Goal: Use online tool/utility: Utilize a website feature to perform a specific function

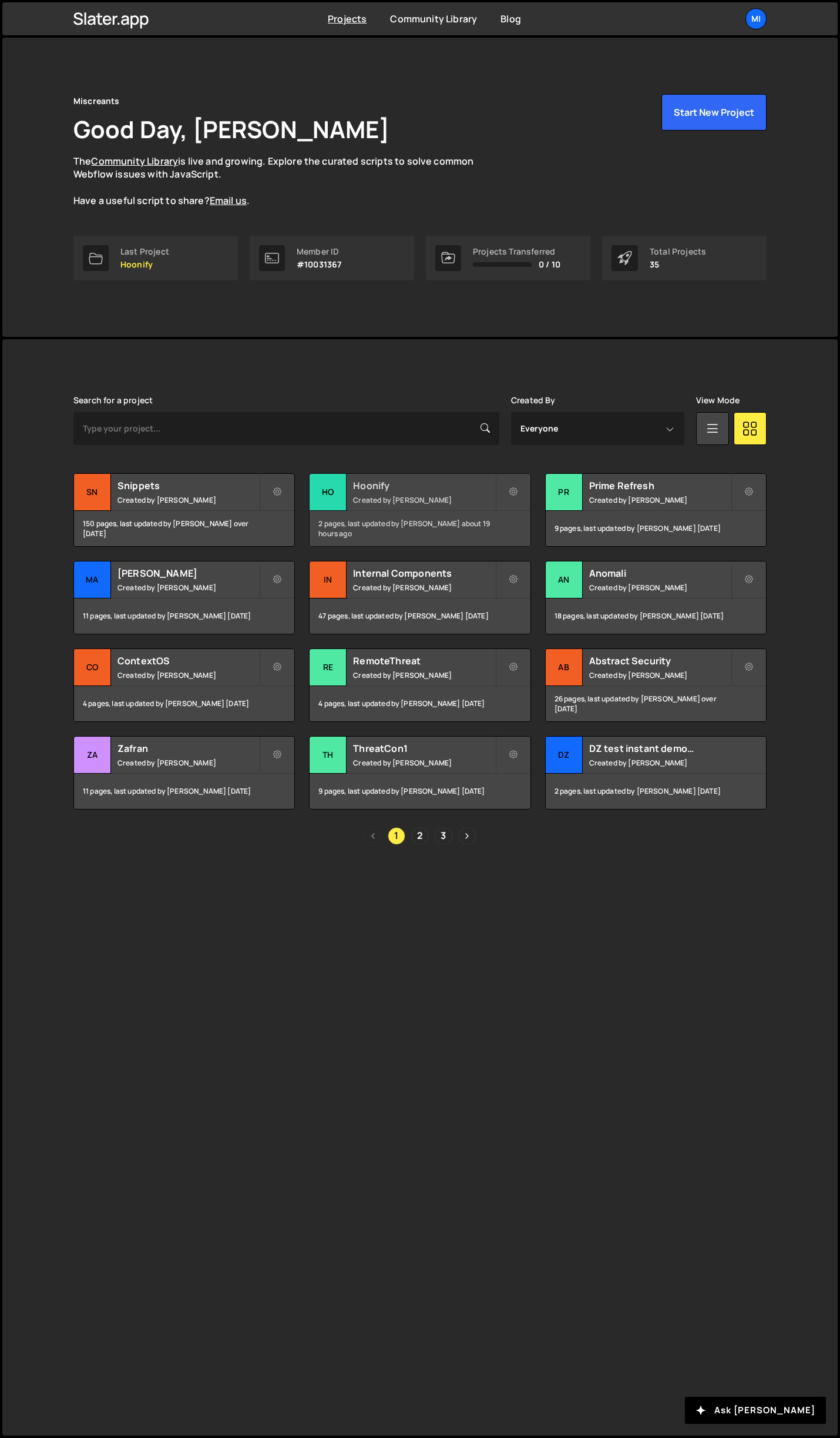
click at [438, 486] on h2 "Hoonify" at bounding box center [424, 486] width 142 height 13
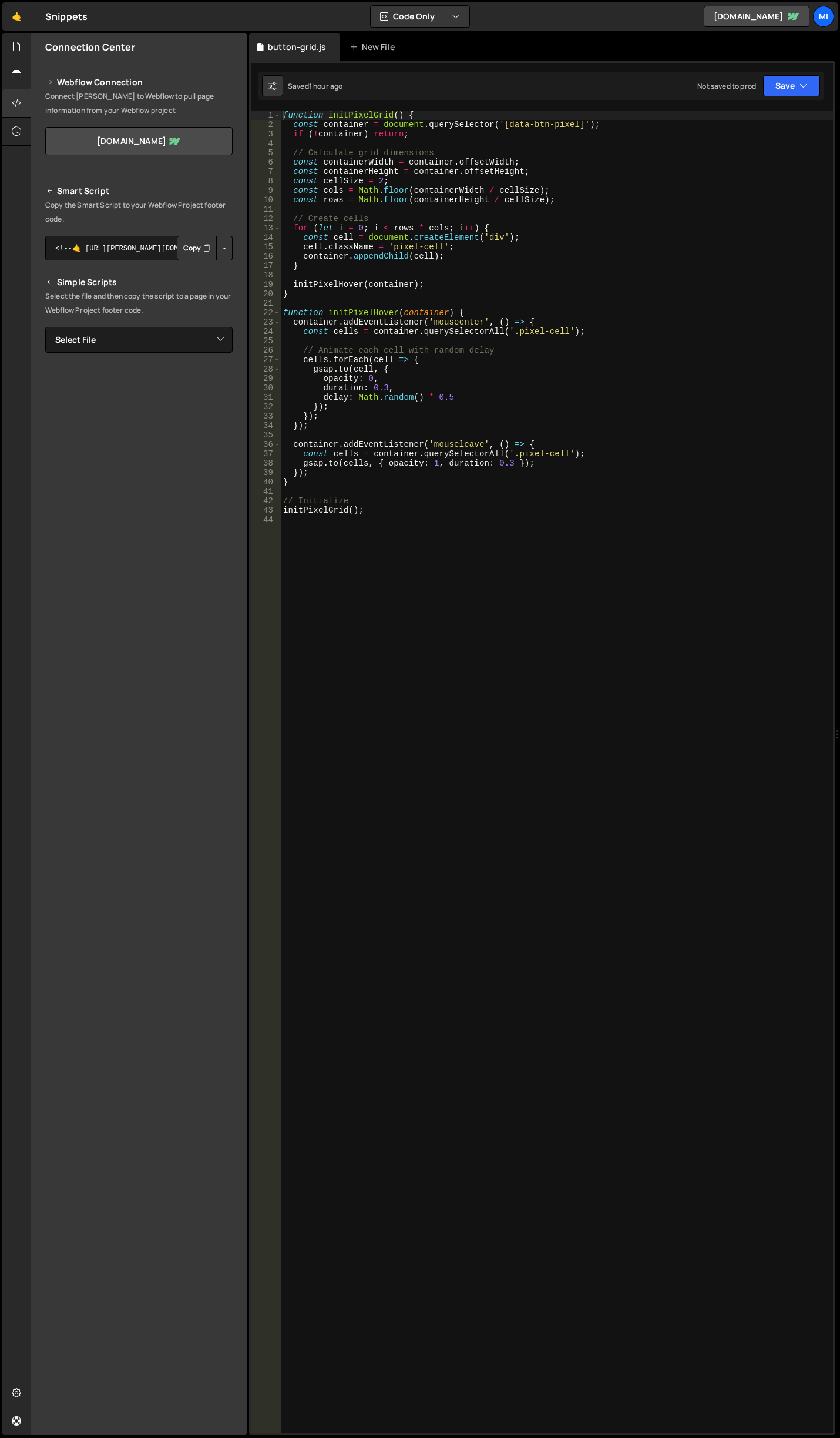
click at [547, 261] on div "function initPixelGrid ( ) { const container = document . querySelector ( '[dat…" at bounding box center [556, 781] width 552 height 1341
click at [627, 466] on div "function initPixelGrid ( ) { const container = document . querySelector ( '[dat…" at bounding box center [556, 781] width 552 height 1341
type textarea "initPixelGrid();"
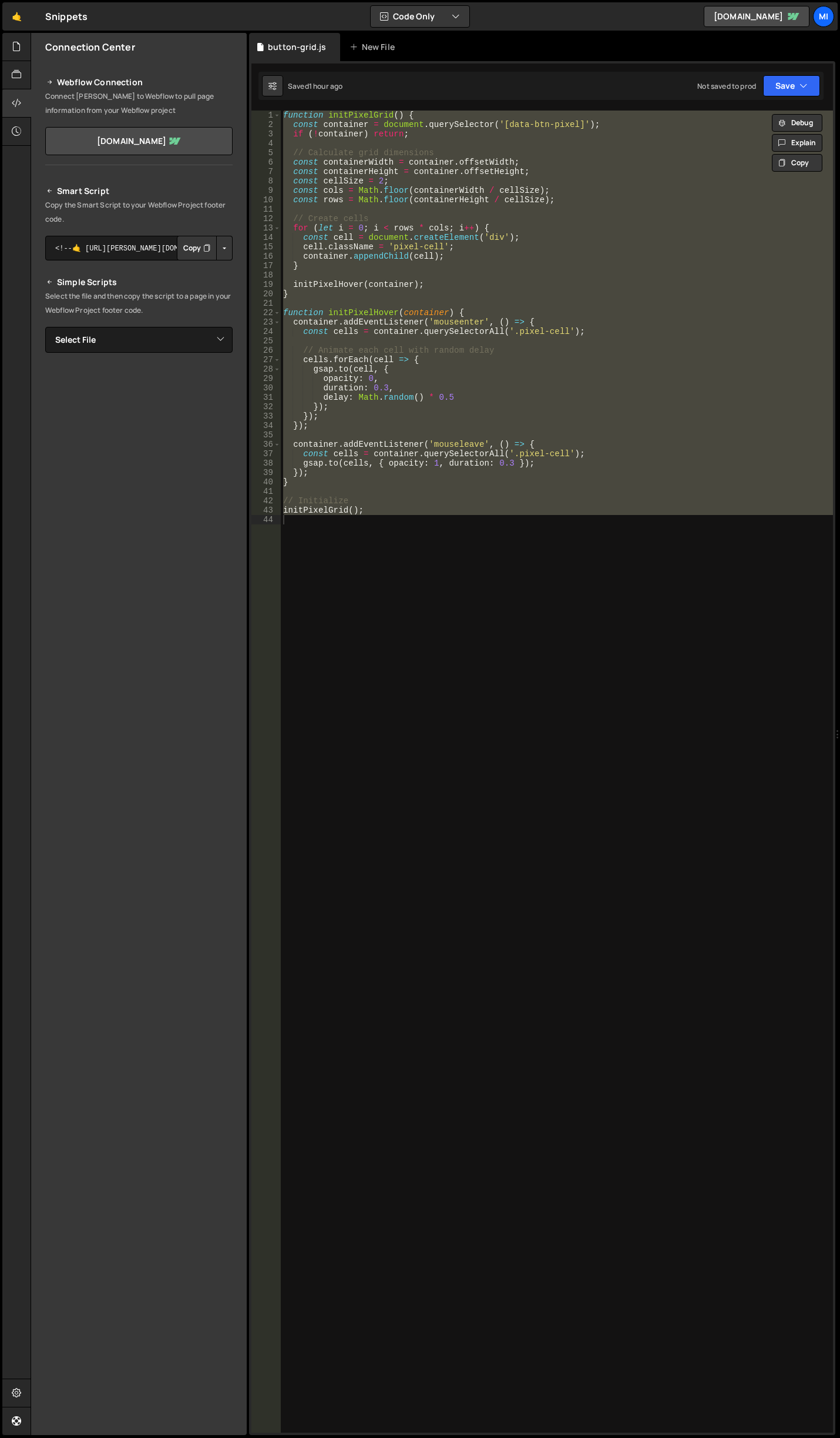
click at [305, 621] on div "function initPixelGrid ( ) { const container = document . querySelector ( '[dat…" at bounding box center [556, 771] width 552 height 1322
paste textarea
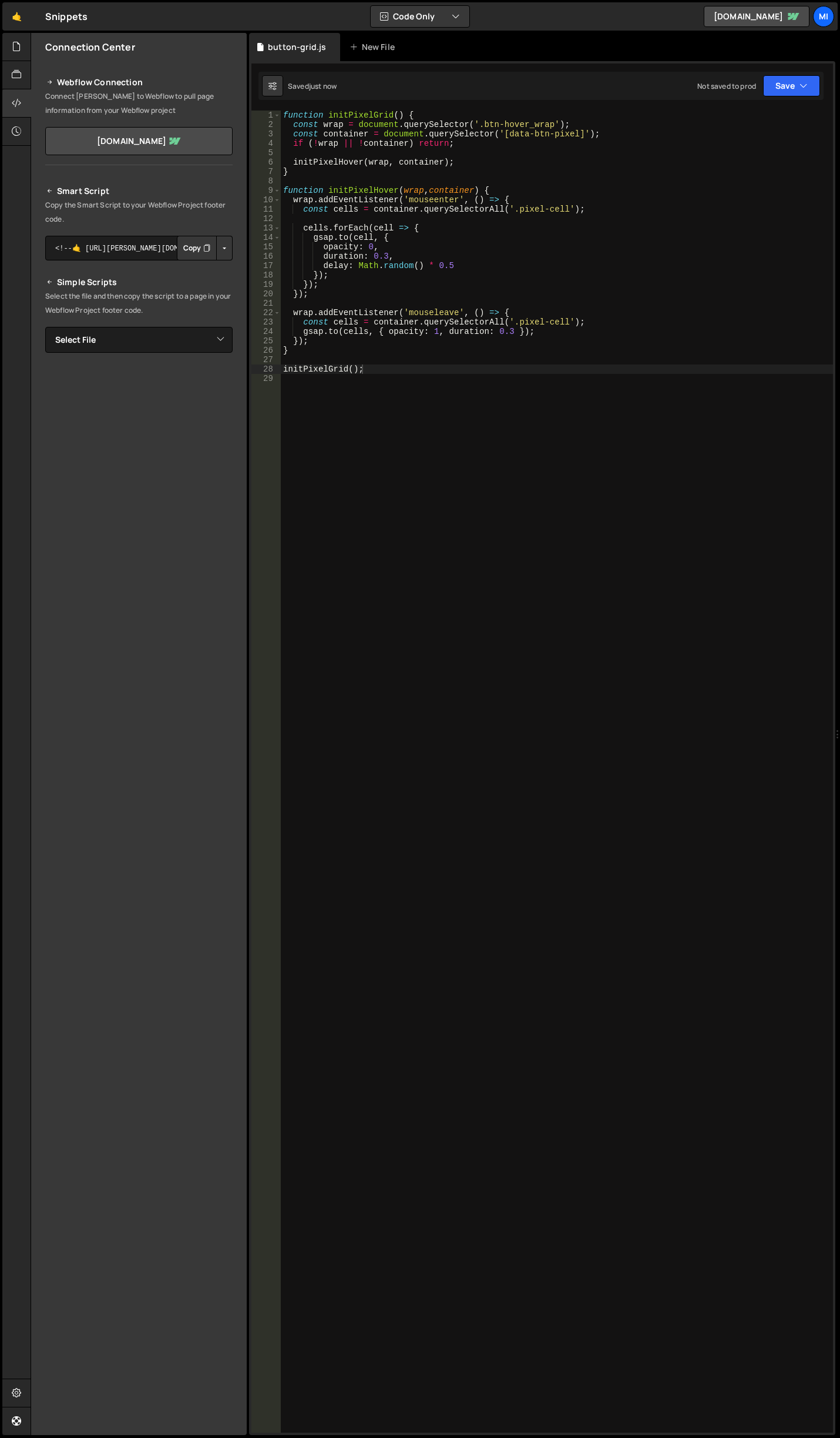
click at [648, 329] on div "function initPixelGrid ( ) { const wrap = document . querySelector ( '.btn-hove…" at bounding box center [556, 781] width 552 height 1341
type textarea "[DOMAIN_NAME](cells, { opacity: 1, duration: 0.3 });"
click at [717, 395] on div "function initPixelGrid ( ) { const wrap = document . querySelector ( '.btn-hove…" at bounding box center [556, 781] width 552 height 1341
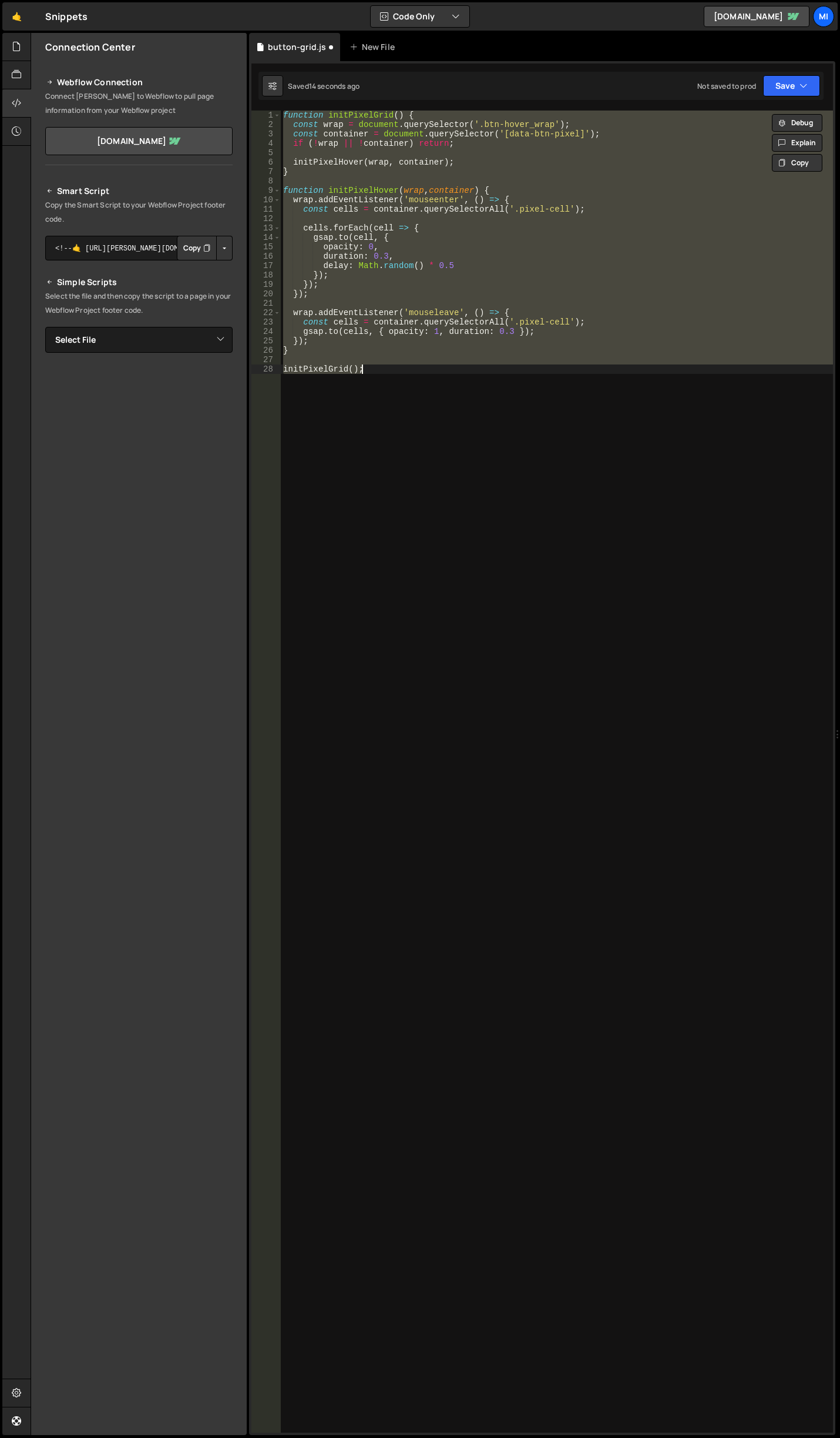
type textarea "initPixelGrid();"
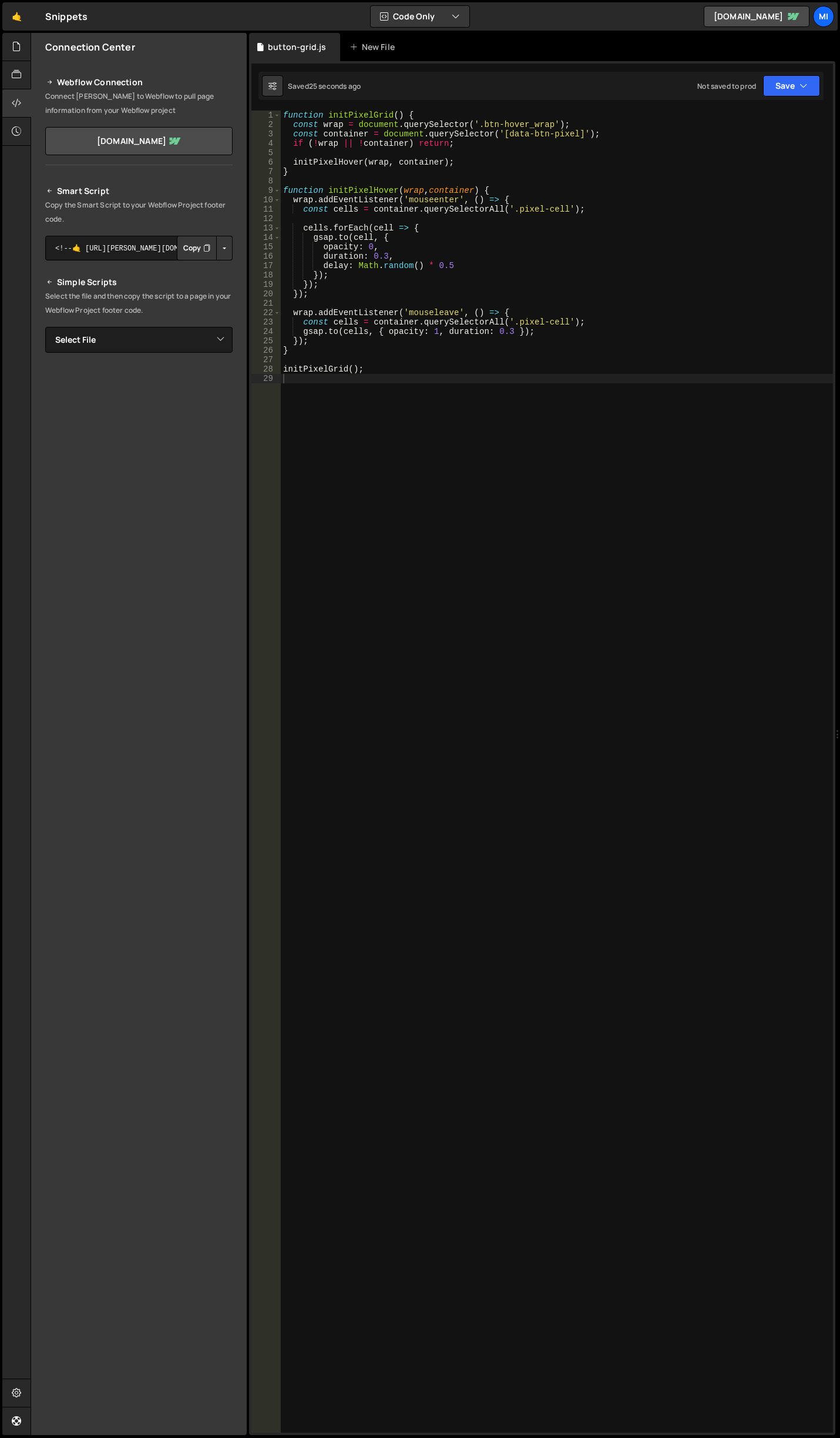
click at [764, 410] on div "function initPixelGrid ( ) { const wrap = document . querySelector ( '.btn-hove…" at bounding box center [556, 781] width 552 height 1341
click at [705, 242] on div "function initPixelGrid ( ) { const wrap = document . querySelector ( '.btn-hove…" at bounding box center [556, 781] width 552 height 1341
type textarea "[DOMAIN_NAME](cell, {"
click at [615, 486] on div "function initPixelGrid ( ) { const wrap = document . querySelector ( '.btn-hove…" at bounding box center [556, 781] width 552 height 1341
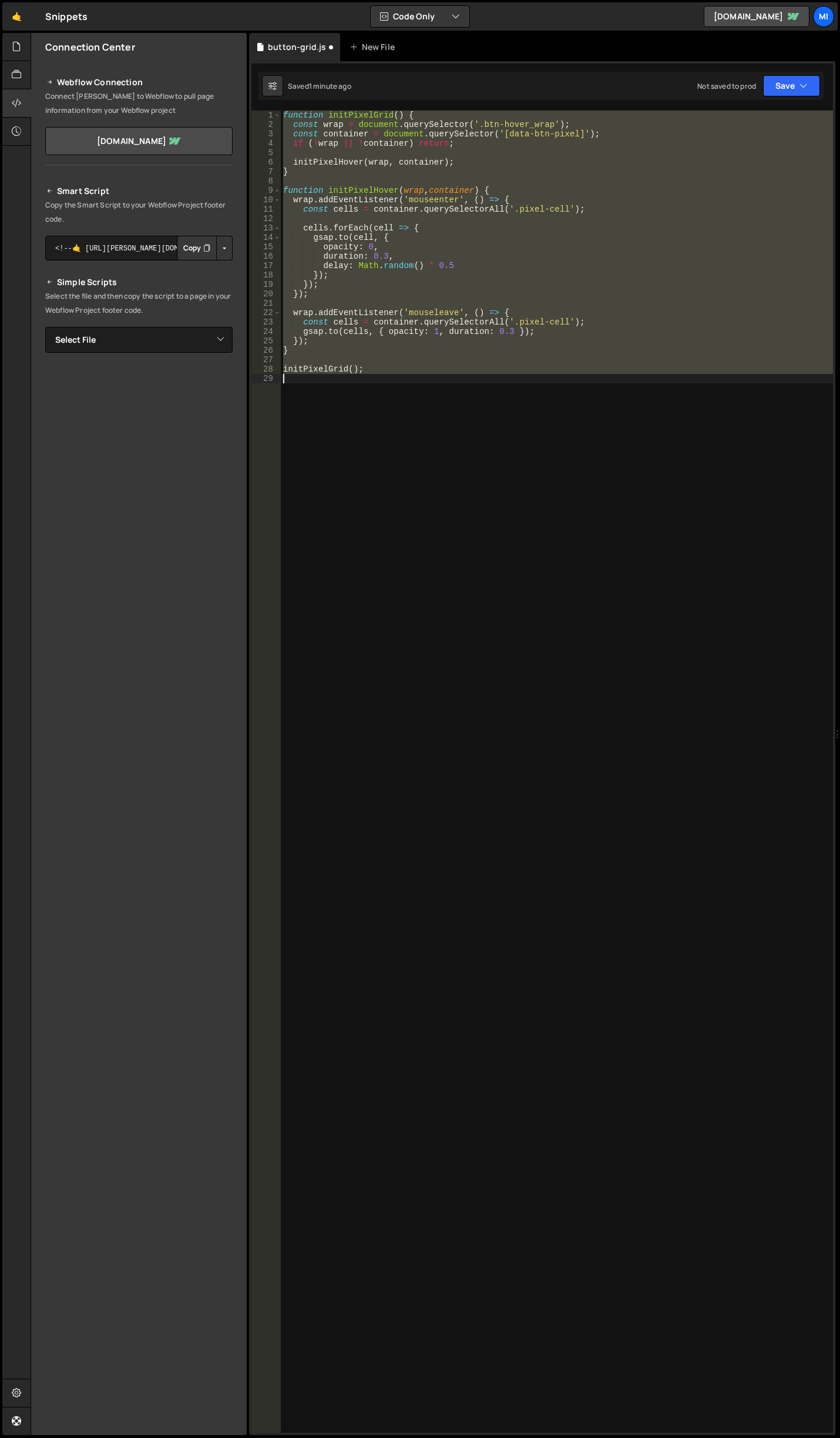
click at [482, 123] on div "function initPixelGrid ( ) { const wrap = document . querySelector ( '.btn-hove…" at bounding box center [556, 771] width 552 height 1322
type textarea "const wrap = document.querySelector('.btn-hover_wrap');"
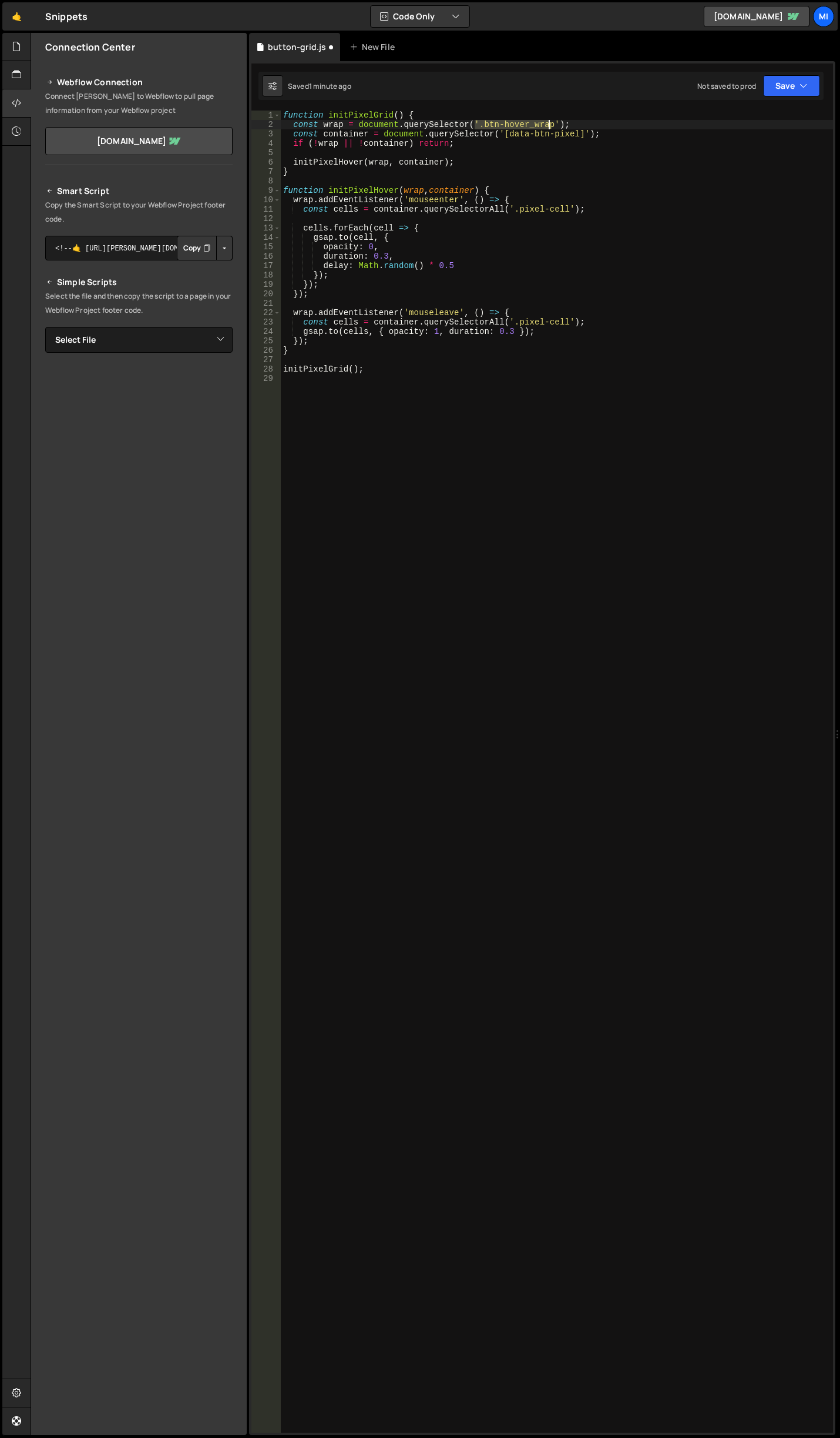
drag, startPoint x: 477, startPoint y: 122, endPoint x: 548, endPoint y: 123, distance: 71.0
click at [548, 123] on div "function initPixelGrid ( ) { const wrap = document . querySelector ( '.btn-hove…" at bounding box center [556, 781] width 552 height 1341
click at [503, 495] on div "function initPixelGrid ( ) { const wrap = document . querySelector ( '.btn-hove…" at bounding box center [556, 781] width 552 height 1341
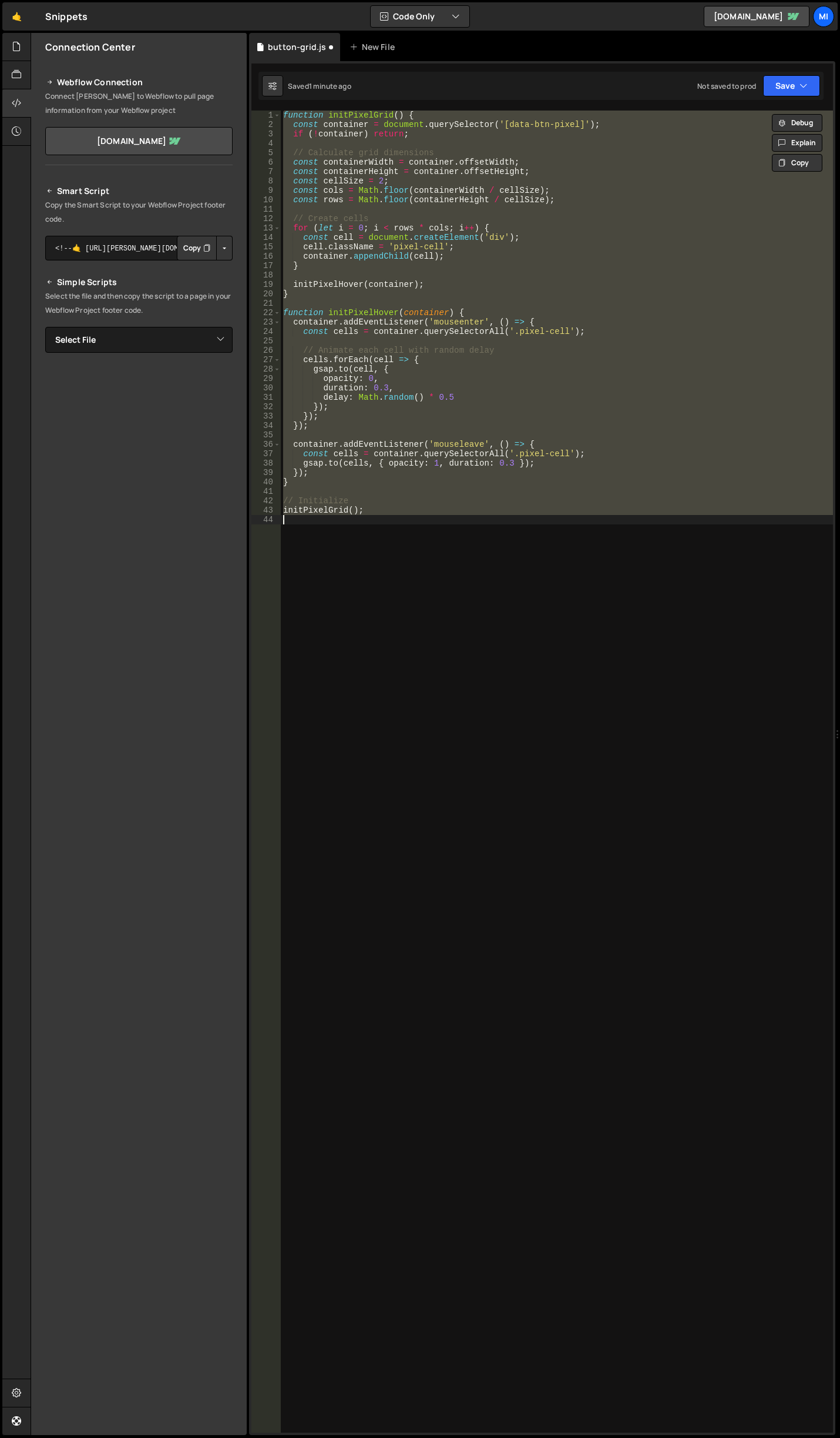
click at [502, 186] on div "function initPixelGrid ( ) { const container = document . querySelector ( '[dat…" at bounding box center [556, 771] width 552 height 1322
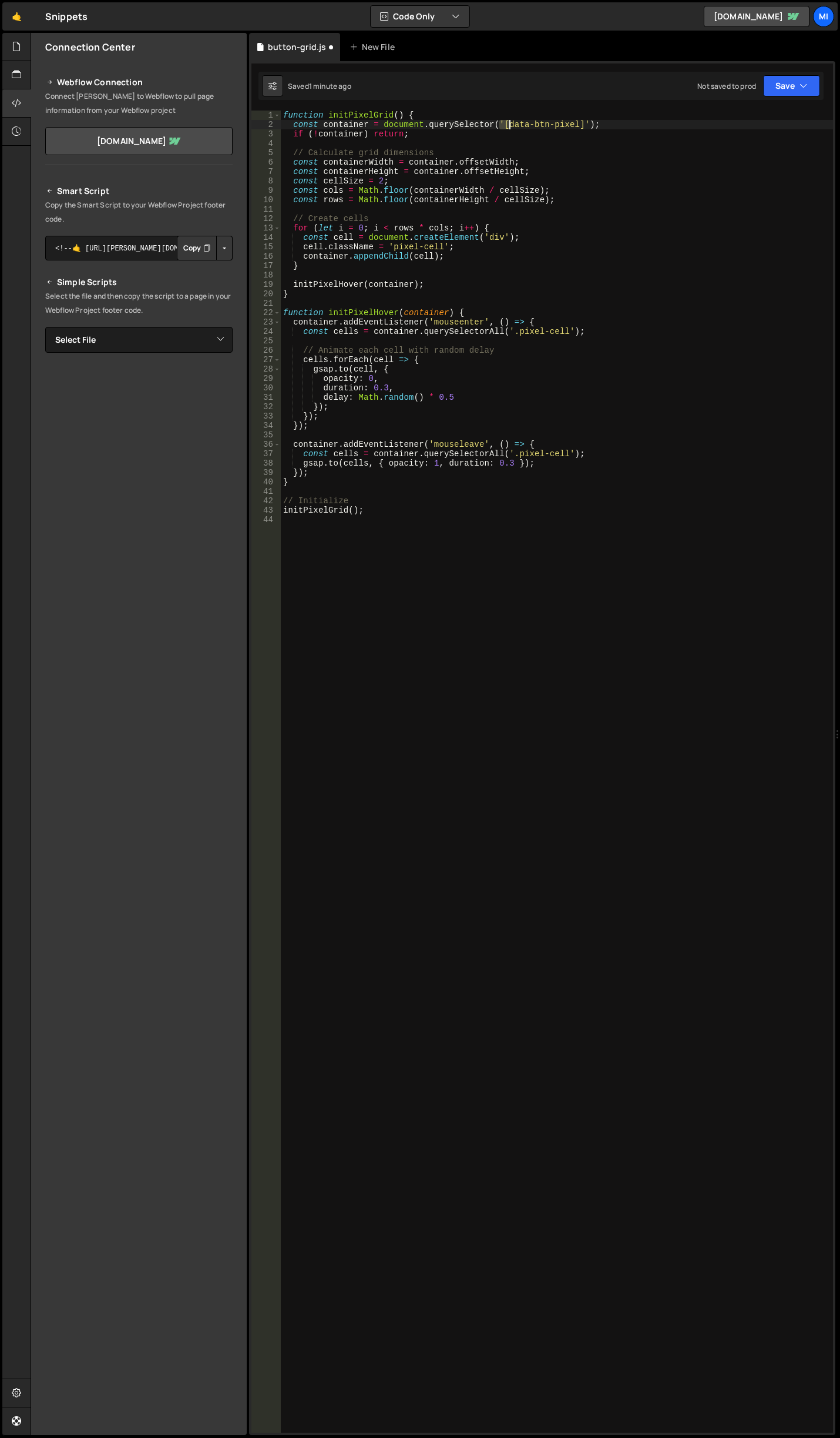
drag, startPoint x: 500, startPoint y: 125, endPoint x: 520, endPoint y: 124, distance: 20.0
click at [520, 124] on div "function initPixelGrid ( ) { const container = document . querySelector ( '[dat…" at bounding box center [556, 781] width 552 height 1341
click at [623, 481] on div "function initPixelGrid ( ) { const container = document . querySelector ( '[dat…" at bounding box center [556, 781] width 552 height 1341
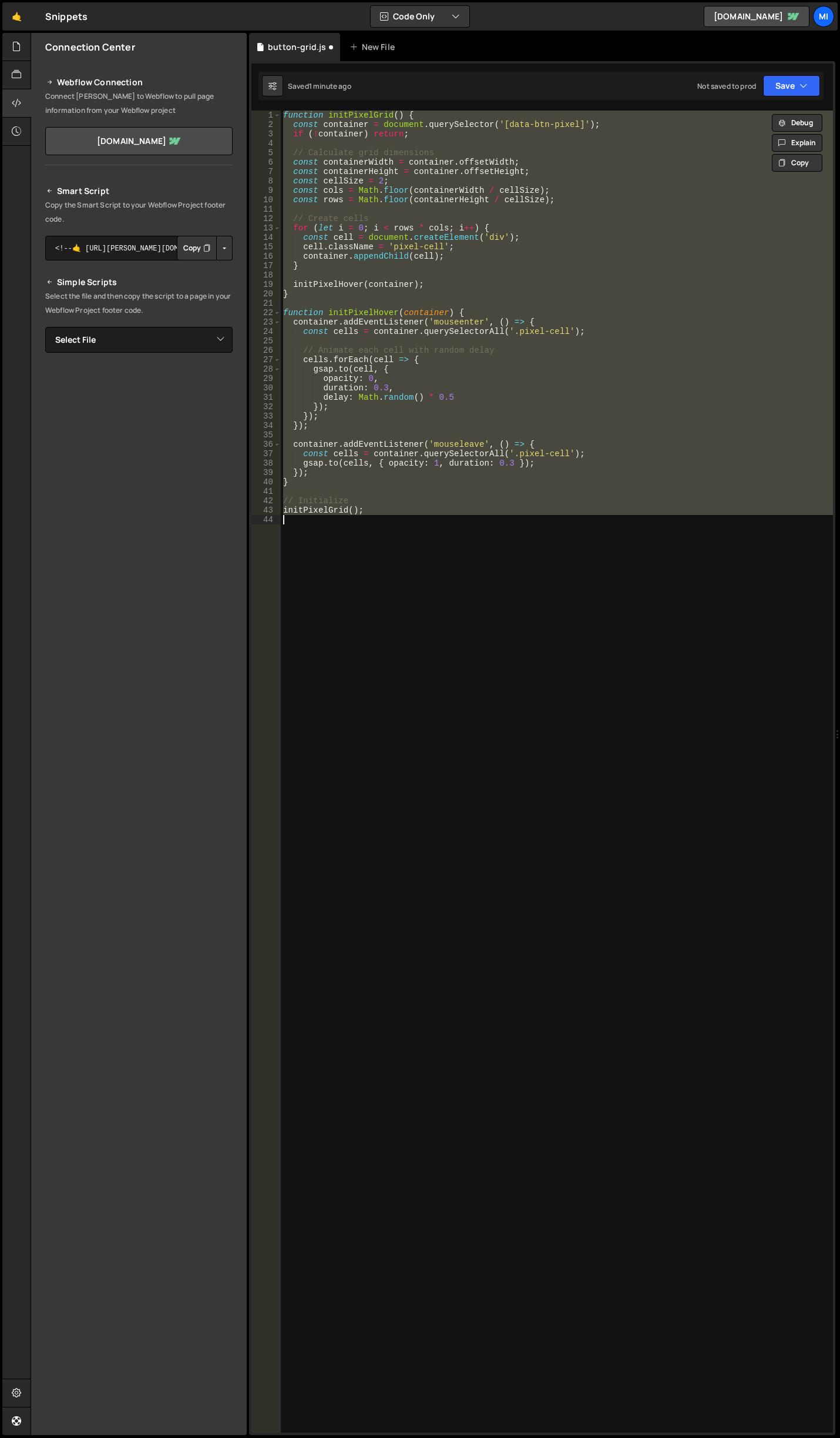
paste textarea
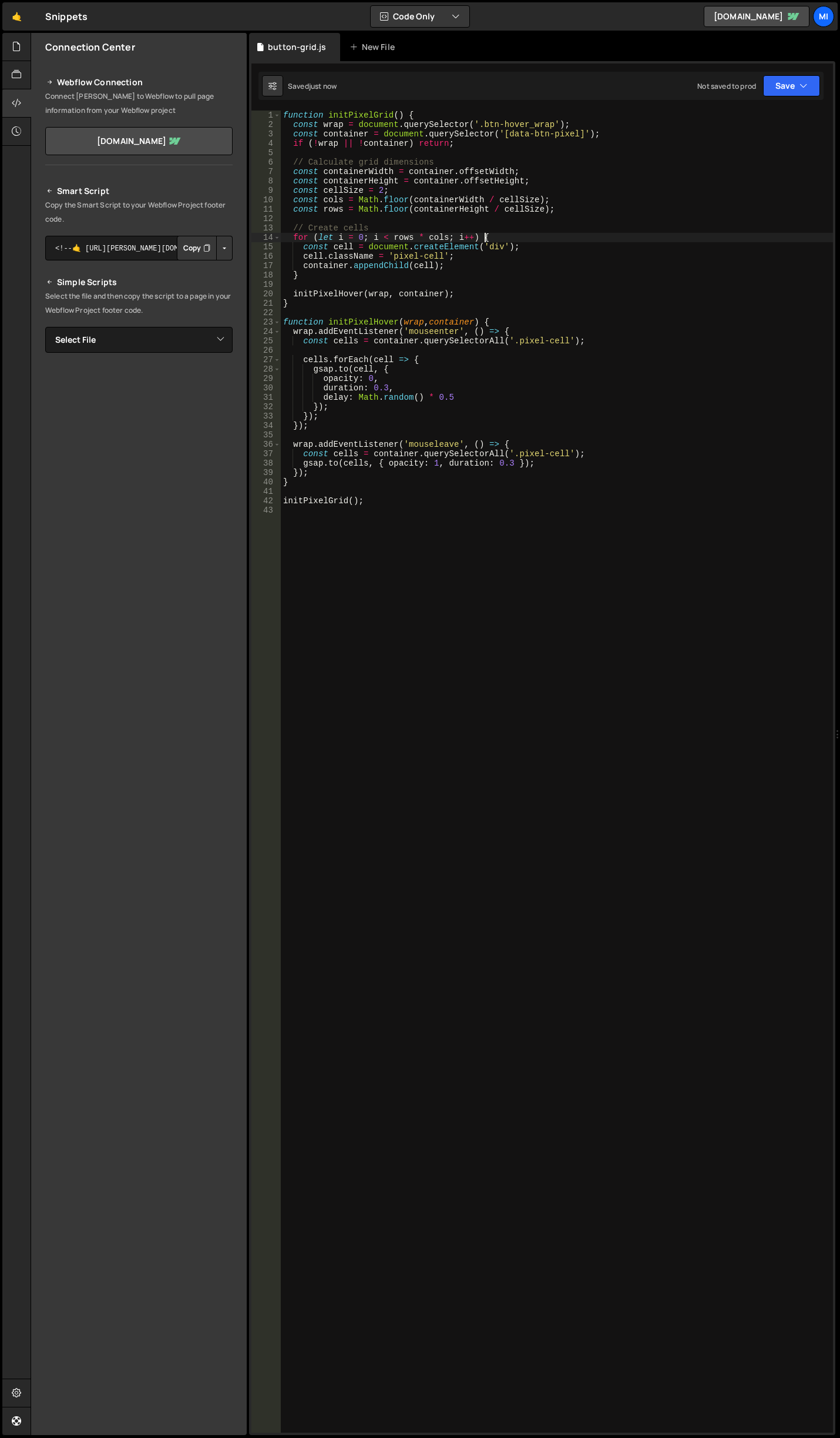
click at [500, 234] on div "function initPixelGrid ( ) { const wrap = document . querySelector ( '.btn-hove…" at bounding box center [556, 781] width 552 height 1341
click at [499, 255] on div "function initPixelGrid ( ) { const wrap = document . querySelector ( '.btn-hove…" at bounding box center [556, 781] width 552 height 1341
click at [497, 356] on div "function initPixelGrid ( ) { const wrap = document . querySelector ( '.btn-hove…" at bounding box center [556, 781] width 552 height 1341
click at [377, 189] on div "function initPixelGrid ( ) { const wrap = document . querySelector ( '.btn-hove…" at bounding box center [556, 781] width 552 height 1341
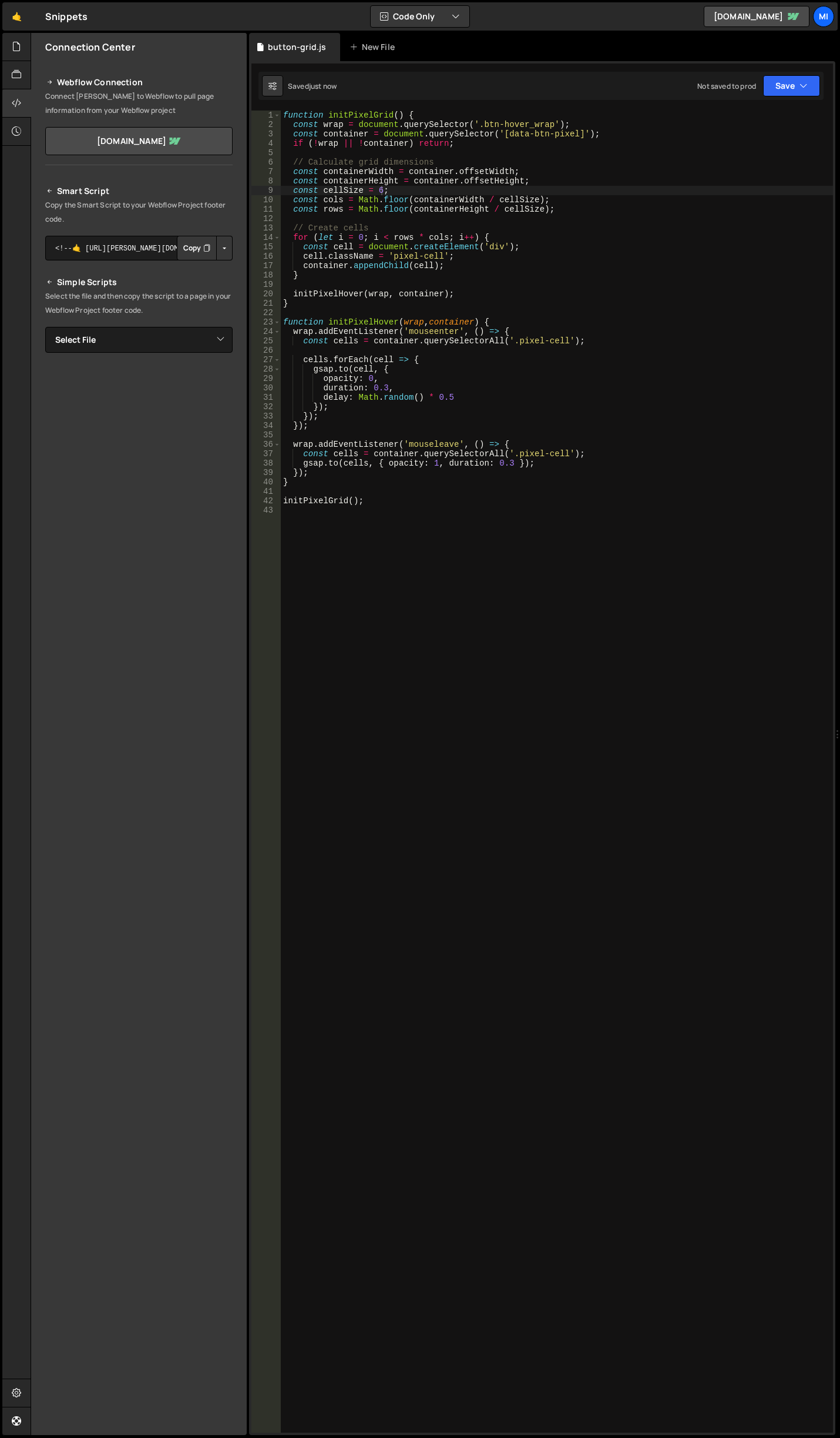
click at [535, 248] on div "function initPixelGrid ( ) { const wrap = document . querySelector ( '.btn-hove…" at bounding box center [556, 781] width 552 height 1341
type textarea "const cellSize = 2;"
click at [571, 627] on div "function initPixelGrid ( ) { const wrap = document . querySelector ( '.btn-hove…" at bounding box center [556, 781] width 552 height 1341
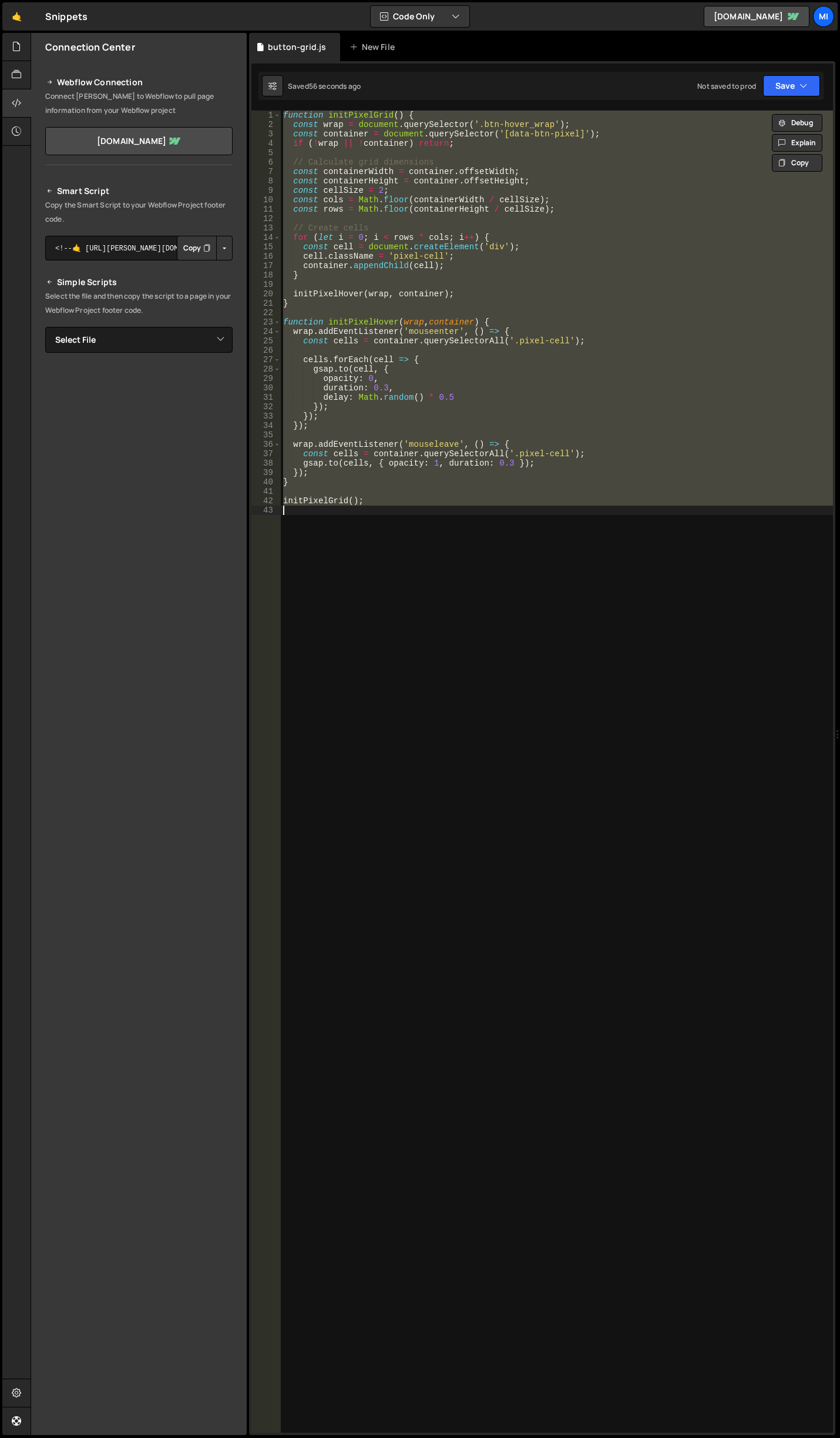
paste textarea "}"
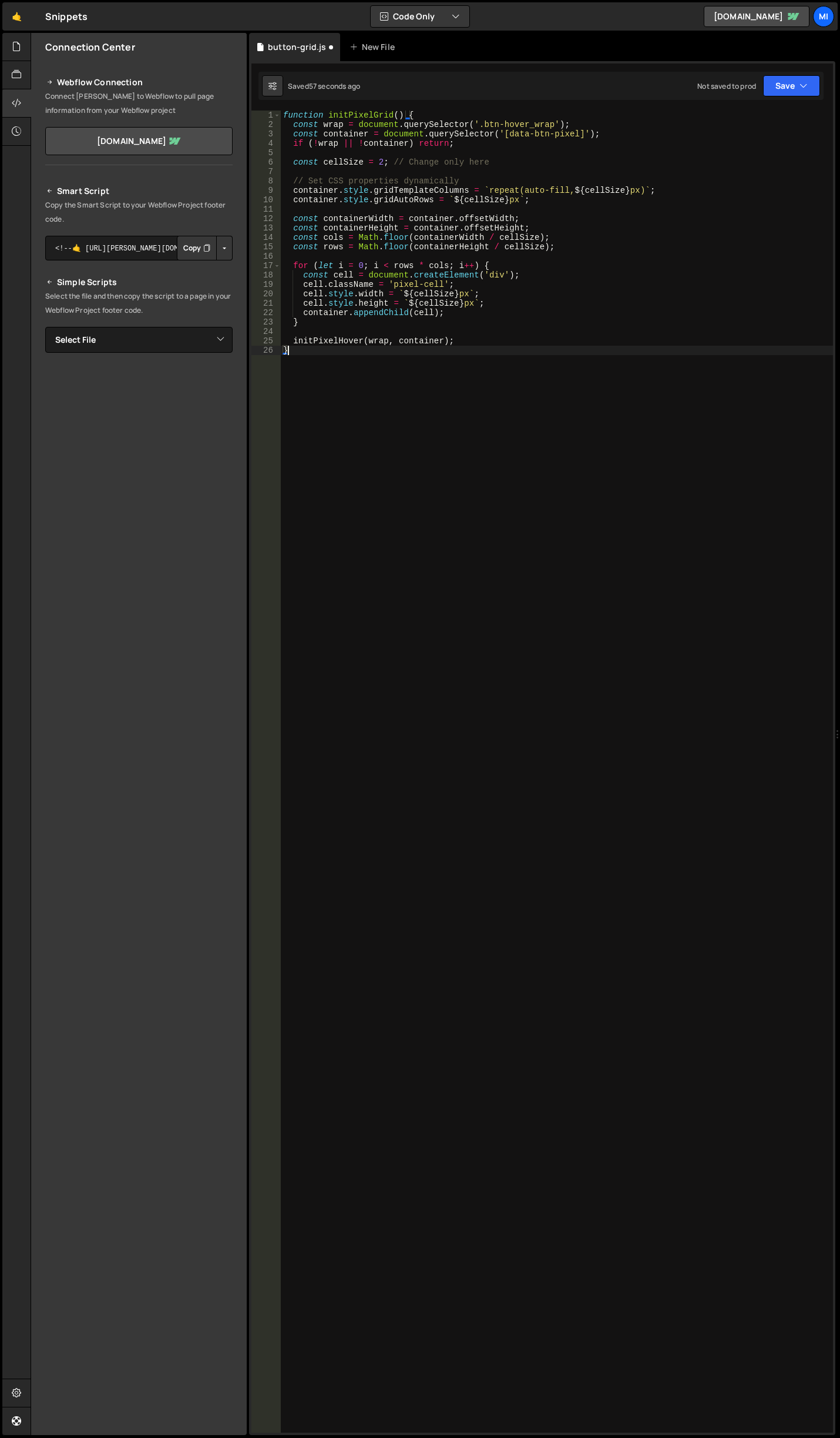
type textarea "initPixelGrid();"
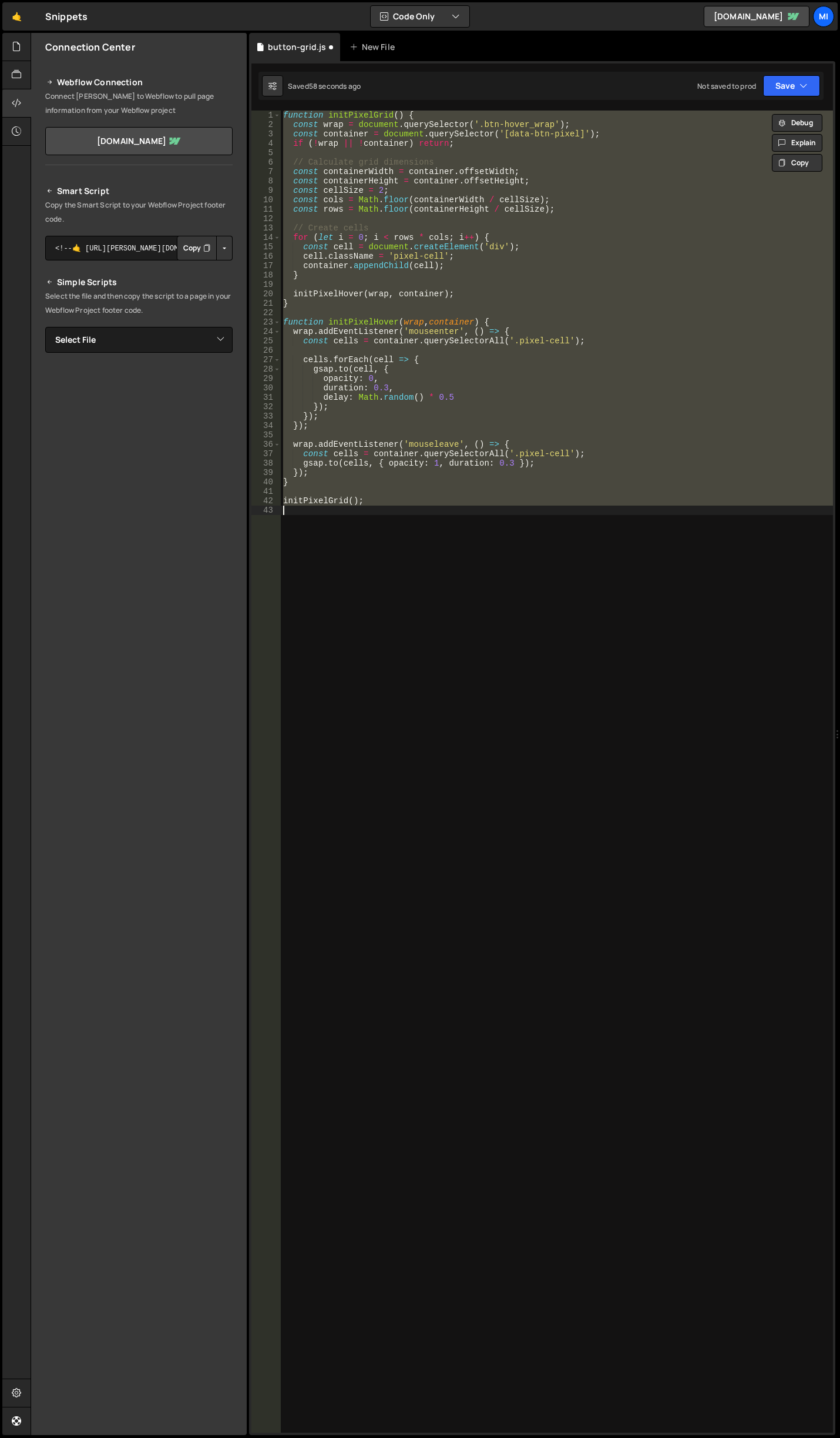
click at [571, 627] on div "function initPixelGrid ( ) { const wrap = document . querySelector ( '.btn-hove…" at bounding box center [556, 771] width 552 height 1322
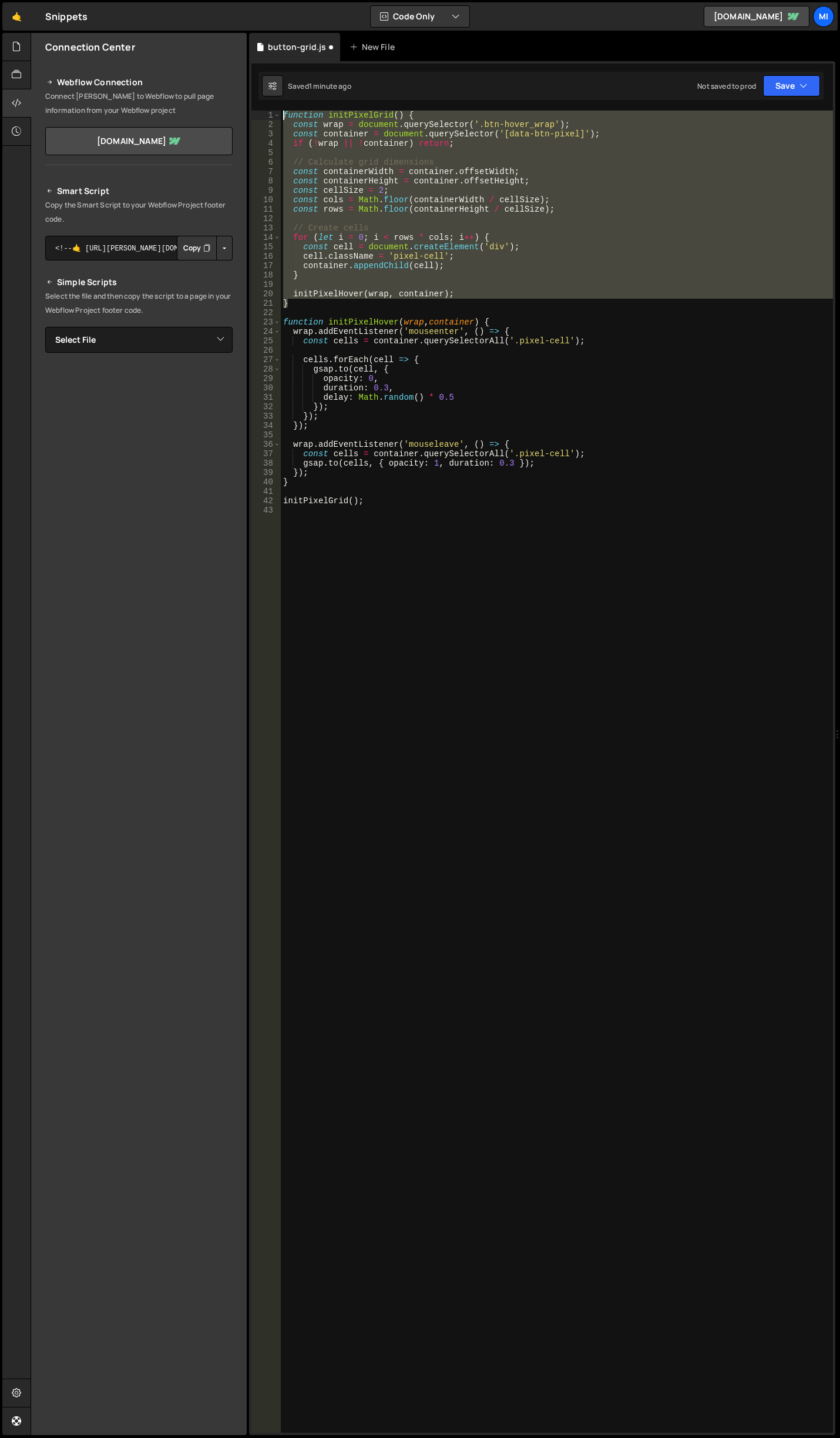
drag, startPoint x: 294, startPoint y: 301, endPoint x: 178, endPoint y: 103, distance: 229.5
click at [178, 103] on div "Files New File Javascript files 0 abstract-shift-left.js 0 1 accordion.js 0 1 a…" at bounding box center [435, 734] width 810 height 1403
paste textarea "}"
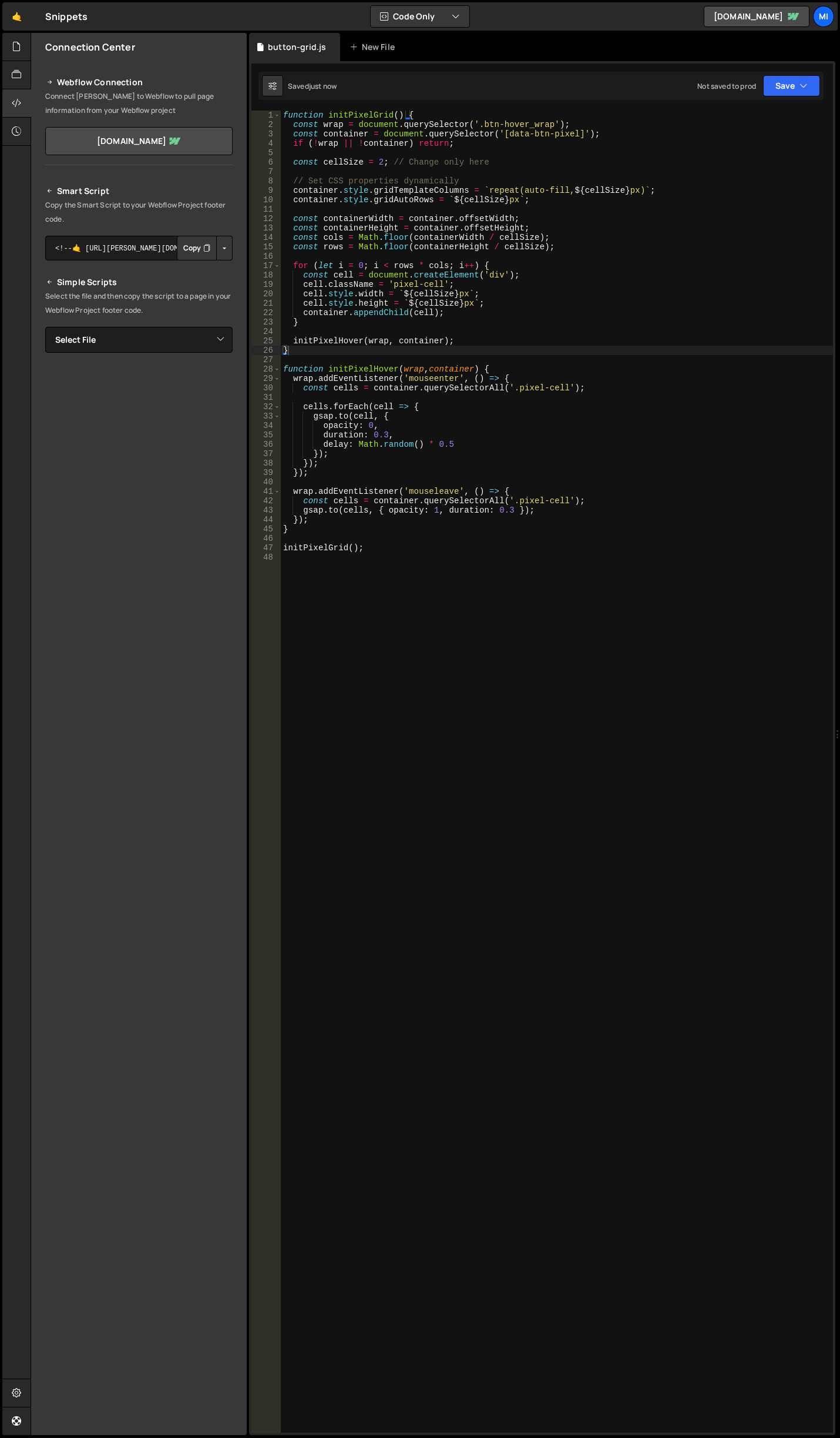
click at [463, 231] on div "function initPixelGrid ( ) { const wrap = document . querySelector ( '.btn-hove…" at bounding box center [556, 781] width 552 height 1341
click at [382, 164] on div "function initPixelGrid ( ) { const wrap = document . querySelector ( '.btn-hove…" at bounding box center [556, 781] width 552 height 1341
type textarea "const cellSize = 6; // Change only here"
click at [510, 207] on div "function initPixelGrid ( ) { const wrap = document . querySelector ( '.btn-hove…" at bounding box center [556, 781] width 552 height 1341
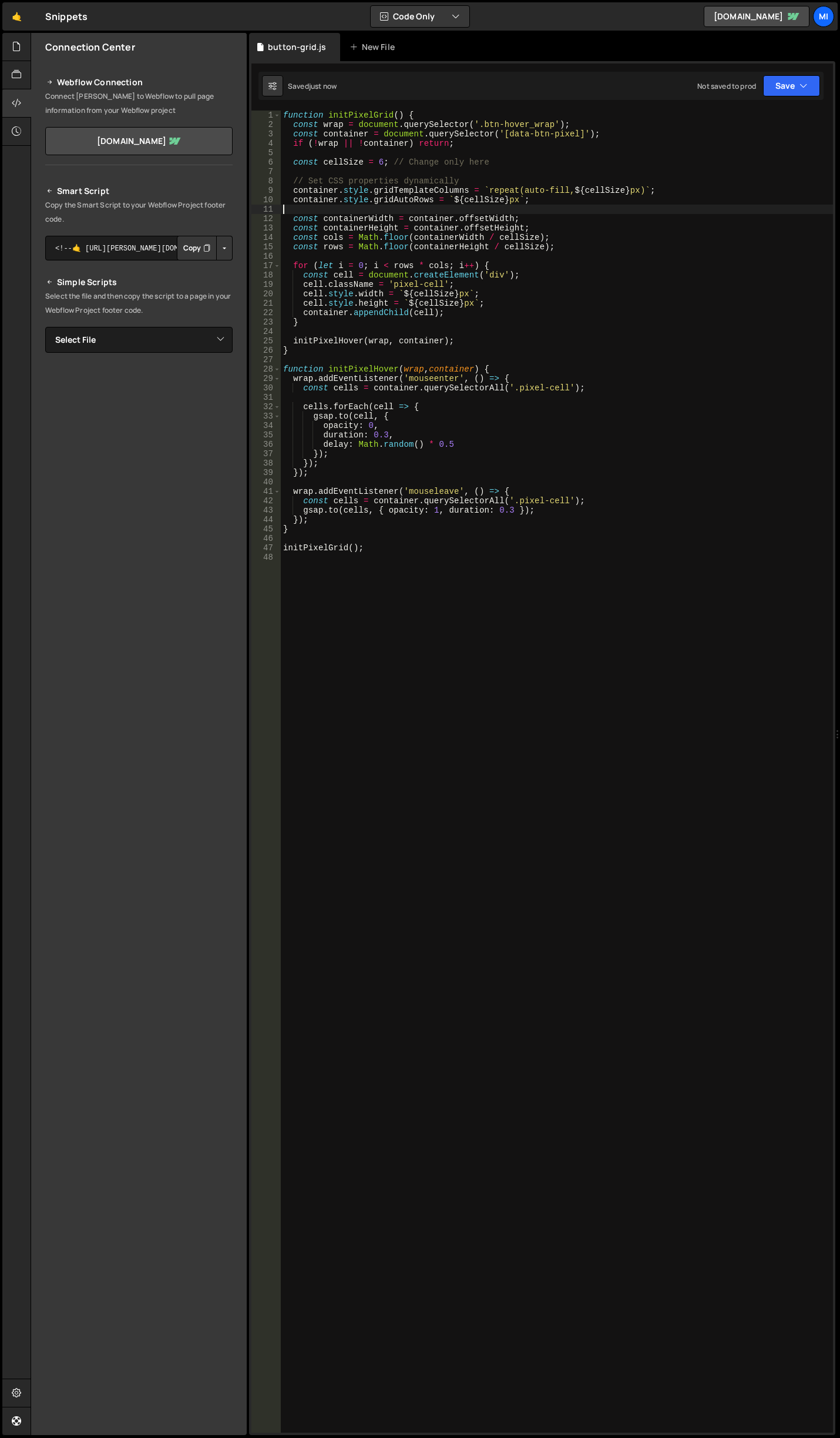
scroll to position [0, 0]
click at [377, 162] on div "function initPixelGrid ( ) { const wrap = document . querySelector ( '.btn-hove…" at bounding box center [556, 781] width 552 height 1341
click at [523, 285] on div "function initPixelGrid ( ) { const wrap = document . querySelector ( '.btn-hove…" at bounding box center [556, 781] width 552 height 1341
click at [504, 469] on div "function initPixelGrid ( ) { const wrap = document . querySelector ( '.btn-hove…" at bounding box center [556, 781] width 552 height 1341
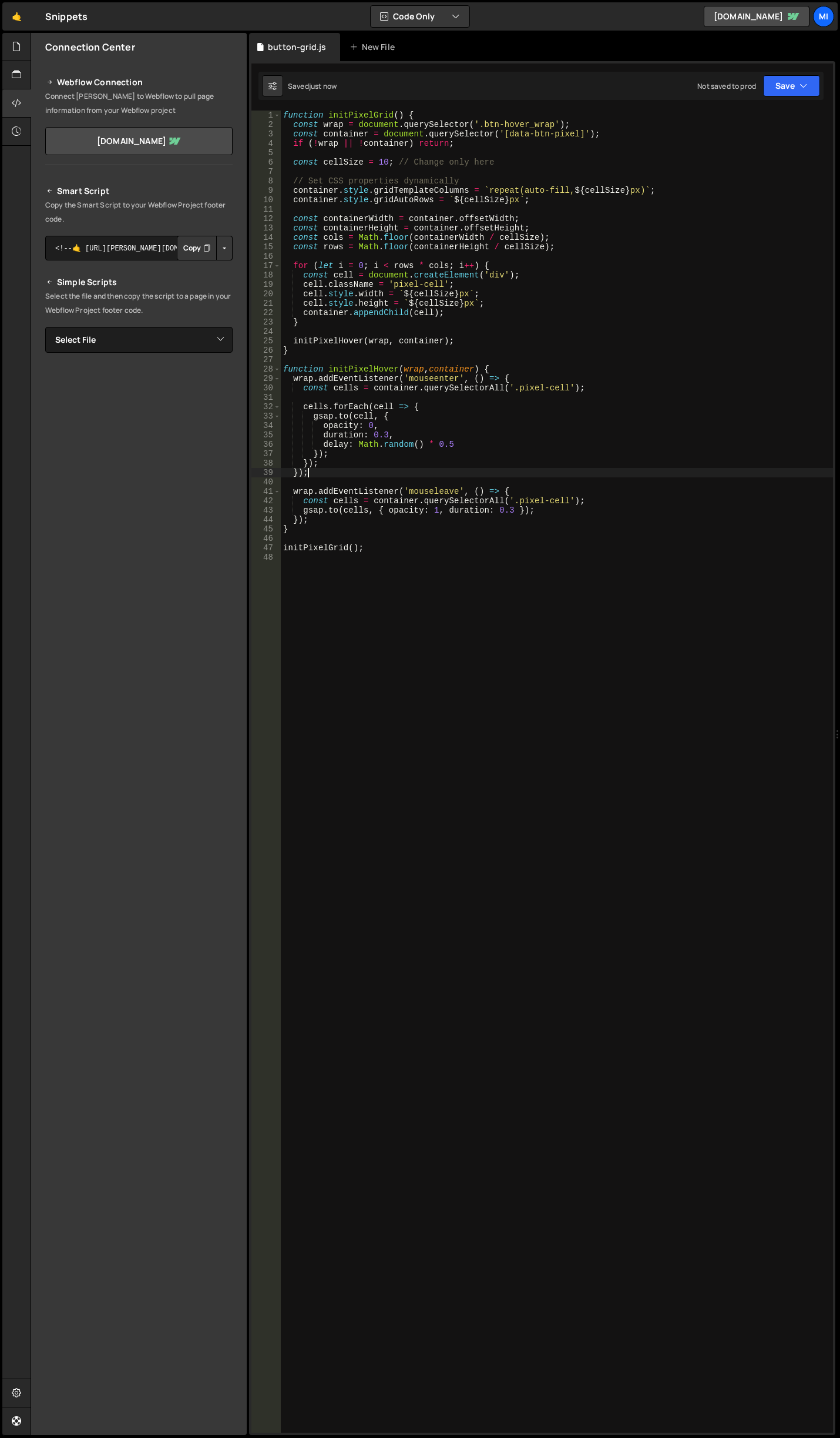
scroll to position [0, 1]
click at [383, 435] on div "function initPixelGrid ( ) { const wrap = document . querySelector ( '.btn-hove…" at bounding box center [556, 781] width 552 height 1341
type textarea "duration: 0.01,"
click at [416, 767] on div "function initPixelGrid ( ) { const wrap = document . querySelector ( '.btn-hove…" at bounding box center [556, 781] width 552 height 1341
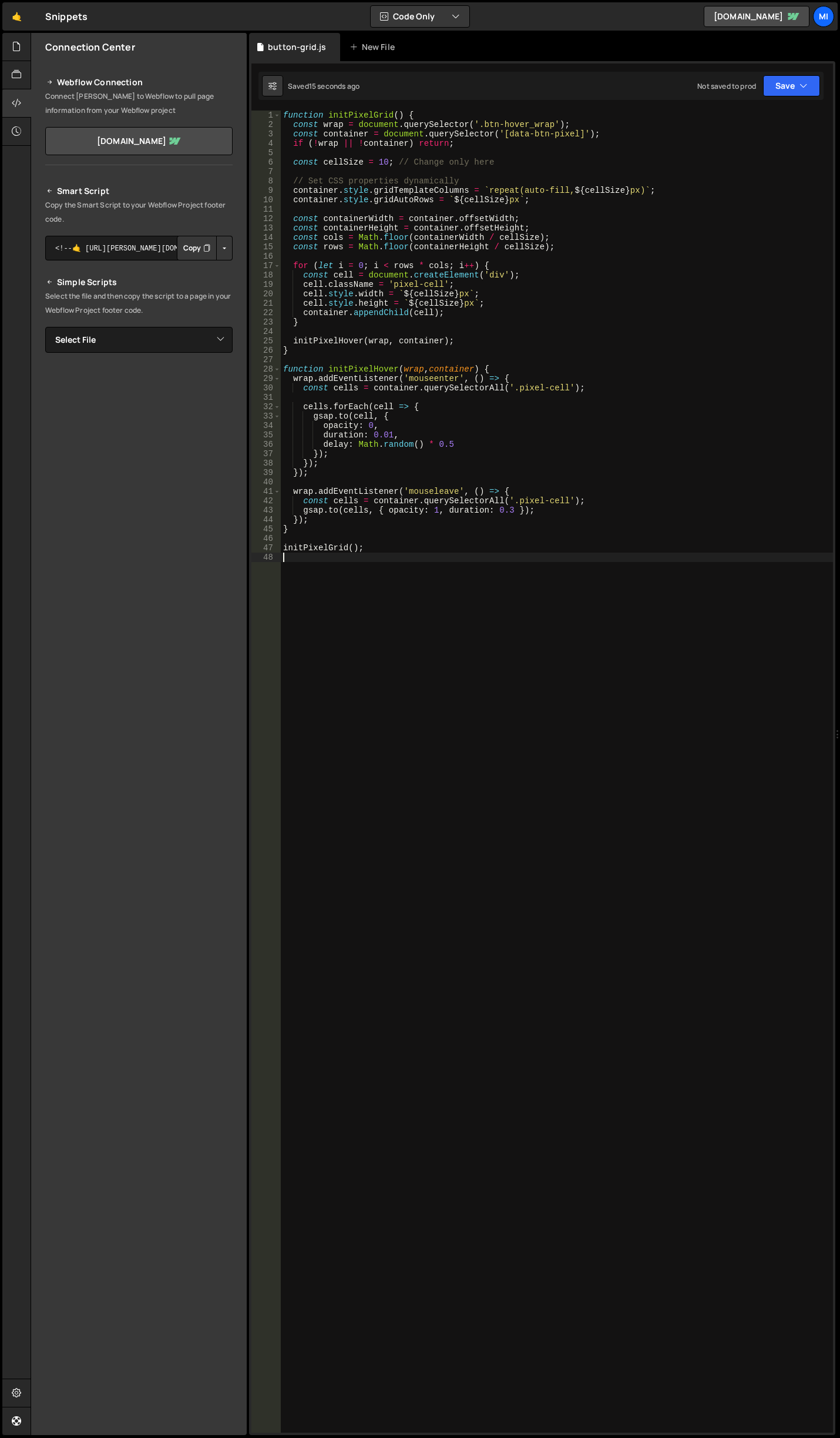
scroll to position [0, 0]
type textarea "initPixelGrid();"
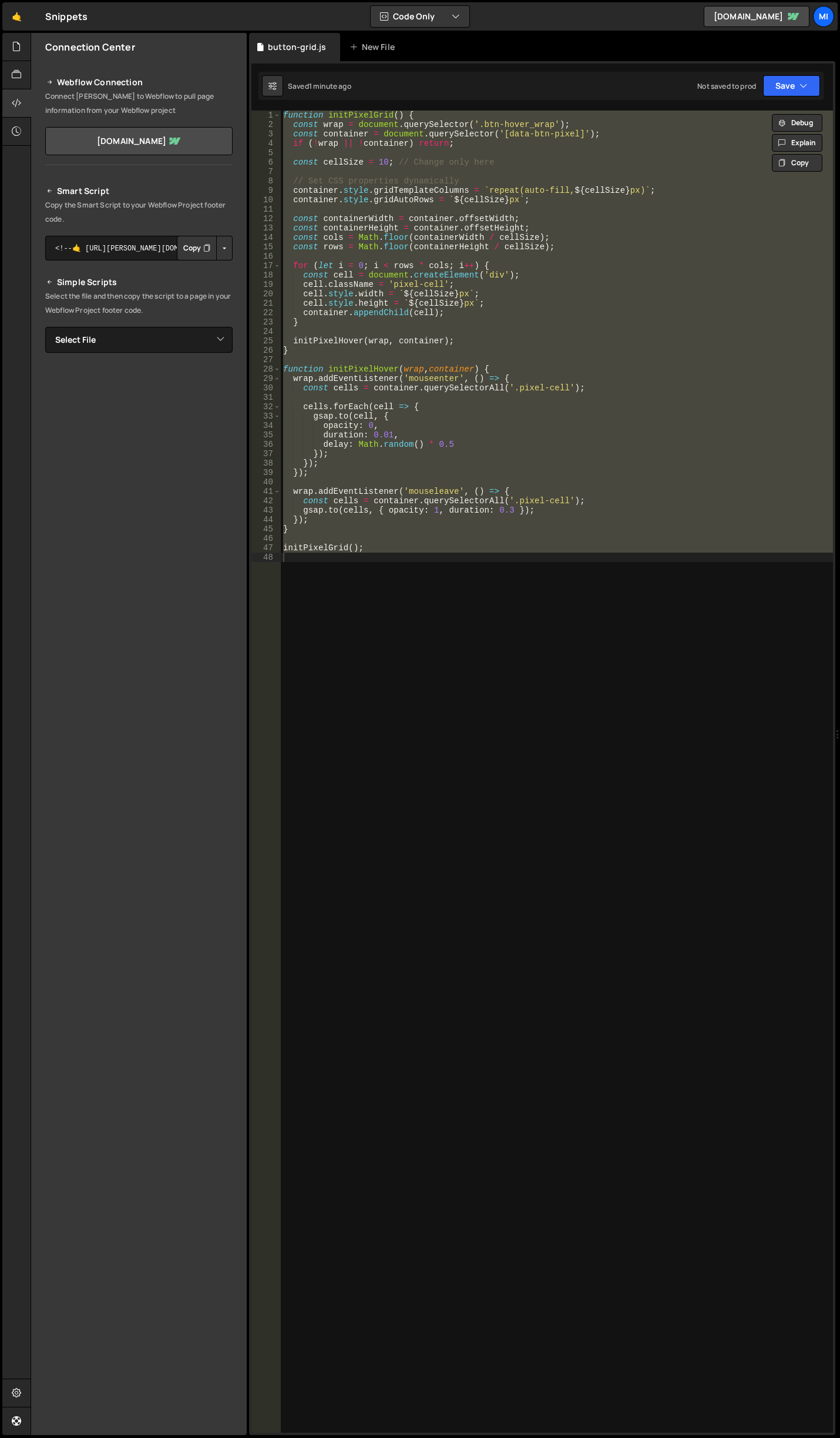
click at [442, 713] on div "function initPixelGrid ( ) { const wrap = document . querySelector ( '.btn-hove…" at bounding box center [556, 771] width 552 height 1322
paste textarea
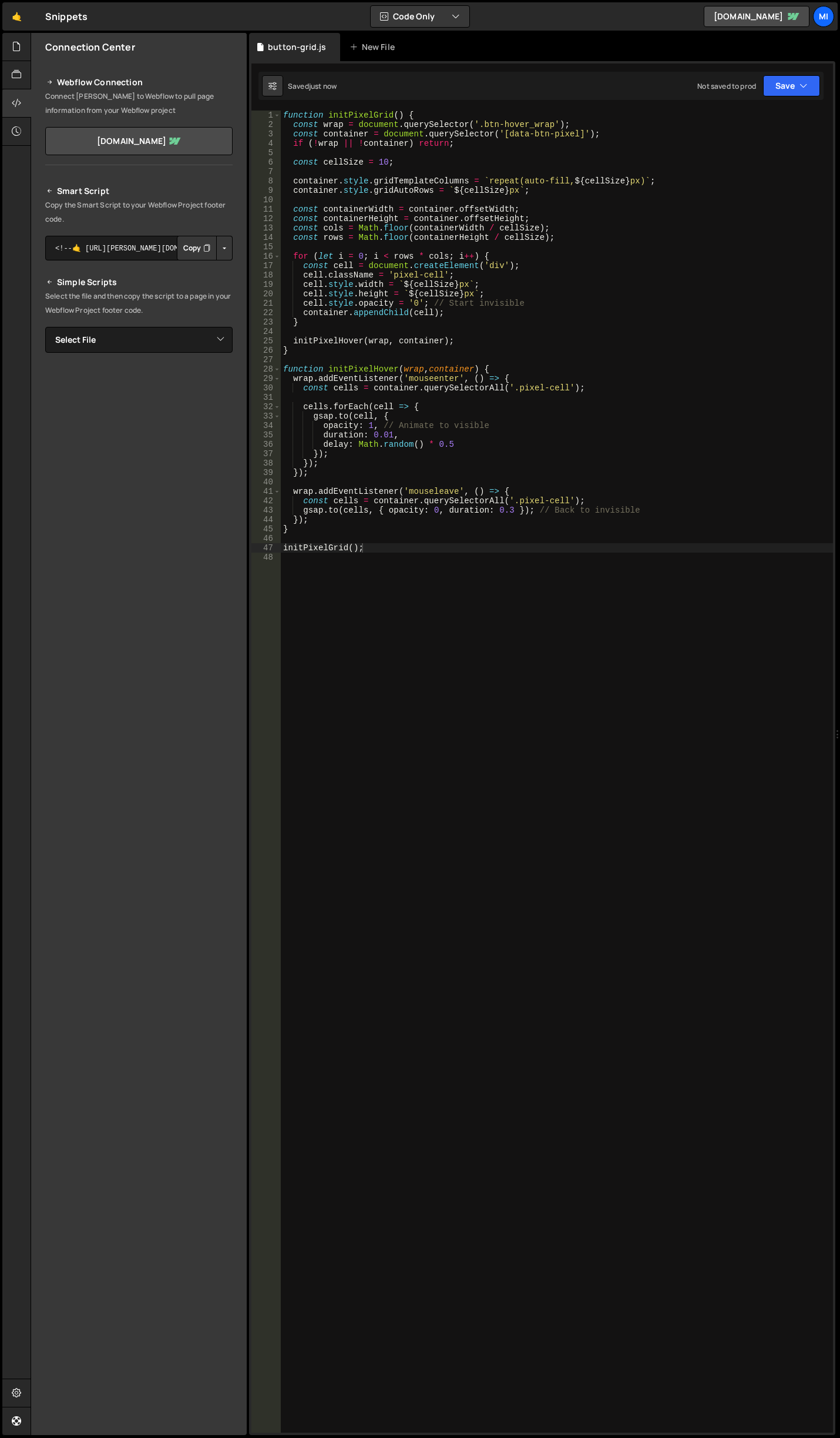
click at [455, 446] on div "function initPixelGrid ( ) { const wrap = document . querySelector ( '.btn-hove…" at bounding box center [556, 781] width 552 height 1341
click at [386, 160] on div "function initPixelGrid ( ) { const wrap = document . querySelector ( '.btn-hove…" at bounding box center [556, 781] width 552 height 1341
type textarea "const cellSize = 12;"
drag, startPoint x: 407, startPoint y: 157, endPoint x: 399, endPoint y: 157, distance: 8.0
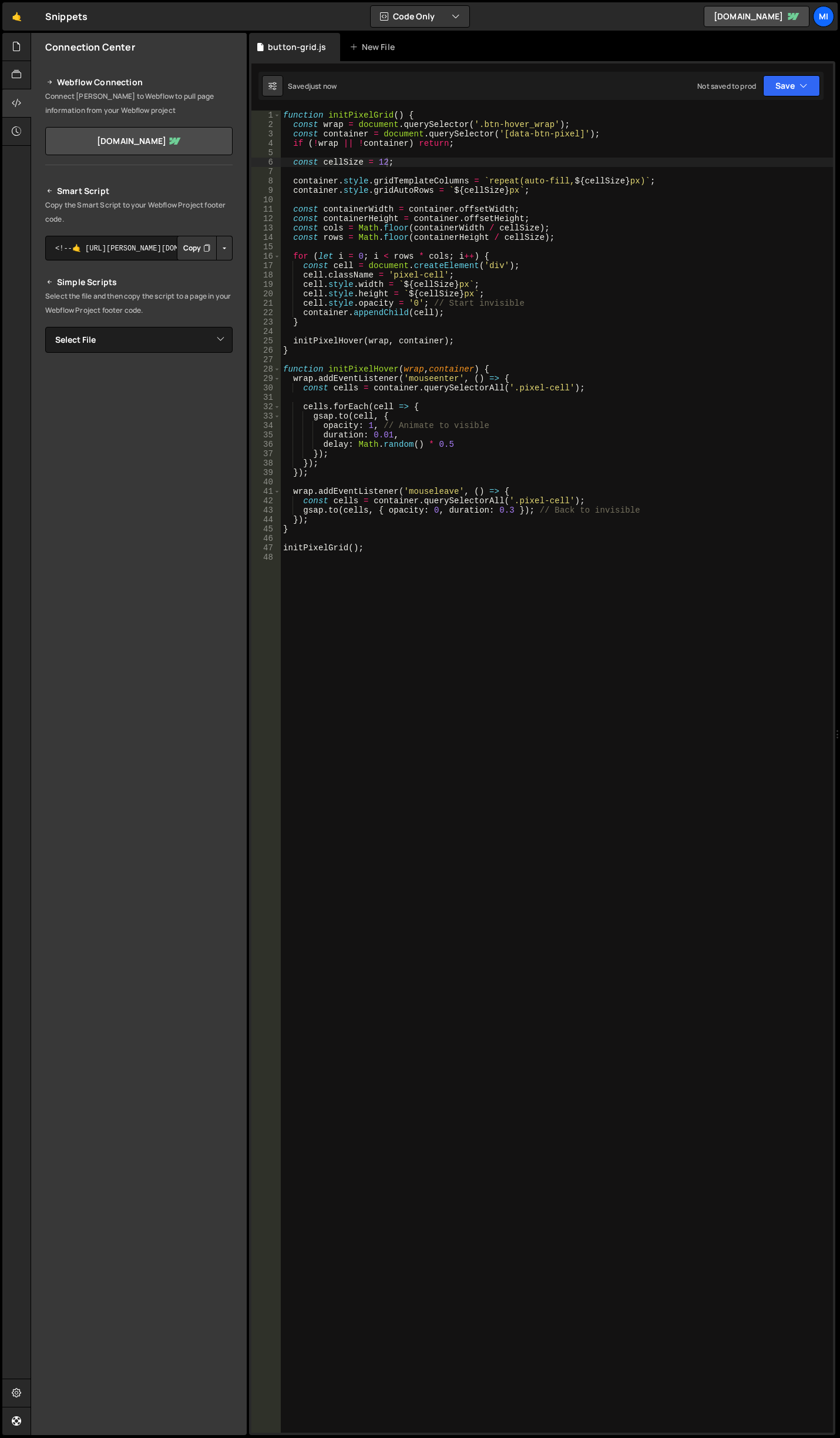
click at [407, 157] on div "function initPixelGrid ( ) { const wrap = document . querySelector ( '.btn-hove…" at bounding box center [556, 781] width 552 height 1341
click at [384, 160] on div "function initPixelGrid ( ) { const wrap = document . querySelector ( '.btn-hove…" at bounding box center [556, 781] width 552 height 1341
type textarea "const cellSize = 10;"
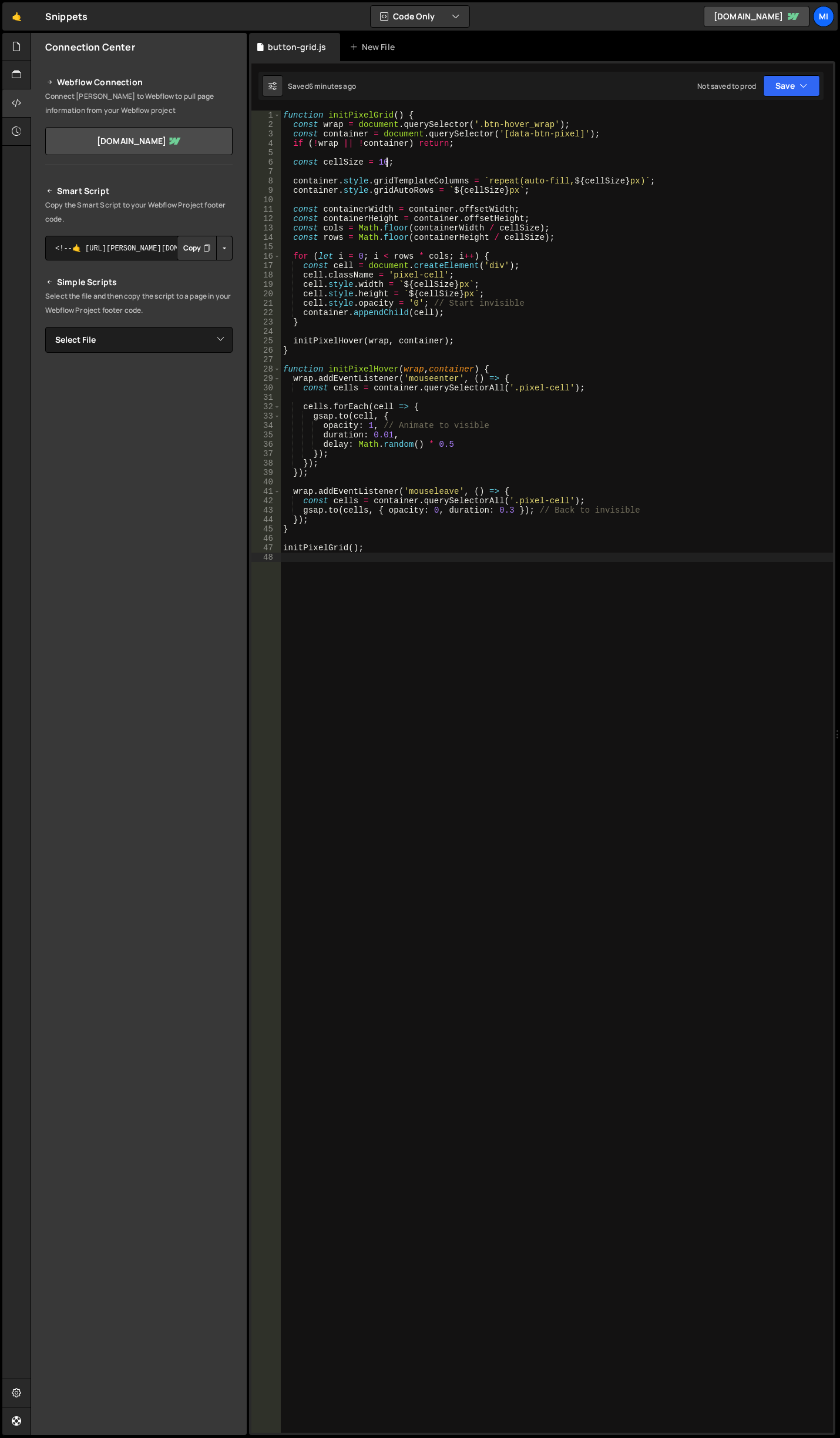
click at [456, 716] on div "function initPixelGrid ( ) { const wrap = document . querySelector ( '.btn-hove…" at bounding box center [556, 781] width 552 height 1341
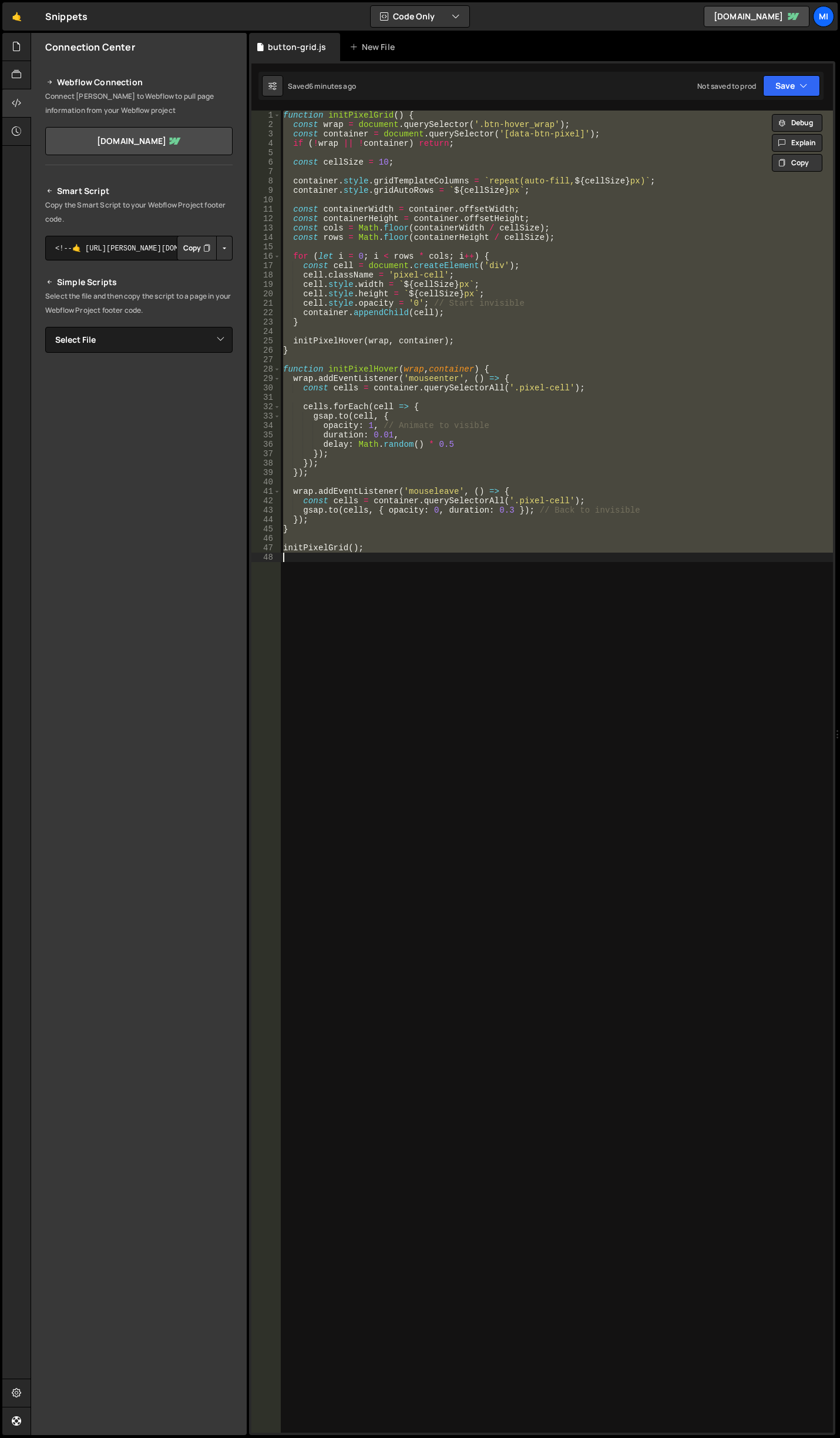
paste textarea "initScrambleEffect();"
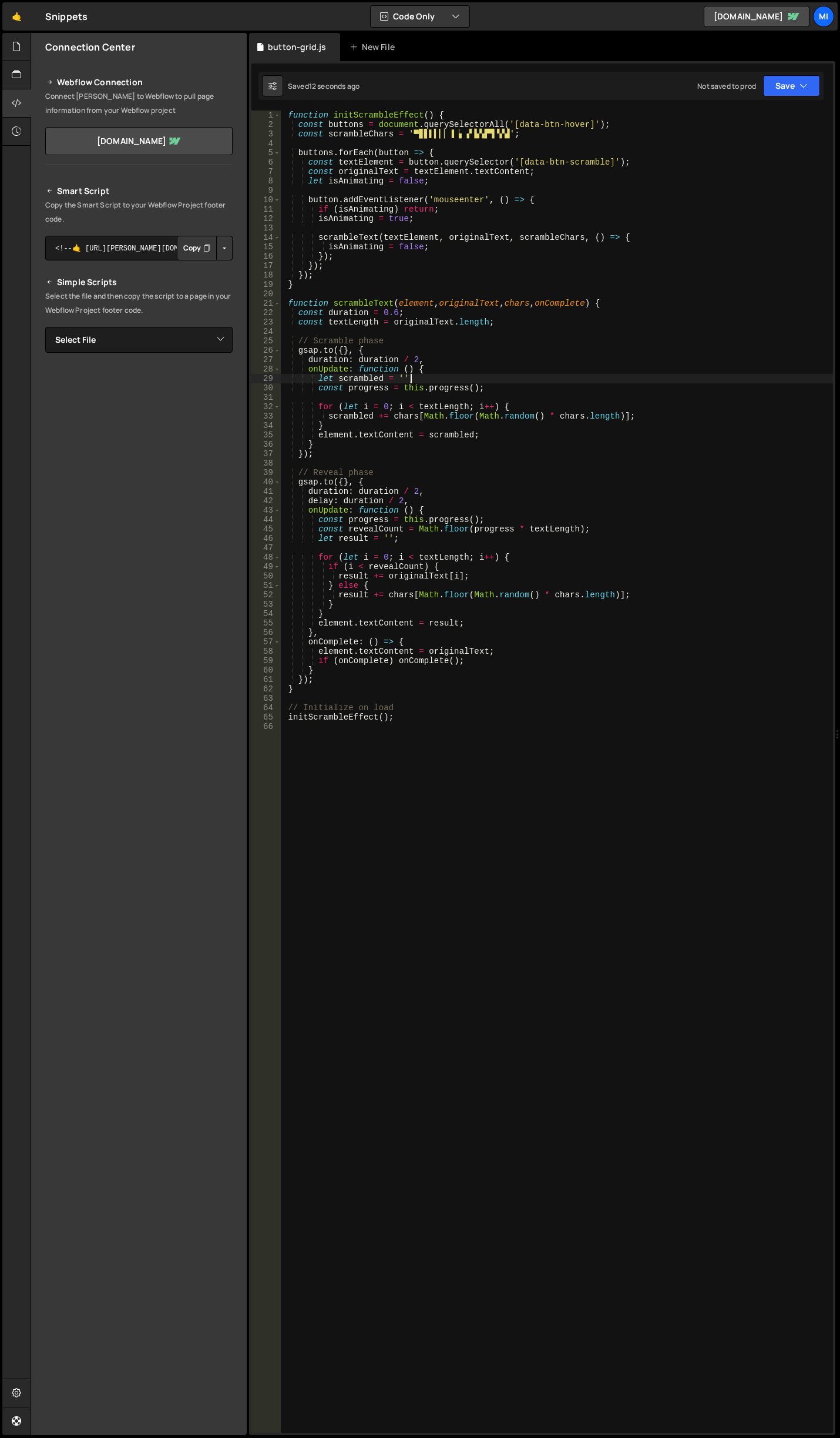
click at [539, 379] on div "function initScrambleEffect ( ) { const buttons = document . querySelectorAll (…" at bounding box center [556, 781] width 552 height 1341
type textarea "let scrambled = '';"
click at [495, 878] on div "function initScrambleEffect ( ) { const buttons = document . querySelectorAll (…" at bounding box center [556, 781] width 552 height 1341
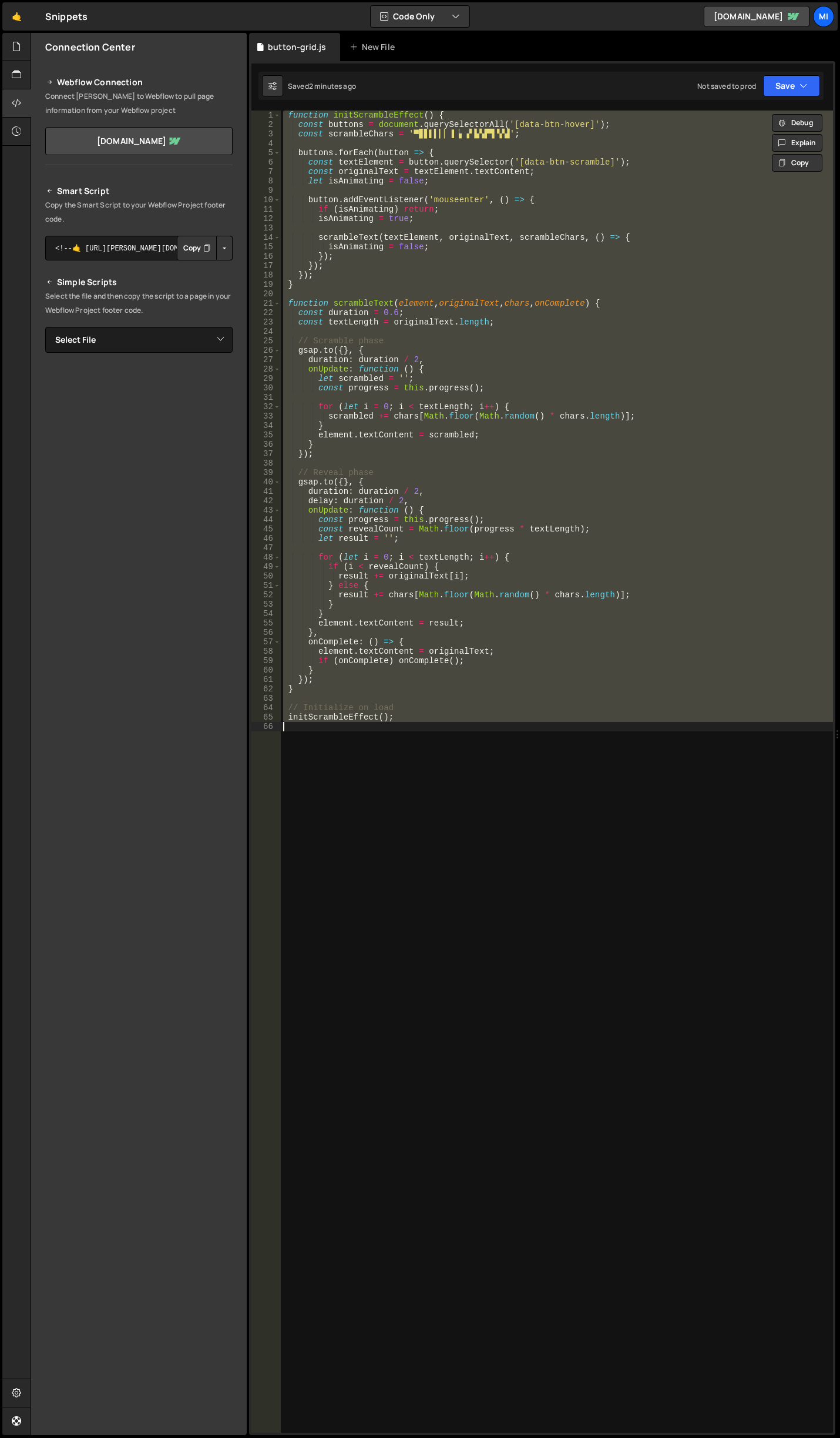
paste textarea "initScrambleEffect();"
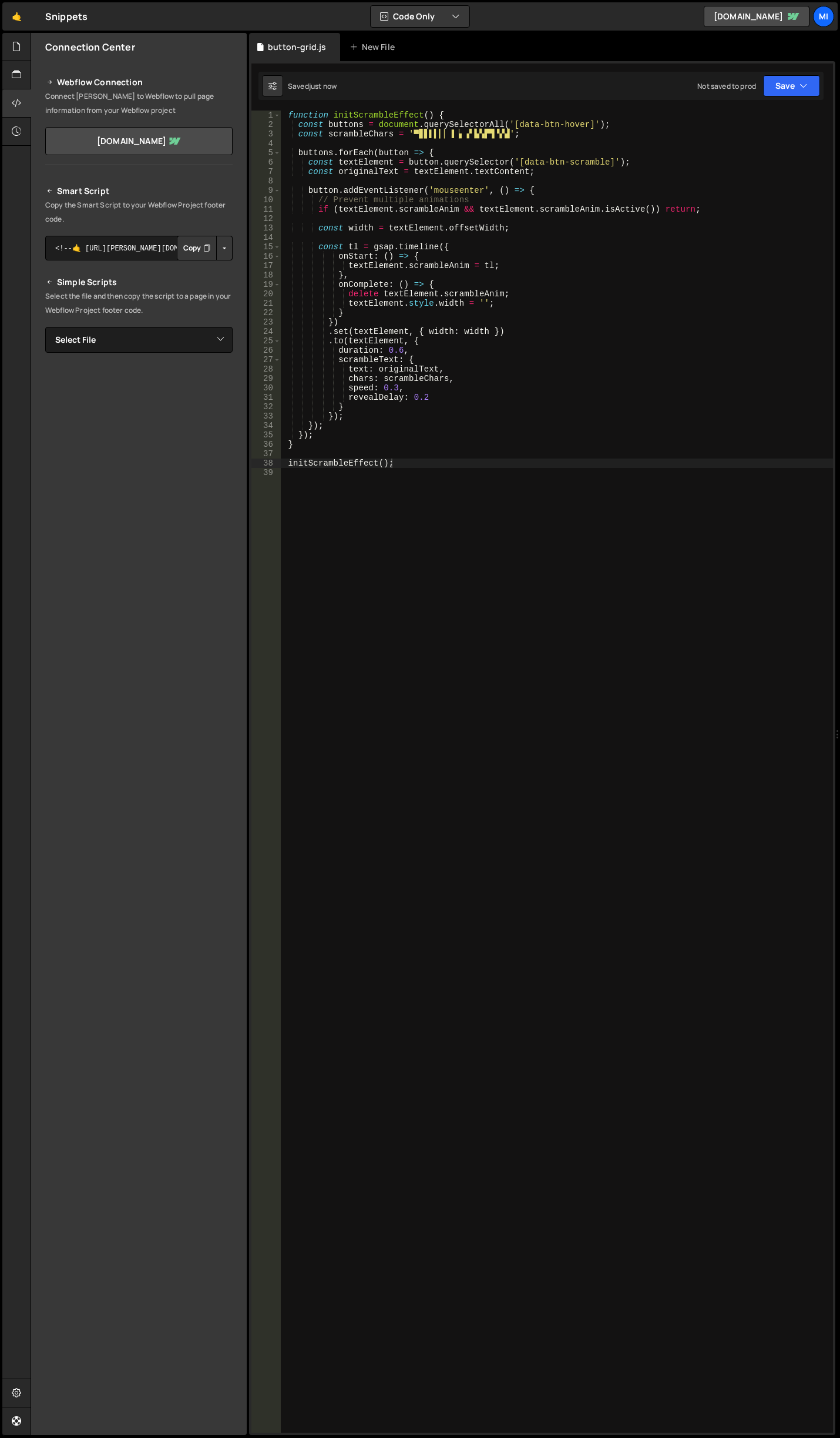
click at [452, 211] on div "function initScrambleEffect ( ) { const buttons = document . querySelectorAll (…" at bounding box center [556, 781] width 552 height 1341
click at [293, 114] on div "function initScrambleEffect ( ) { const buttons = document . querySelectorAll (…" at bounding box center [556, 781] width 552 height 1341
type textarea "function initScrambleEffect() {"
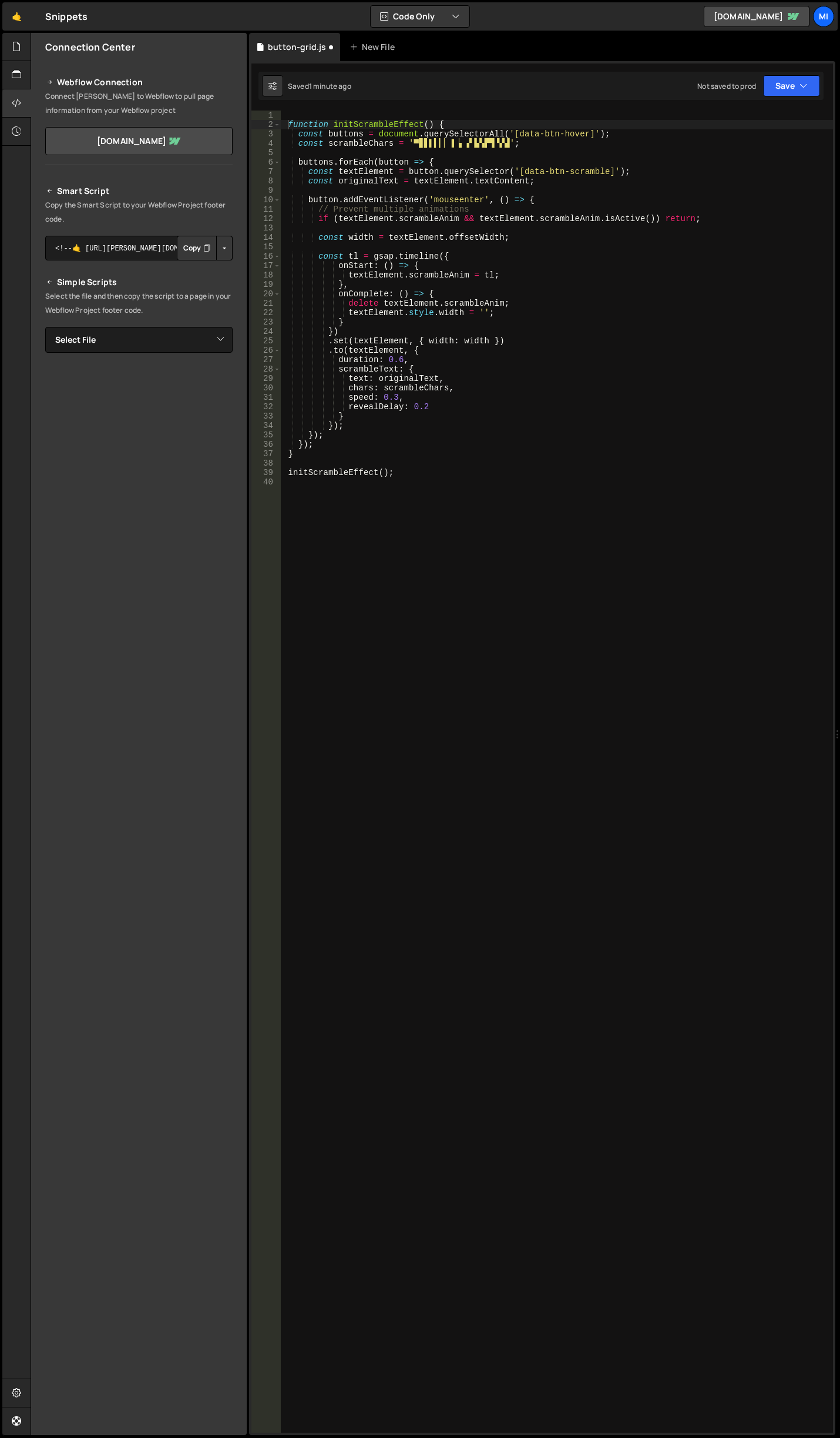
click at [344, 108] on div "function initScrambleEffect() { 1 2 3 4 5 6 7 8 9 10 11 12 13 14 15 16 17 18 19…" at bounding box center [542, 748] width 587 height 1374
click at [346, 111] on div "function initScrambleEffect ( ) { const buttons = document . querySelectorAll (…" at bounding box center [556, 781] width 552 height 1341
paste textarea
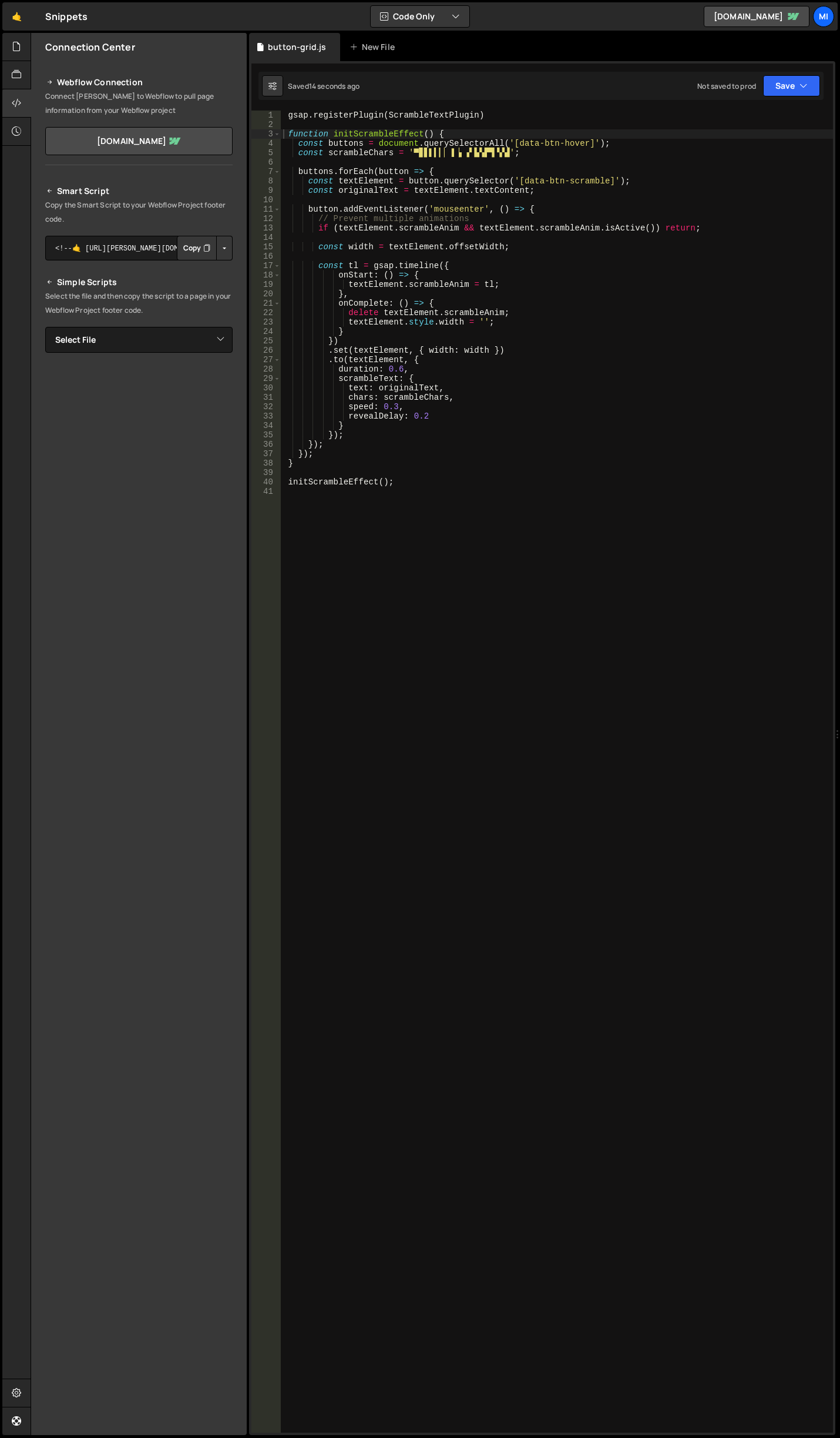
click at [482, 270] on div "gsap . registerPlugin ( ScrambleTextPlugin ) function initScrambleEffect ( ) { …" at bounding box center [556, 781] width 552 height 1341
click at [515, 331] on div "gsap . registerPlugin ( ScrambleTextPlugin ) function initScrambleEffect ( ) { …" at bounding box center [556, 781] width 552 height 1341
click at [478, 373] on div "gsap . registerPlugin ( ScrambleTextPlugin ) function initScrambleEffect ( ) { …" at bounding box center [556, 781] width 552 height 1341
drag, startPoint x: 396, startPoint y: 407, endPoint x: 389, endPoint y: 405, distance: 7.3
click at [389, 405] on div "gsap . registerPlugin ( ScrambleTextPlugin ) function initScrambleEffect ( ) { …" at bounding box center [556, 781] width 552 height 1341
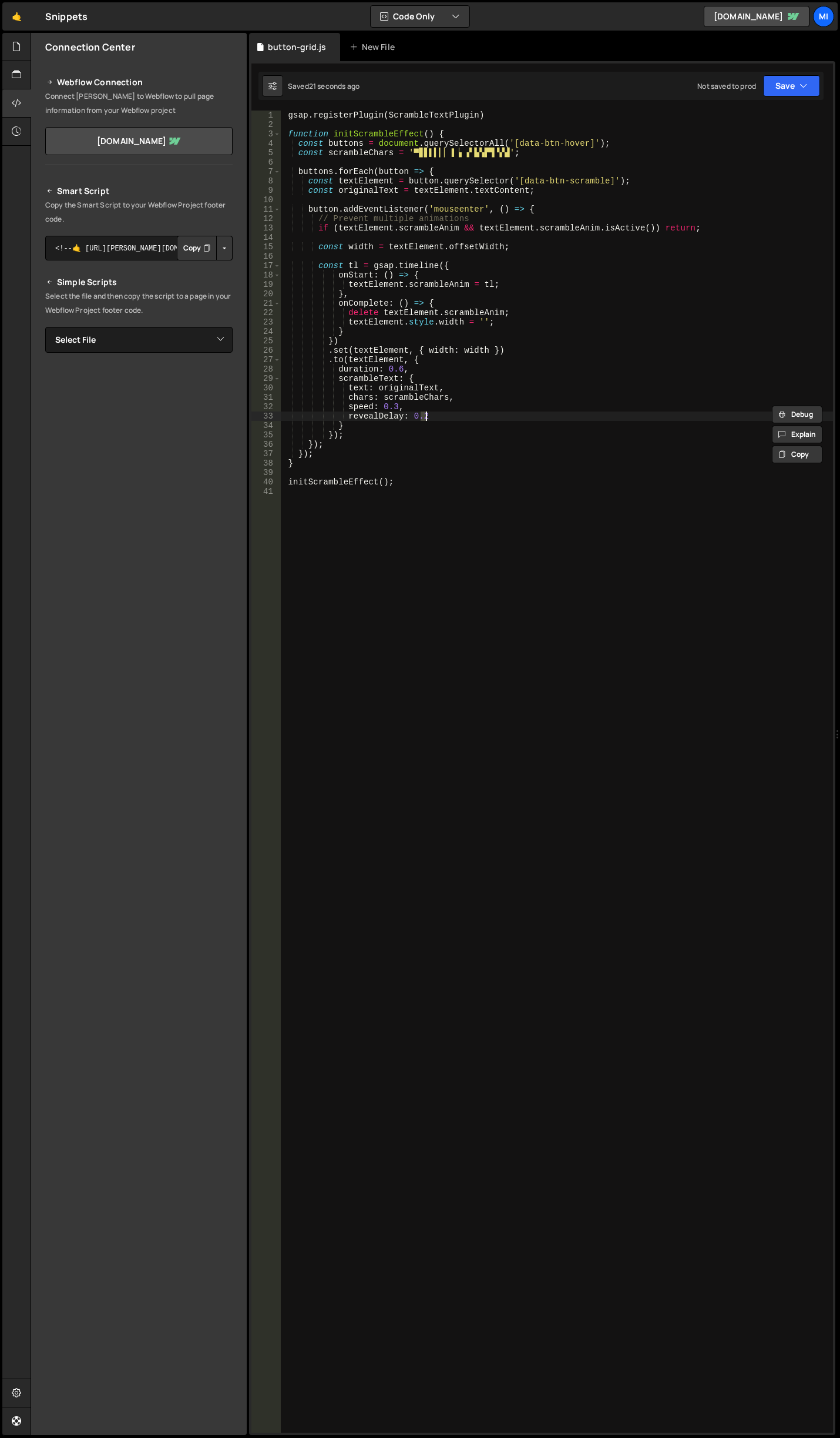
click at [425, 417] on div "gsap . registerPlugin ( ScrambleTextPlugin ) function initScrambleEffect ( ) { …" at bounding box center [556, 781] width 552 height 1341
click at [394, 409] on div "gsap . registerPlugin ( ScrambleTextPlugin ) function initScrambleEffect ( ) { …" at bounding box center [556, 781] width 552 height 1341
click at [398, 368] on div "gsap . registerPlugin ( ScrambleTextPlugin ) function initScrambleEffect ( ) { …" at bounding box center [556, 781] width 552 height 1341
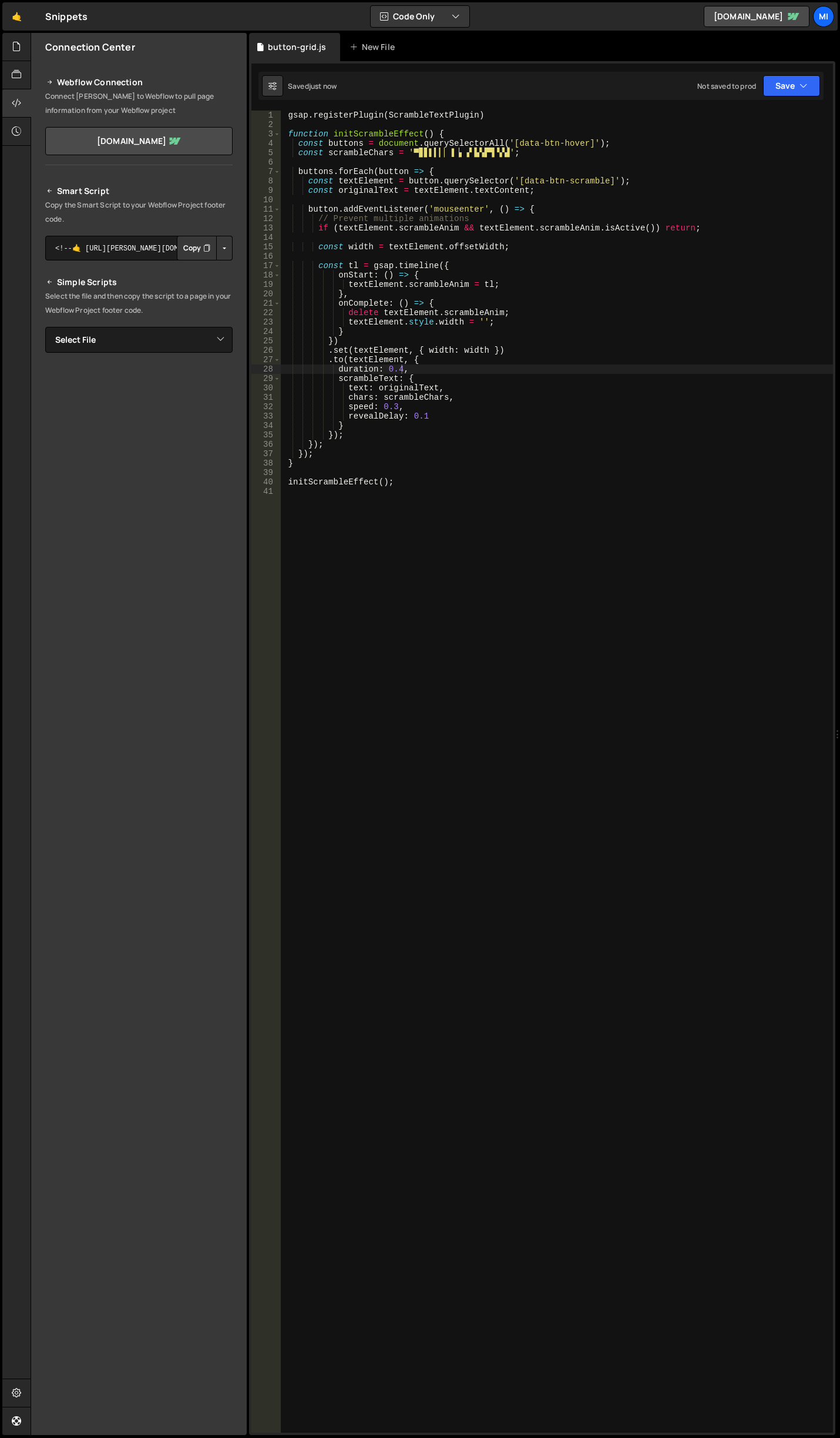
click at [456, 398] on div "gsap . registerPlugin ( ScrambleTextPlugin ) function initScrambleEffect ( ) { …" at bounding box center [556, 781] width 552 height 1341
type textarea "chars: scrambleChars,"
paste textarea "tweenLength: false,"
type textarea "tweenLength: false,"
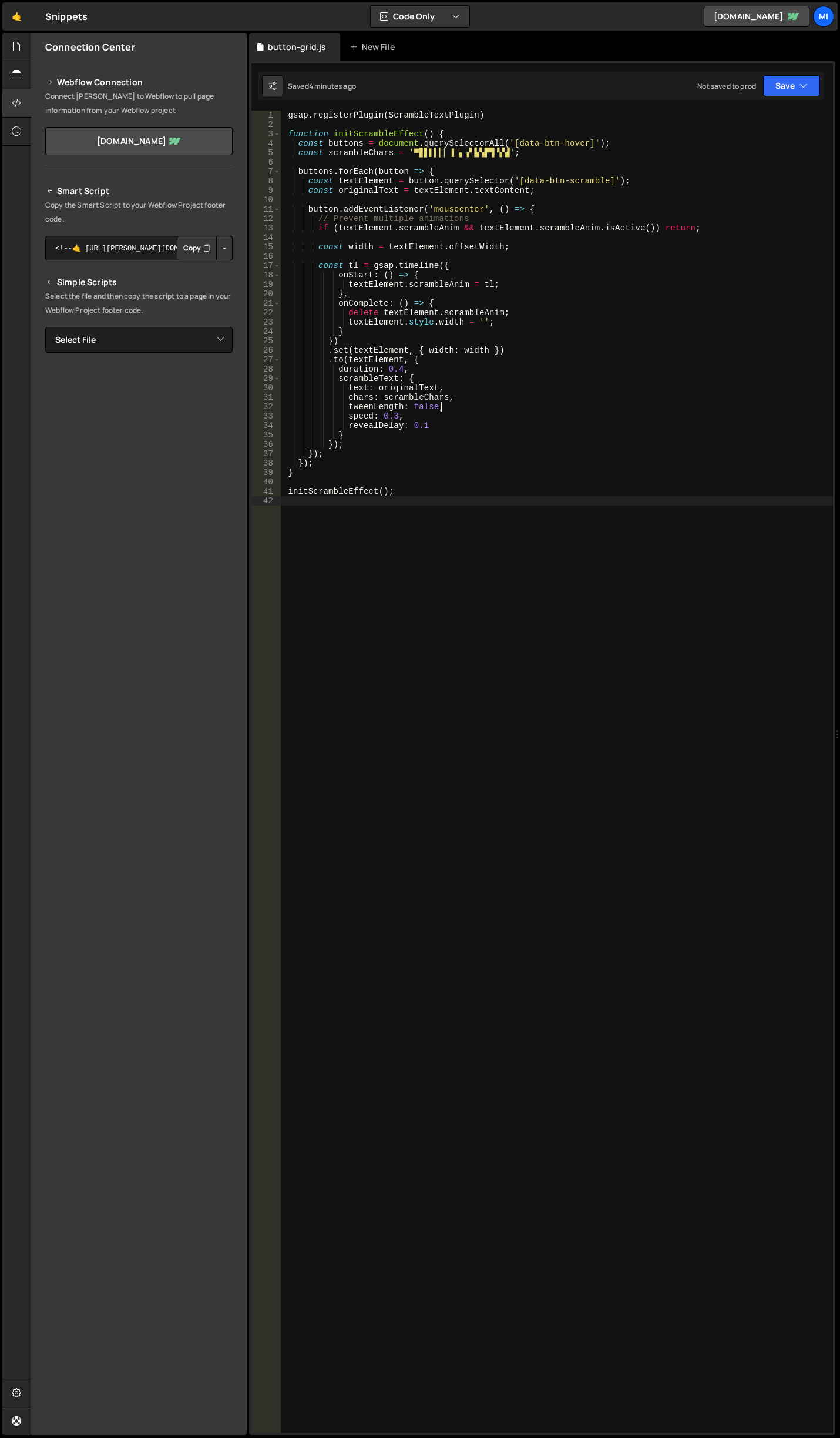
click at [494, 747] on div "gsap . registerPlugin ( ScrambleTextPlugin ) function initScrambleEffect ( ) { …" at bounding box center [556, 781] width 552 height 1341
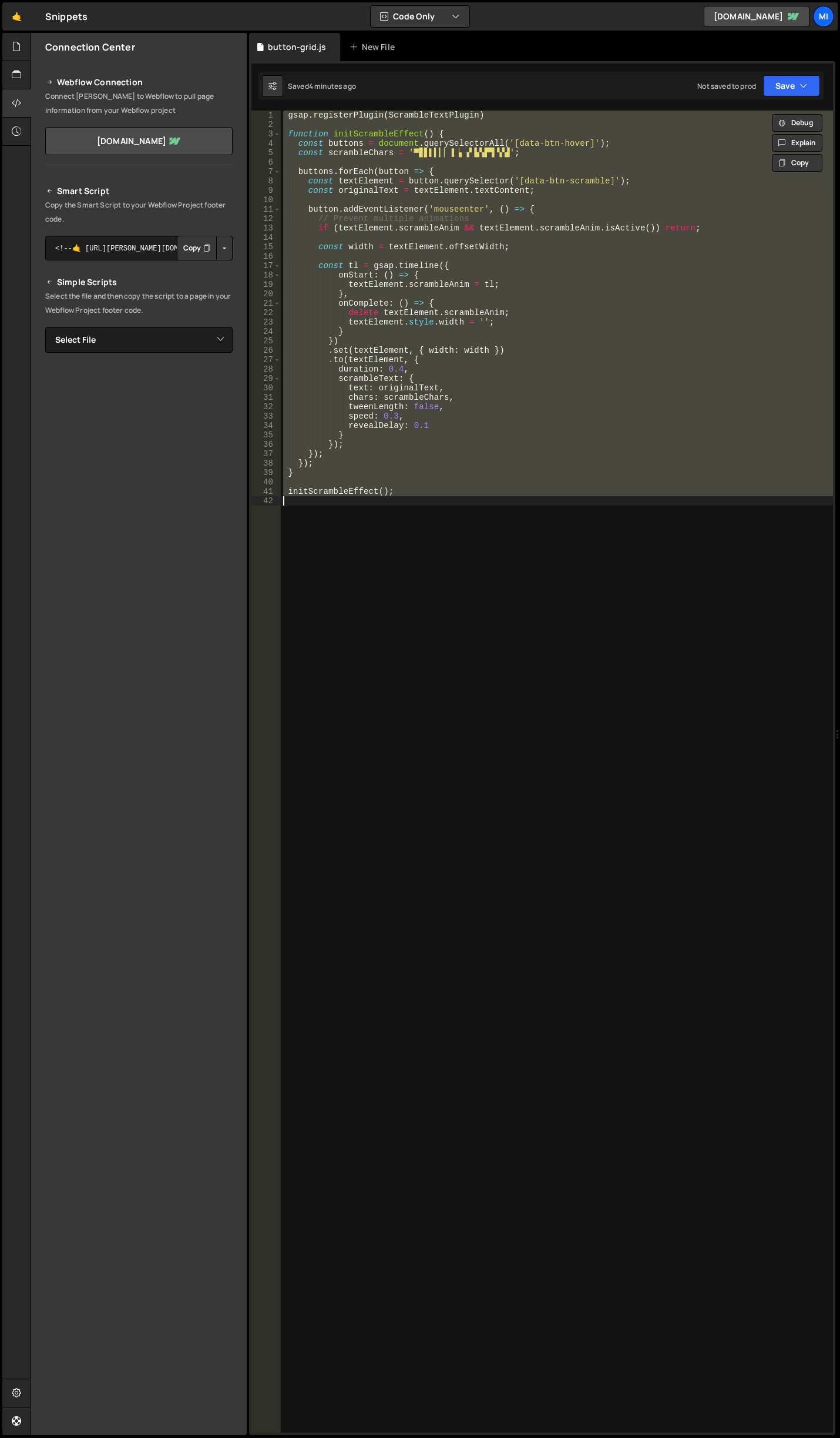
paste textarea "initScrambleEffect();"
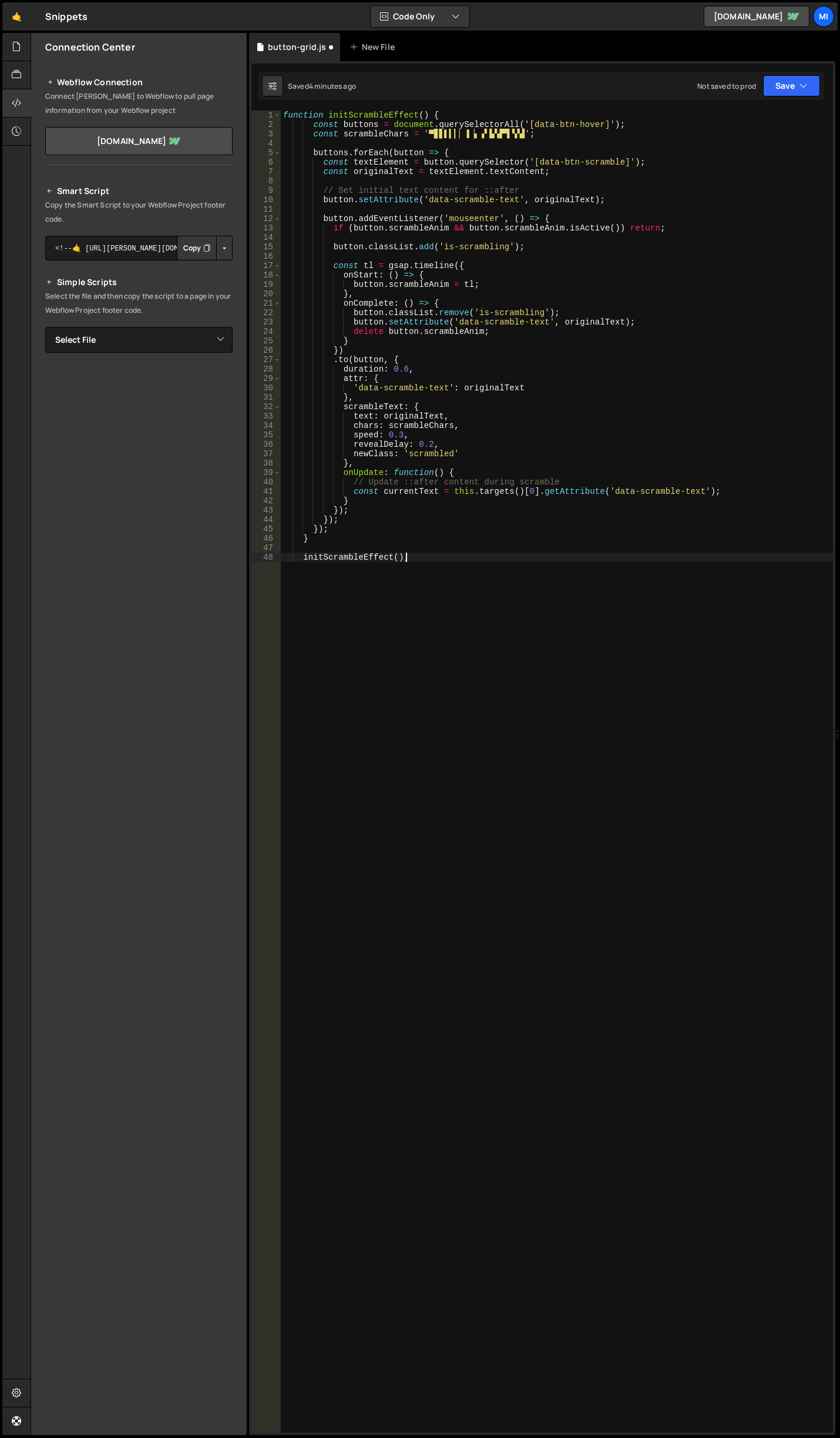
type textarea "initScrambleEffect();"
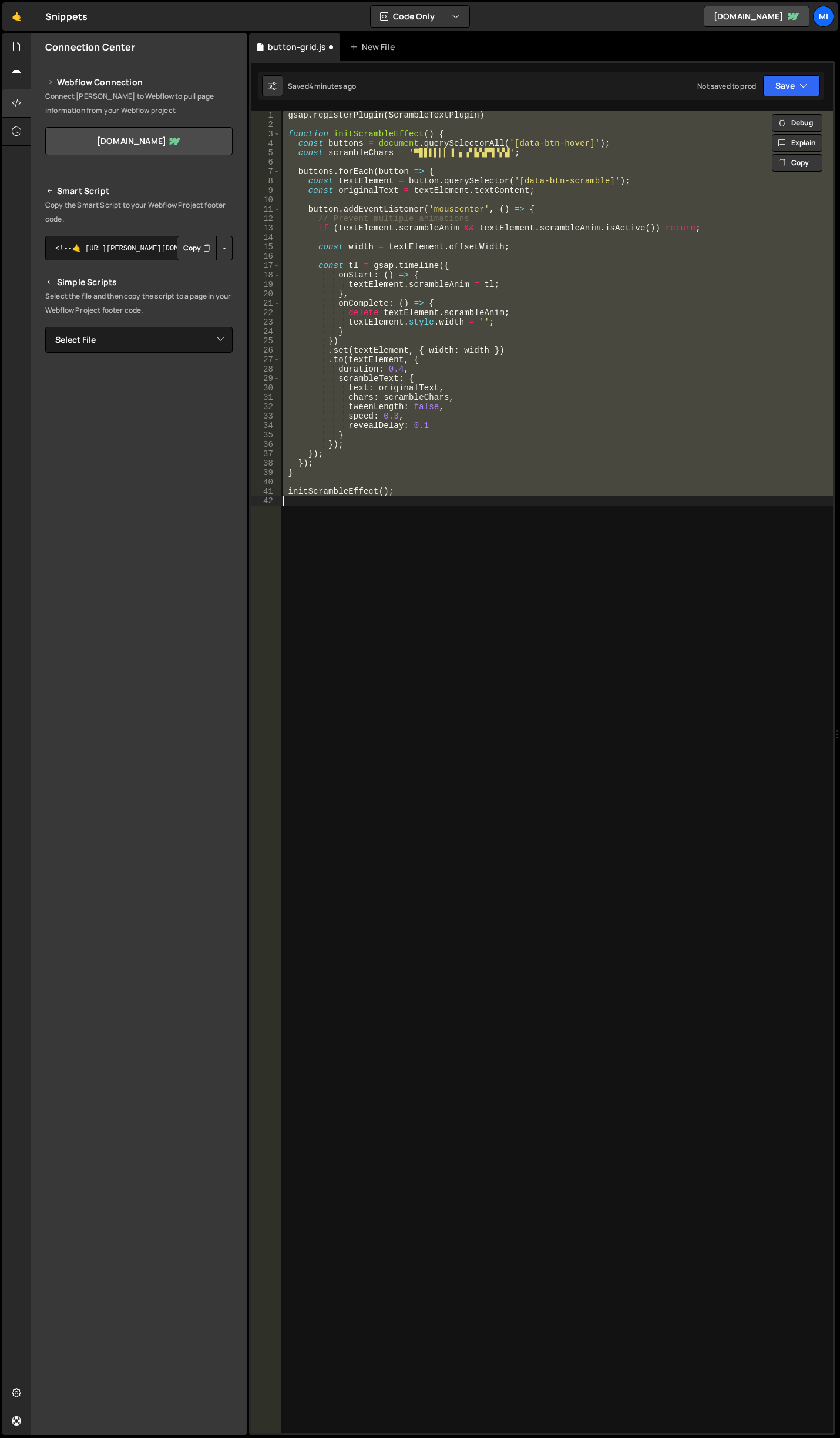
click at [552, 594] on div "gsap . registerPlugin ( ScrambleTextPlugin ) function initScrambleEffect ( ) { …" at bounding box center [556, 771] width 552 height 1322
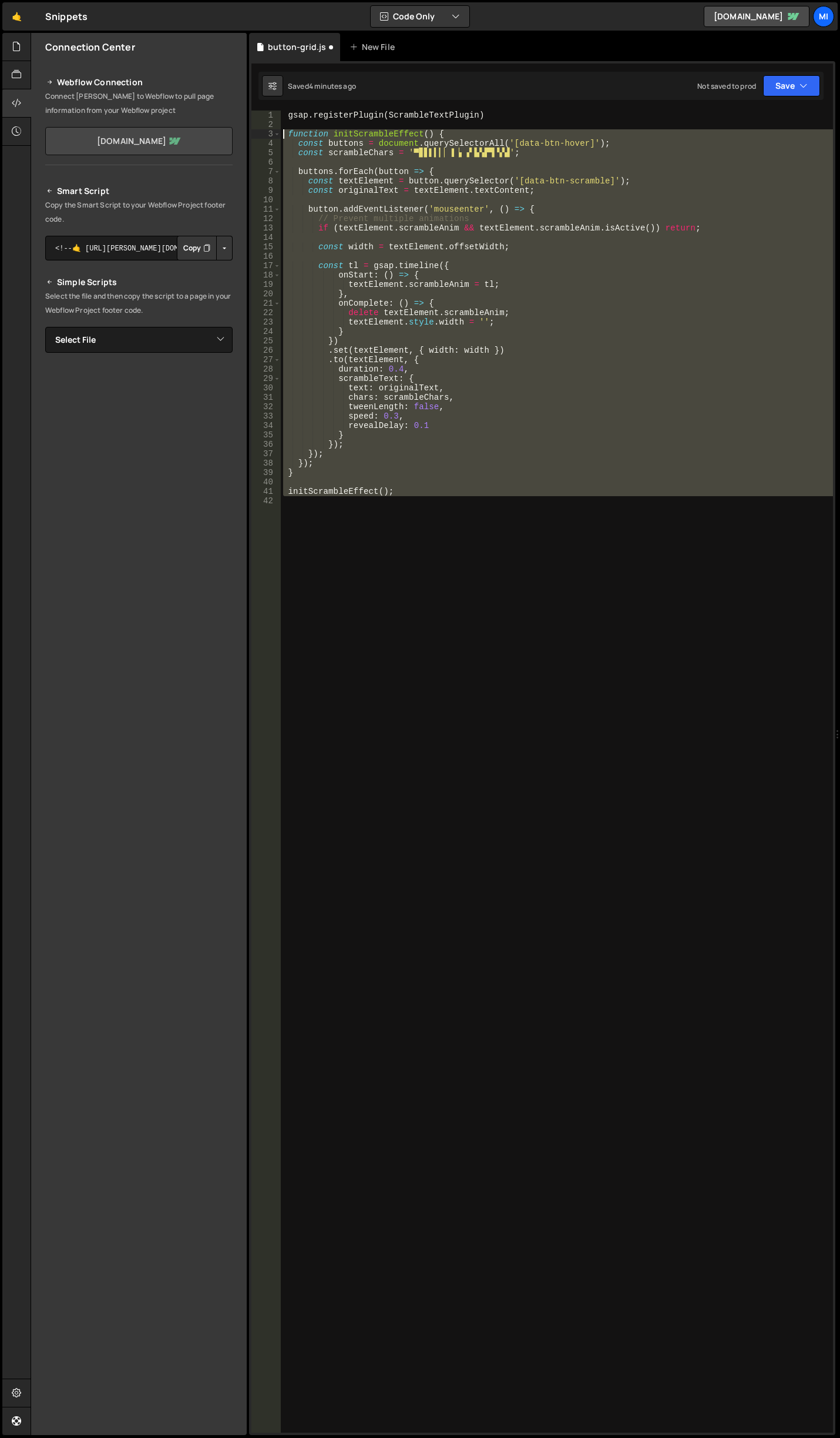
drag, startPoint x: 386, startPoint y: 443, endPoint x: 210, endPoint y: 137, distance: 353.0
click at [210, 137] on div "Files New File Javascript files 0 abstract-shift-left.js 0 1 accordion.js 0 1 a…" at bounding box center [435, 734] width 810 height 1403
paste textarea "initScrambleEffect("
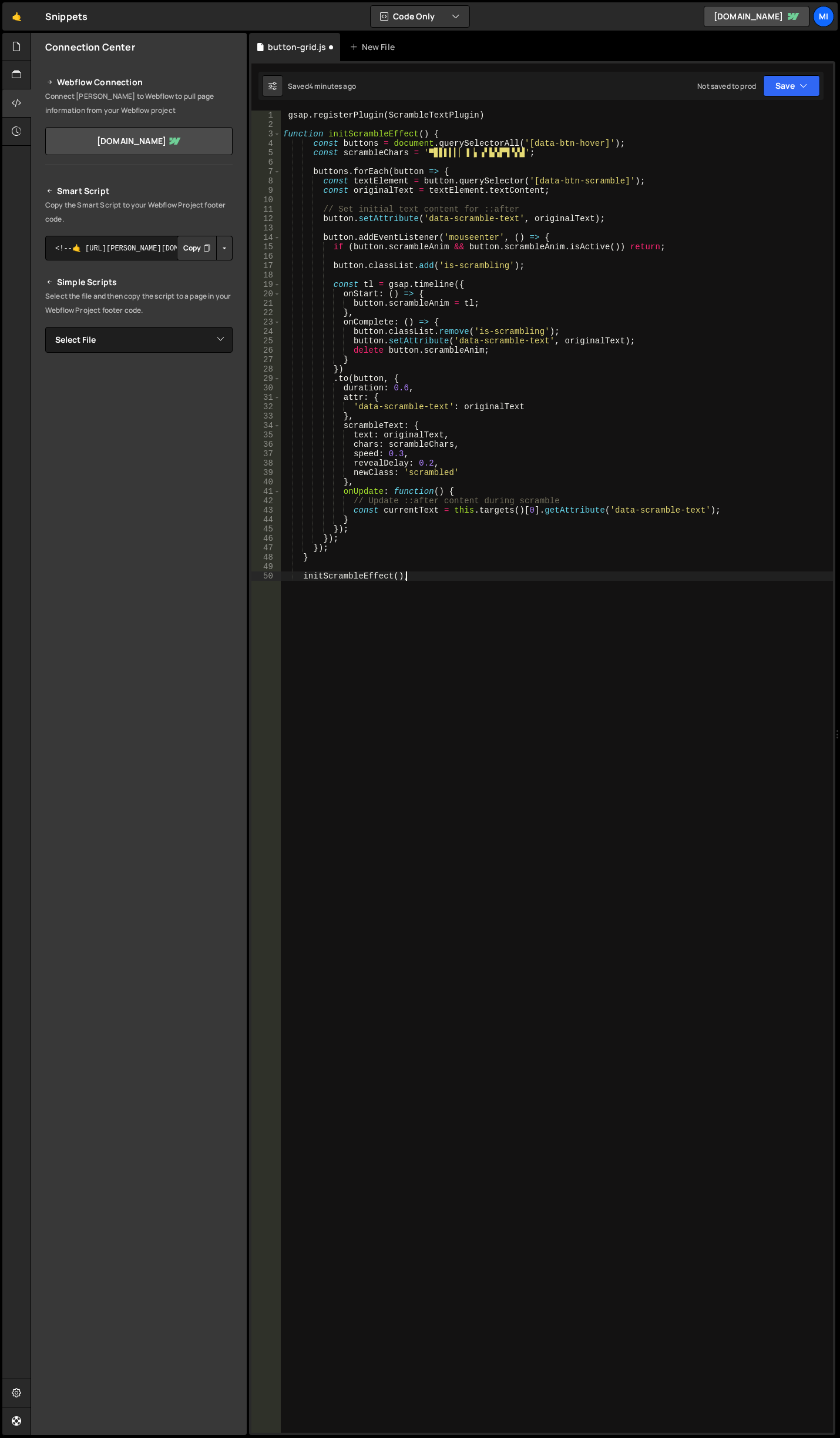
type textarea "initScrambleEffect();"
drag, startPoint x: 518, startPoint y: 624, endPoint x: 514, endPoint y: 597, distance: 27.3
click at [518, 624] on div "gsap . registerPlugin ( ScrambleTextPlugin ) function initScrambleEffect ( ) { …" at bounding box center [556, 781] width 552 height 1342
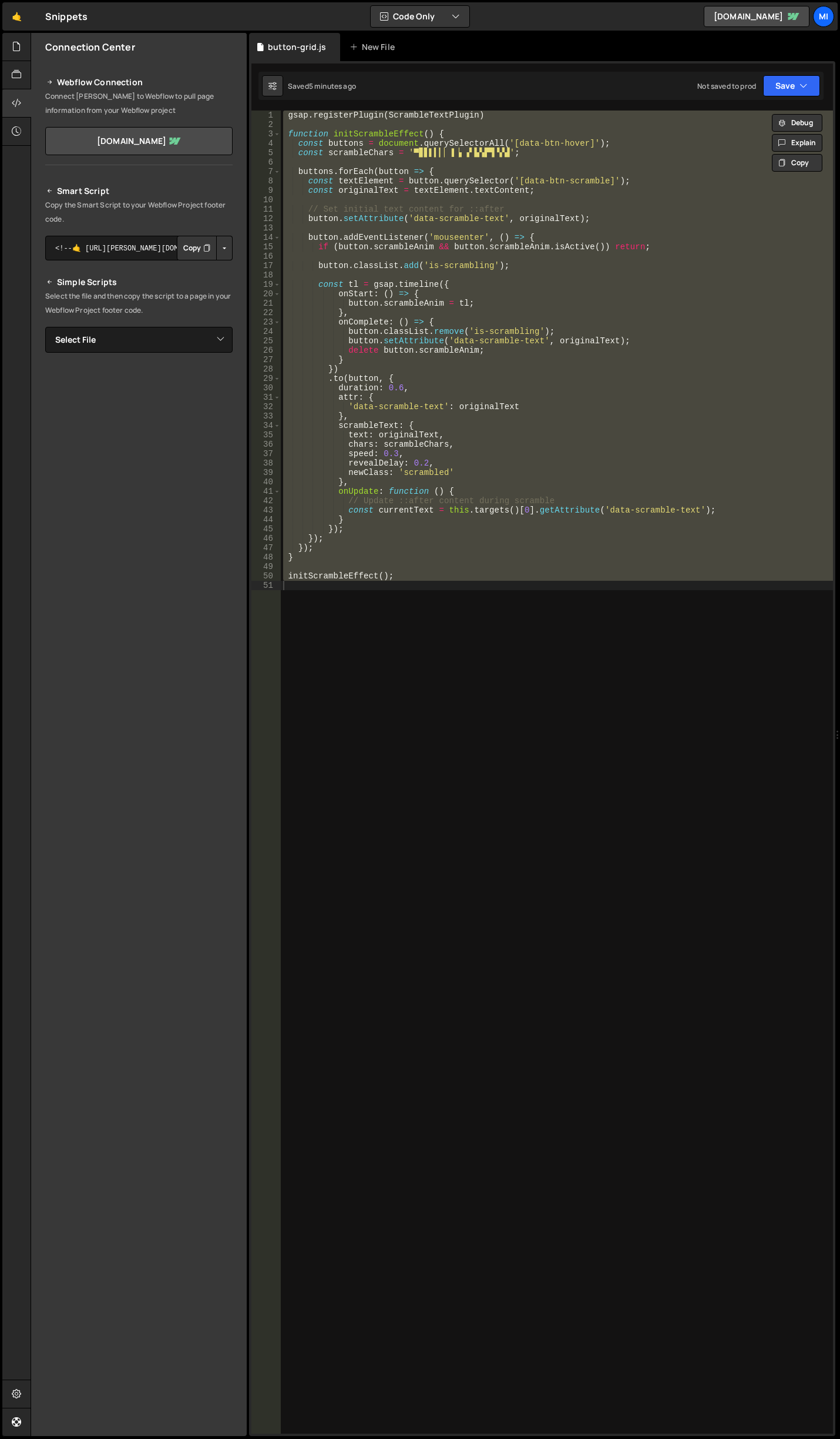
click at [318, 528] on div "gsap . registerPlugin ( ScrambleTextPlugin ) function initScrambleEffect ( ) { …" at bounding box center [556, 772] width 552 height 1323
drag, startPoint x: 461, startPoint y: 623, endPoint x: 194, endPoint y: 135, distance: 556.3
click at [194, 135] on div "Files New File Javascript files 0 abstract-shift-left.js 0 1 accordion.js 0 1 a…" at bounding box center [435, 735] width 810 height 1404
paste textarea "initScrambleEffect("
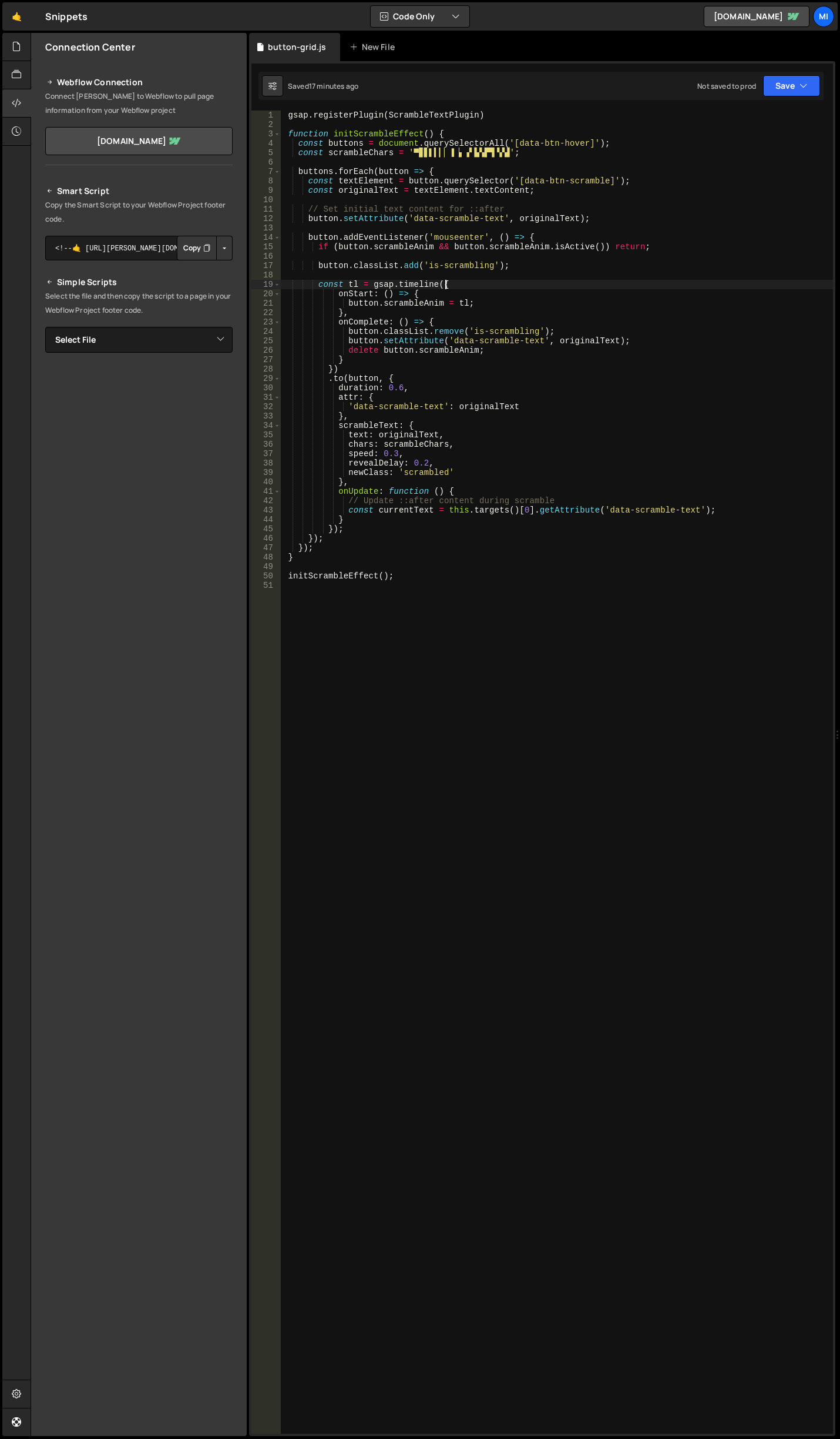
click at [516, 287] on div "gsap . registerPlugin ( ScrambleTextPlugin ) function initScrambleEffect ( ) { …" at bounding box center [556, 781] width 552 height 1342
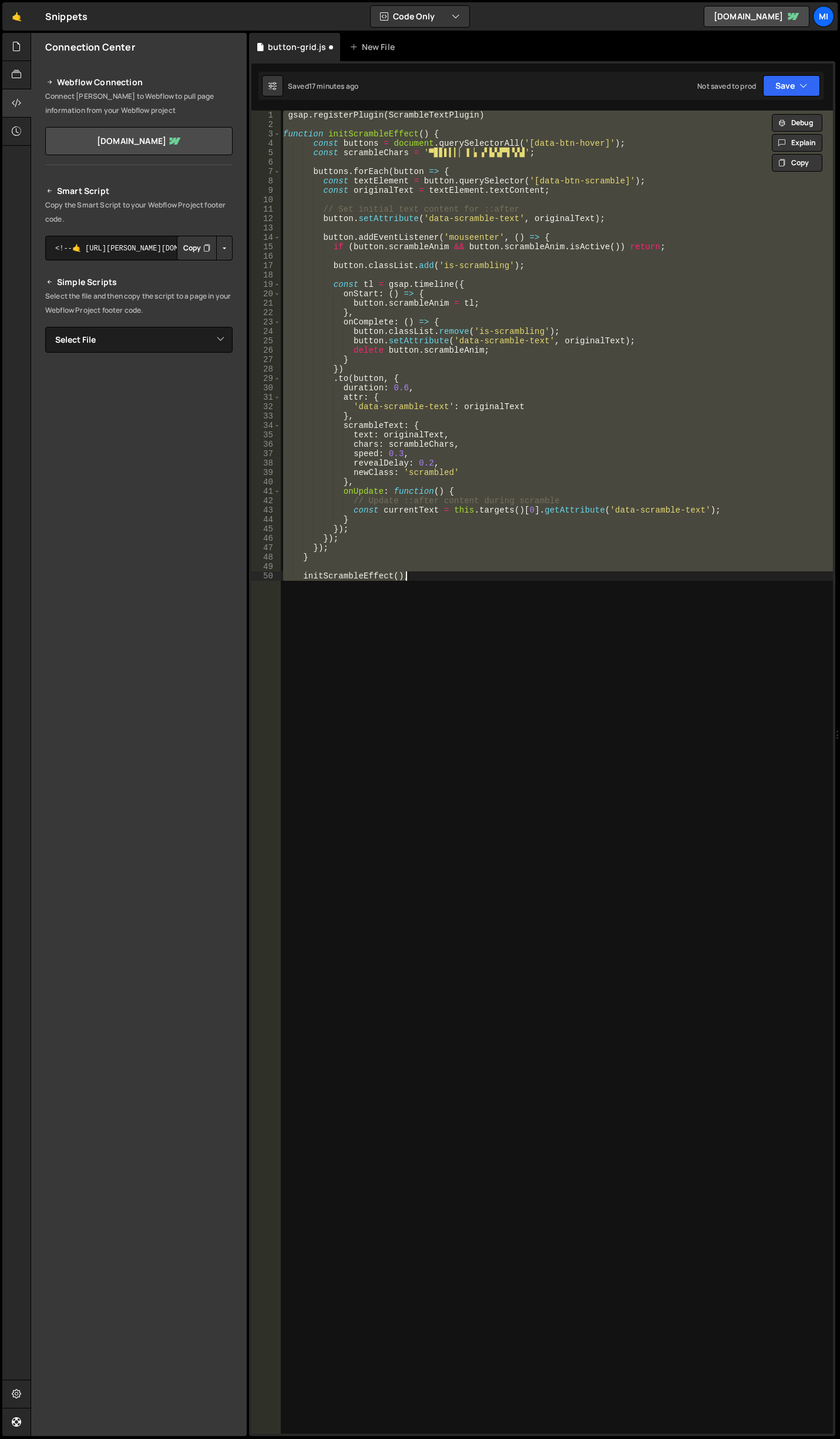
type textarea "initScrambleEffect();"
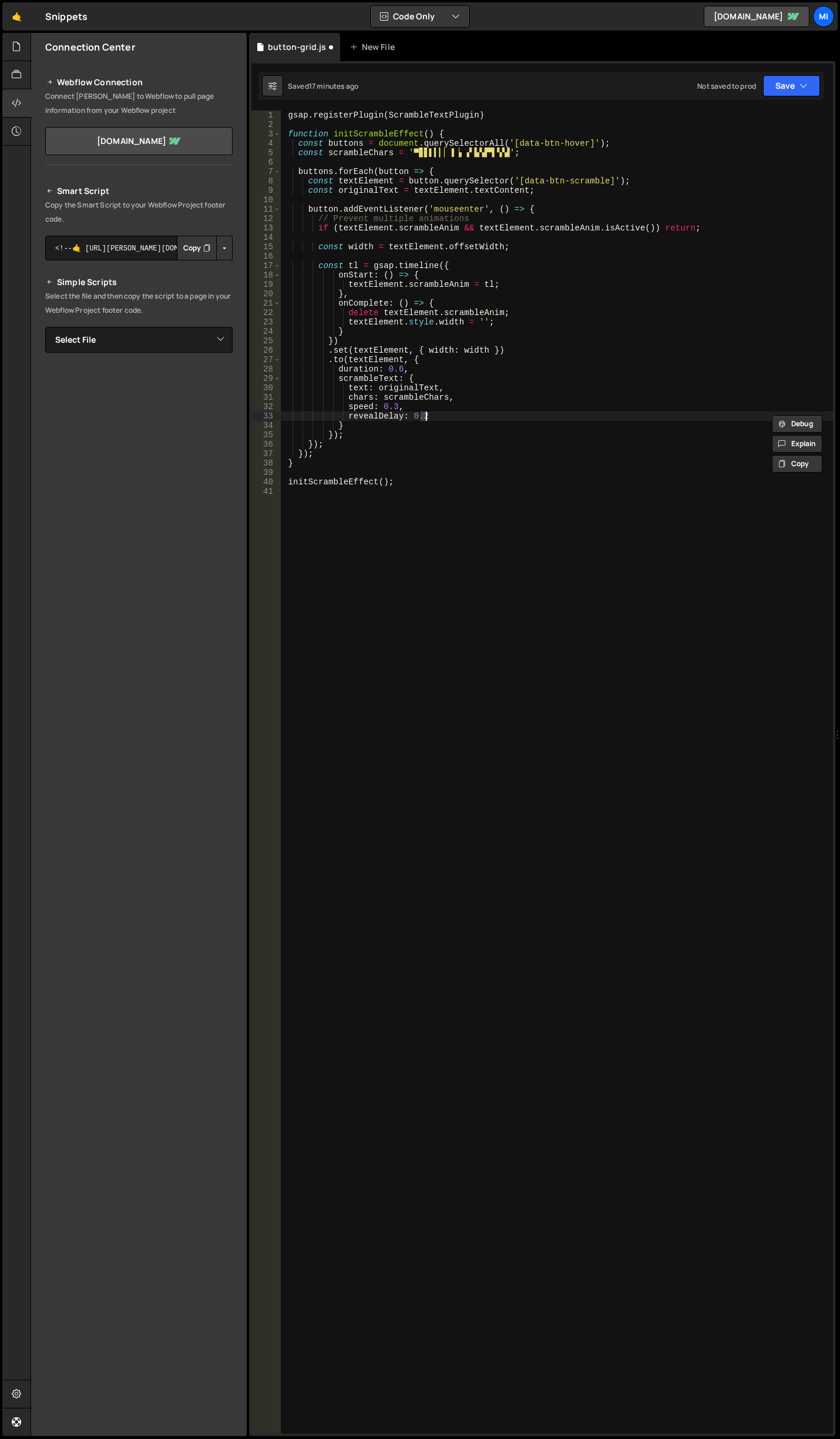
type textarea "initScrambleEffect();"
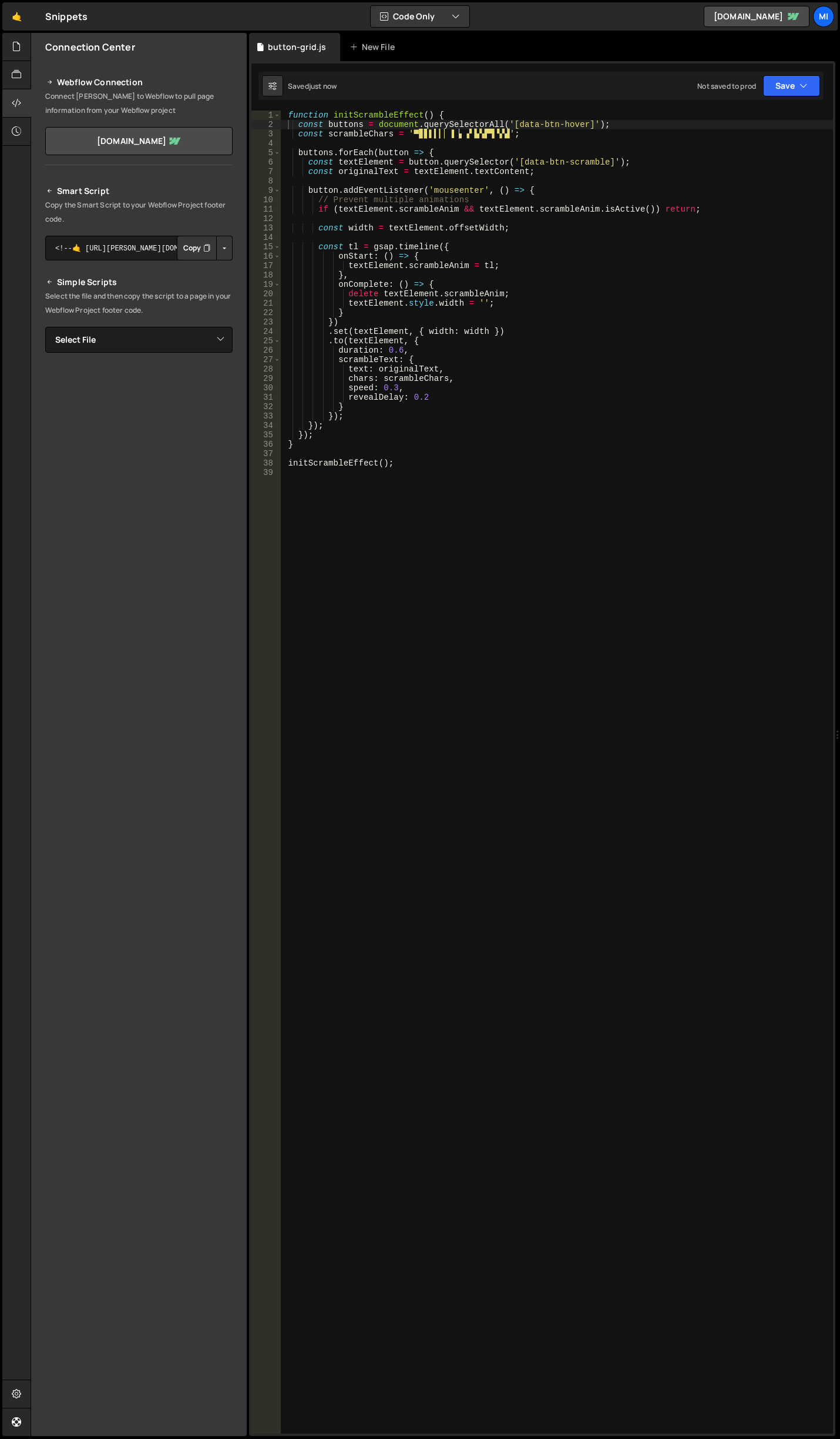
click at [395, 196] on div "function initScrambleEffect ( ) { const buttons = document . querySelectorAll (…" at bounding box center [556, 781] width 552 height 1342
drag, startPoint x: 519, startPoint y: 161, endPoint x: 603, endPoint y: 161, distance: 84.0
click at [603, 161] on div "function initScrambleEffect ( ) { const buttons = document . querySelectorAll (…" at bounding box center [556, 781] width 552 height 1342
type textarea "const textElement = button.querySelector('[data-btn-scramble]');"
click at [718, 687] on div "function initScrambleEffect ( ) { const buttons = document . querySelectorAll (…" at bounding box center [556, 781] width 552 height 1342
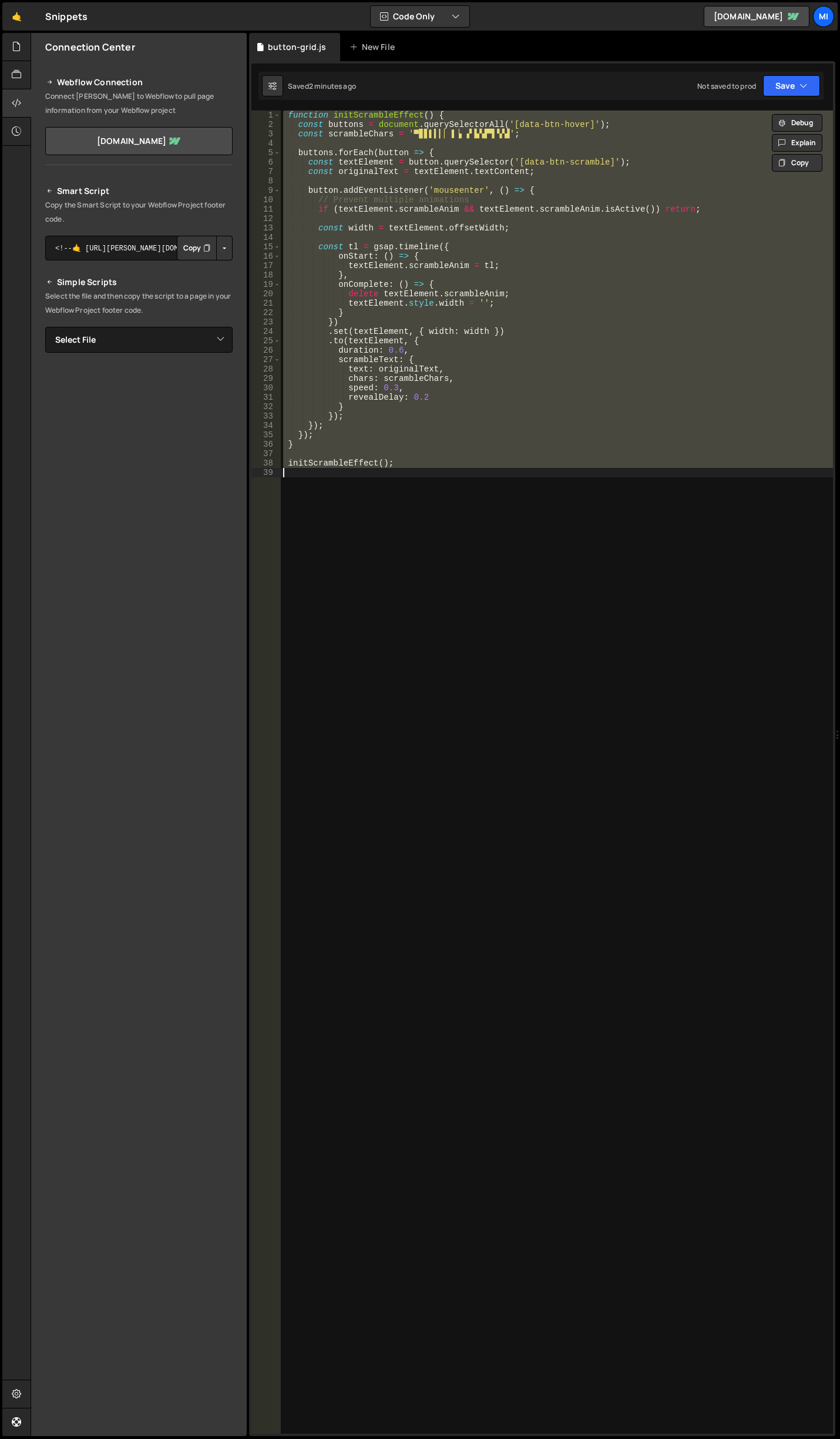
paste textarea "initScrambleEffect();"
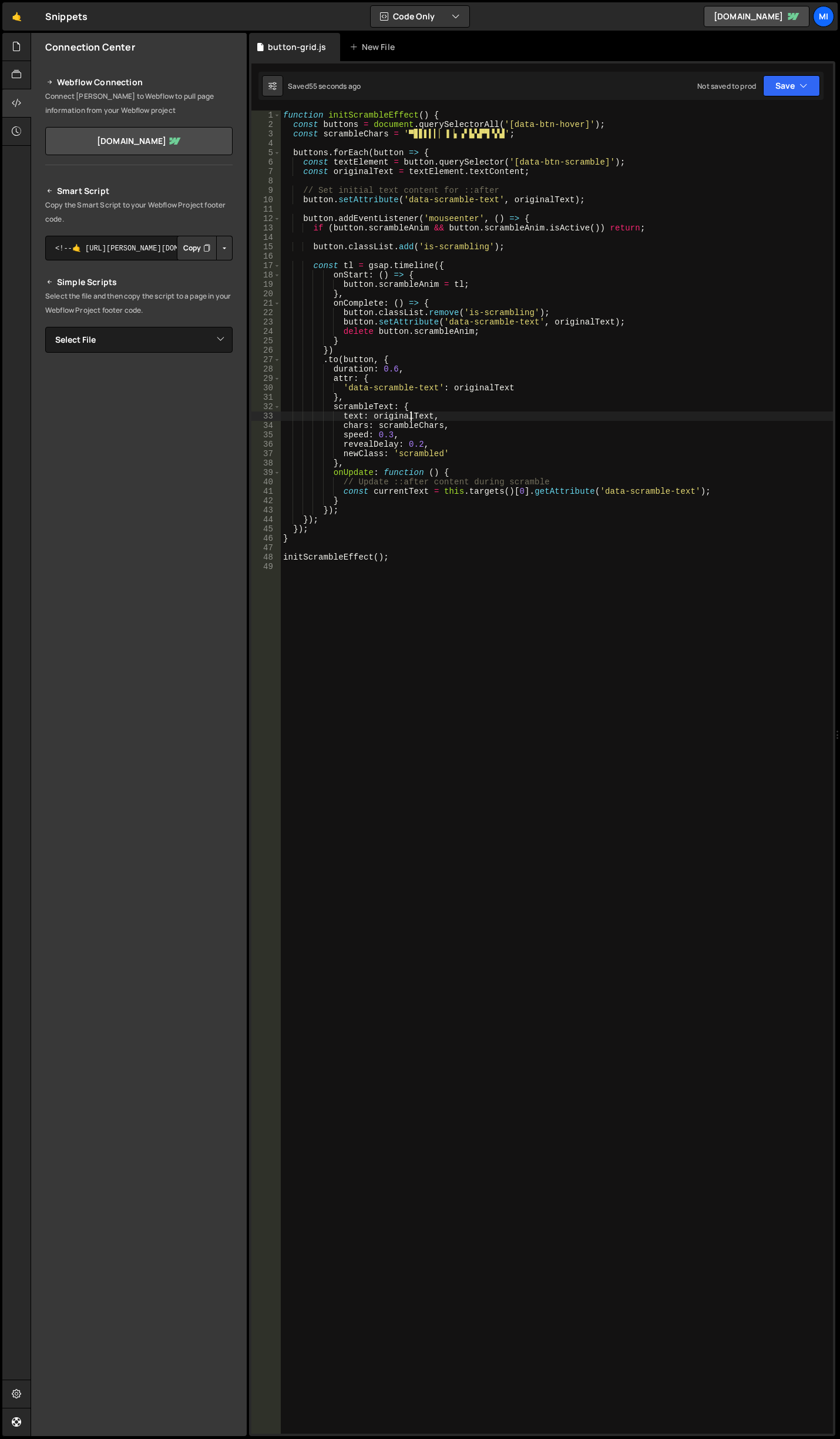
click at [412, 420] on div "function initScrambleEffect ( ) { const buttons = document . querySelectorAll (…" at bounding box center [556, 781] width 552 height 1342
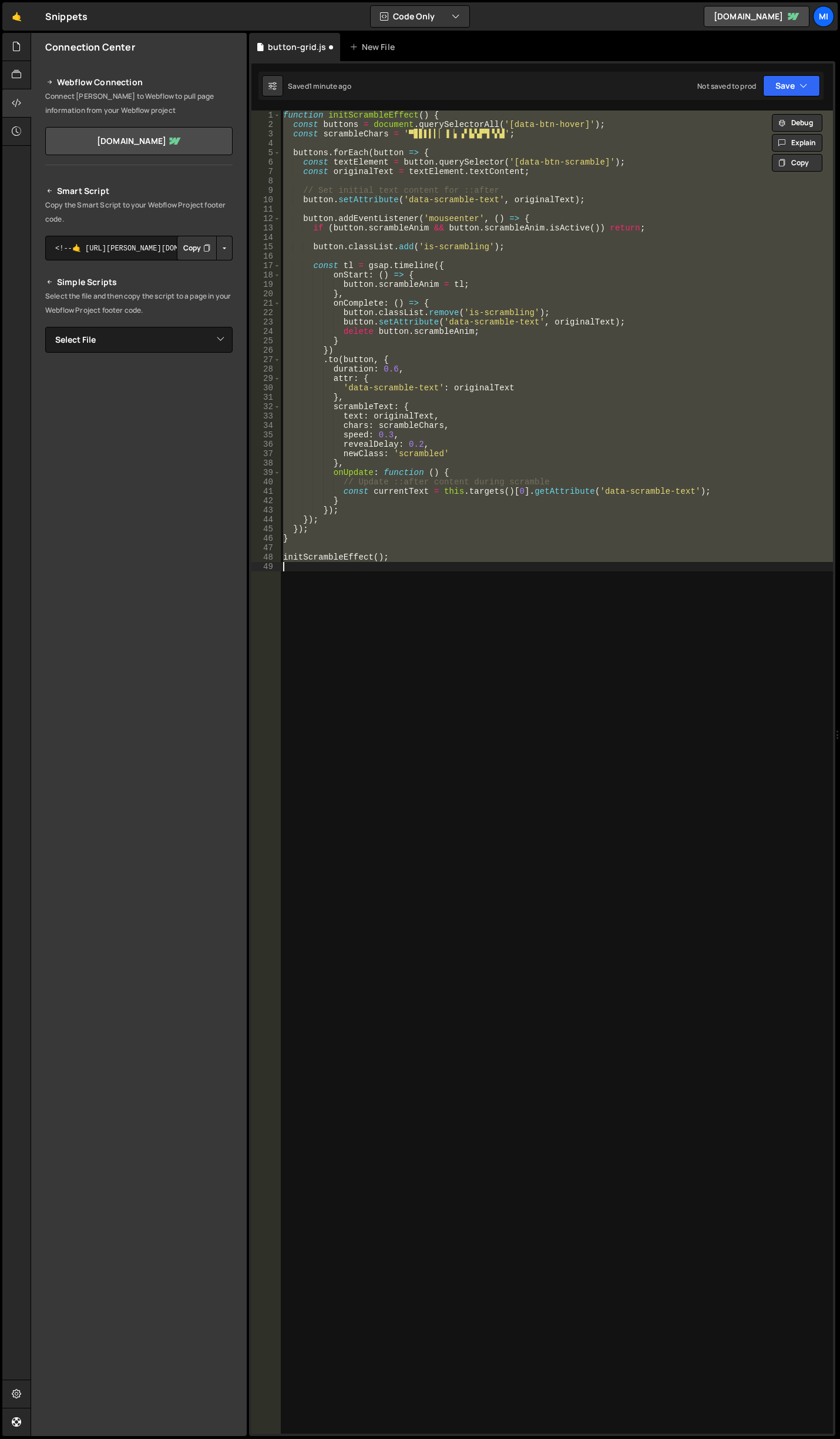
click at [480, 415] on div "function initScrambleEffect ( ) { const buttons = document . querySelectorAll (…" at bounding box center [556, 772] width 552 height 1323
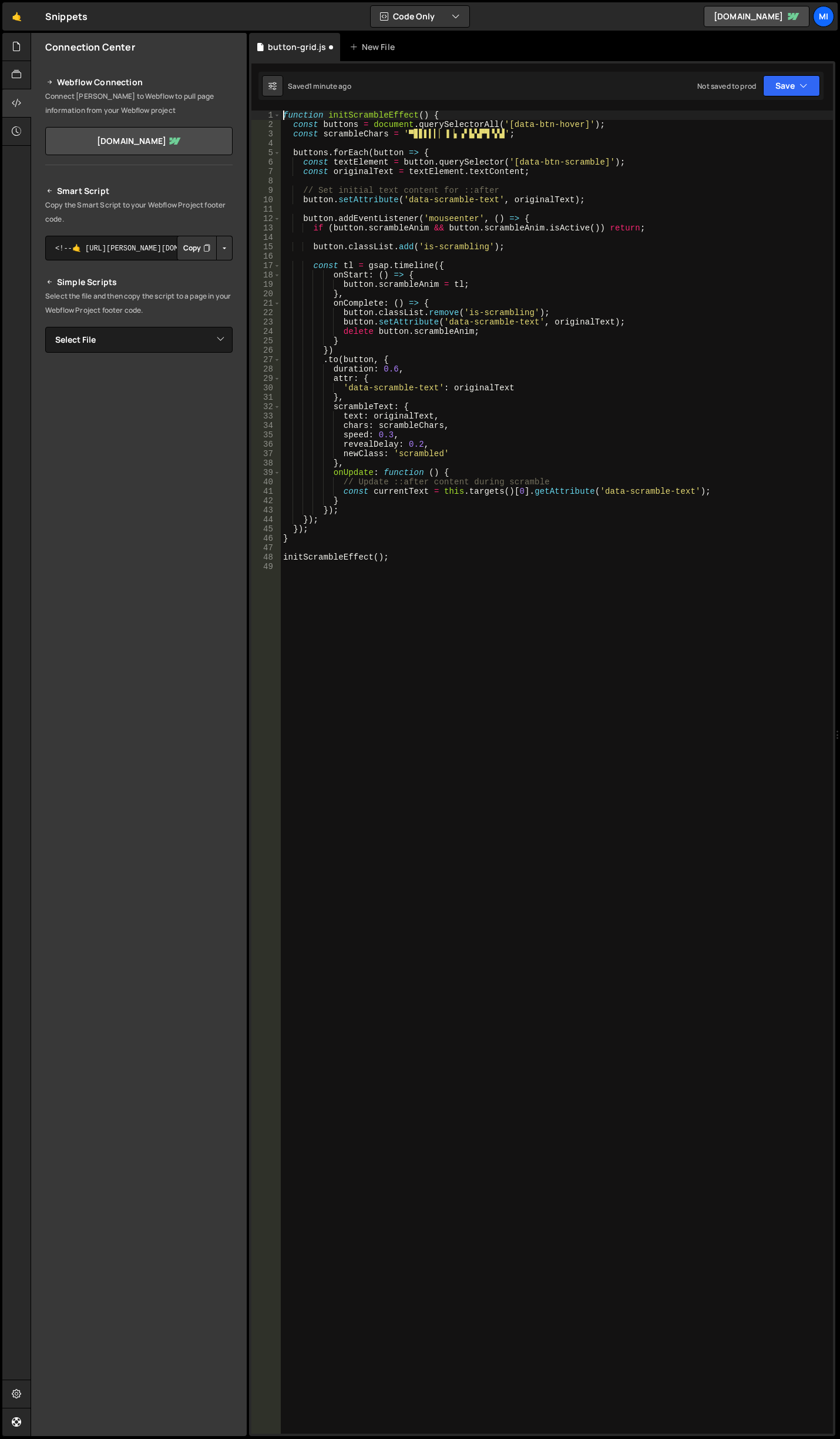
click at [285, 112] on div "function initScrambleEffect ( ) { const buttons = document . querySelectorAll (…" at bounding box center [556, 781] width 552 height 1342
type textarea "function initScrambleEffect() {"
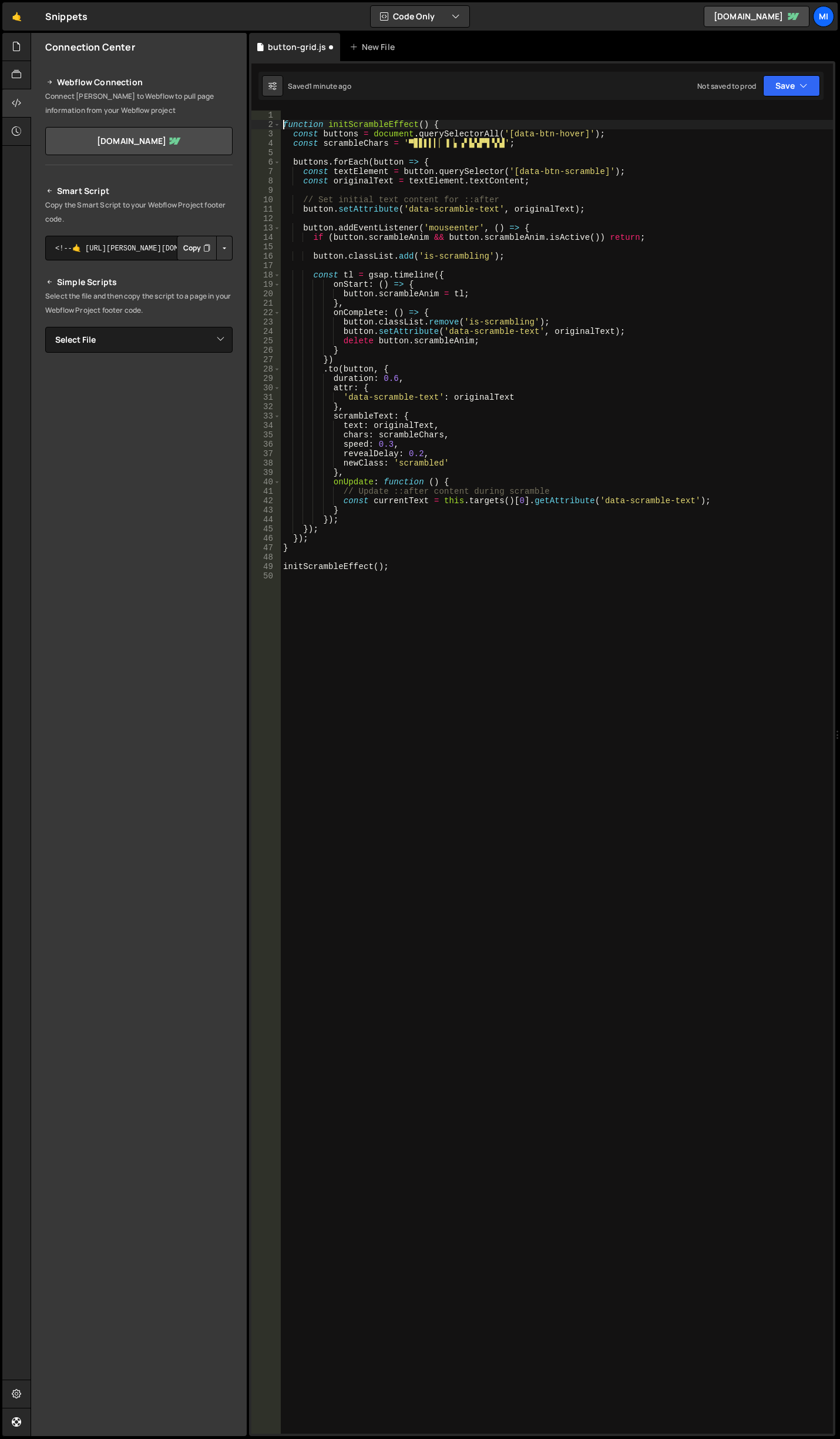
click at [315, 115] on div "function initScrambleEffect ( ) { const buttons = document . querySelectorAll (…" at bounding box center [556, 781] width 552 height 1342
paste textarea "function initScrambleEffect() {"
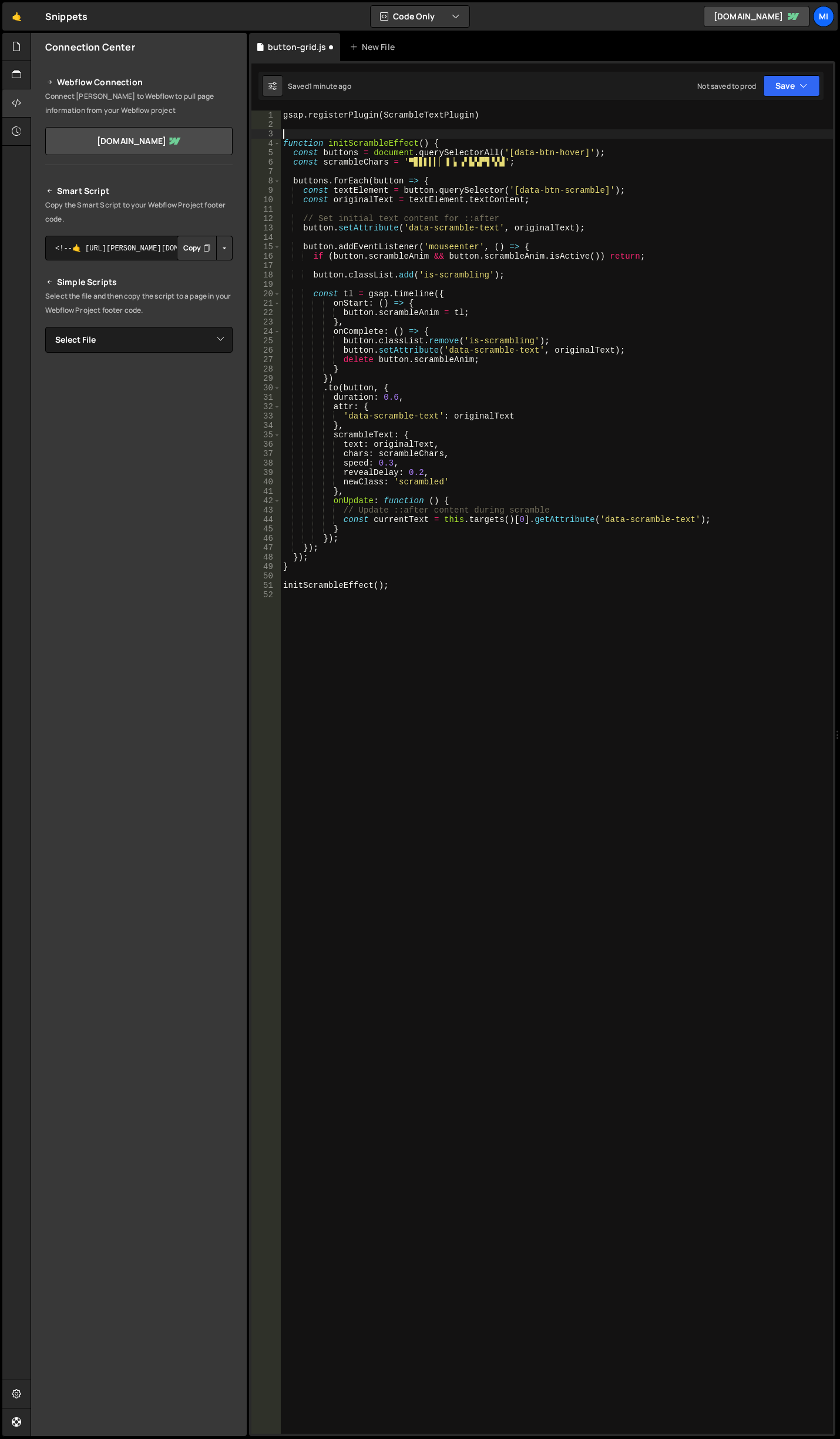
type textarea "function initScrambleEffect() {"
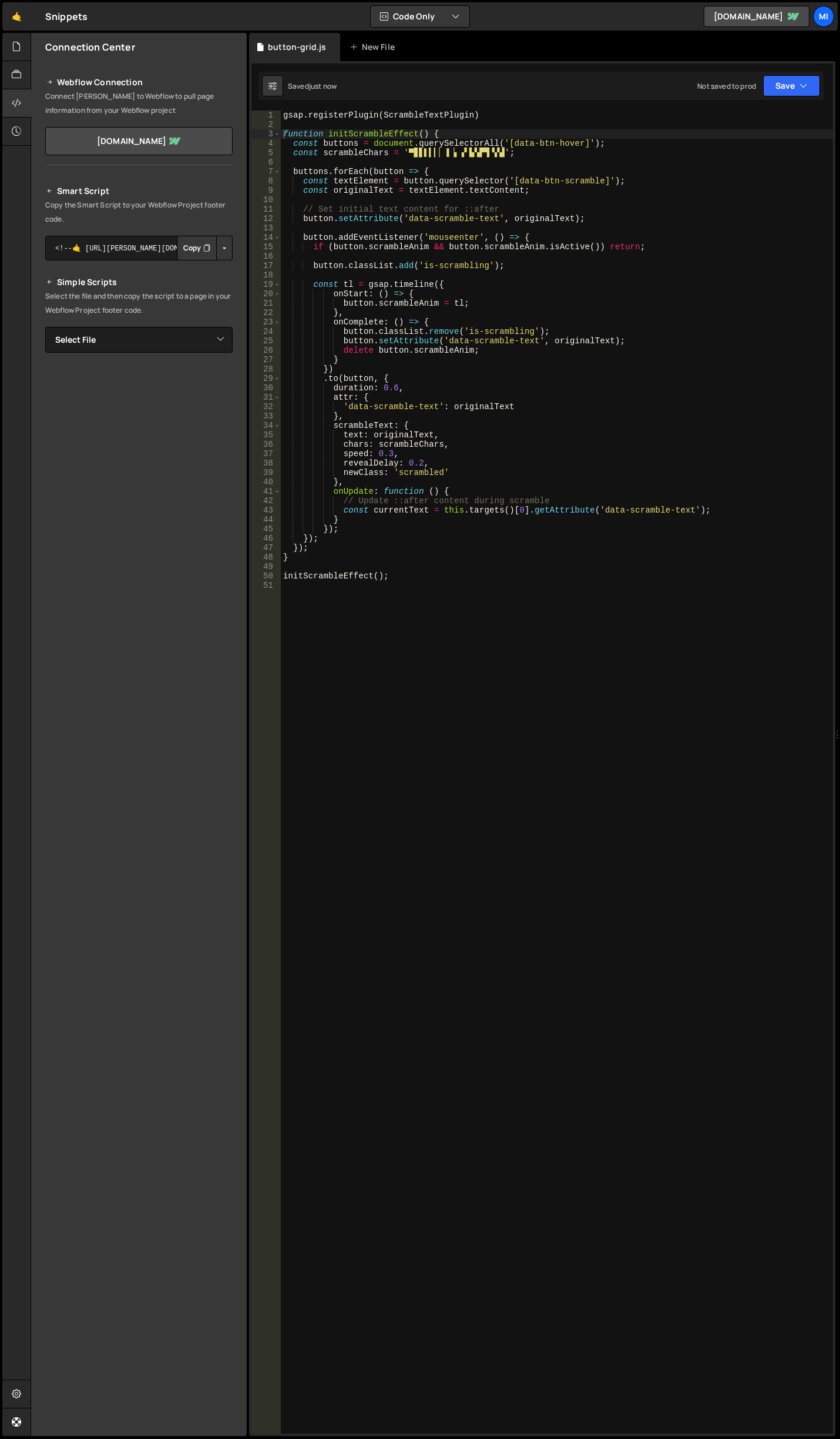
click at [577, 271] on div "gsap . registerPlugin ( ScrambleTextPlugin ) function initScrambleEffect ( ) { …" at bounding box center [556, 781] width 552 height 1342
click at [538, 334] on div "gsap . registerPlugin ( ScrambleTextPlugin ) function initScrambleEffect ( ) { …" at bounding box center [556, 781] width 552 height 1342
click at [430, 448] on div "gsap . registerPlugin ( ScrambleTextPlugin ) function initScrambleEffect ( ) { …" at bounding box center [556, 781] width 552 height 1342
click at [390, 451] on div "gsap . registerPlugin ( ScrambleTextPlugin ) function initScrambleEffect ( ) { …" at bounding box center [556, 781] width 552 height 1342
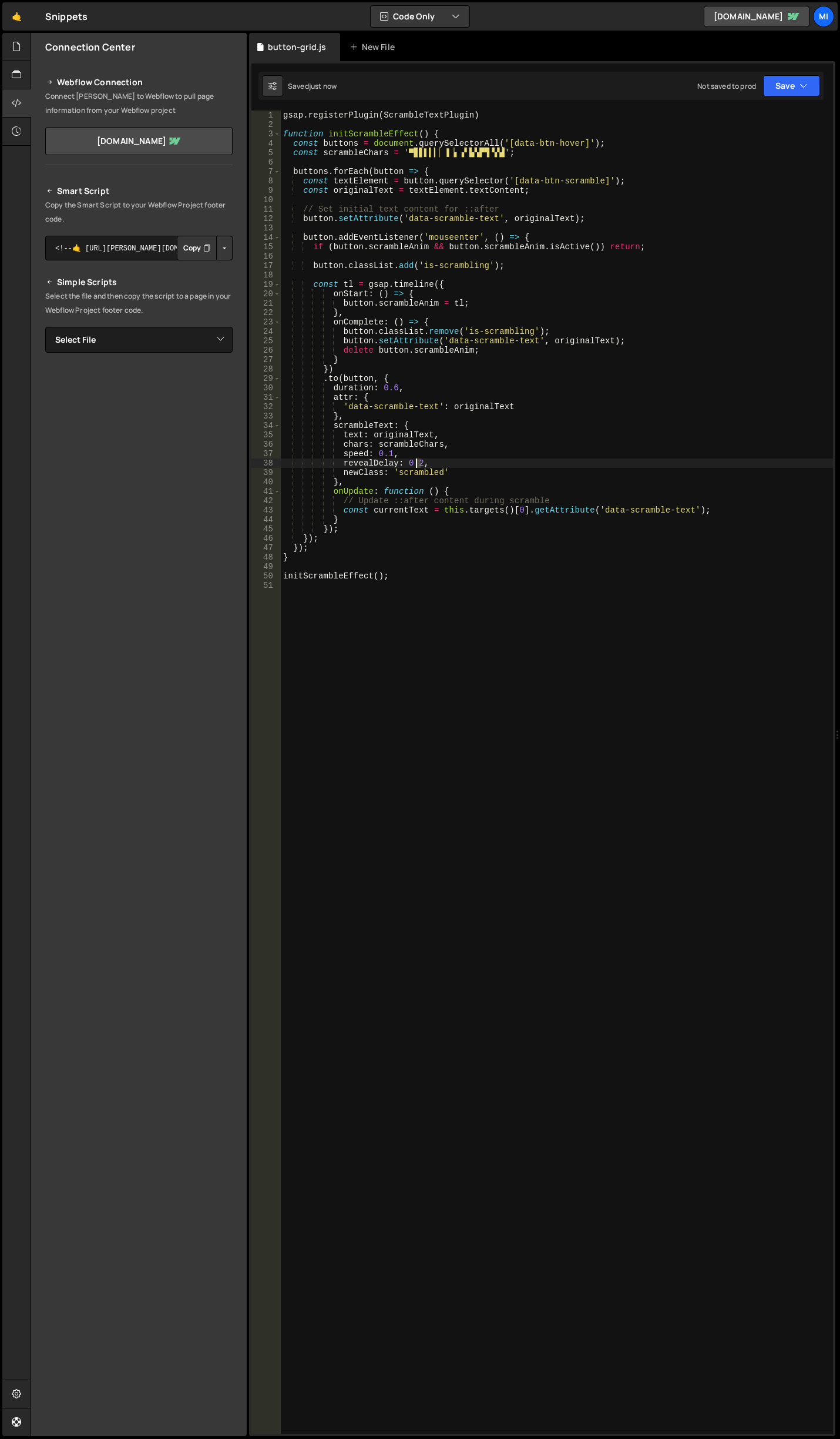
click at [416, 462] on div "gsap . registerPlugin ( ScrambleTextPlugin ) function initScrambleEffect ( ) { …" at bounding box center [556, 781] width 552 height 1342
click at [487, 147] on div "gsap . registerPlugin ( ScrambleTextPlugin ) function initScrambleEffect ( ) { …" at bounding box center [556, 781] width 552 height 1342
click at [502, 151] on div "gsap . registerPlugin ( ScrambleTextPlugin ) function initScrambleEffect ( ) { …" at bounding box center [556, 781] width 552 height 1342
drag, startPoint x: 406, startPoint y: 151, endPoint x: 499, endPoint y: 149, distance: 93.0
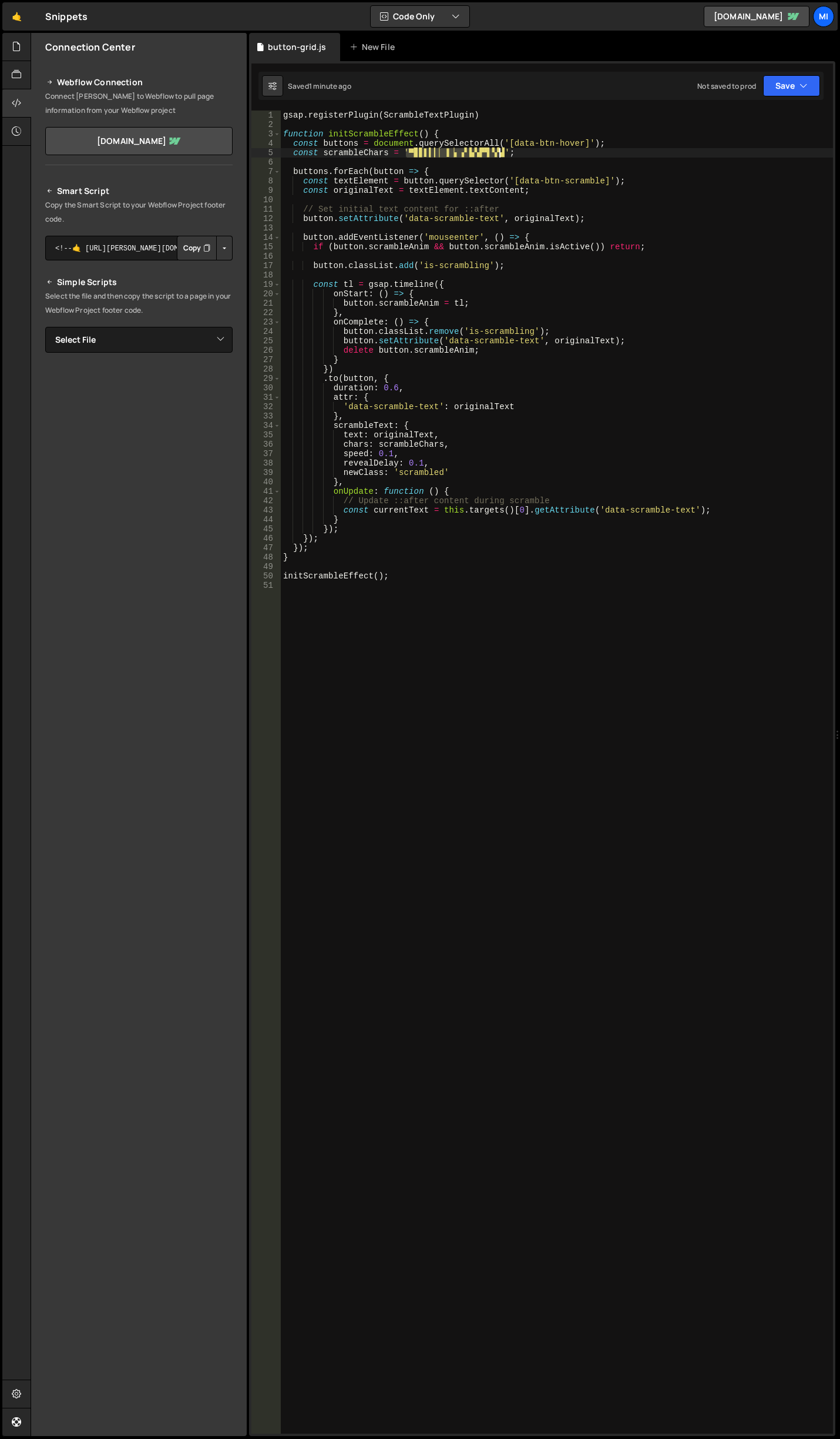
click at [499, 149] on div "gsap . registerPlugin ( ScrambleTextPlugin ) function initScrambleEffect ( ) { …" at bounding box center [556, 781] width 552 height 1342
paste textarea "&&&&""
type textarea "const scrambleChars = '▀▊▋▌▍▎▏▐▕▖▗▘▙▚▛▜▝▞▟&&&&';"
click at [13, 43] on icon at bounding box center [17, 47] width 9 height 13
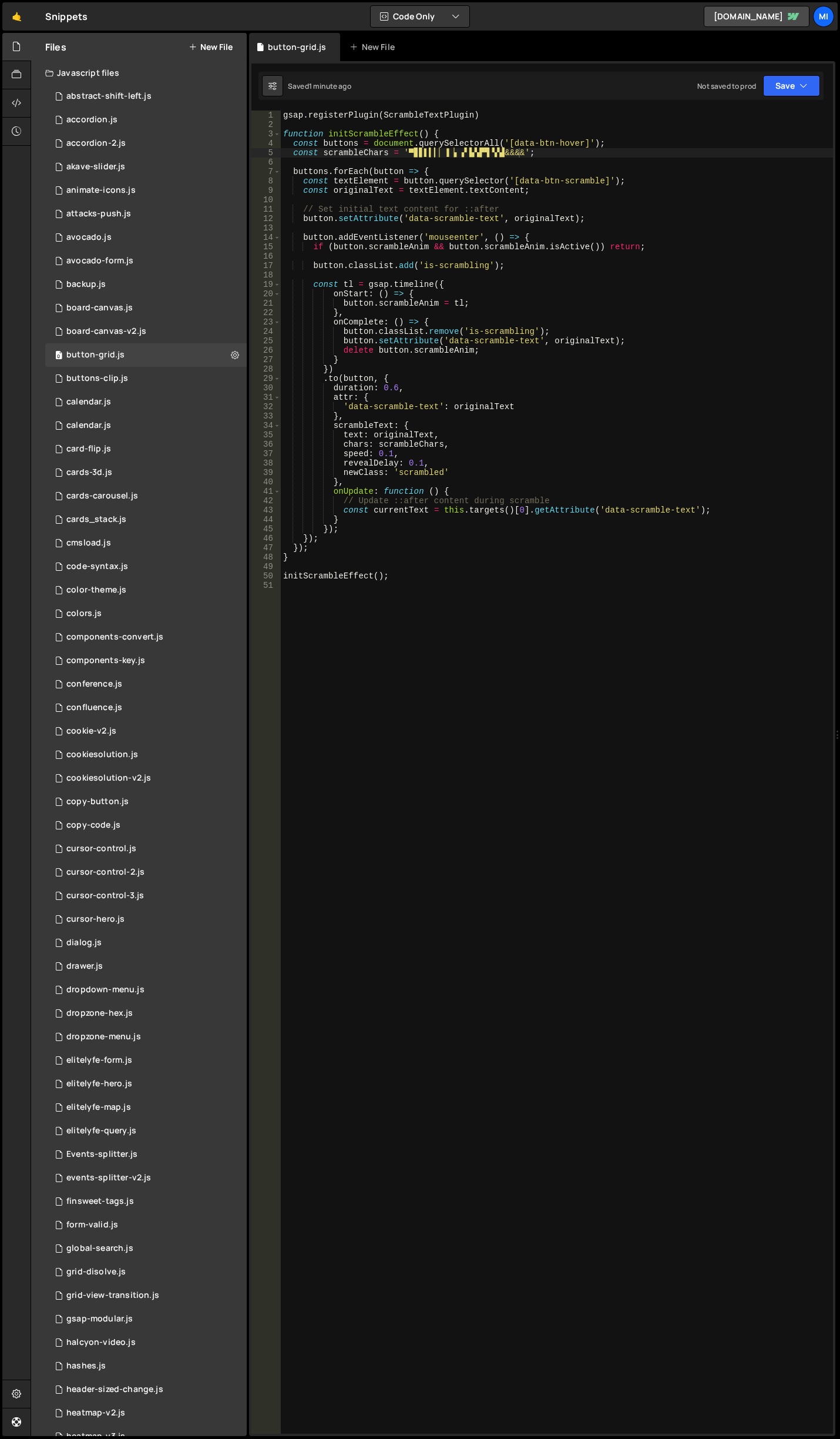
click at [220, 47] on button "New File" at bounding box center [210, 47] width 44 height 9
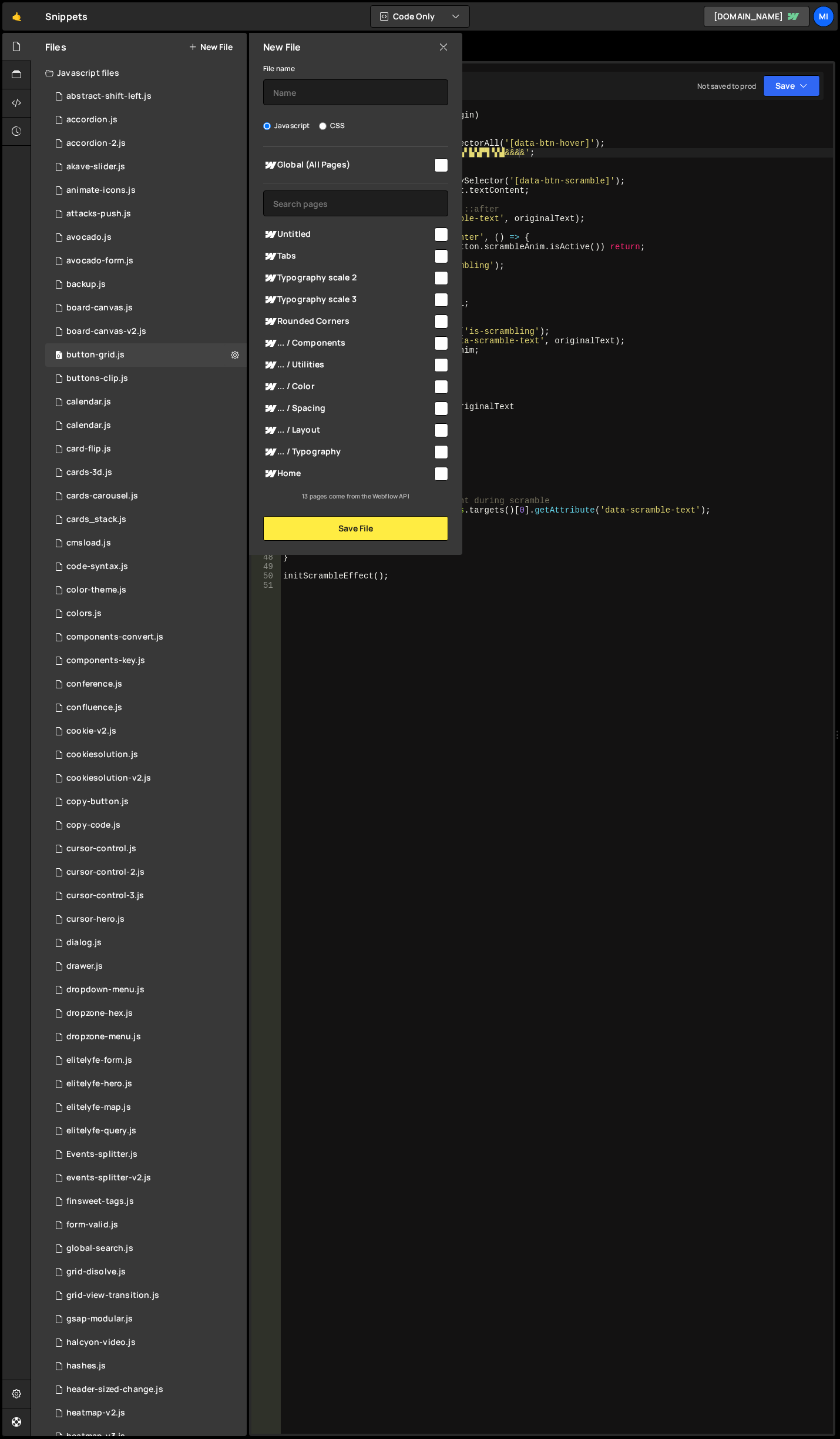
click at [331, 116] on div "File name Javascript CSS Global (All Pages) Save File" at bounding box center [356, 301] width 213 height 480
click at [335, 126] on label "CSS" at bounding box center [332, 126] width 26 height 12
click at [327, 126] on input "CSS" at bounding box center [323, 126] width 8 height 8
radio input "true"
click at [350, 96] on input "text" at bounding box center [356, 92] width 185 height 26
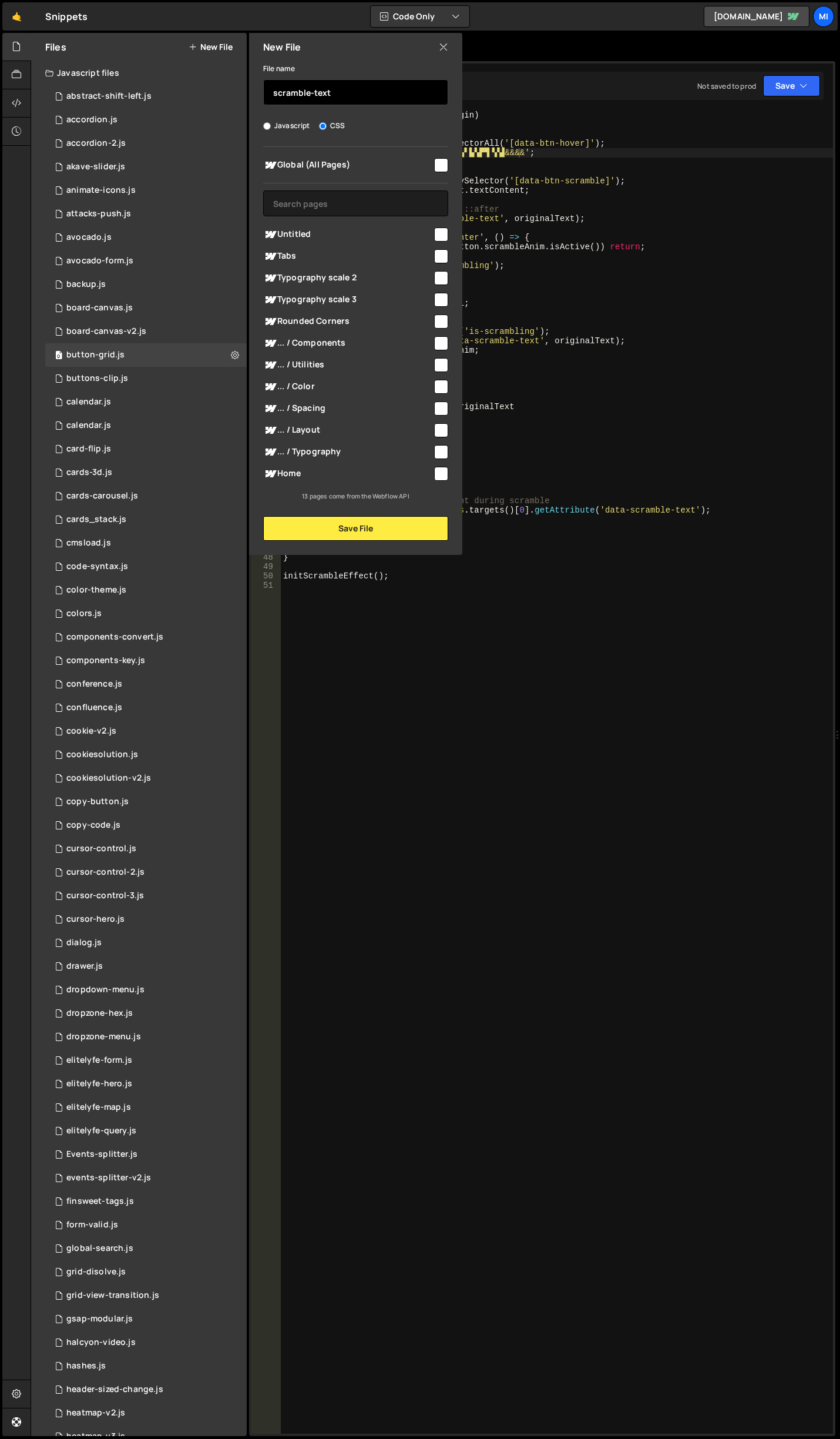
type input "scramble-text"
click at [339, 534] on button "Save File" at bounding box center [356, 528] width 185 height 25
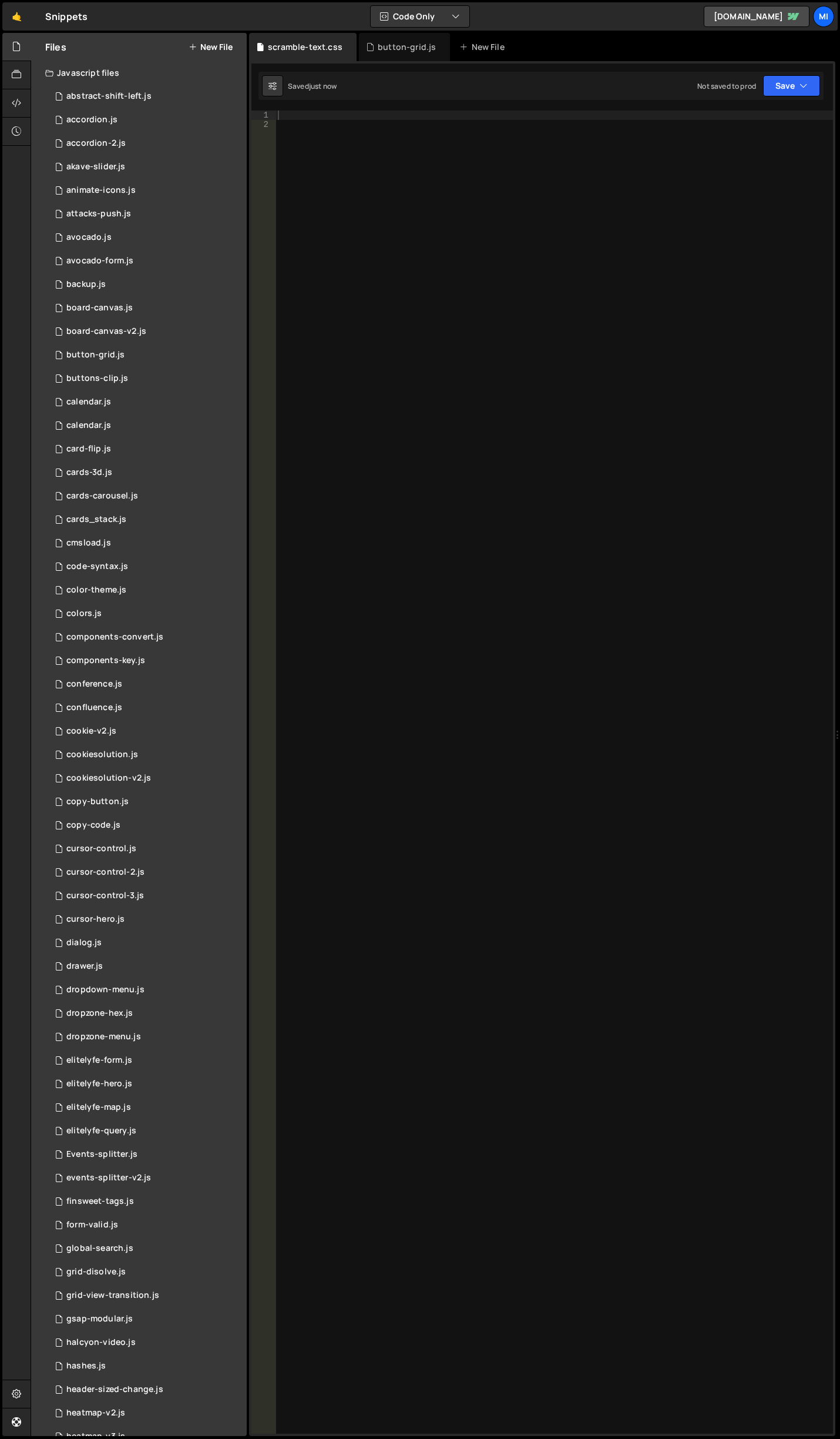
click at [415, 271] on div at bounding box center [554, 781] width 558 height 1342
paste textarea "}"
type textarea "}"
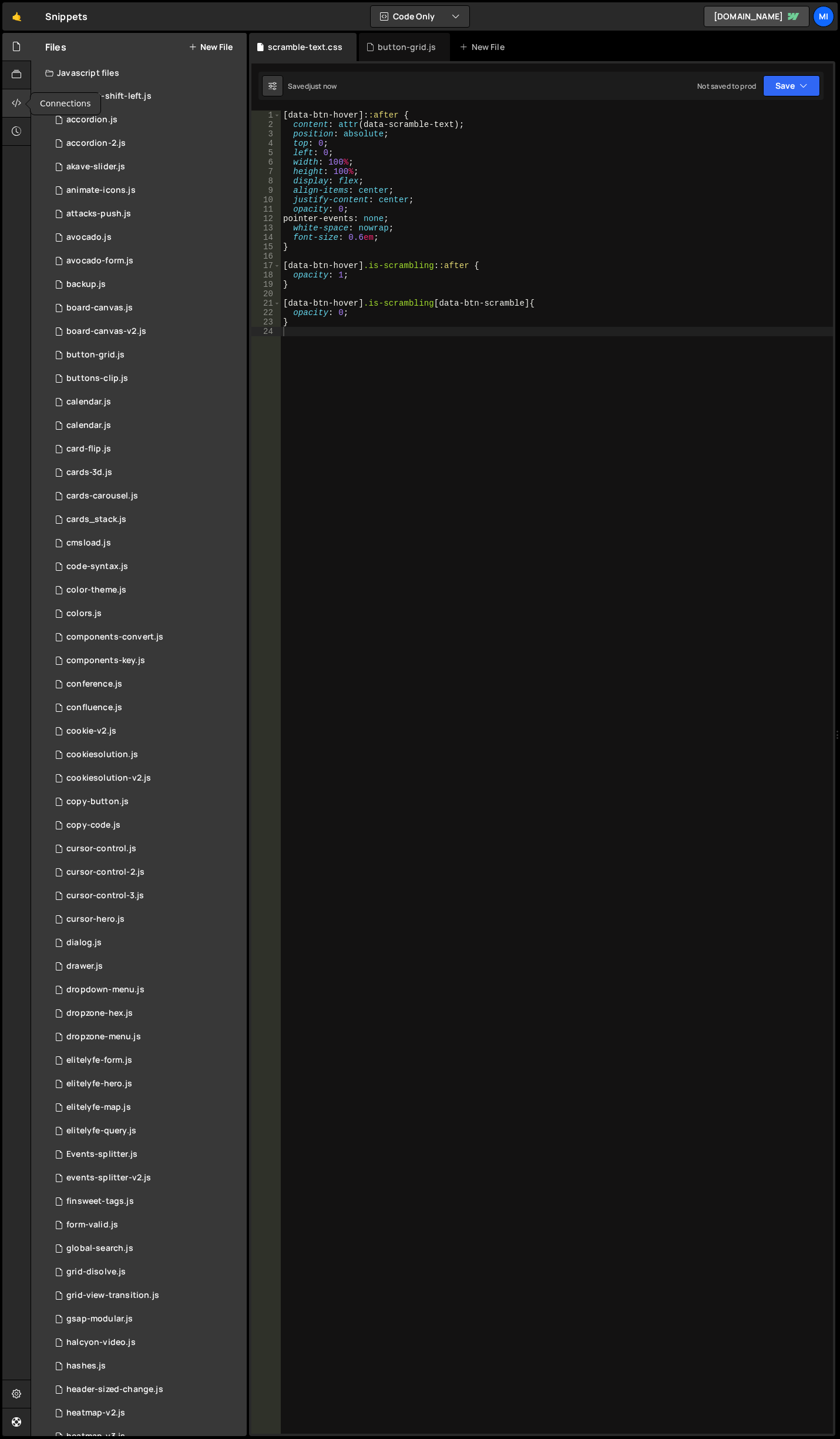
click at [8, 110] on div at bounding box center [17, 103] width 29 height 28
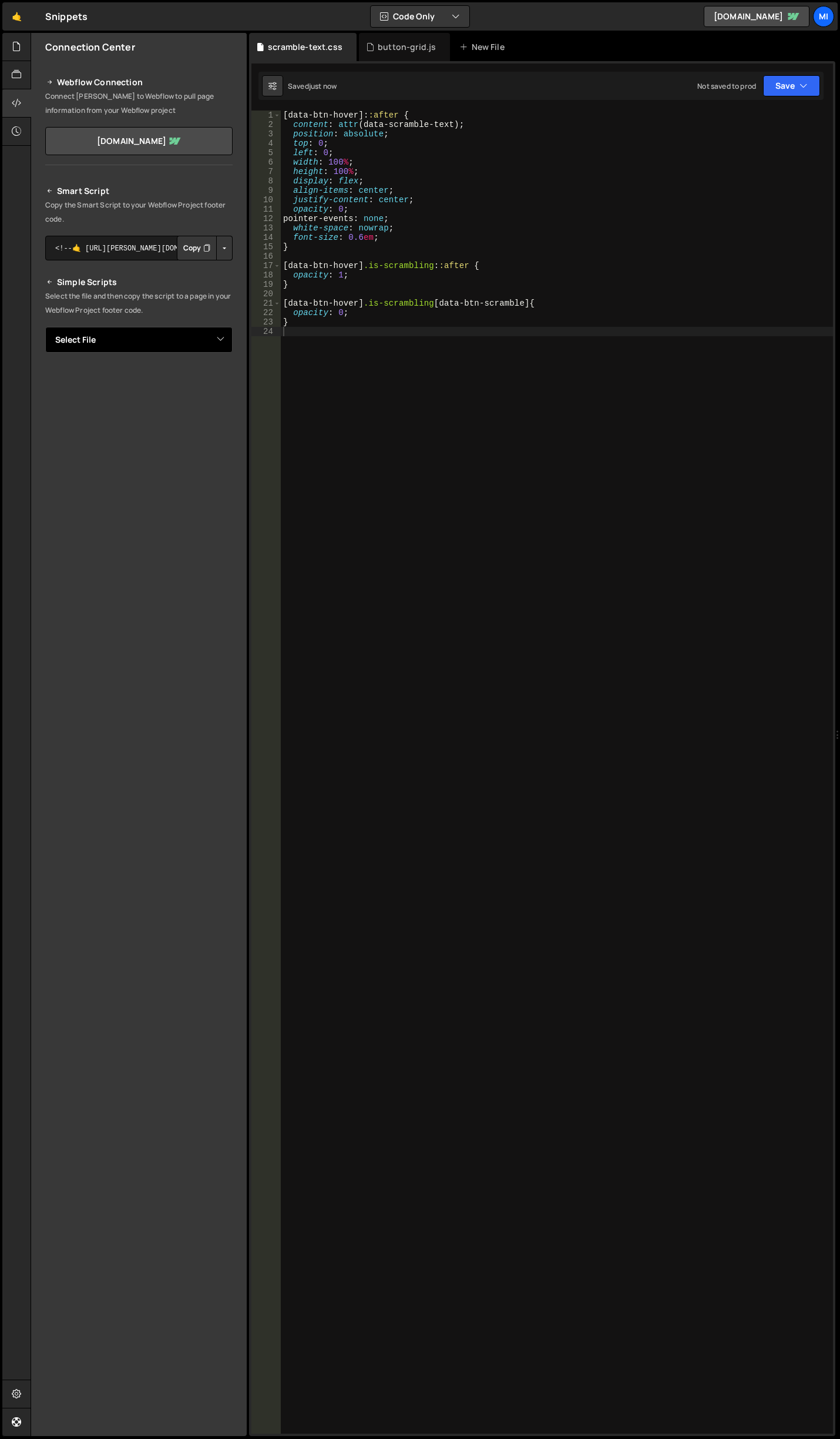
click at [222, 339] on select "Select File abstract-shift-left.js accordion.js accordion-2.js akave-slider.js …" at bounding box center [139, 340] width 187 height 26
select select "48233"
click at [45, 327] on select "Select File abstract-shift-left.js accordion.js accordion-2.js akave-slider.js …" at bounding box center [139, 340] width 187 height 26
click at [223, 379] on button "Button group with nested dropdown" at bounding box center [224, 380] width 17 height 25
click at [192, 398] on link "Copy Staging css" at bounding box center [180, 402] width 105 height 17
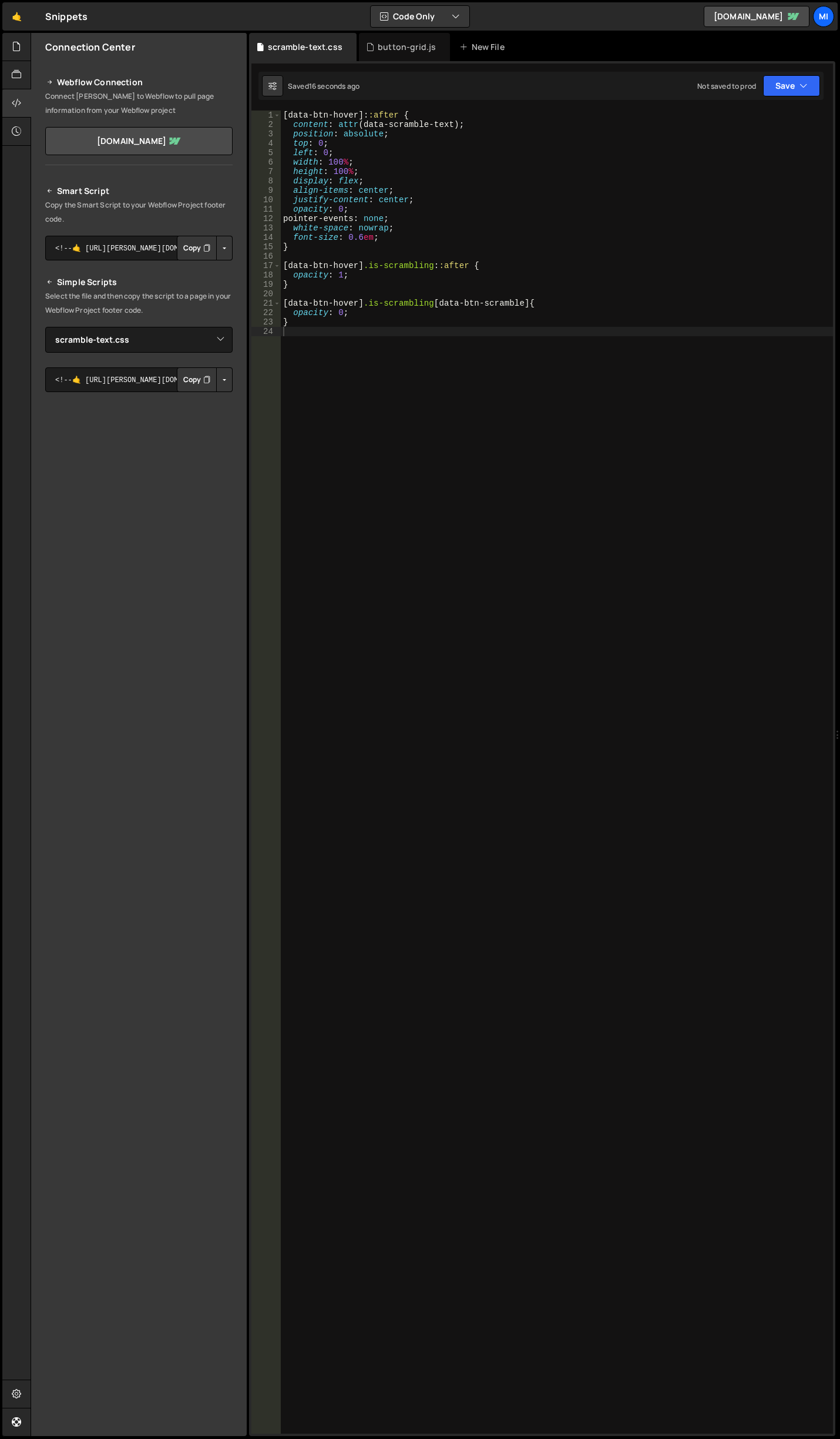
drag, startPoint x: 642, startPoint y: 716, endPoint x: 617, endPoint y: 667, distance: 55.0
click at [642, 716] on div "[ data-btn-hover ]: :after { content : attr (data-scramble-text) ; position : a…" at bounding box center [556, 781] width 552 height 1342
click at [356, 238] on div "[ data-btn-hover ]: :after { content : attr (data-scramble-text) ; position : a…" at bounding box center [556, 781] width 552 height 1342
click at [435, 160] on div "[ data-btn-hover ]: :after { content : attr (data-scramble-text) ; position : a…" at bounding box center [556, 781] width 552 height 1342
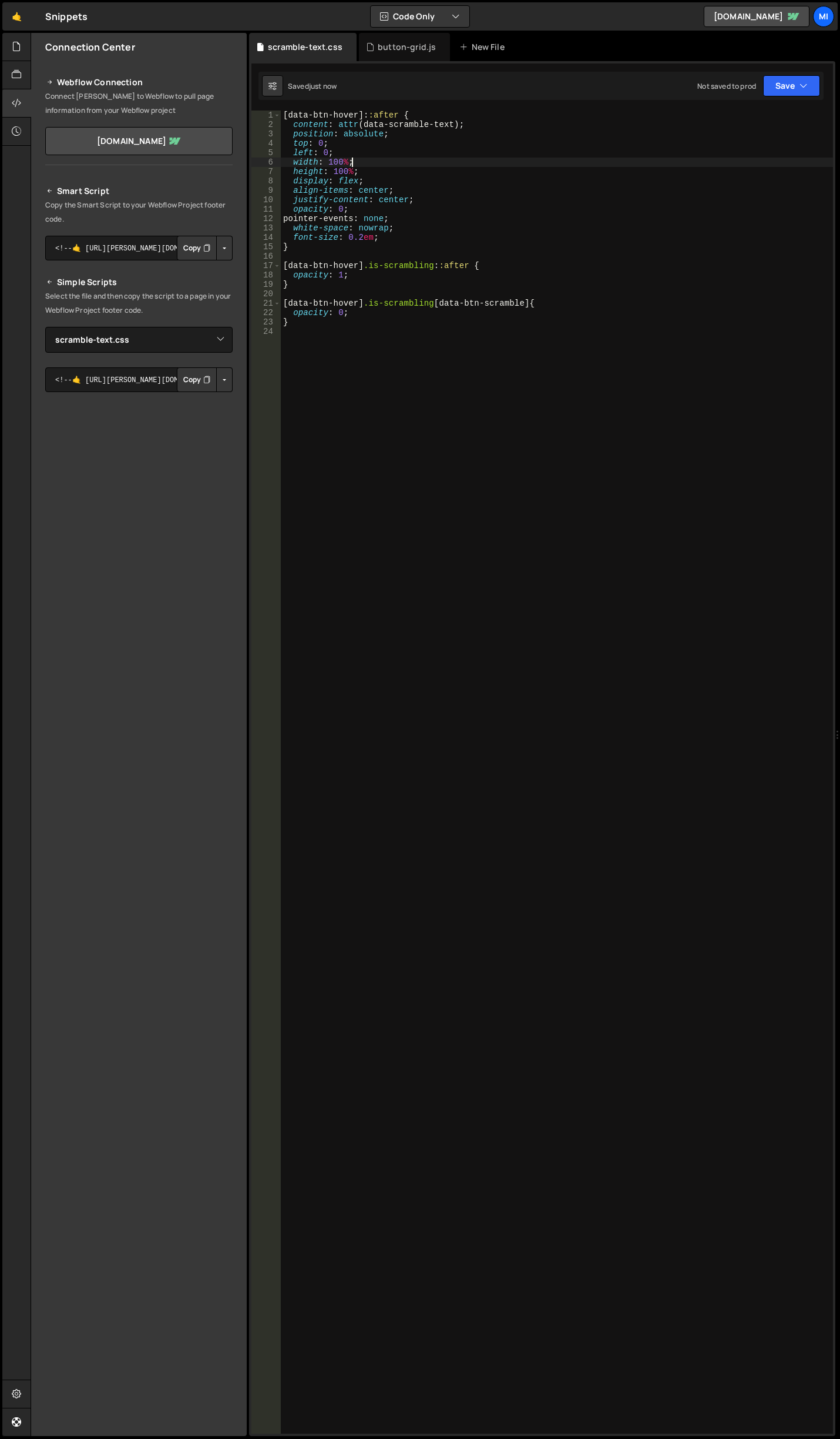
scroll to position [0, 4]
type textarea "}"
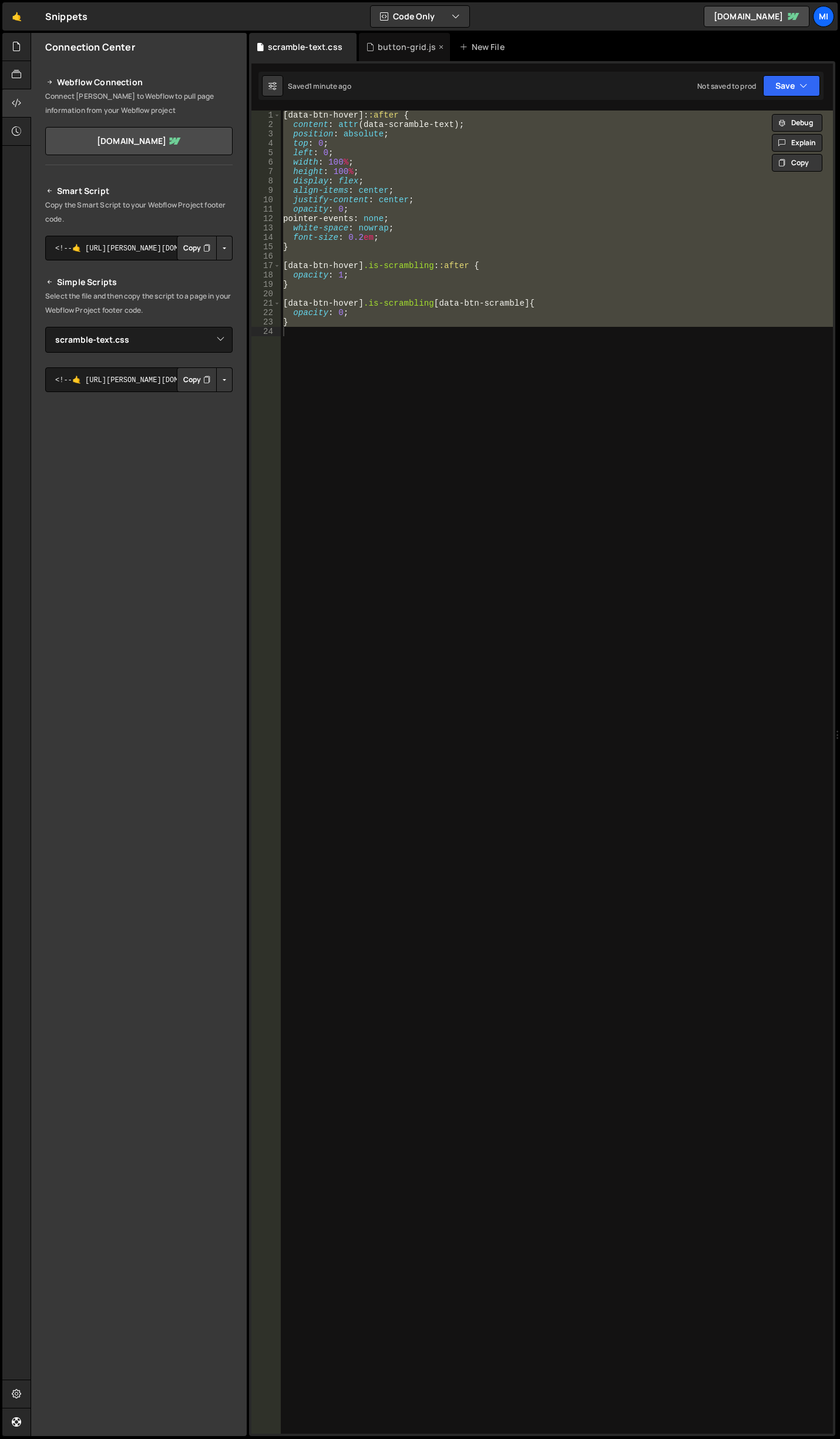
click at [387, 55] on div "button-grid.js" at bounding box center [405, 47] width 91 height 28
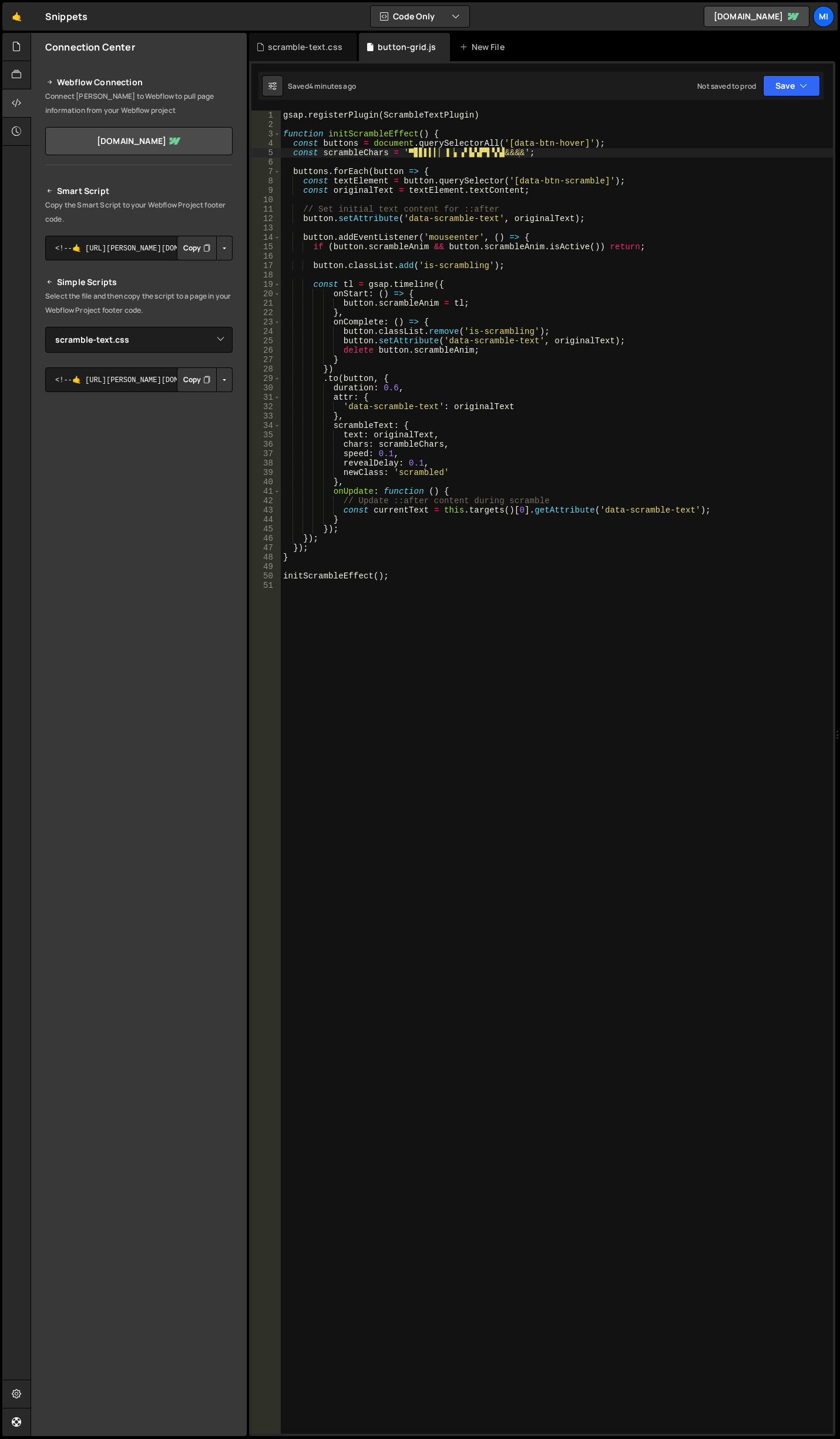
click at [569, 367] on div "gsap . registerPlugin ( ScrambleTextPlugin ) function initScrambleEffect ( ) { …" at bounding box center [556, 781] width 552 height 1342
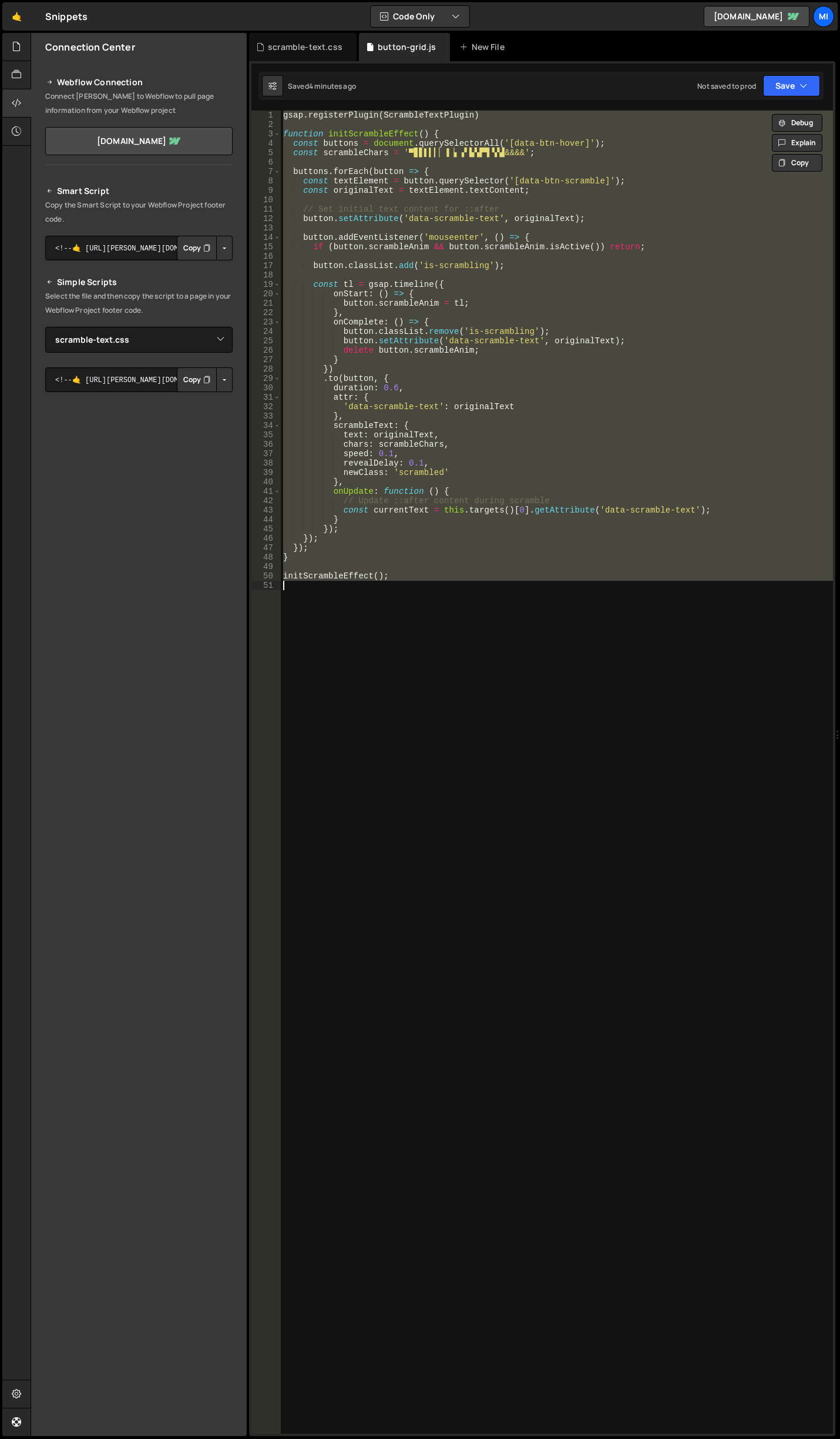
paste textarea "initScrambleEffect();"
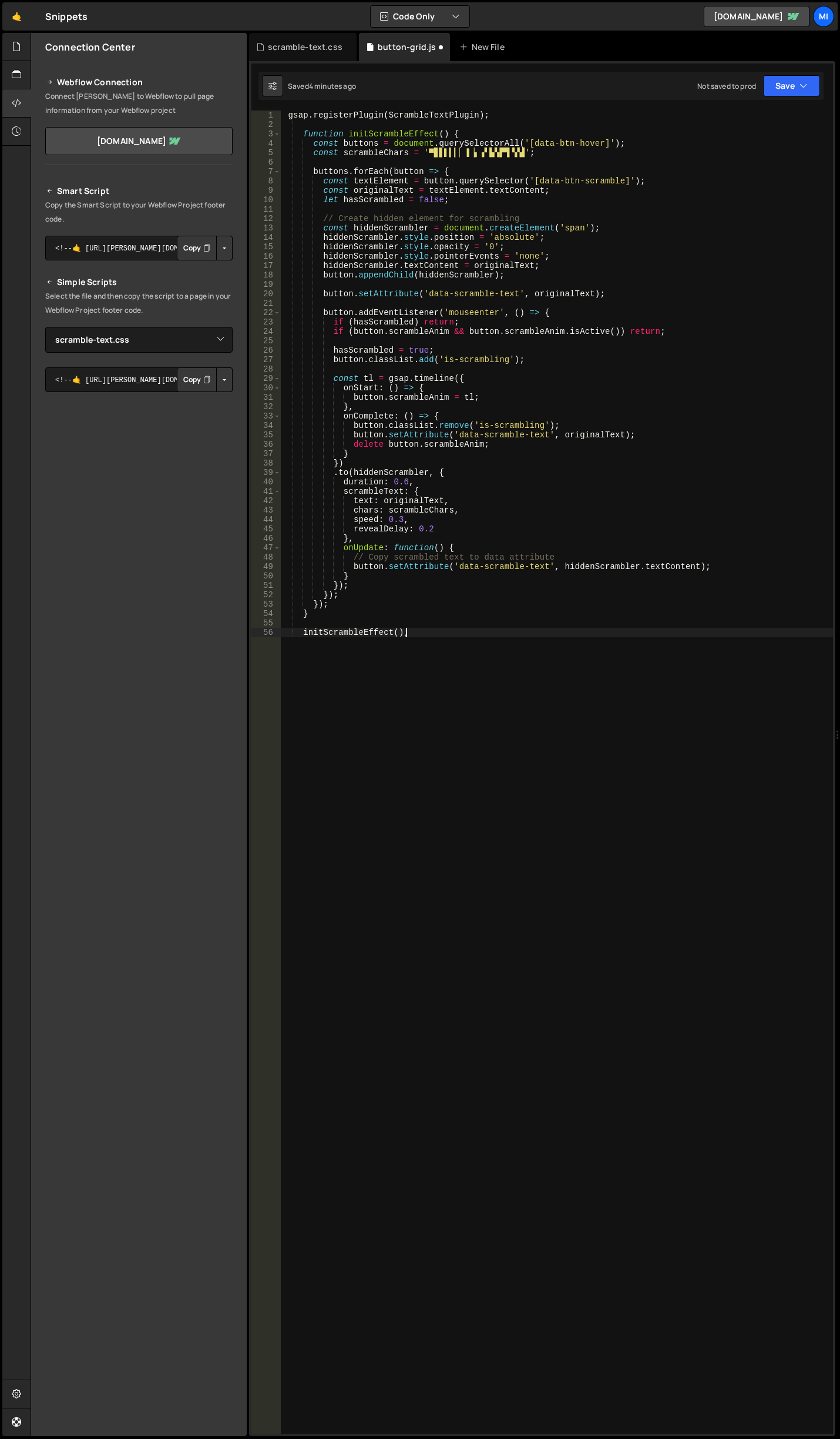
type textarea "initScrambleEffect();"
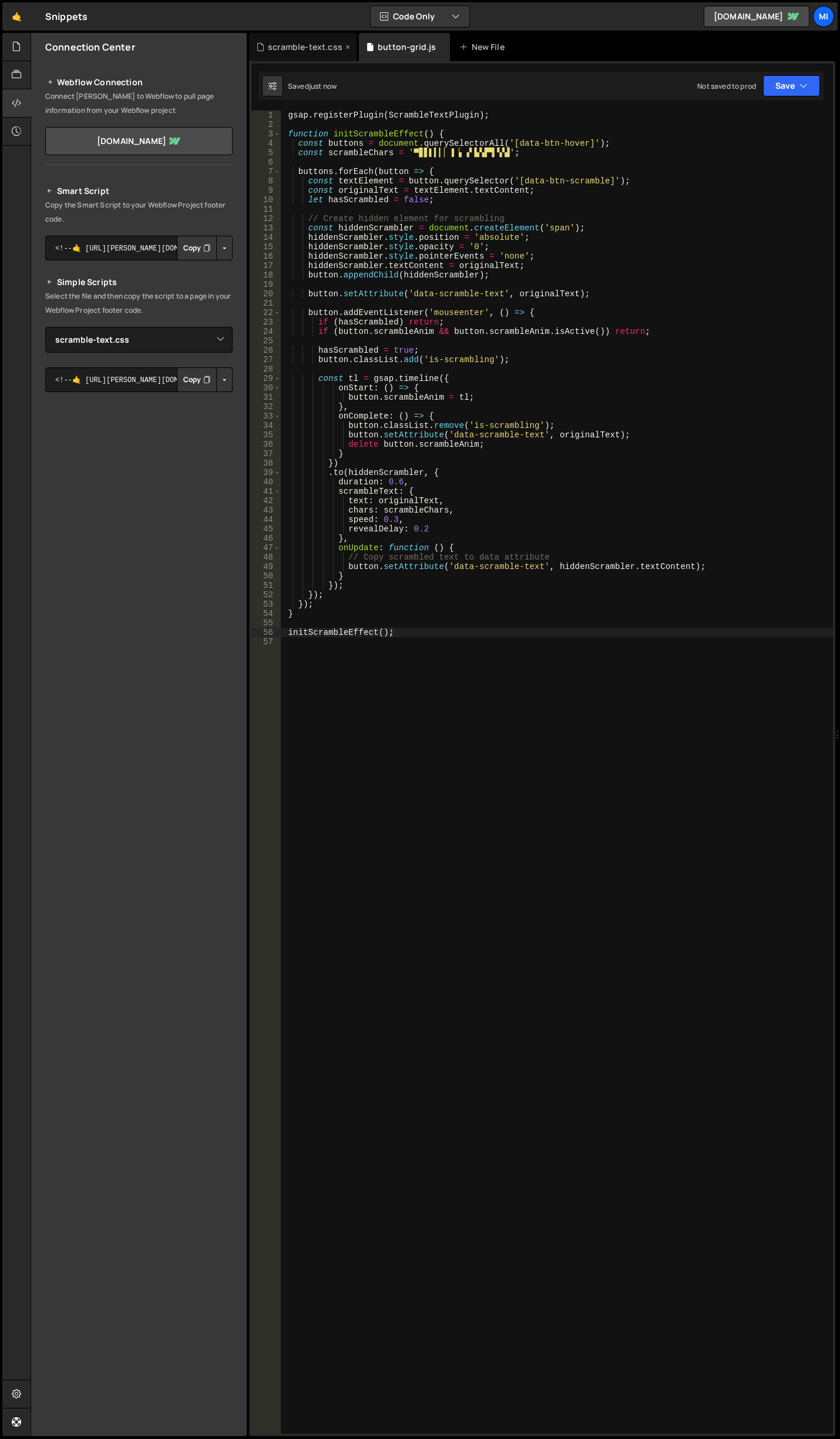
click at [285, 54] on div "scramble-text.css" at bounding box center [303, 47] width 108 height 28
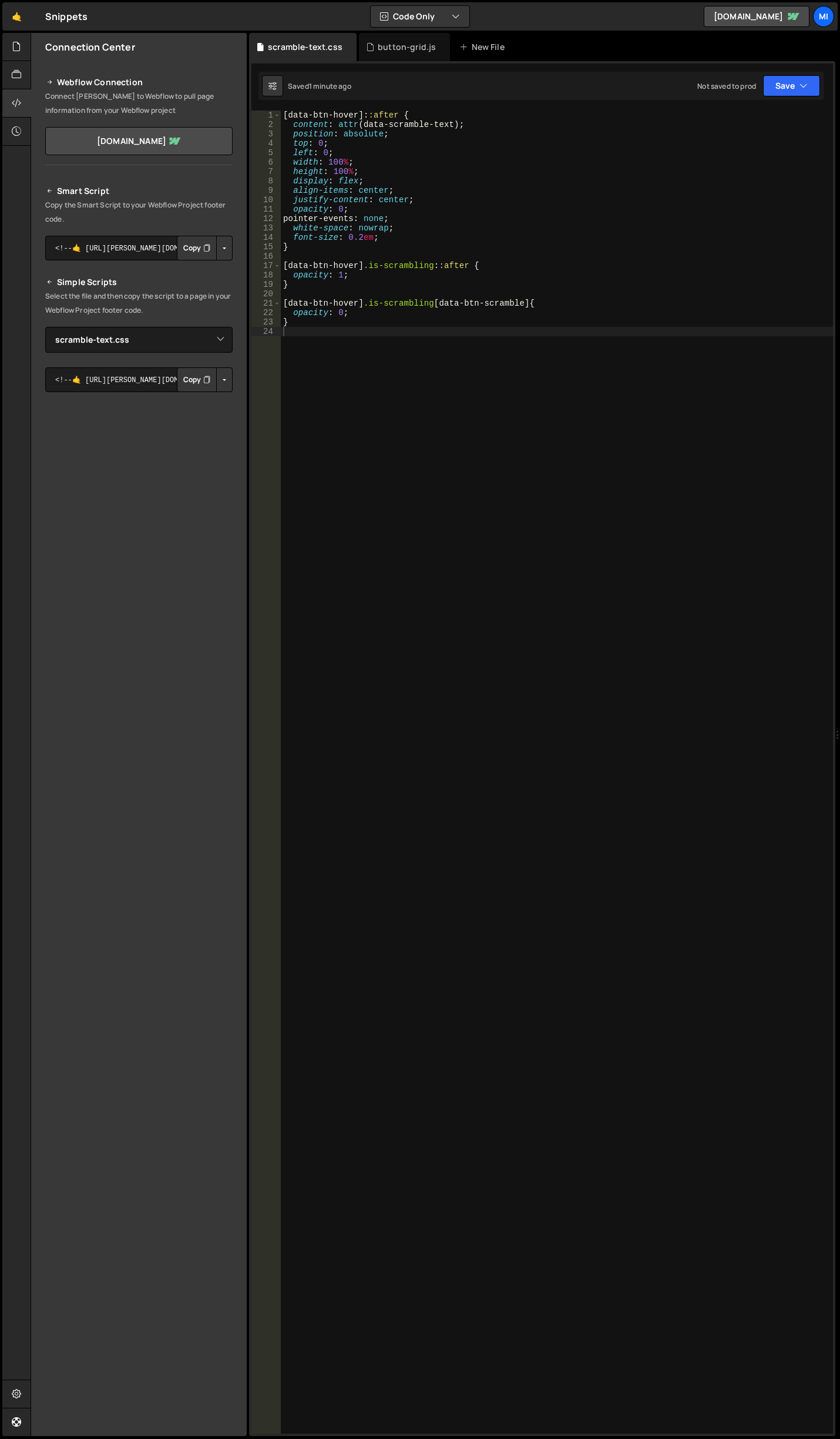
click at [395, 345] on div "[ data-btn-hover ]: :after { content : attr (data-scramble-text) ; position : a…" at bounding box center [556, 781] width 552 height 1342
click at [358, 241] on div "[ data-btn-hover ]: :after { content : attr (data-scramble-text) ; position : a…" at bounding box center [556, 781] width 552 height 1342
click at [359, 237] on div "[ data-btn-hover ]: :after { content : attr (data-scramble-text) ; position : a…" at bounding box center [556, 781] width 552 height 1342
drag, startPoint x: 349, startPoint y: 237, endPoint x: 362, endPoint y: 237, distance: 13.0
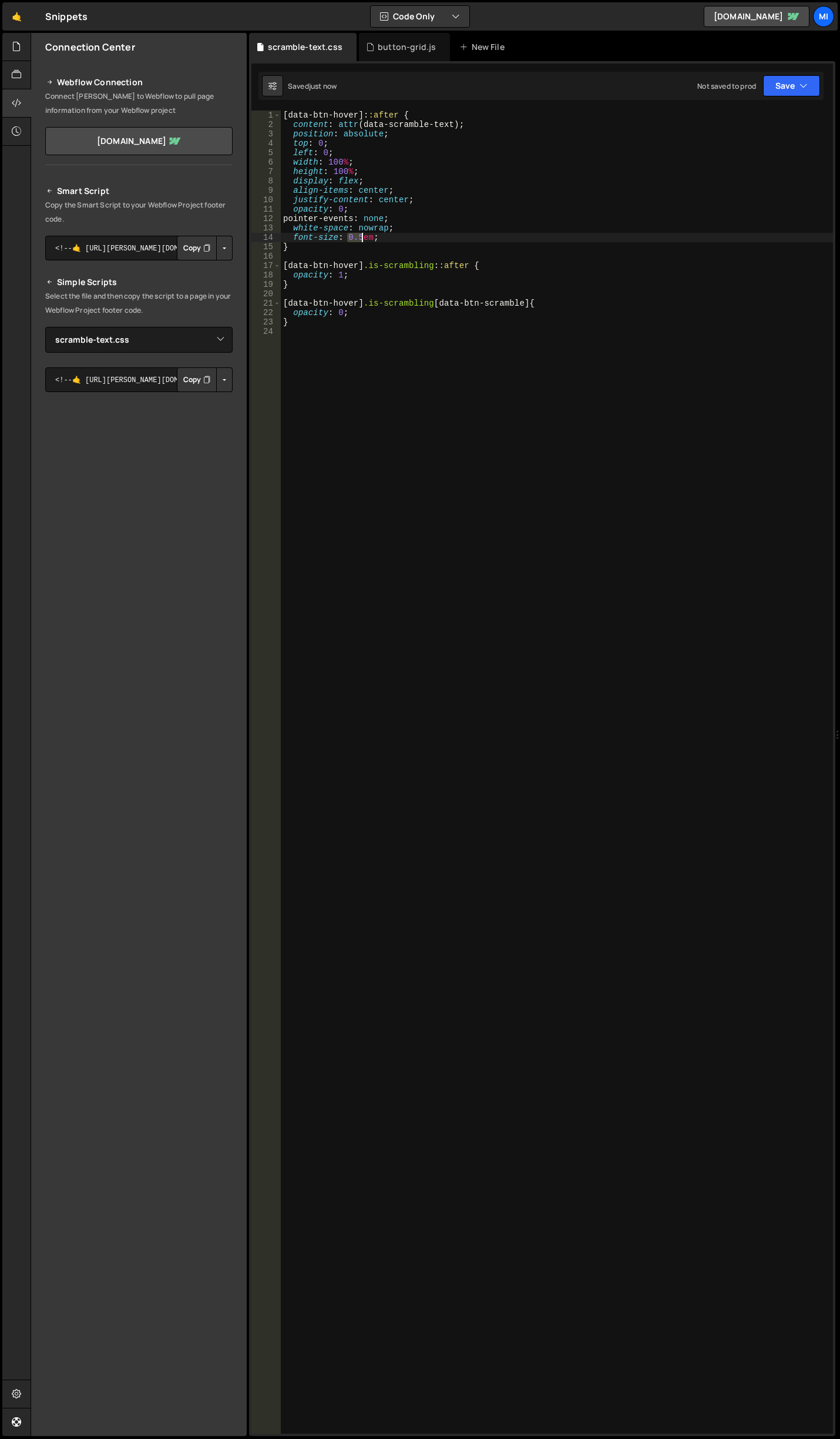
click at [362, 237] on div "[ data-btn-hover ]: :after { content : attr (data-scramble-text) ; position : a…" at bounding box center [556, 781] width 552 height 1342
click at [349, 236] on div "[ data-btn-hover ]: :after { content : attr (data-scramble-text) ; position : a…" at bounding box center [556, 781] width 552 height 1342
type textarea "font-size: 4em;"
click at [368, 252] on div "[ data-btn-hover ]: :after { content : attr (data-scramble-text) ; position : a…" at bounding box center [556, 781] width 552 height 1342
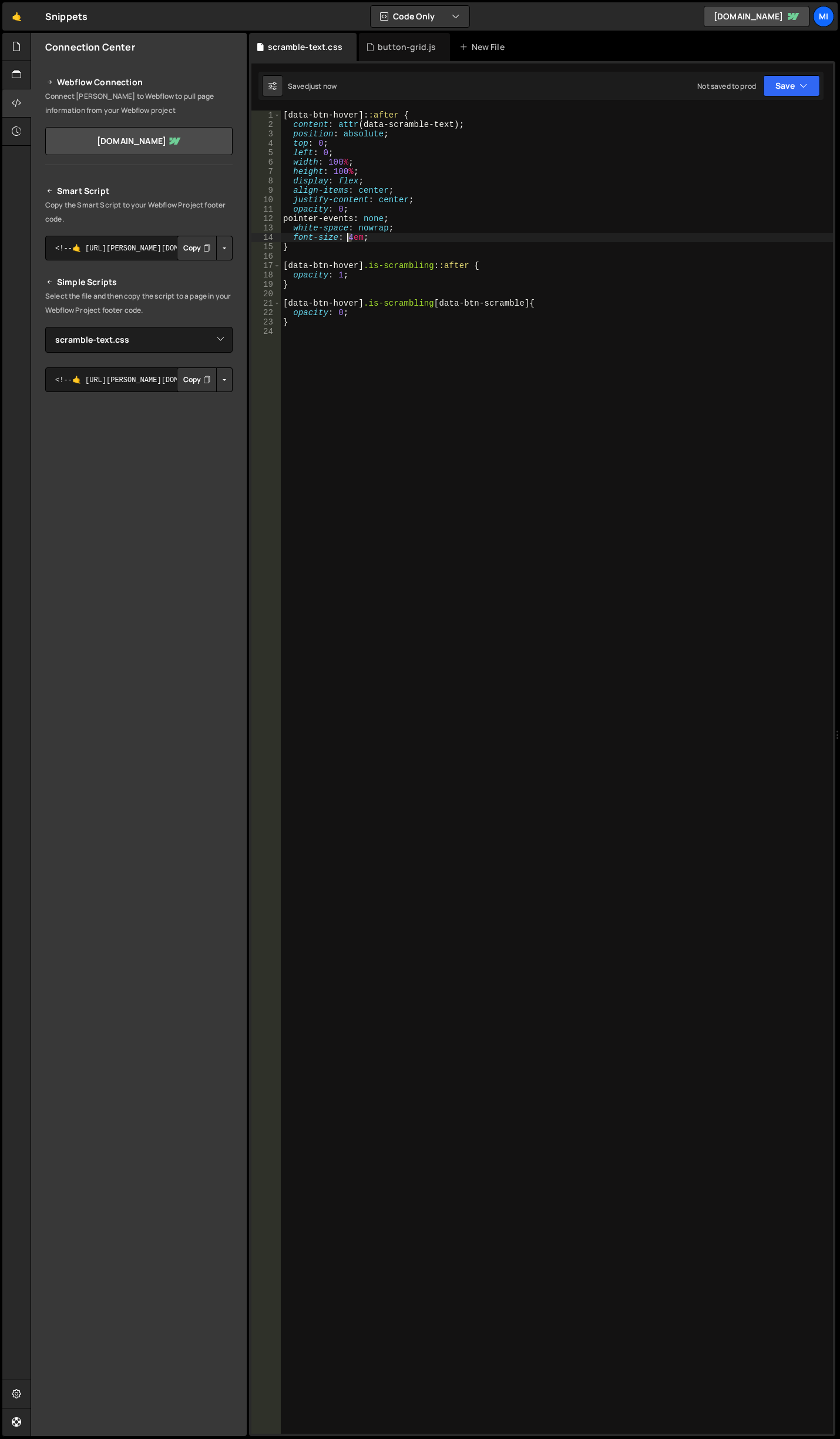
click at [347, 239] on div "[ data-btn-hover ]: :after { content : attr (data-scramble-text) ; position : a…" at bounding box center [556, 781] width 552 height 1342
type textarea "font-size: 1em;"
click at [376, 41] on div "button-grid.js" at bounding box center [405, 47] width 91 height 28
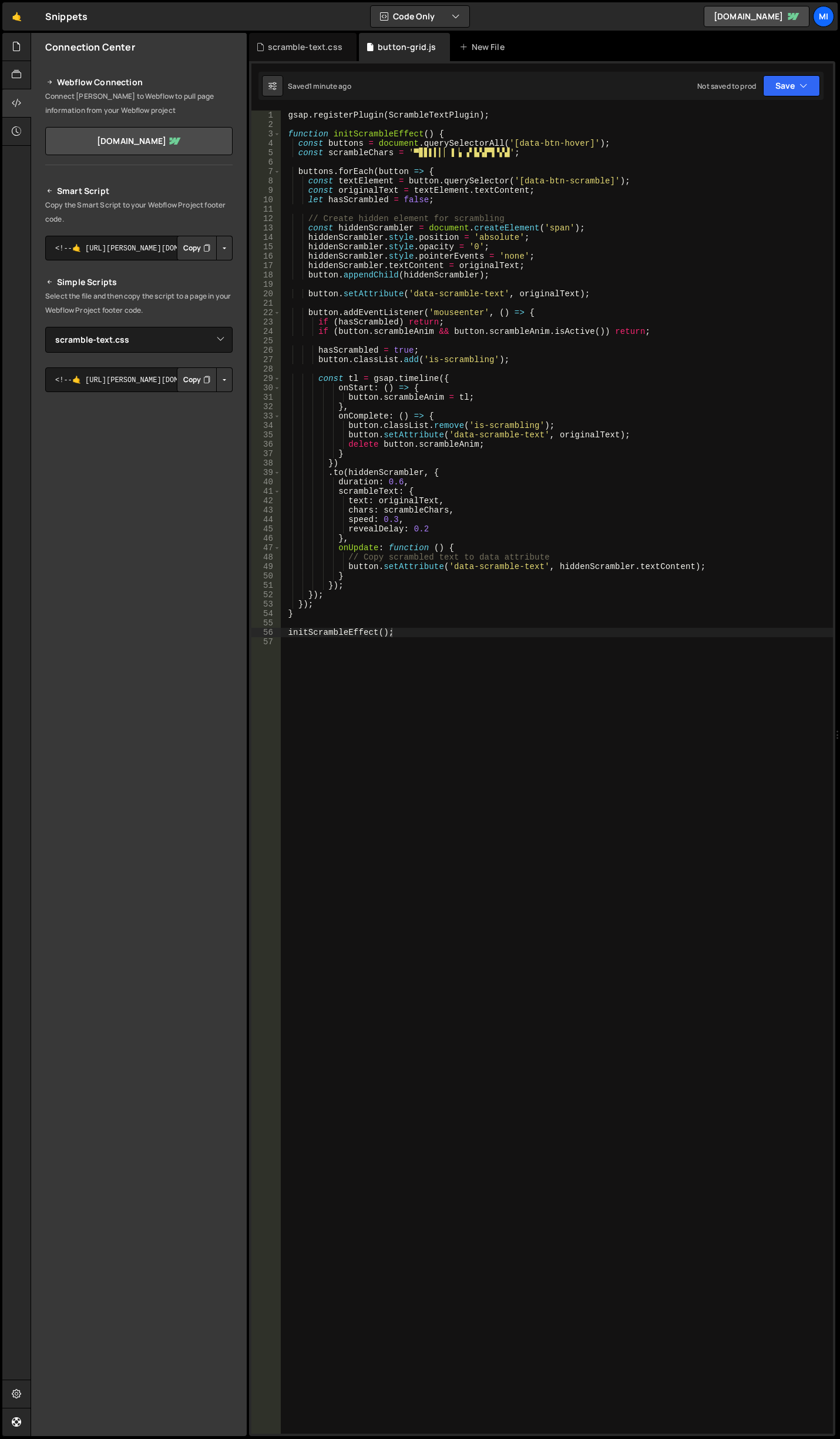
type textarea "chars: scrambleChars,"
click at [544, 505] on div "gsap . registerPlugin ( ScrambleTextPlugin ) ; function initScrambleEffect ( ) …" at bounding box center [556, 781] width 552 height 1342
click at [595, 205] on div "gsap . registerPlugin ( ScrambleTextPlugin ) ; function initScrambleEffect ( ) …" at bounding box center [556, 781] width 552 height 1342
click at [444, 532] on div "gsap . registerPlugin ( ScrambleTextPlugin ) ; function initScrambleEffect ( ) …" at bounding box center [556, 781] width 552 height 1342
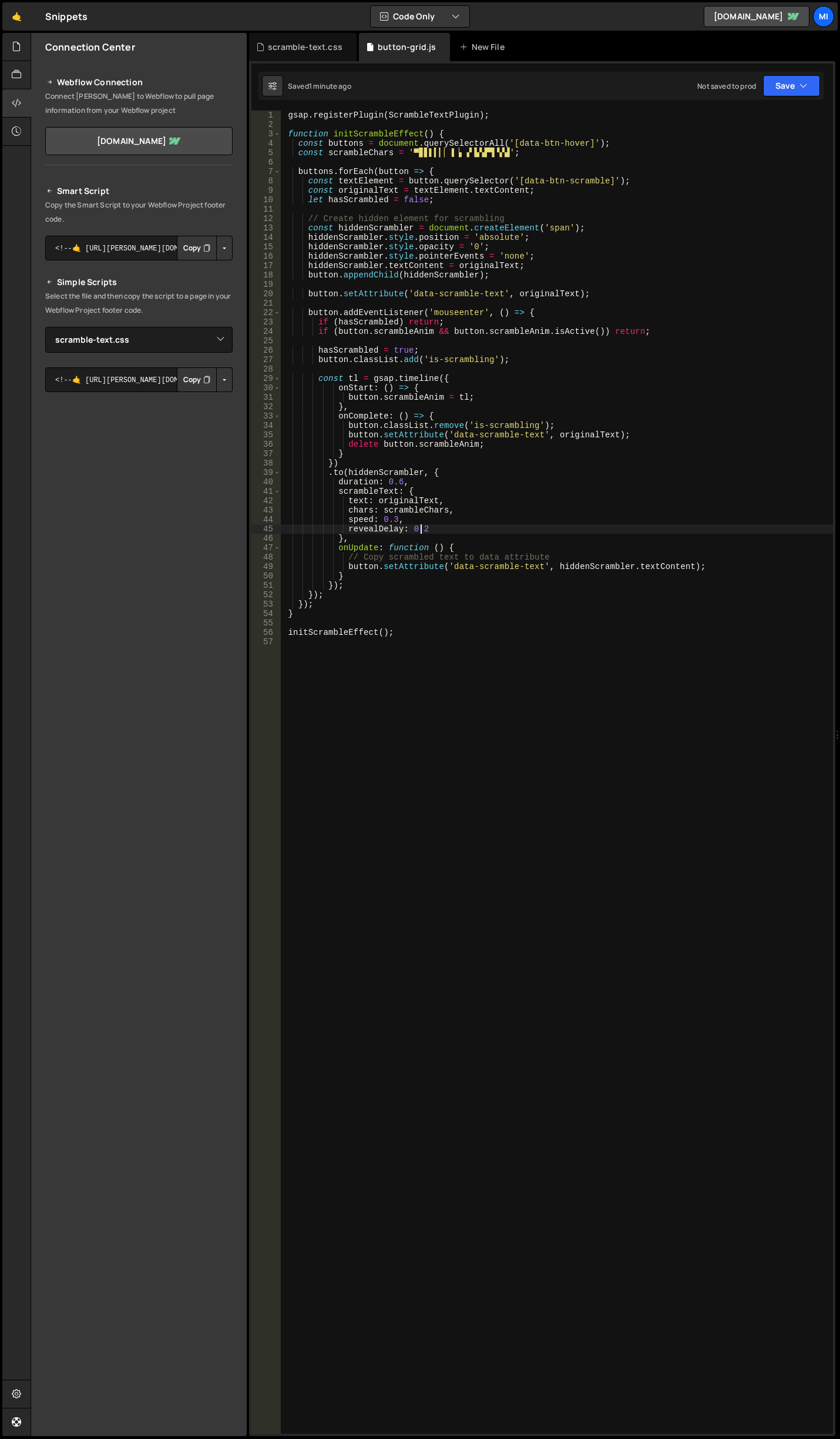
click at [418, 527] on div "gsap . registerPlugin ( ScrambleTextPlugin ) ; function initScrambleEffect ( ) …" at bounding box center [556, 781] width 552 height 1342
click at [399, 482] on div "gsap . registerPlugin ( ScrambleTextPlugin ) ; function initScrambleEffect ( ) …" at bounding box center [556, 781] width 552 height 1342
click at [794, 446] on div "gsap . registerPlugin ( ScrambleTextPlugin ) ; function initScrambleEffect ( ) …" at bounding box center [556, 781] width 552 height 1342
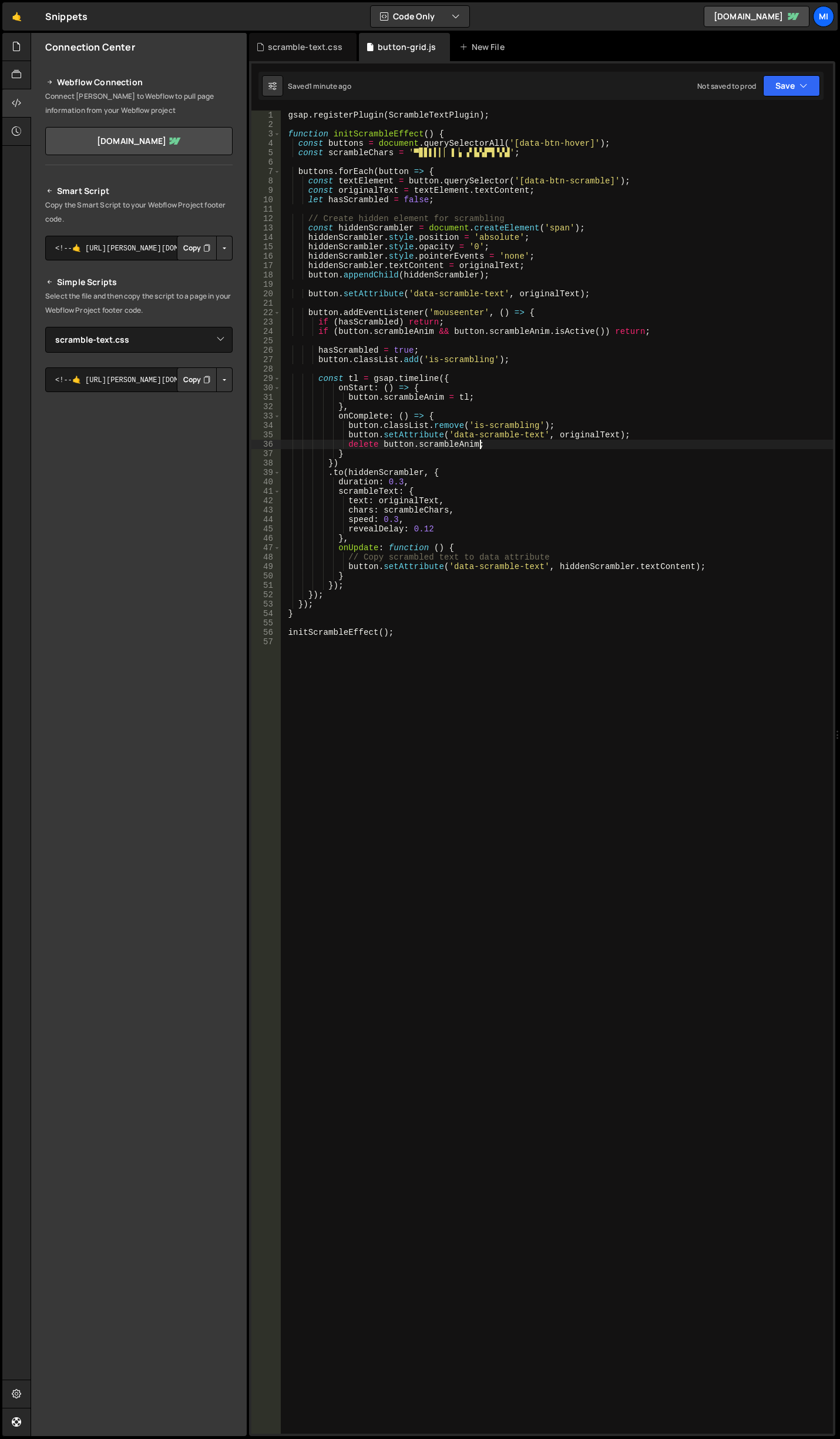
type textarea "initScrambleEffect();"
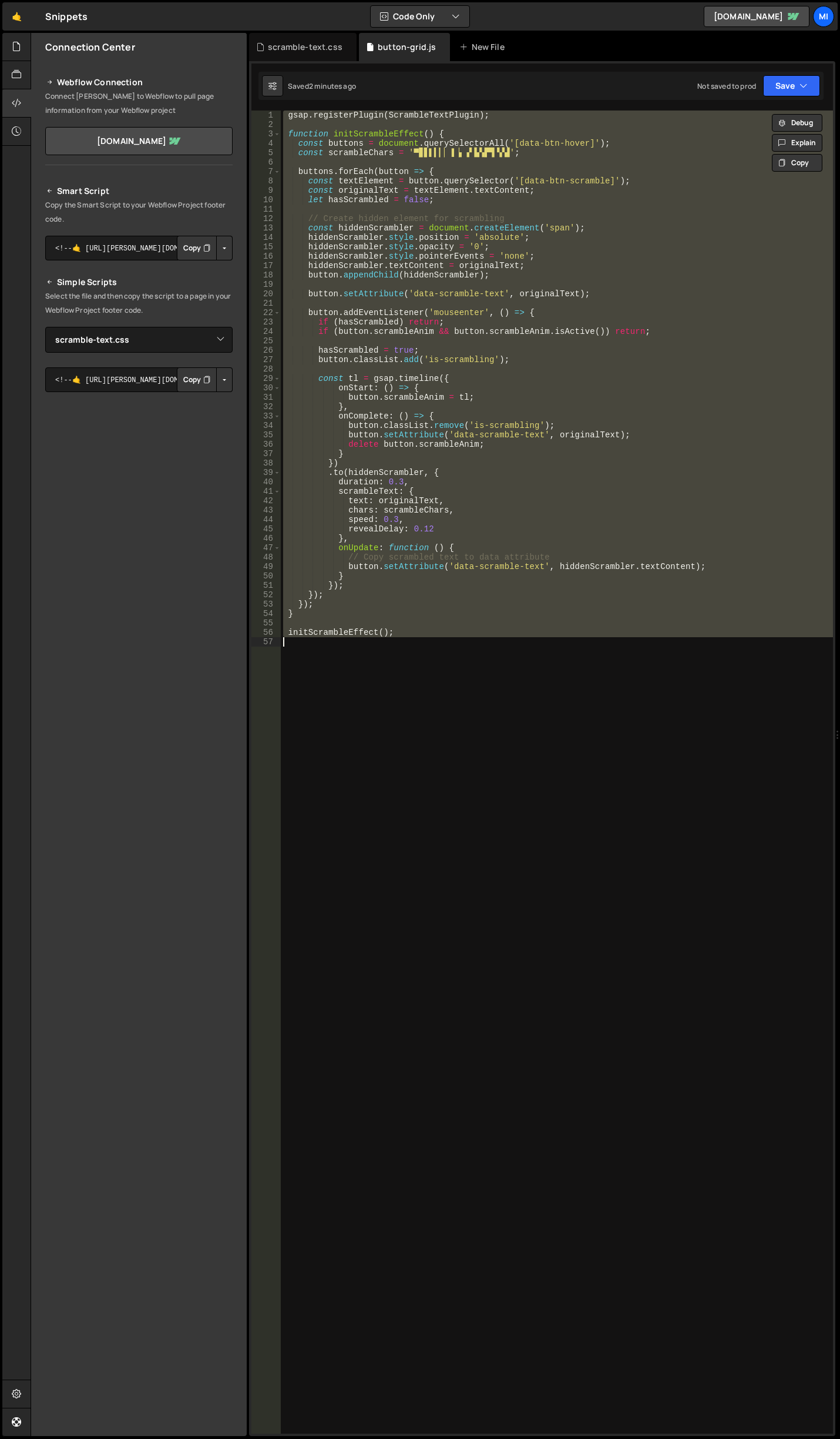
click at [559, 745] on div "gsap . registerPlugin ( ScrambleTextPlugin ) ; function initScrambleEffect ( ) …" at bounding box center [556, 772] width 552 height 1323
paste textarea "initScrambleEffect();"
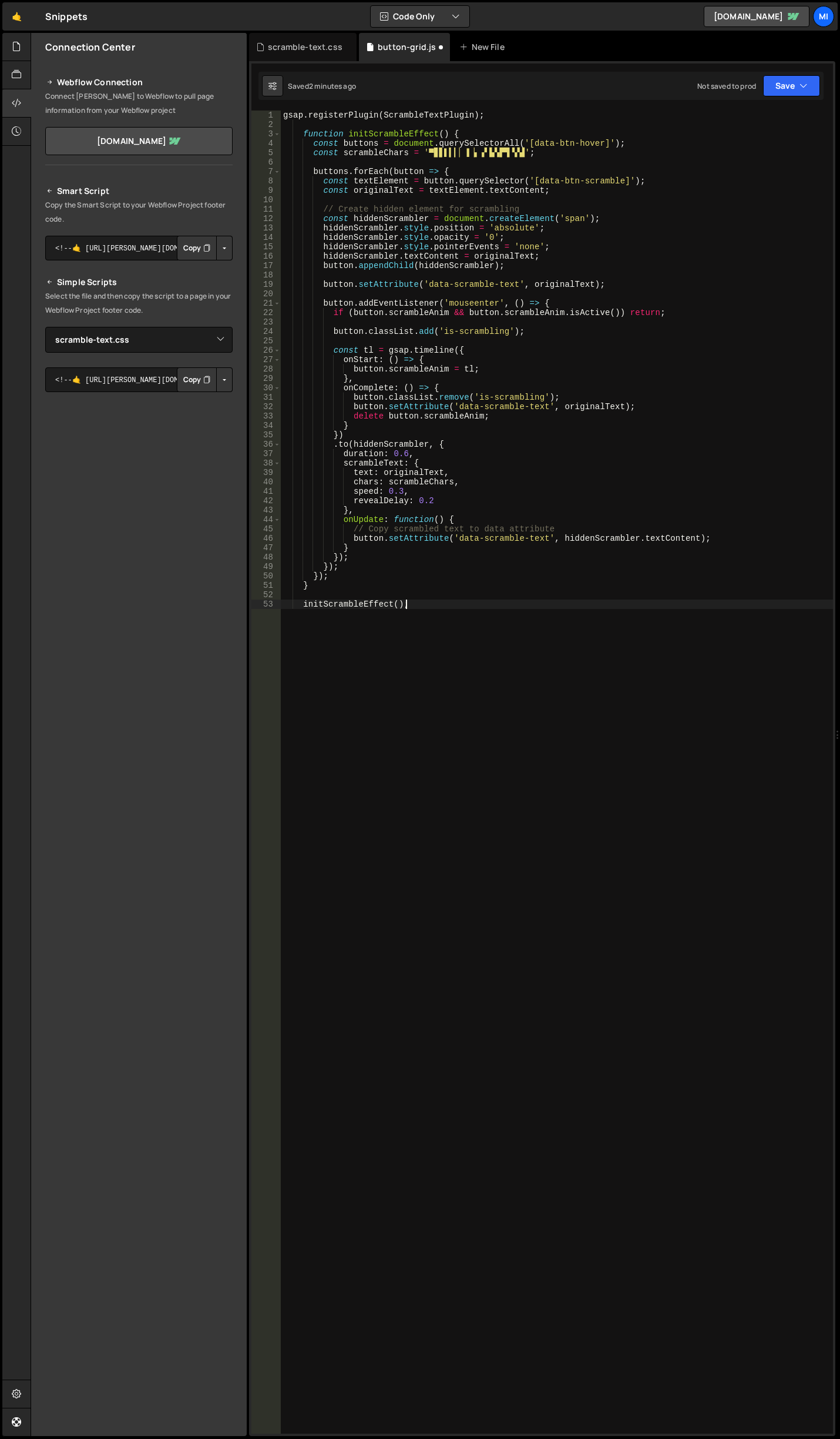
type textarea "initScrambleEffect();"
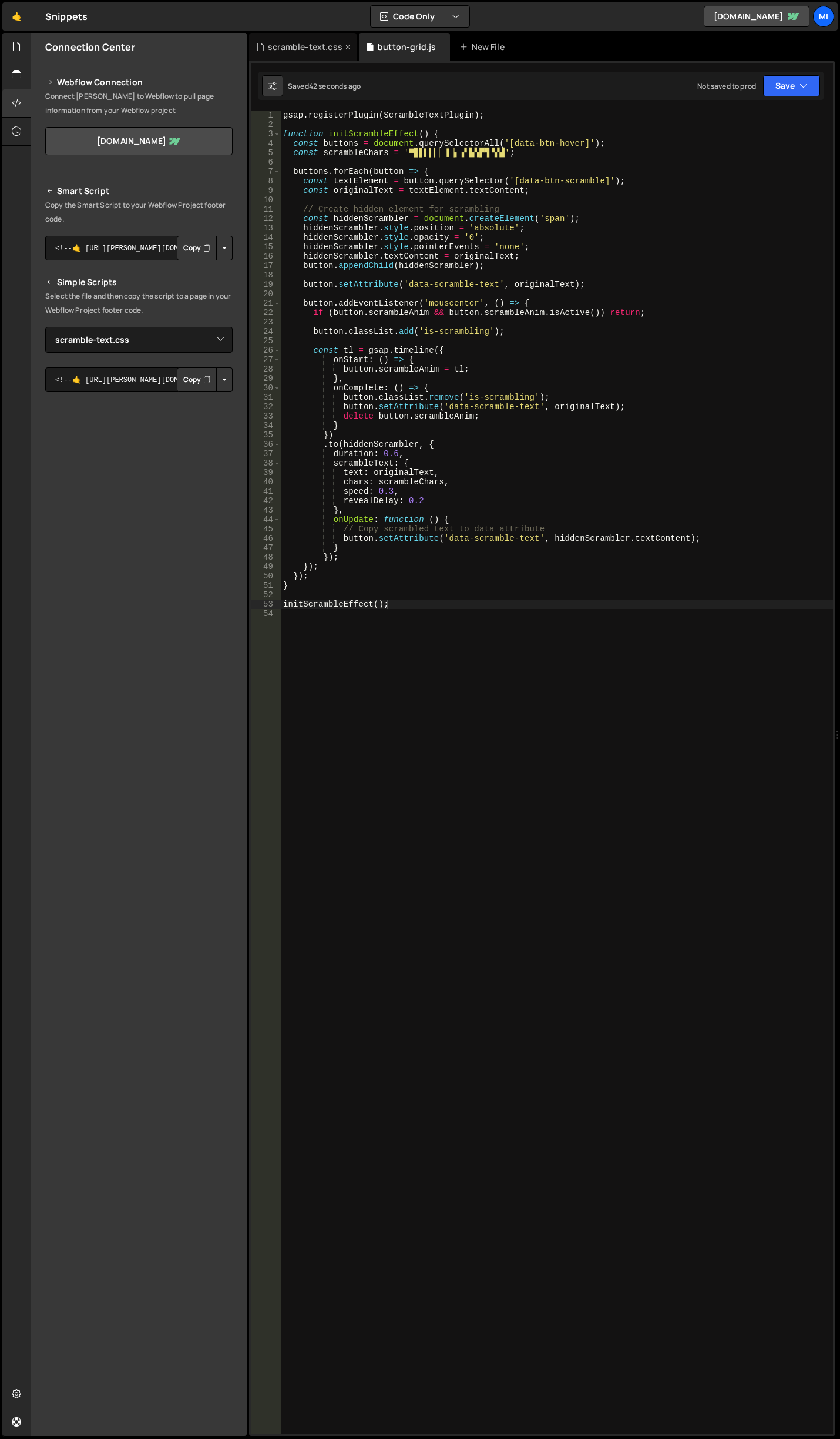
click at [298, 40] on div "scramble-text.css" at bounding box center [303, 47] width 108 height 28
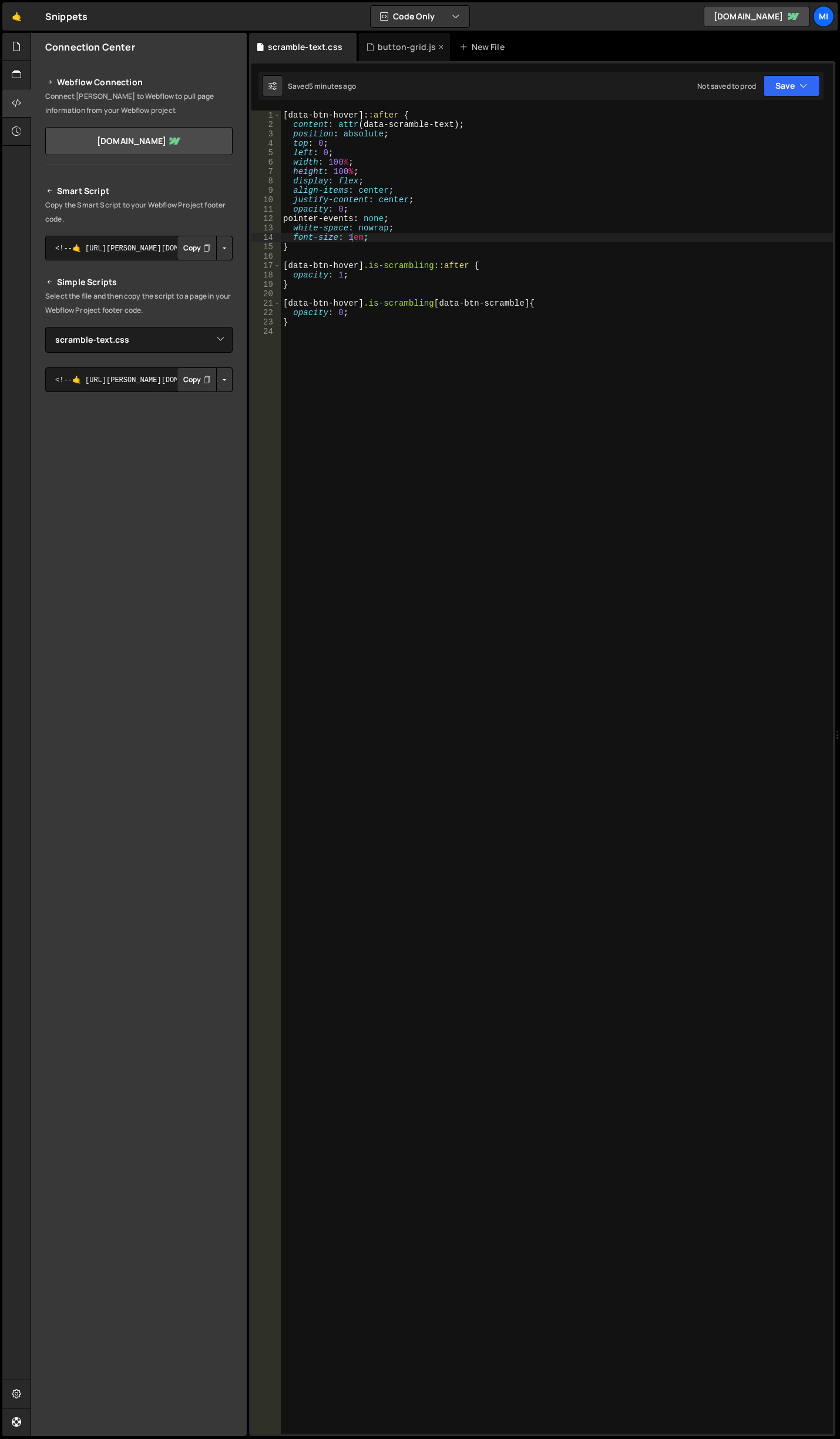
click at [412, 58] on div "button-grid.js" at bounding box center [405, 47] width 91 height 28
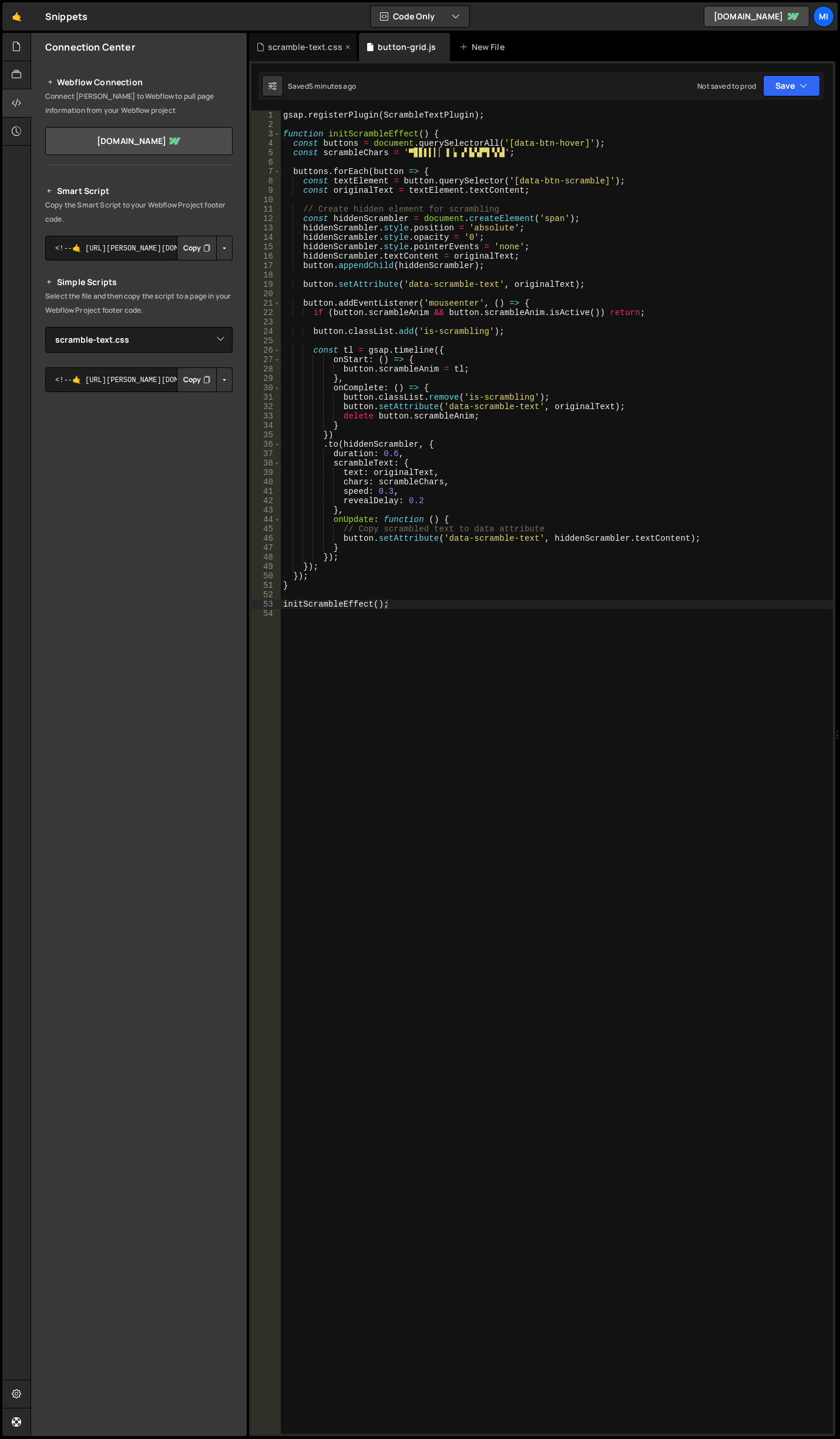
click at [320, 49] on div "scramble-text.css" at bounding box center [305, 47] width 74 height 12
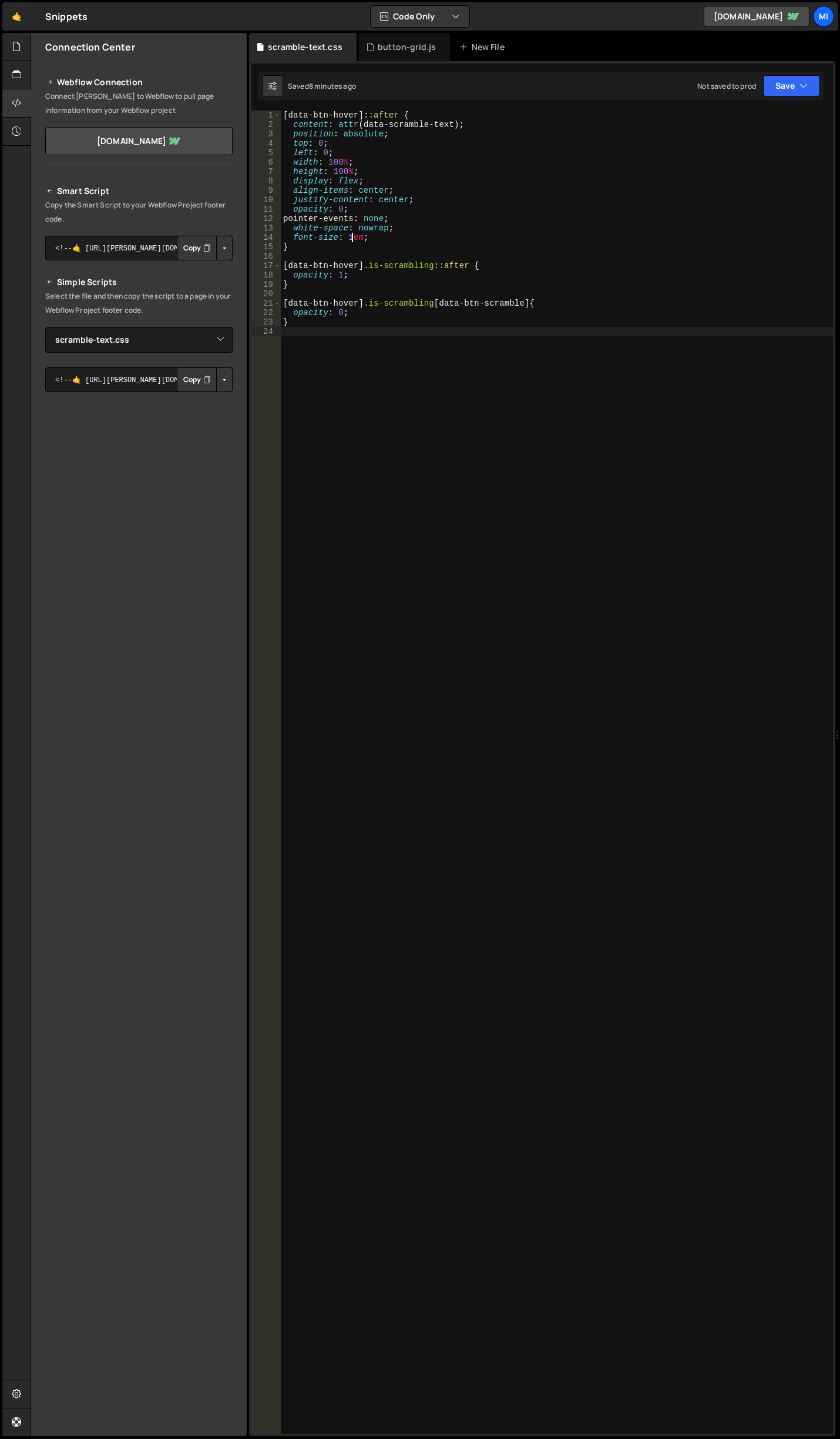
click at [519, 386] on div "[ data-btn-hover ]: :after { content : attr (data-scramble-text) ; position : a…" at bounding box center [556, 781] width 552 height 1342
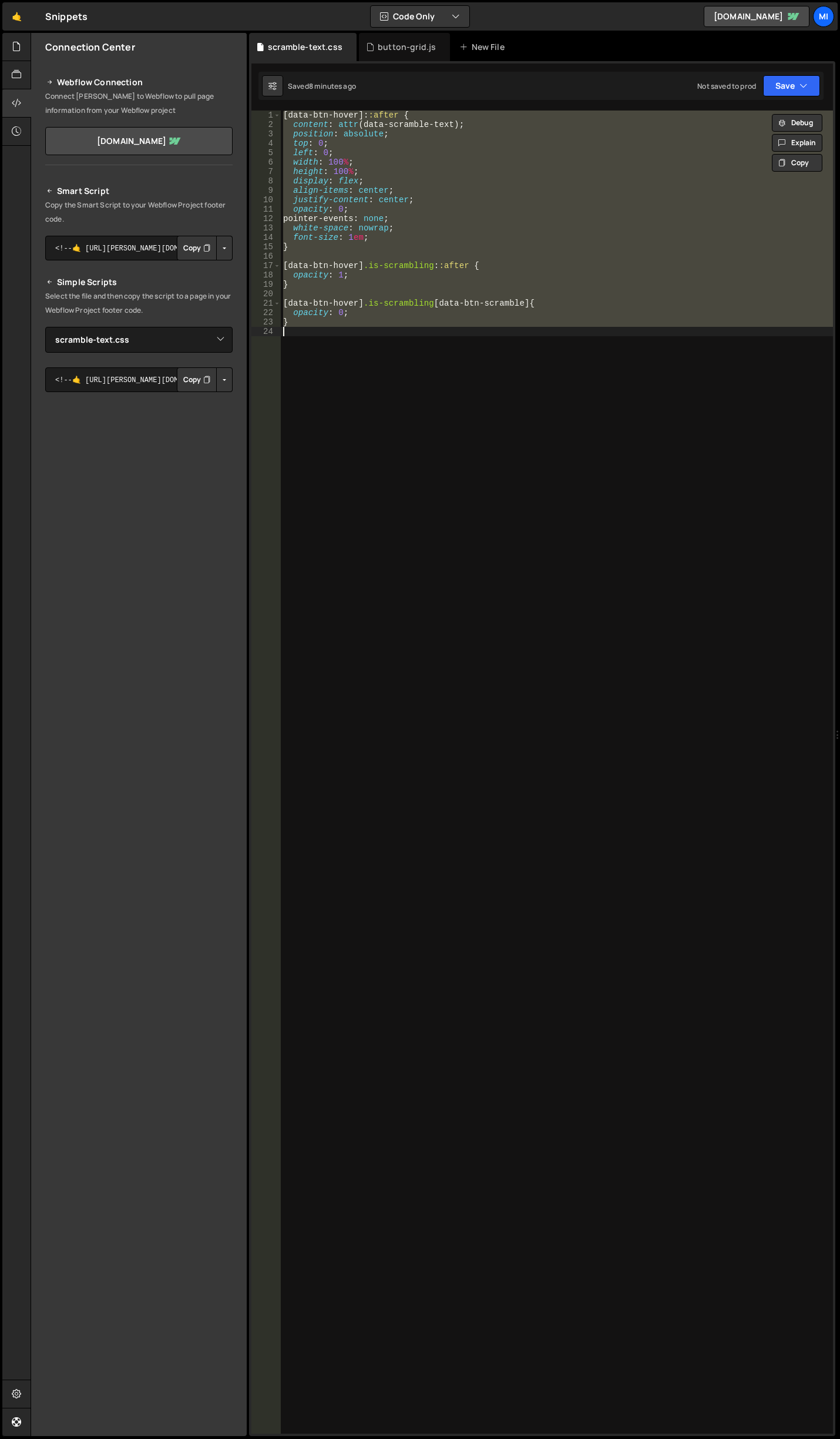
paste textarea "}"
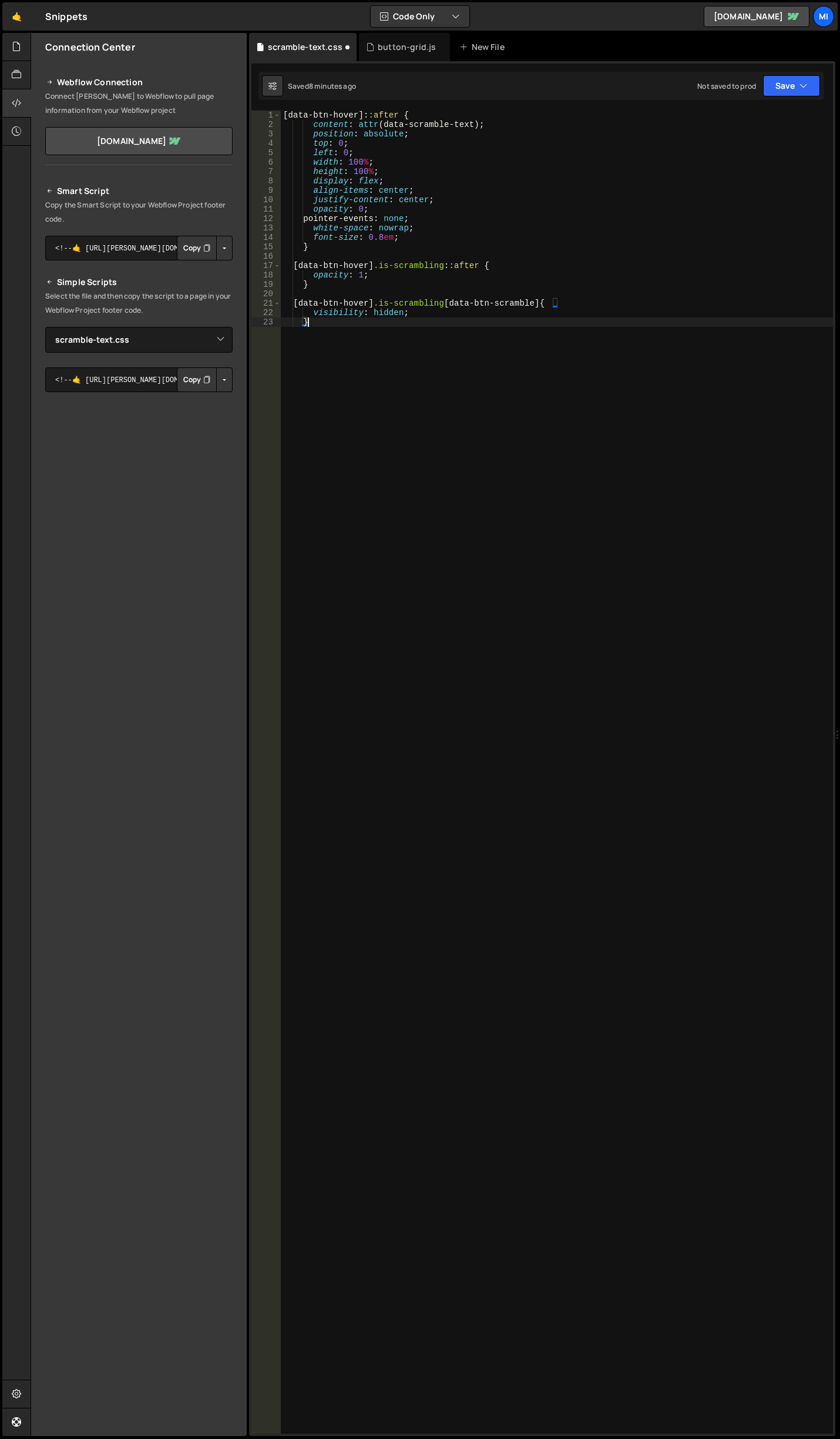
type textarea "}"
click at [400, 45] on div "button-grid.js" at bounding box center [407, 47] width 58 height 12
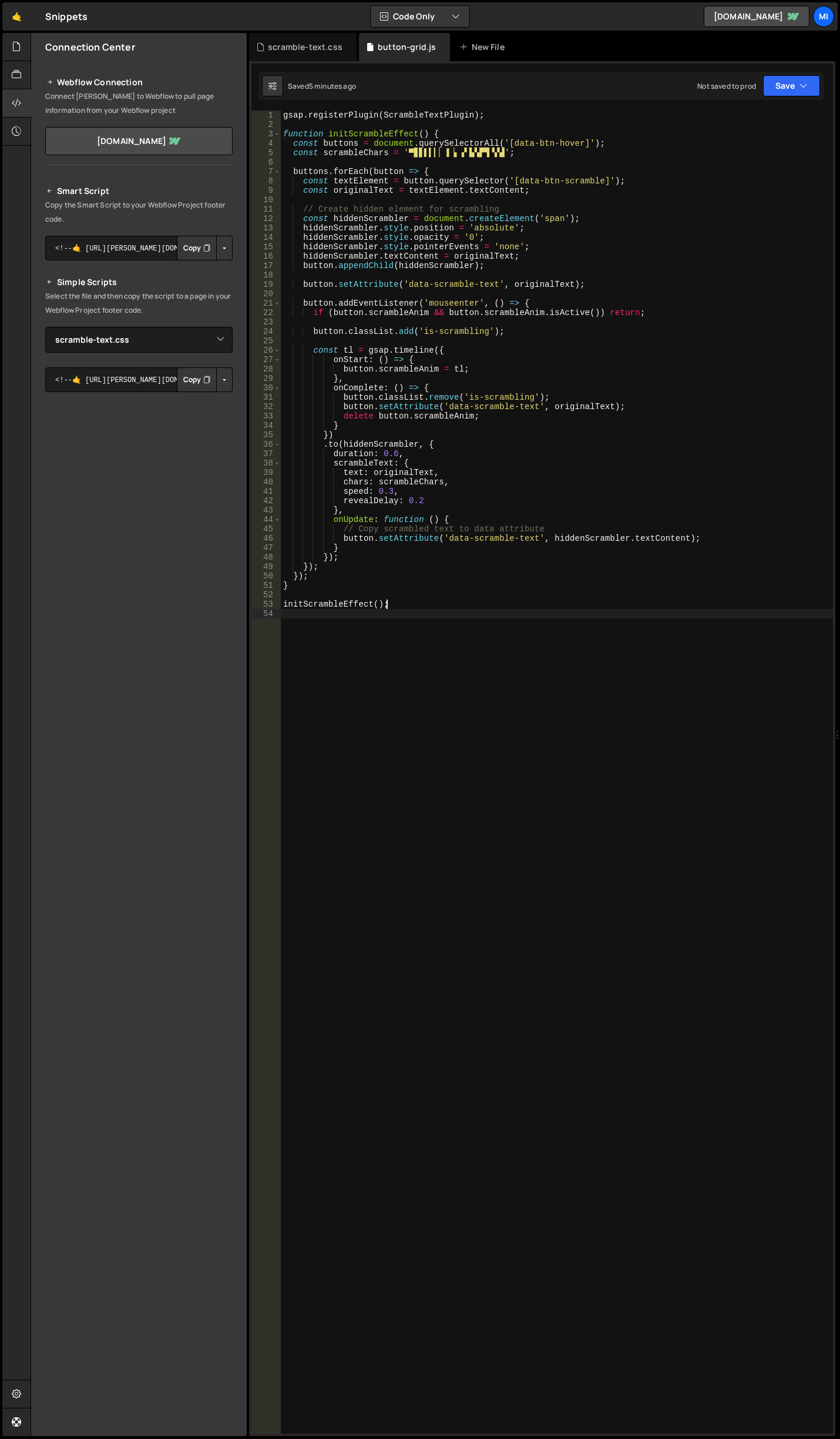
click at [558, 868] on div "gsap . registerPlugin ( ScrambleTextPlugin ) ; function initScrambleEffect ( ) …" at bounding box center [556, 781] width 552 height 1342
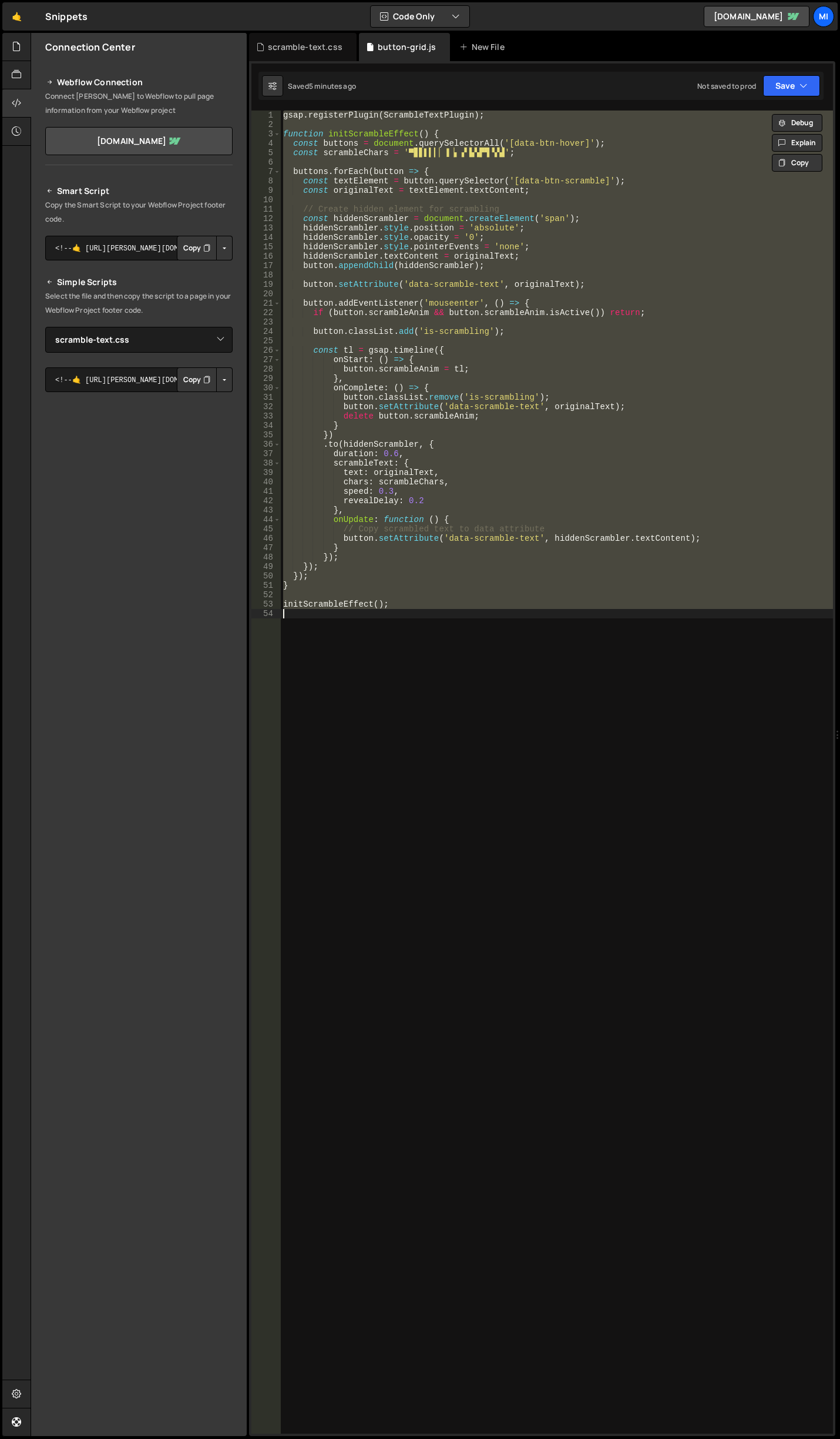
paste textarea "initScrambleEffect();"
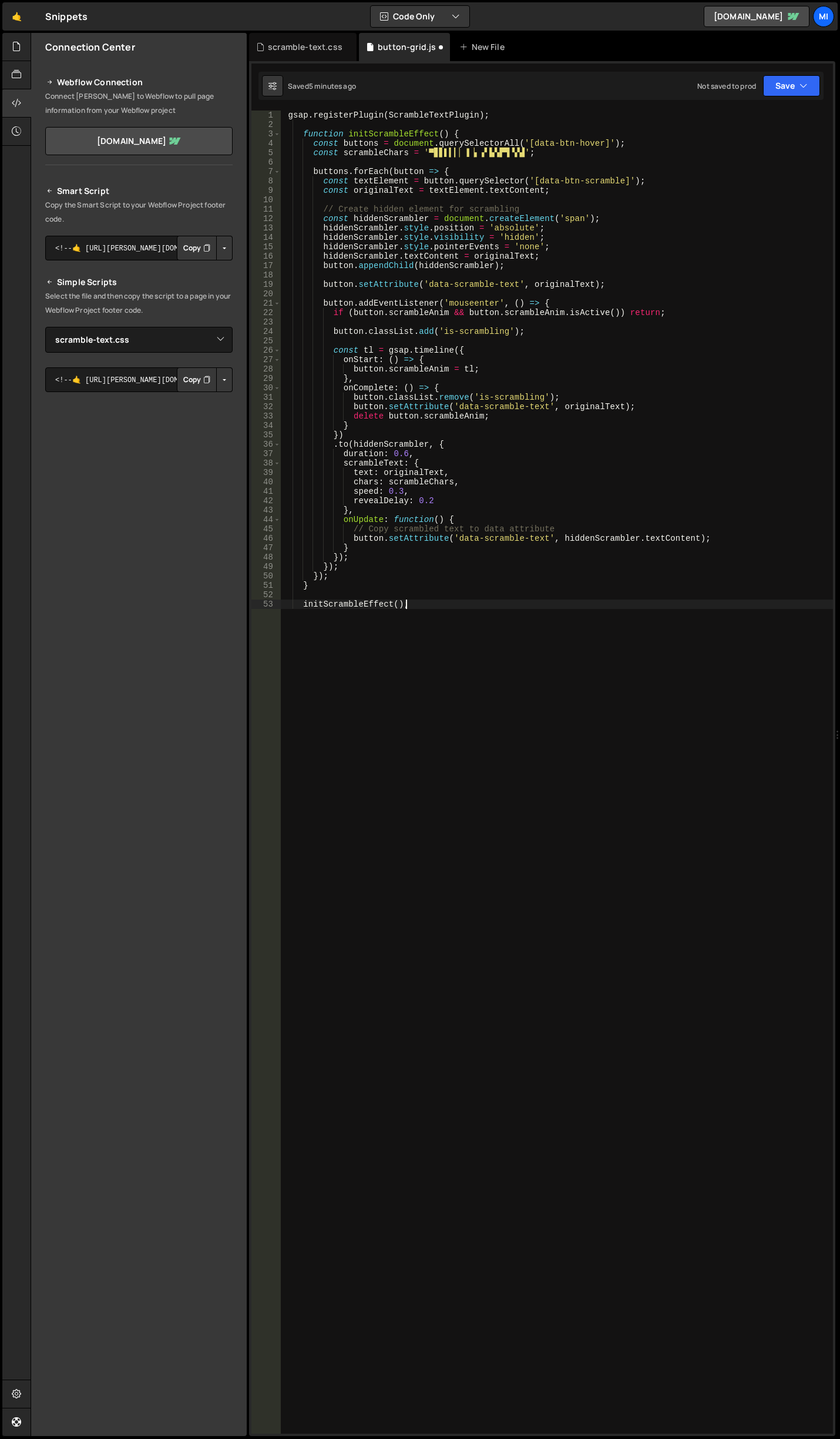
type textarea "initScrambleEffect();"
click at [283, 55] on div "scramble-text.css" at bounding box center [303, 47] width 108 height 28
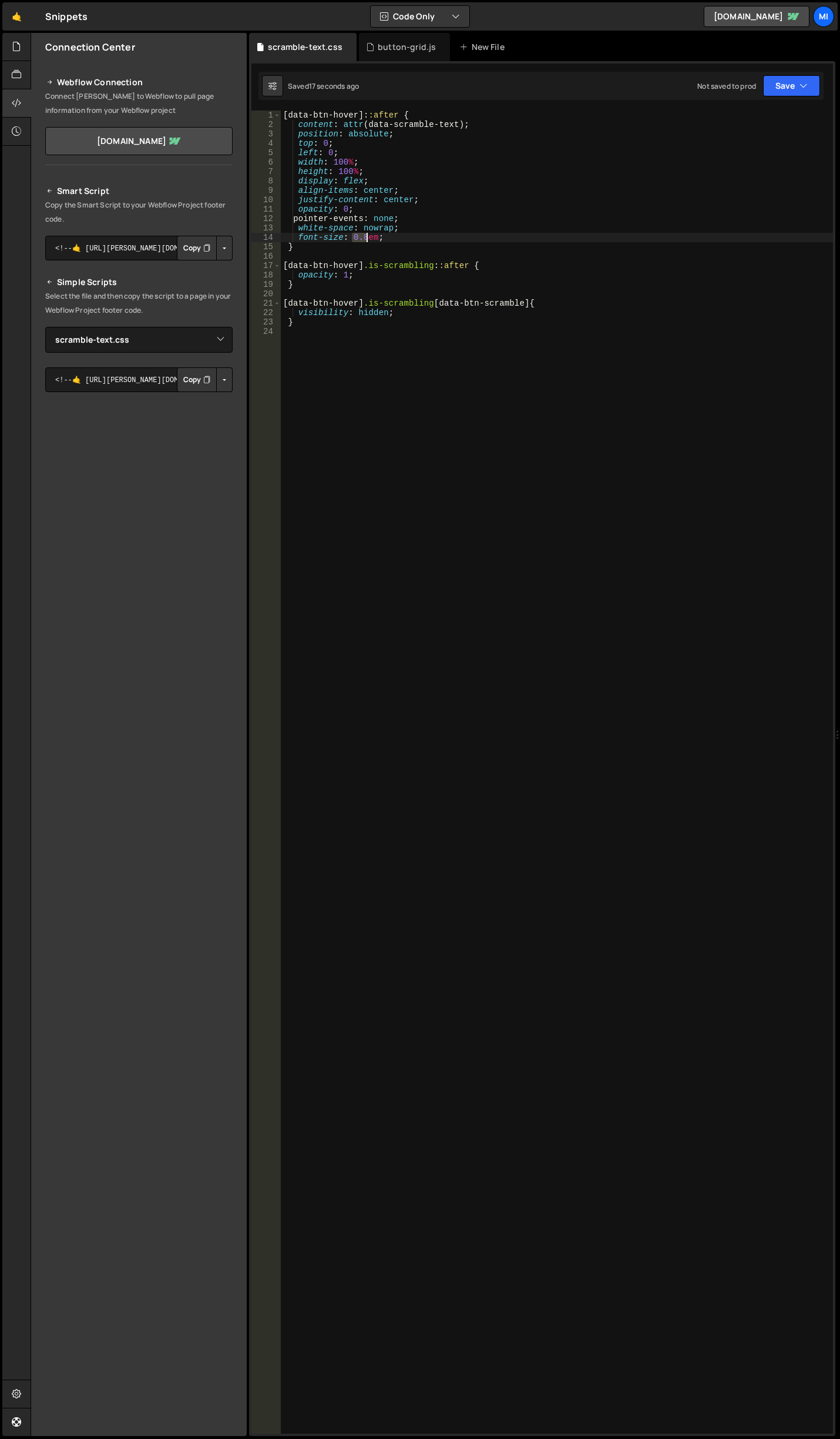
drag, startPoint x: 350, startPoint y: 238, endPoint x: 366, endPoint y: 238, distance: 16.0
click at [366, 238] on div "[ data-btn-hover ]: :after { content : attr (data-scramble-text) ; position : a…" at bounding box center [556, 781] width 552 height 1342
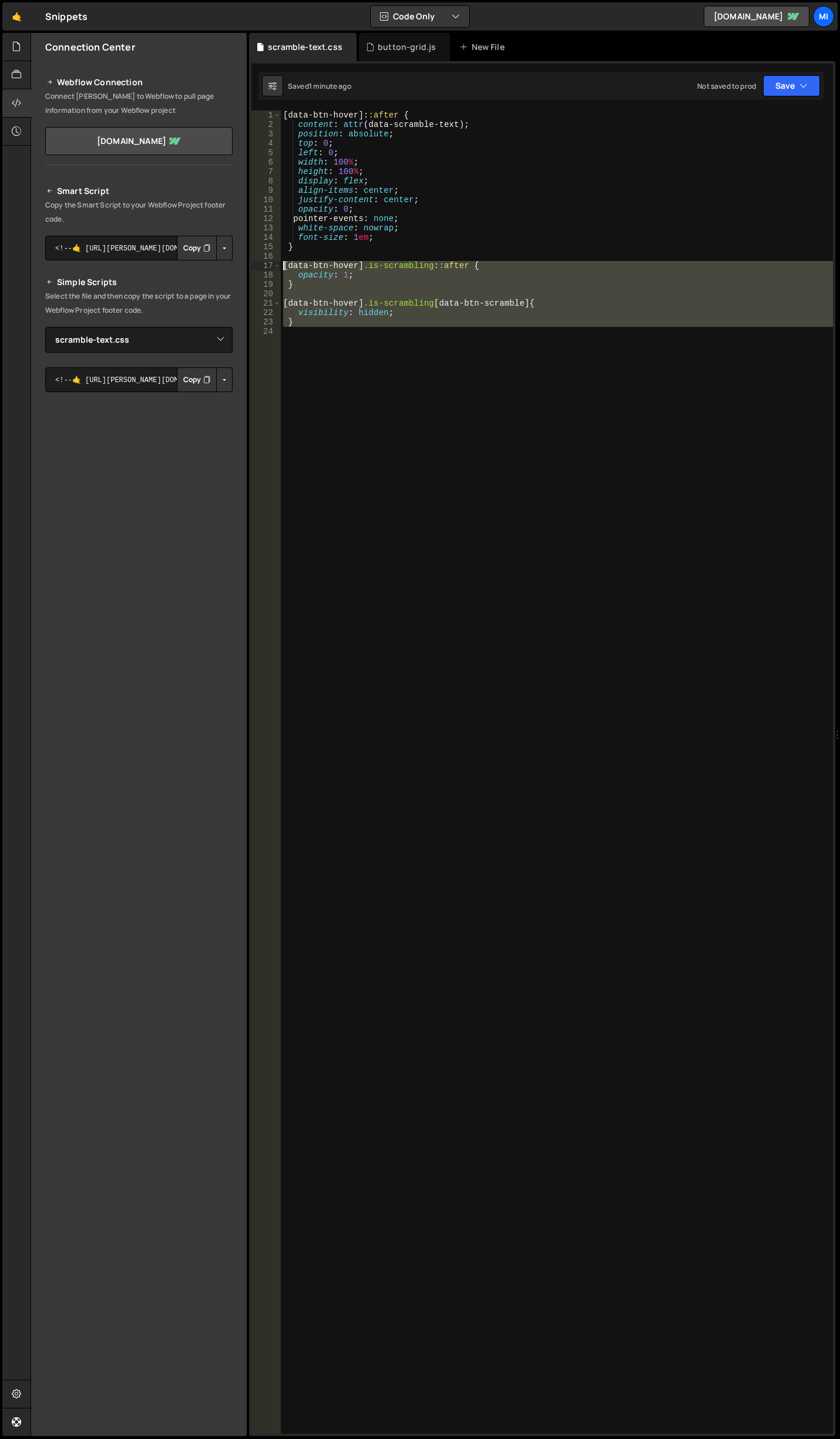
drag, startPoint x: 310, startPoint y: 340, endPoint x: 255, endPoint y: 262, distance: 95.4
click at [255, 262] on div "font-size: 1em; 1 2 3 4 5 6 7 8 9 10 11 12 13 14 15 16 17 18 19 20 21 22 23 24 …" at bounding box center [542, 772] width 582 height 1323
type textarea "[data-btn-hover].is-scrambling::after { opacity: 1;"
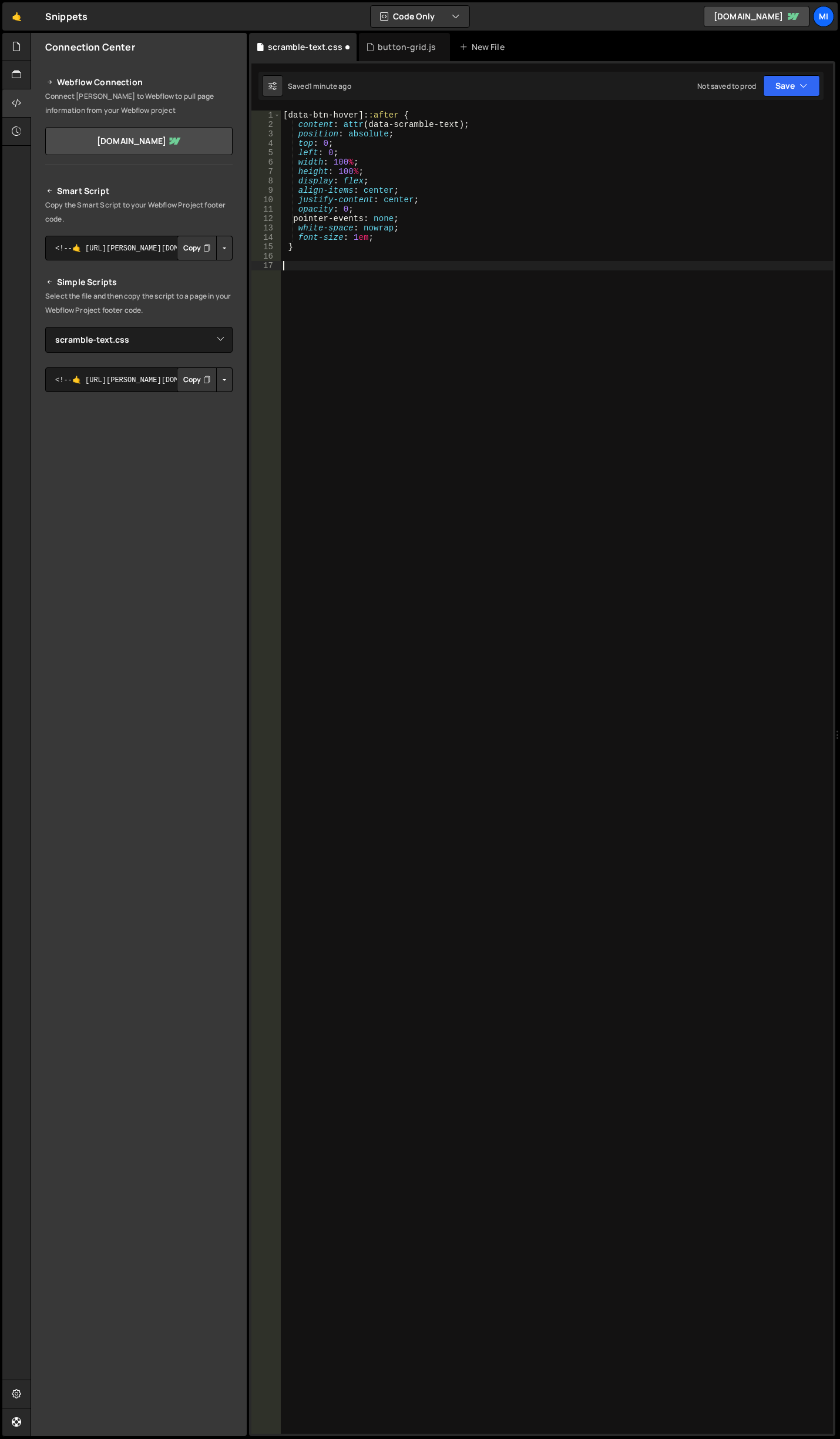
scroll to position [0, 0]
click at [448, 690] on div "[ data-btn-hover ]: :after { content : attr (data-scramble-text) ; position : a…" at bounding box center [556, 781] width 552 height 1342
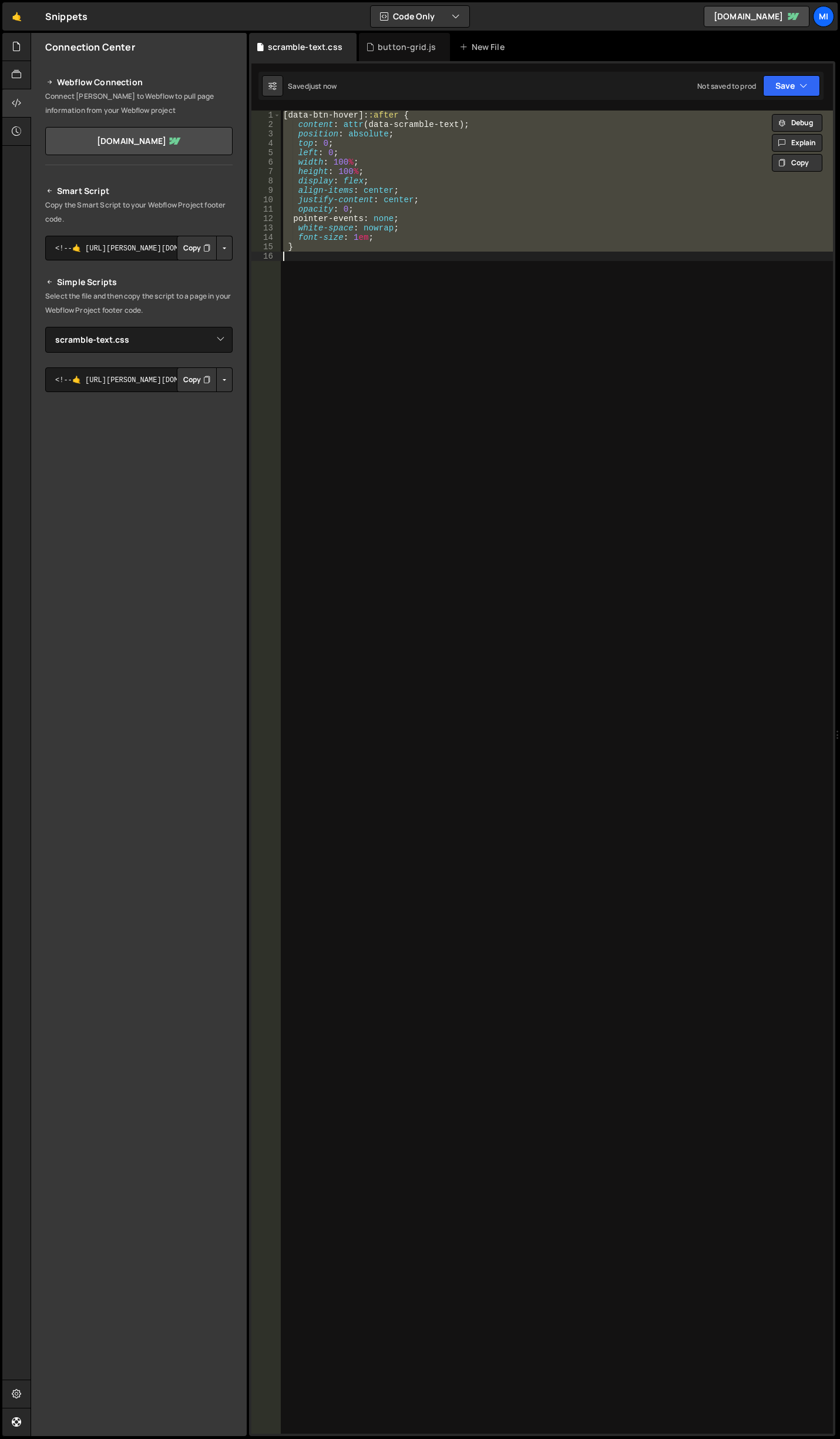
paste textarea "initScrambleEffect();"
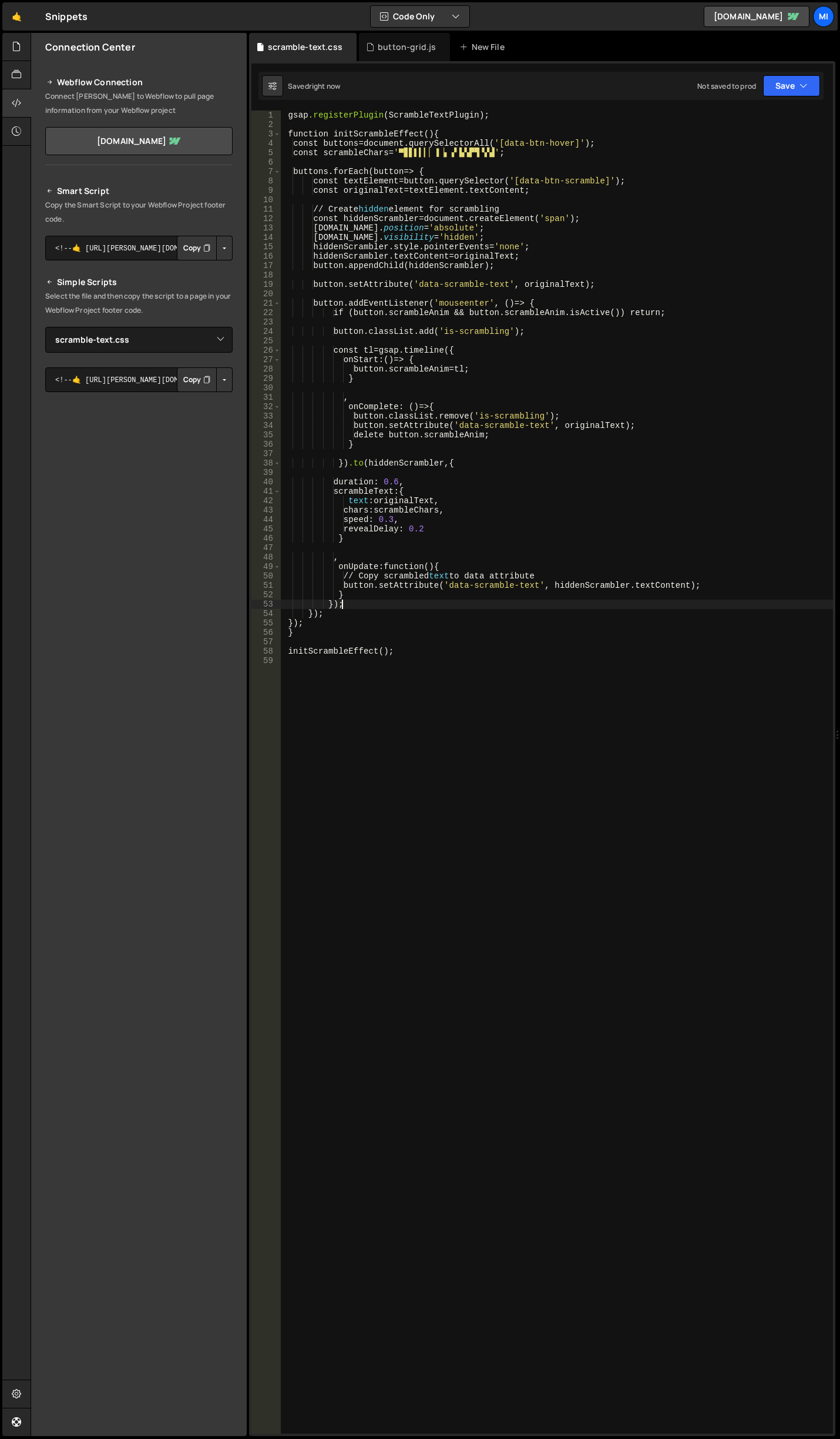
type textarea "}"
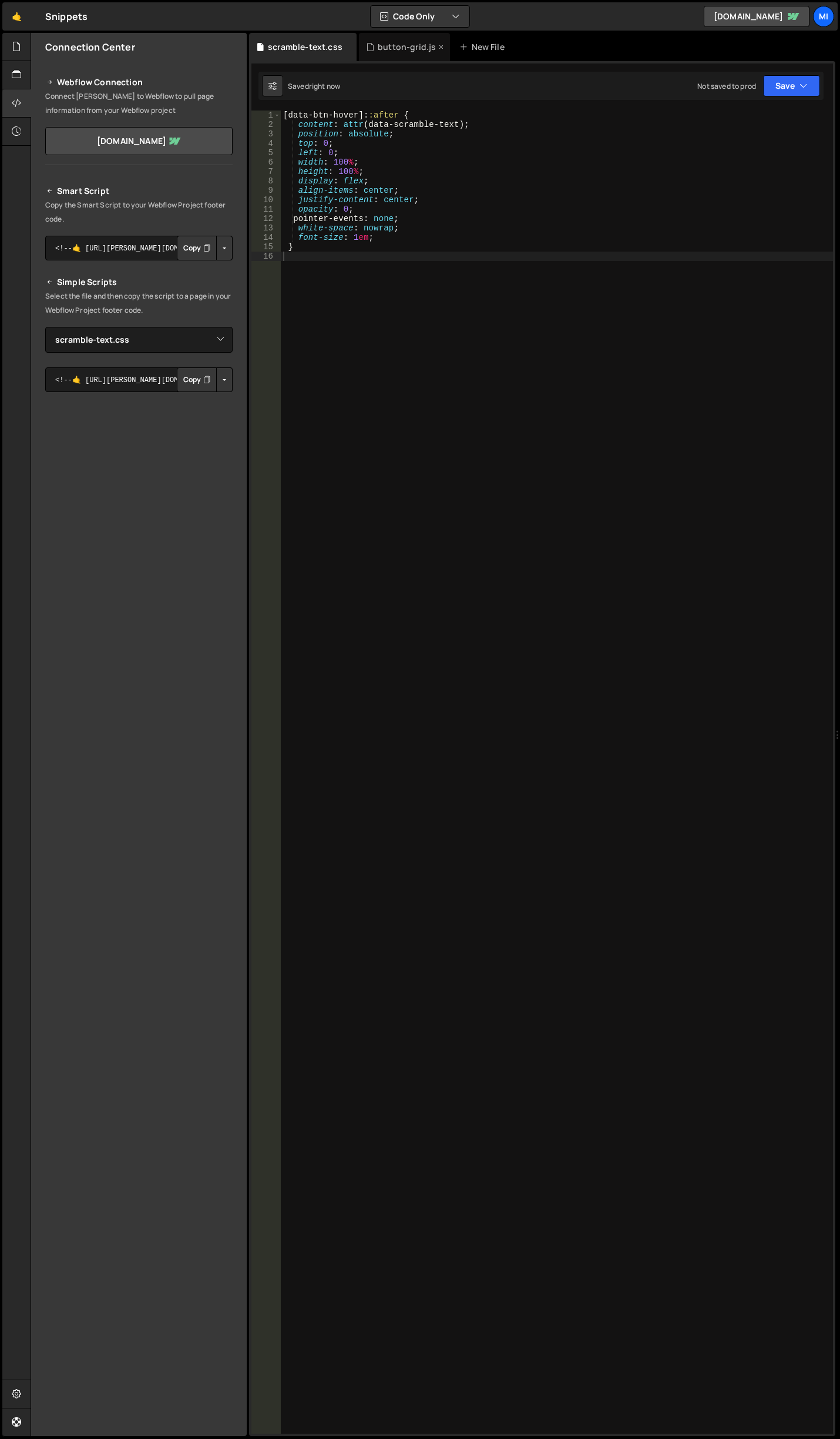
click at [392, 48] on div "button-grid.js" at bounding box center [407, 47] width 58 height 12
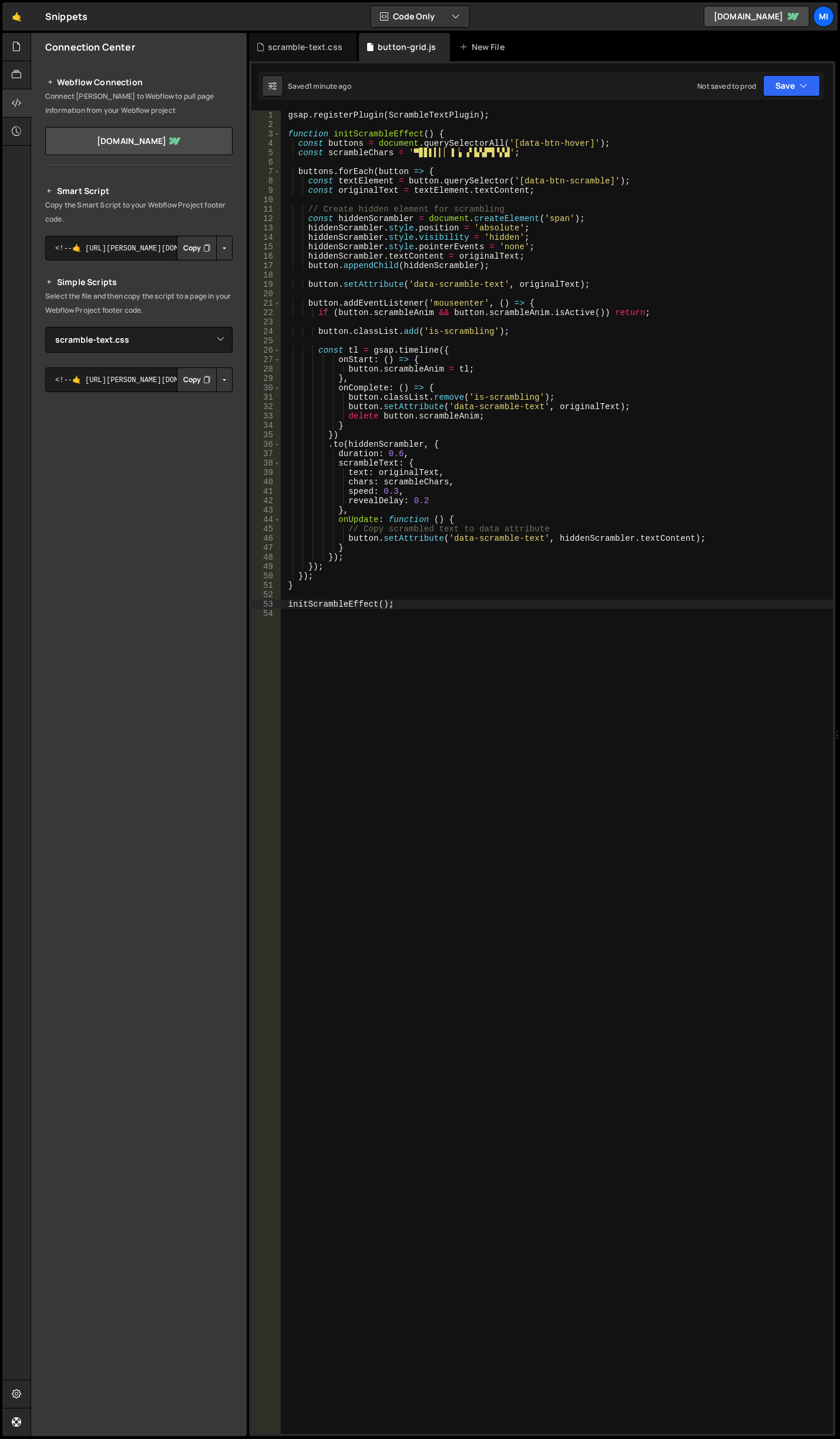
click at [510, 501] on div "gsap . registerPlugin ( ScrambleTextPlugin ) ; function initScrambleEffect ( ) …" at bounding box center [556, 781] width 552 height 1342
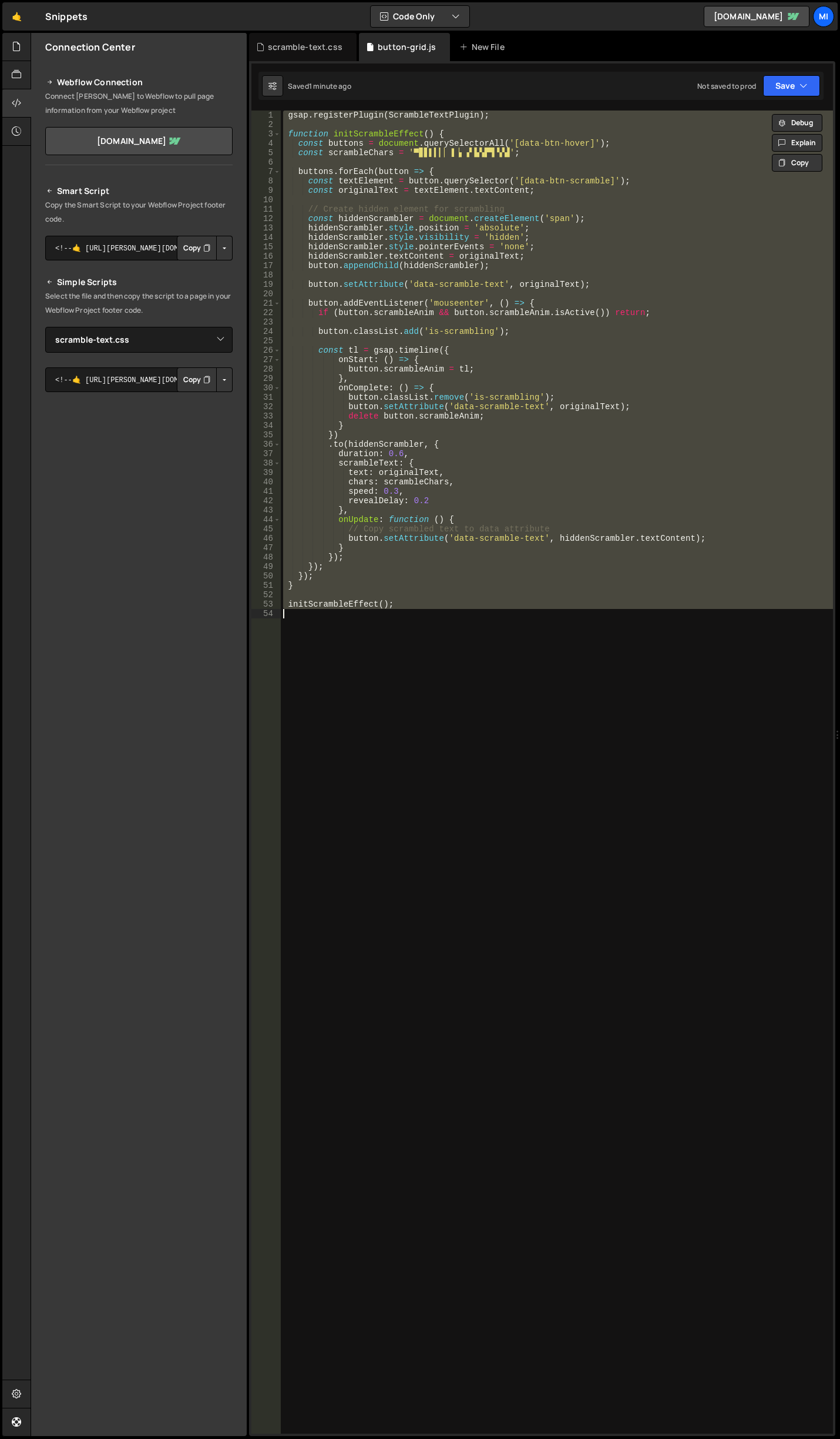
paste textarea "initScrambleEffect();"
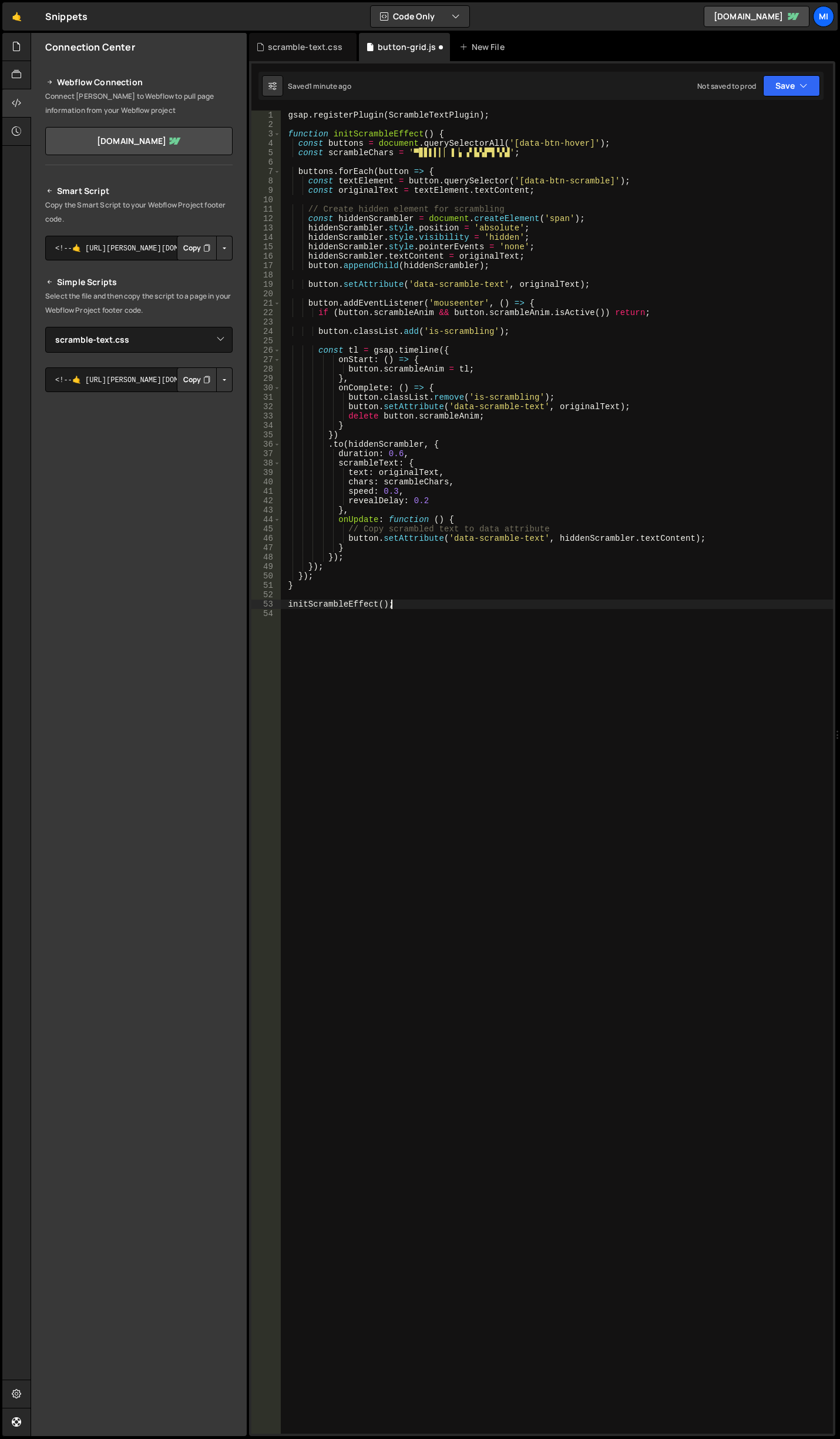
type textarea "initScrambleEffect();"
click at [584, 342] on div "gsap . registerPlugin ( ScrambleTextPlugin ) ; function initScrambleEffect ( ) …" at bounding box center [556, 781] width 552 height 1342
click at [284, 42] on div "scramble-text.css" at bounding box center [305, 47] width 74 height 12
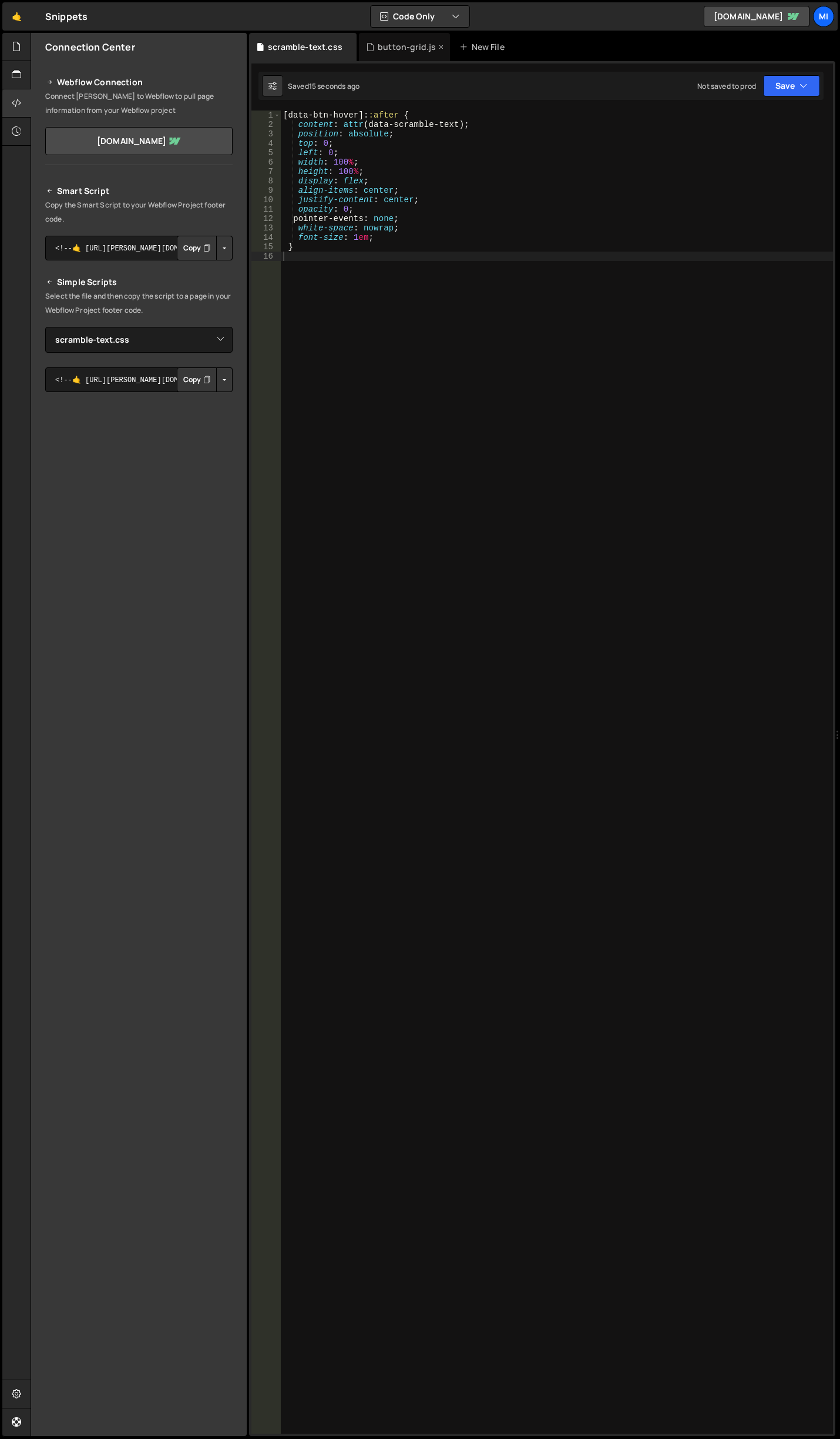
click at [372, 42] on icon at bounding box center [370, 47] width 8 height 12
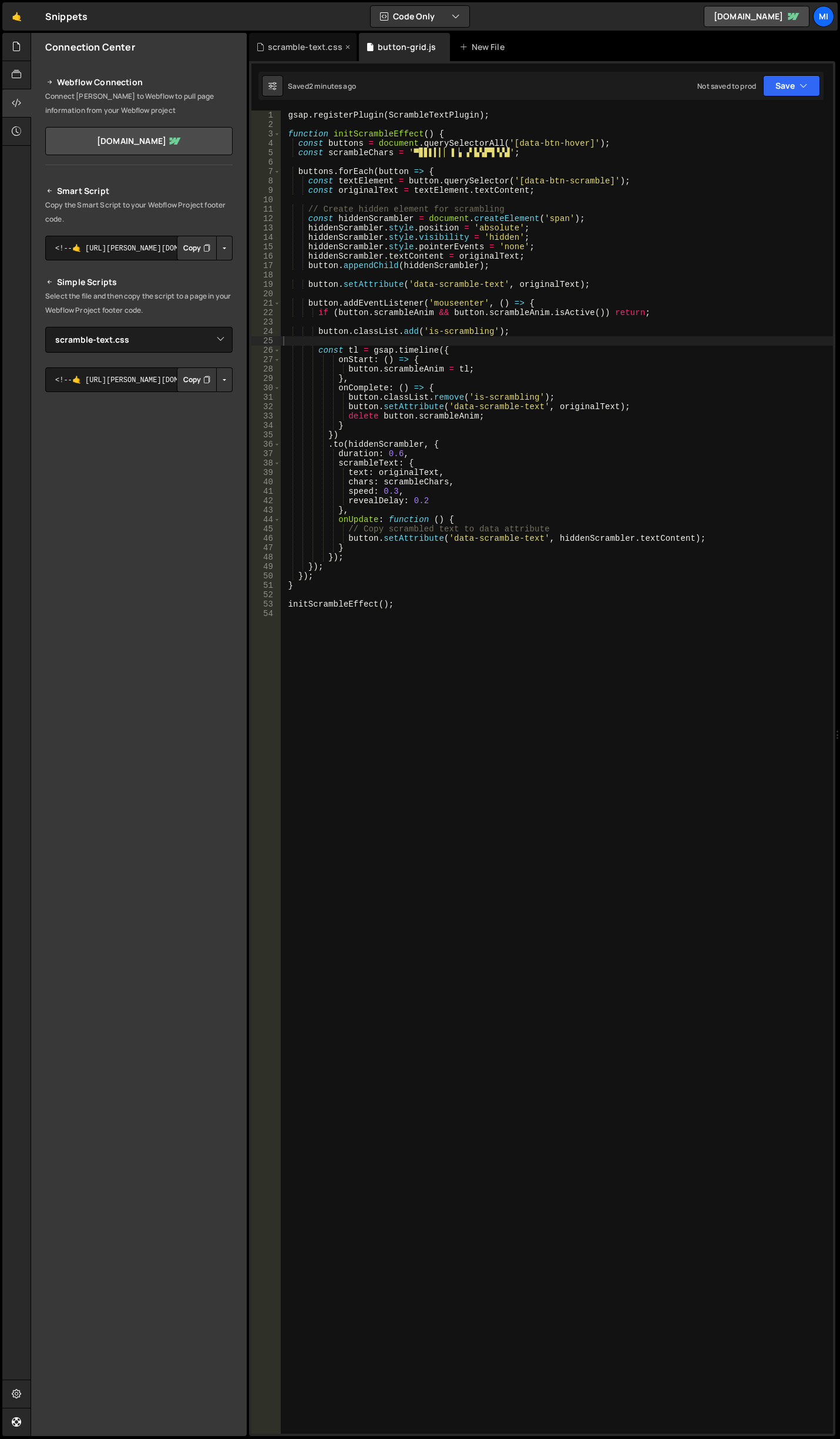
click at [328, 48] on div "scramble-text.css" at bounding box center [305, 47] width 74 height 12
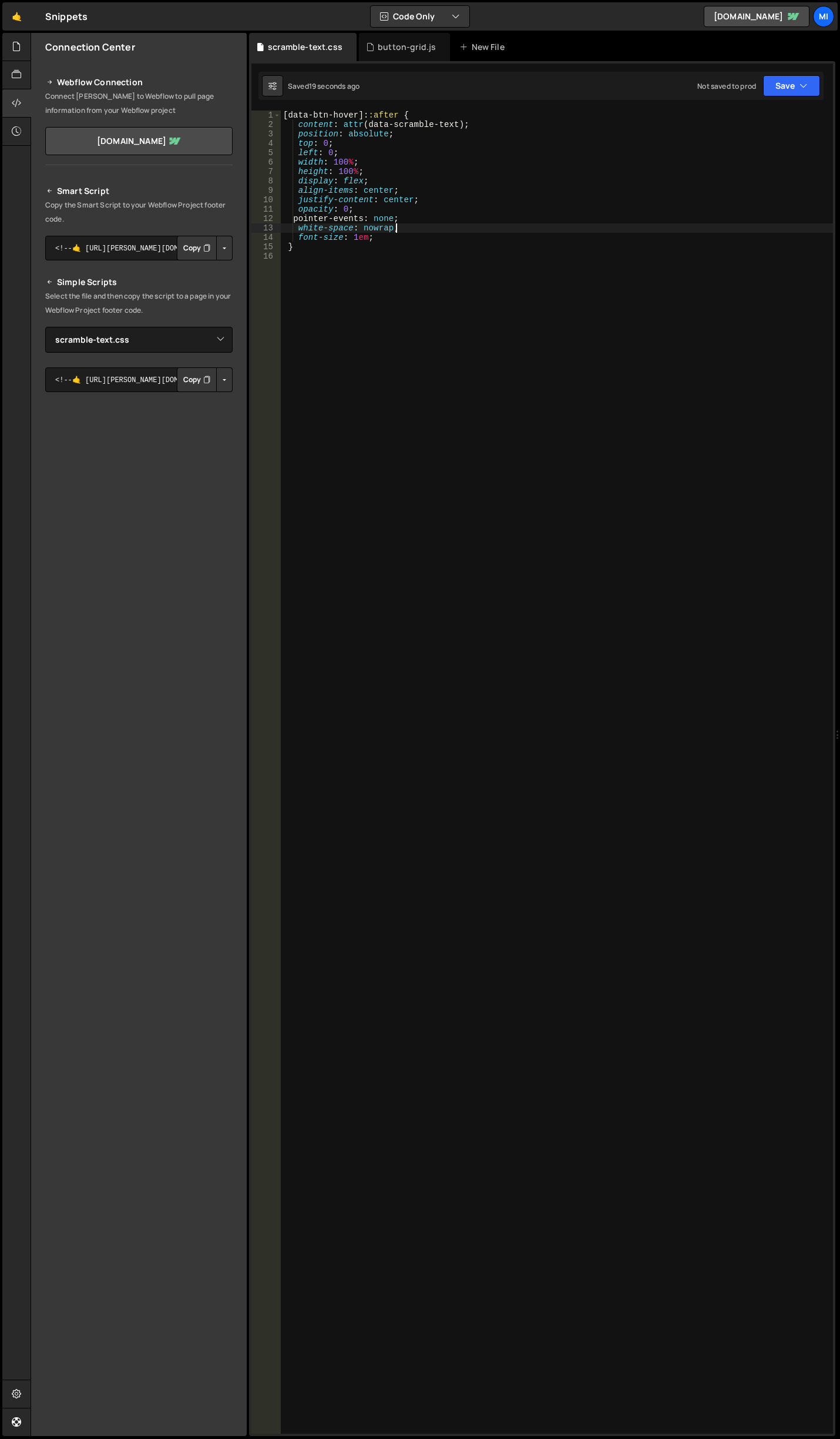
click at [434, 223] on div "[ data-btn-hover ]: :after { content : attr (data-scramble-text) ; position : a…" at bounding box center [556, 781] width 552 height 1342
click at [367, 209] on div "[ data-btn-hover ]: :after { content : attr (data-scramble-text) ; position : a…" at bounding box center [556, 781] width 552 height 1342
click at [343, 209] on div "[ data-btn-hover ]: :after { content : attr (data-scramble-text) ; position : a…" at bounding box center [556, 781] width 552 height 1342
type textarea "opacity: 1;"
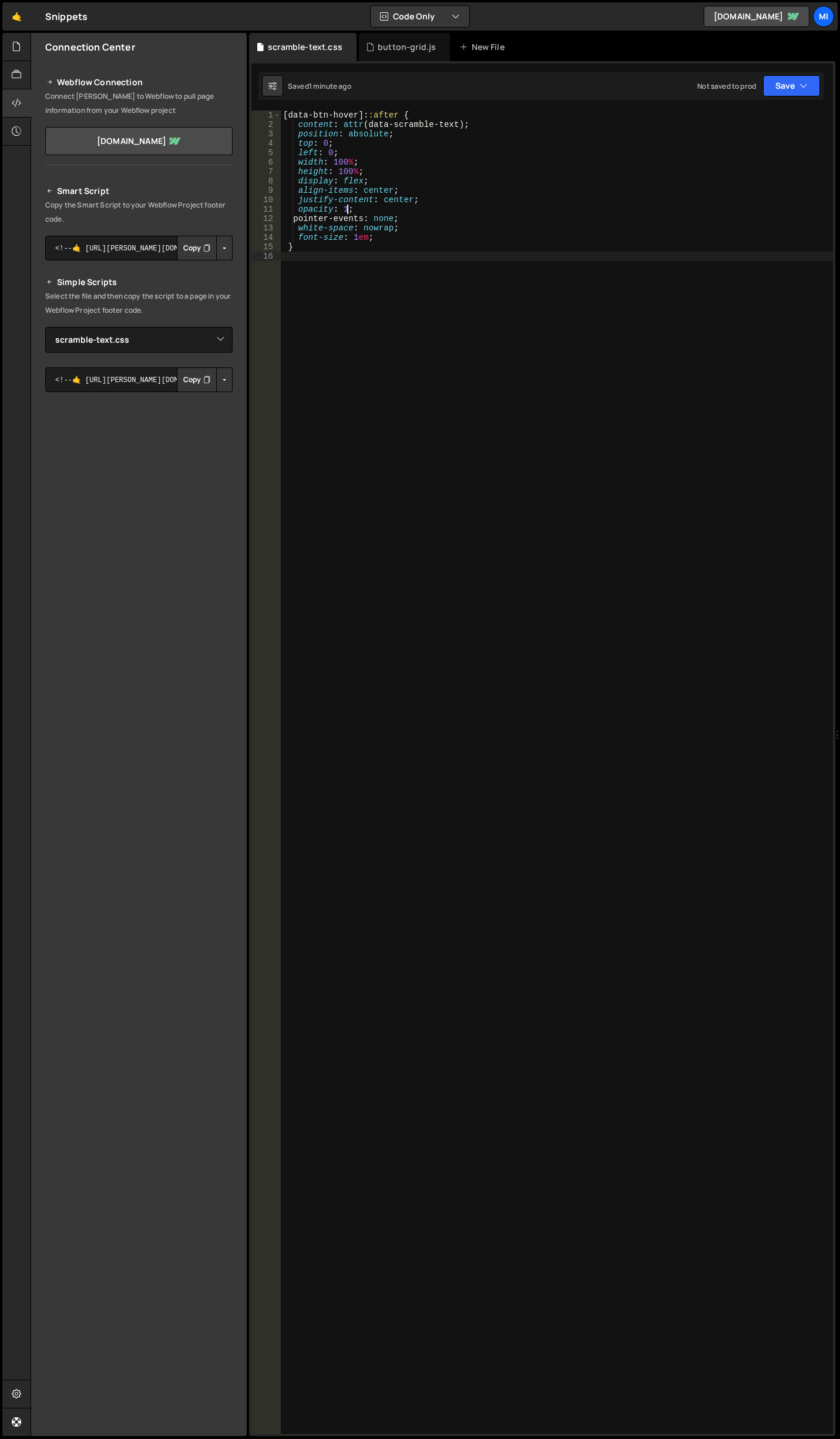
click at [468, 308] on div "[ data-btn-hover ]: :after { content : attr (data-scramble-text) ; position : a…" at bounding box center [556, 781] width 552 height 1342
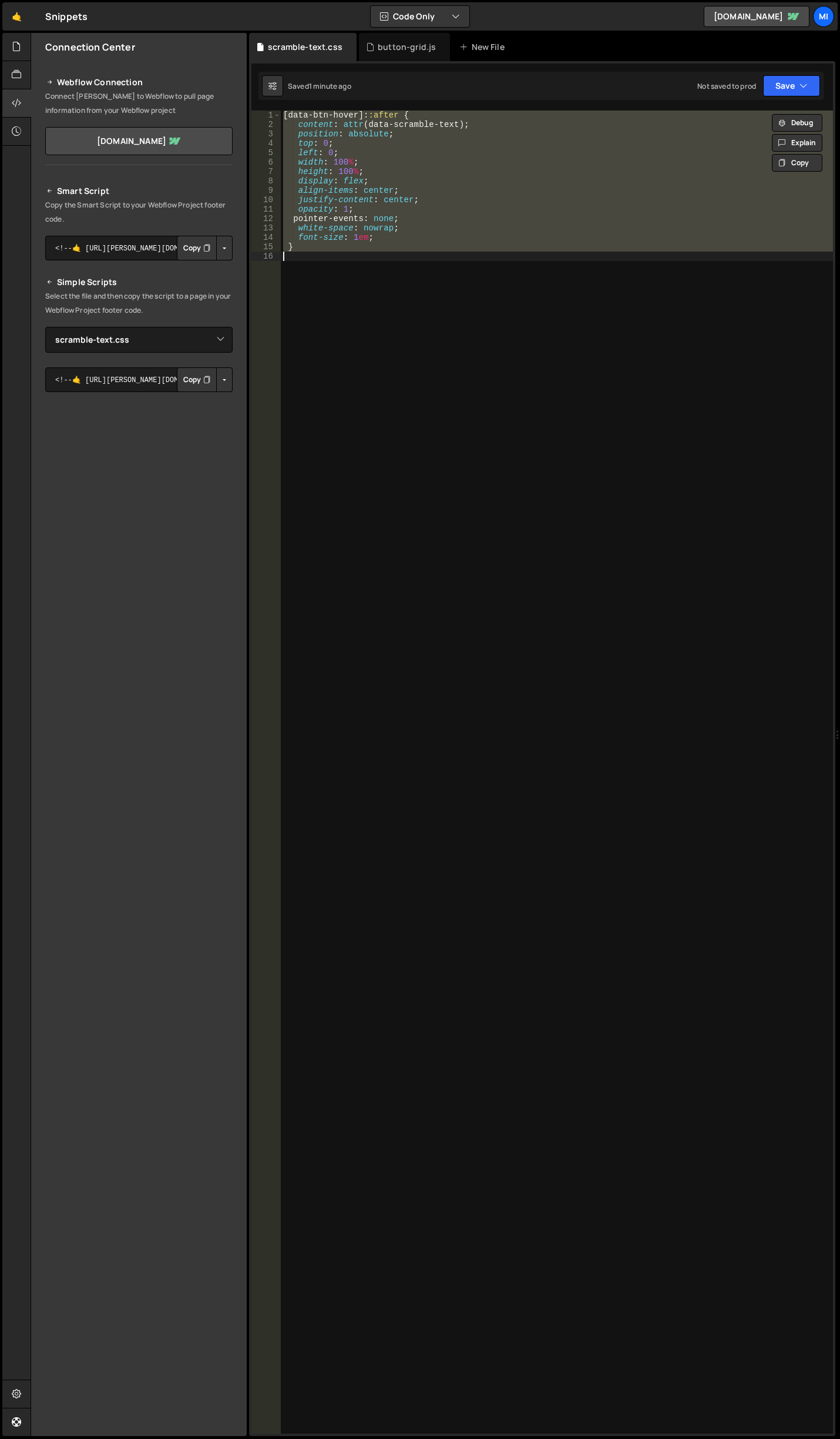
paste textarea "}"
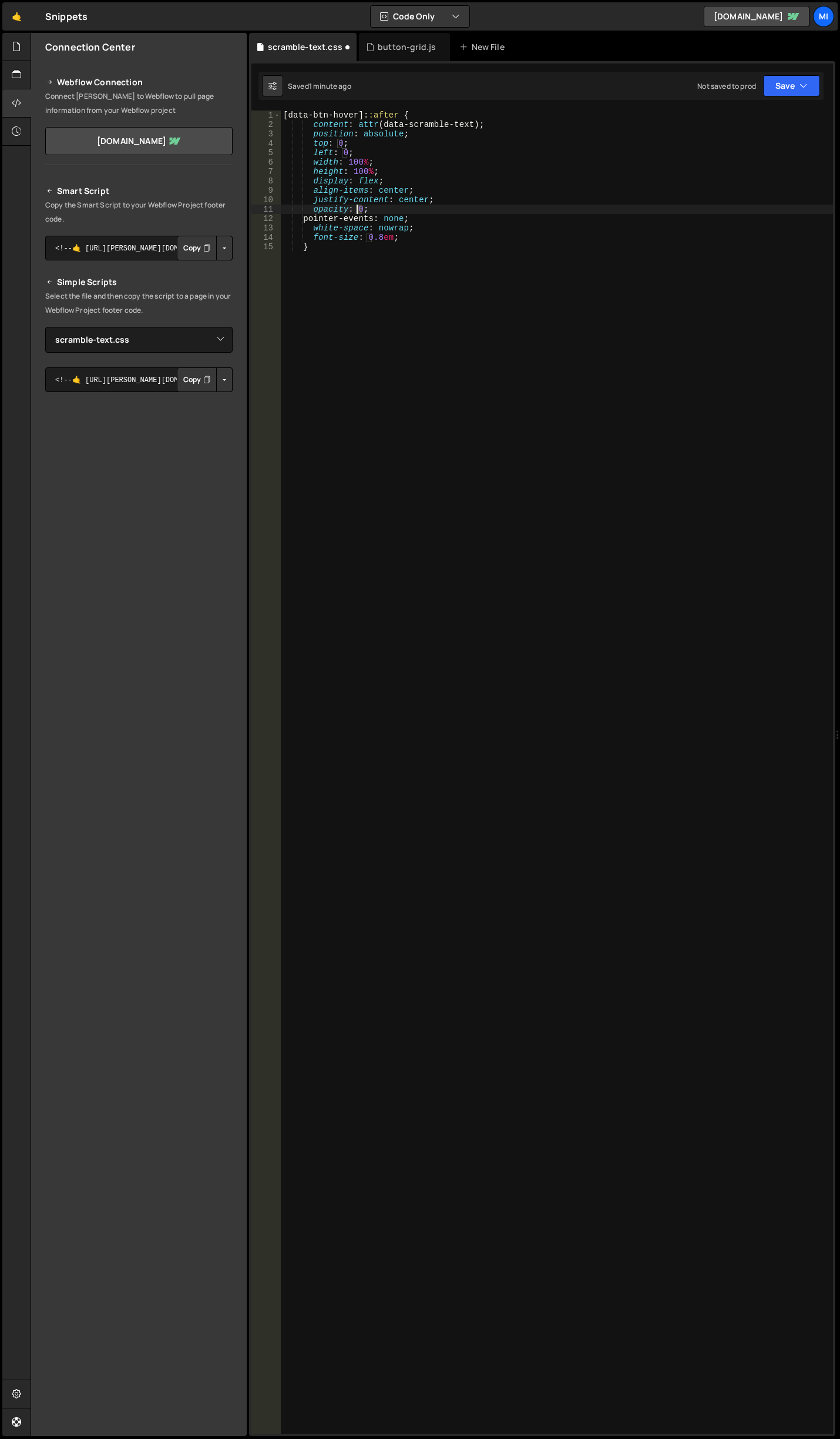
drag, startPoint x: 363, startPoint y: 210, endPoint x: 357, endPoint y: 209, distance: 6.1
click at [357, 209] on div "[ data-btn-hover ]: :after { content : attr (data-scramble-text) ; position : a…" at bounding box center [556, 781] width 552 height 1342
drag, startPoint x: 345, startPoint y: 241, endPoint x: 361, endPoint y: 240, distance: 16.0
click at [361, 240] on div "[ data-btn-hover ]: :after { content : attr (data-scramble-text) ; position : a…" at bounding box center [556, 781] width 552 height 1342
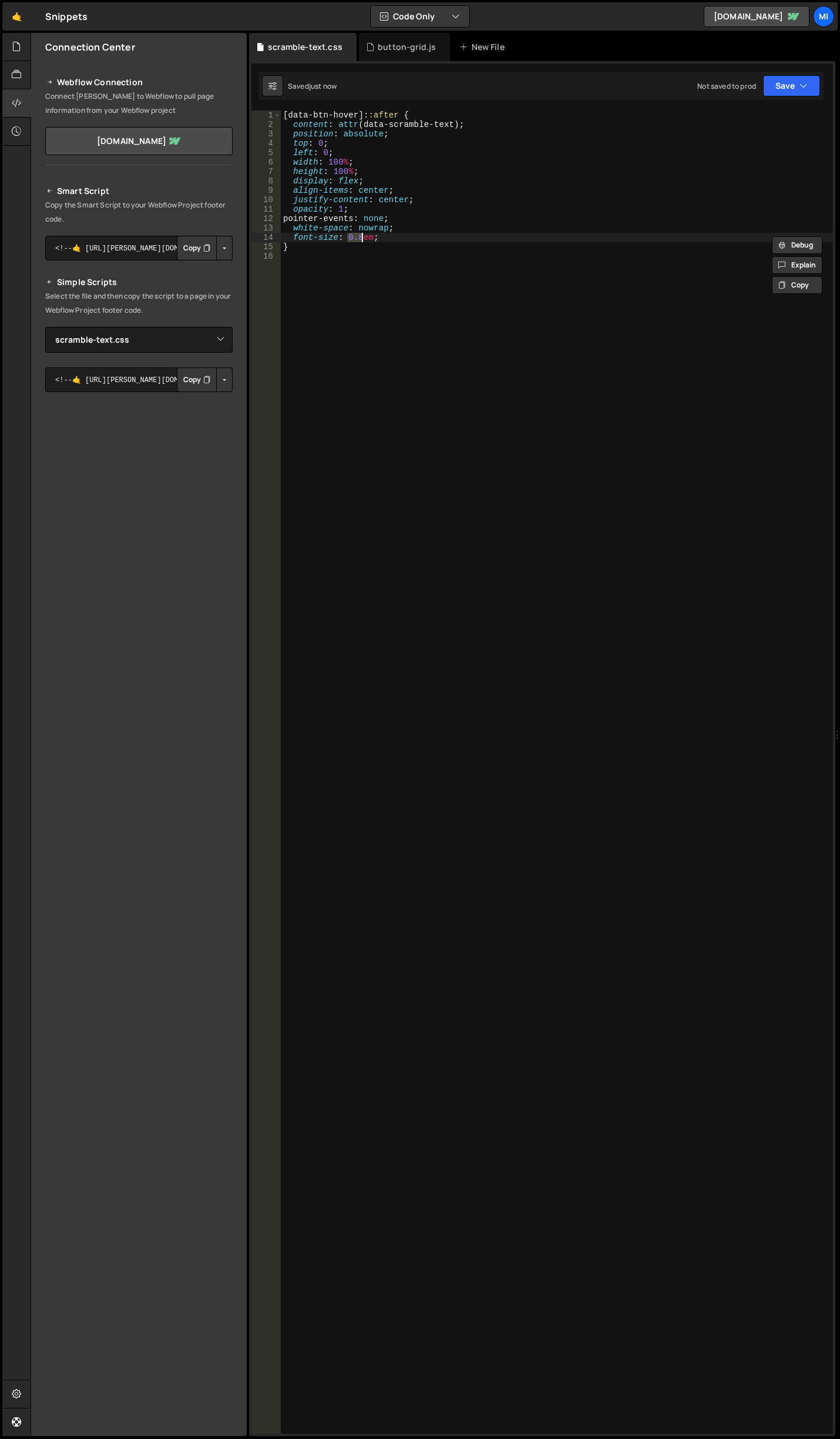
scroll to position [0, 5]
click at [344, 207] on div "[ data-btn-hover ]: :after { content : attr (data-scramble-text) ; position : a…" at bounding box center [556, 781] width 552 height 1342
type textarea "opacity: 0;"
drag, startPoint x: 409, startPoint y: 262, endPoint x: 397, endPoint y: 244, distance: 21.6
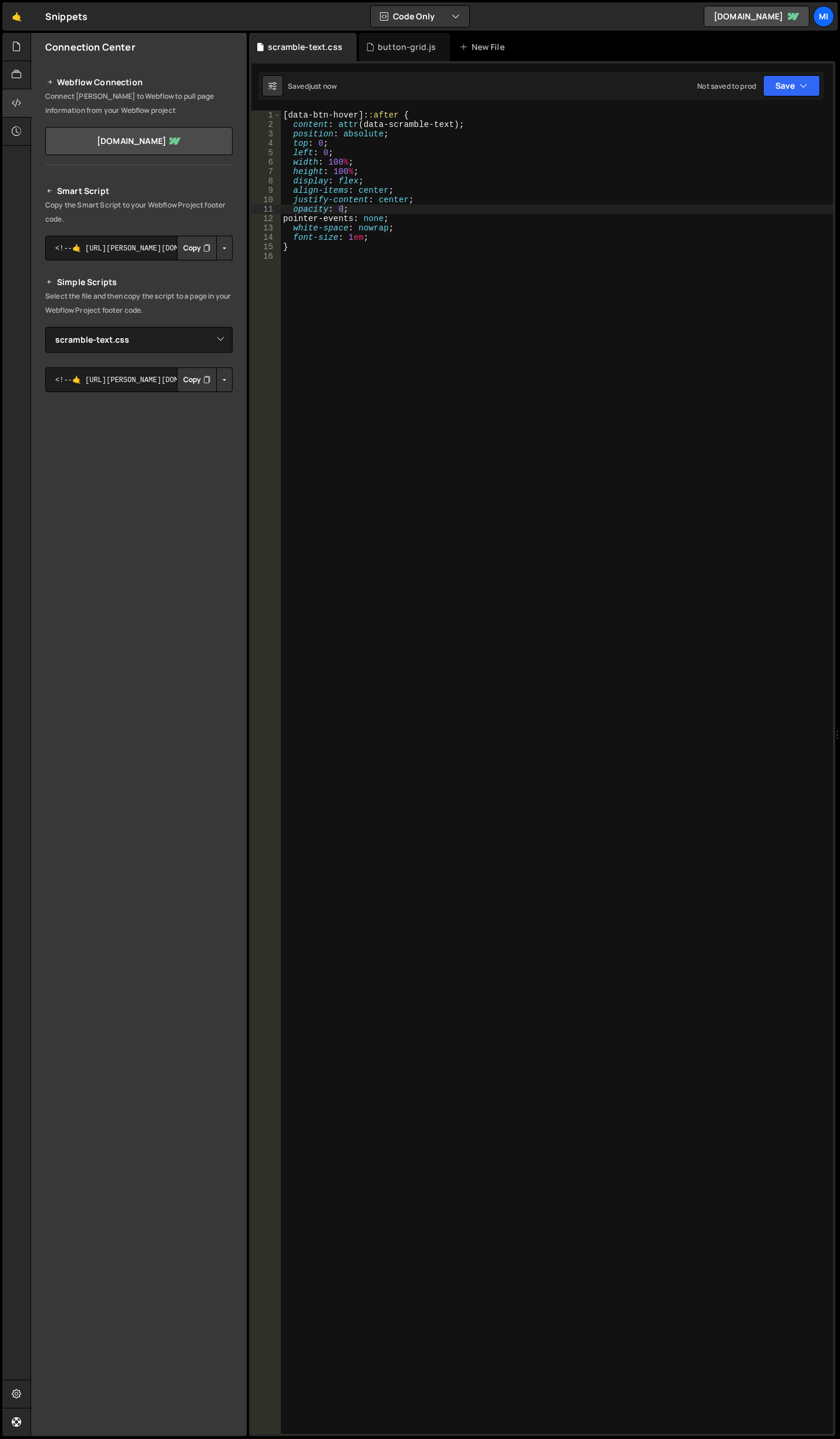
click at [409, 262] on div "[ data-btn-hover ]: :after { content : attr (data-scramble-text) ; position : a…" at bounding box center [556, 781] width 552 height 1342
click at [340, 207] on div "[ data-btn-hover ]: :after { content : attr (data-scramble-text) ; position : a…" at bounding box center [556, 781] width 552 height 1342
click at [424, 242] on div "[ data-btn-hover ]: :after { content : attr (data-scramble-text) ; position : a…" at bounding box center [556, 781] width 552 height 1342
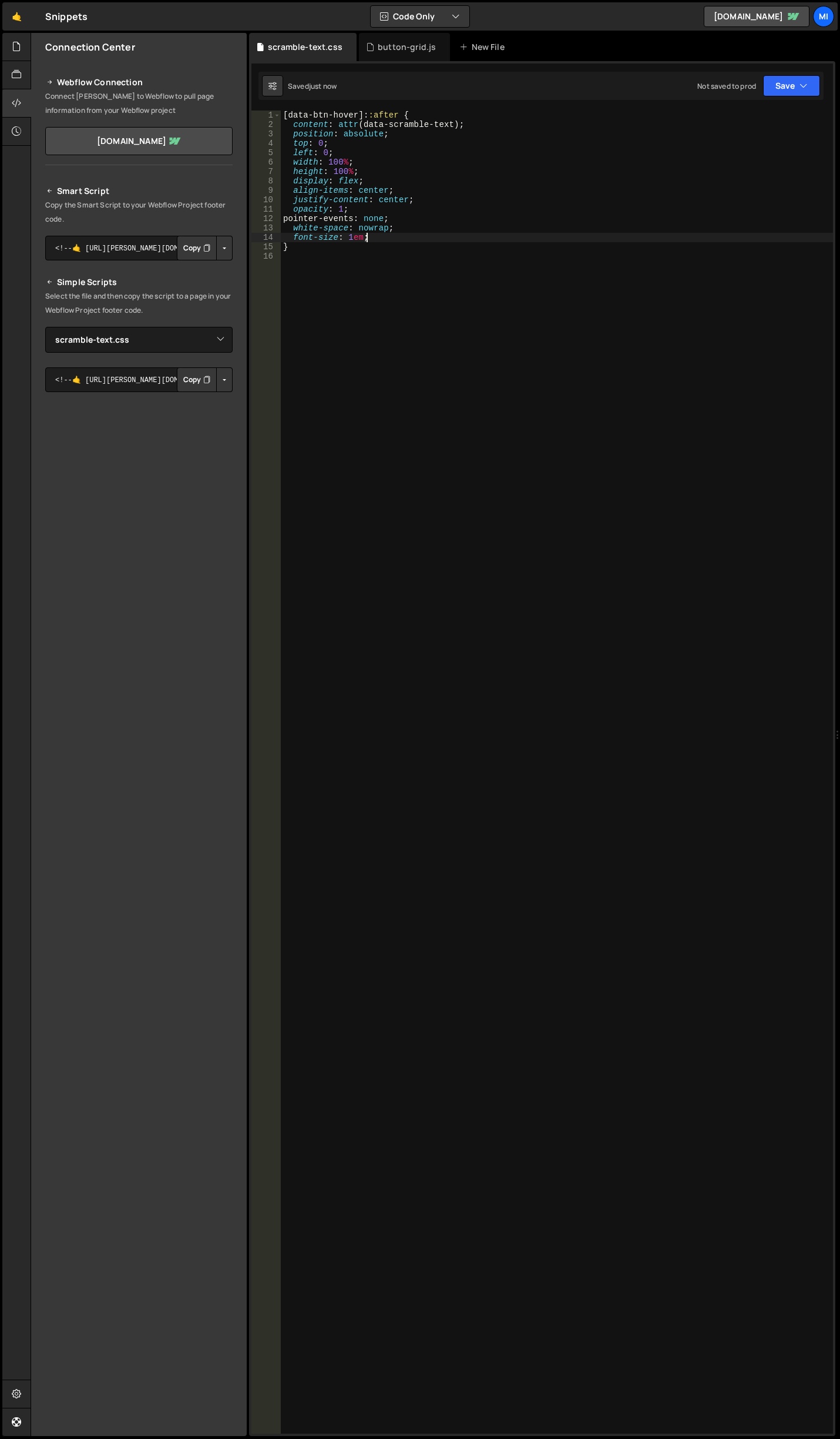
type textarea "font-size: 1em;"
click at [323, 144] on div "[ data-btn-hover ]: :after { content : attr (data-scramble-text) ; position : a…" at bounding box center [556, 781] width 552 height 1342
drag, startPoint x: 327, startPoint y: 143, endPoint x: 339, endPoint y: 122, distance: 24.2
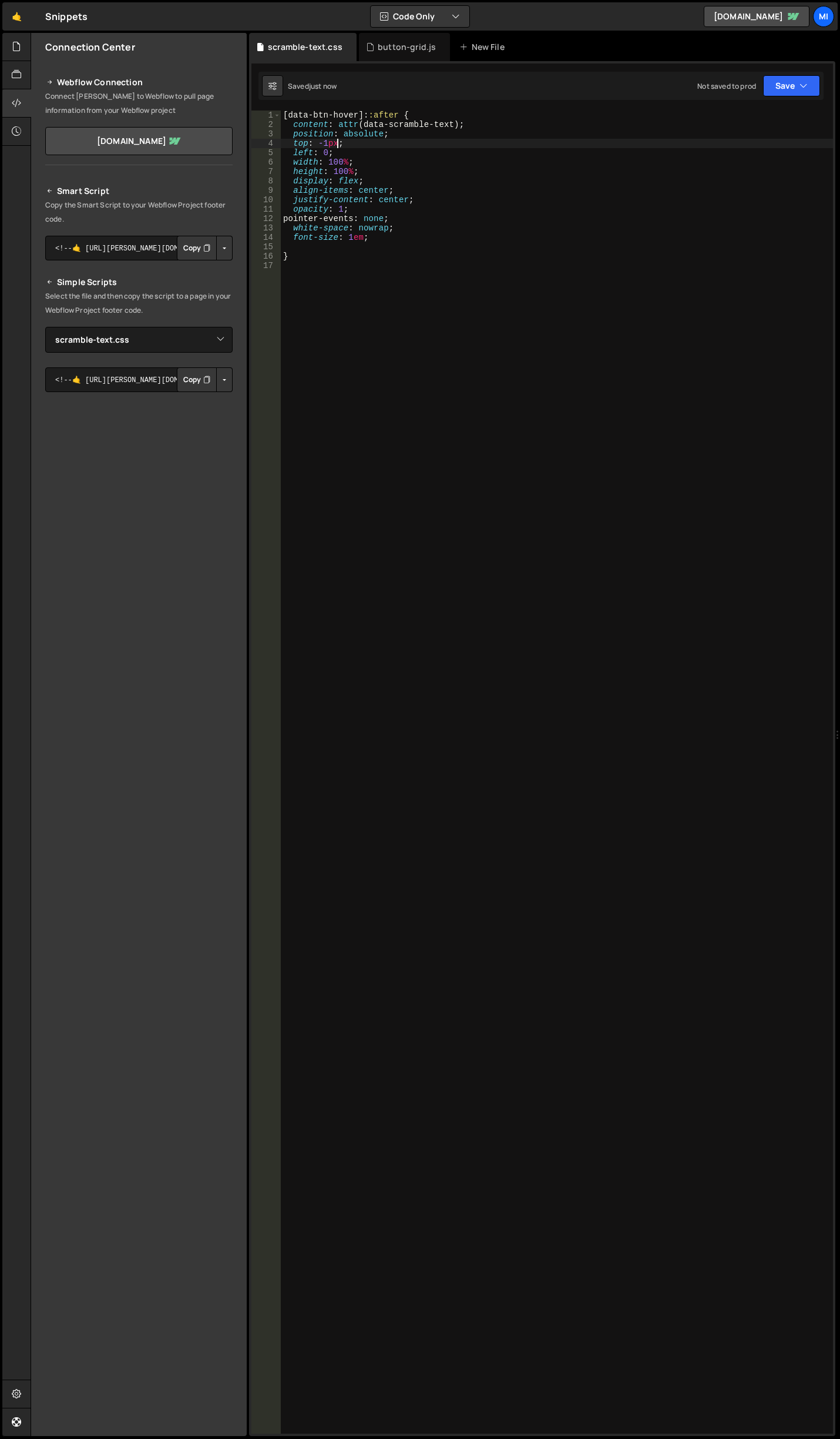
click at [327, 143] on div "[ data-btn-hover ]: :after { content : attr (data-scramble-text) ; position : a…" at bounding box center [556, 781] width 552 height 1342
type textarea "top: -1.5px;"
click at [285, 423] on div "[ data-btn-hover ]: :after { content : attr (data-scramble-text) ; position : a…" at bounding box center [556, 781] width 552 height 1342
paste textarea "}"
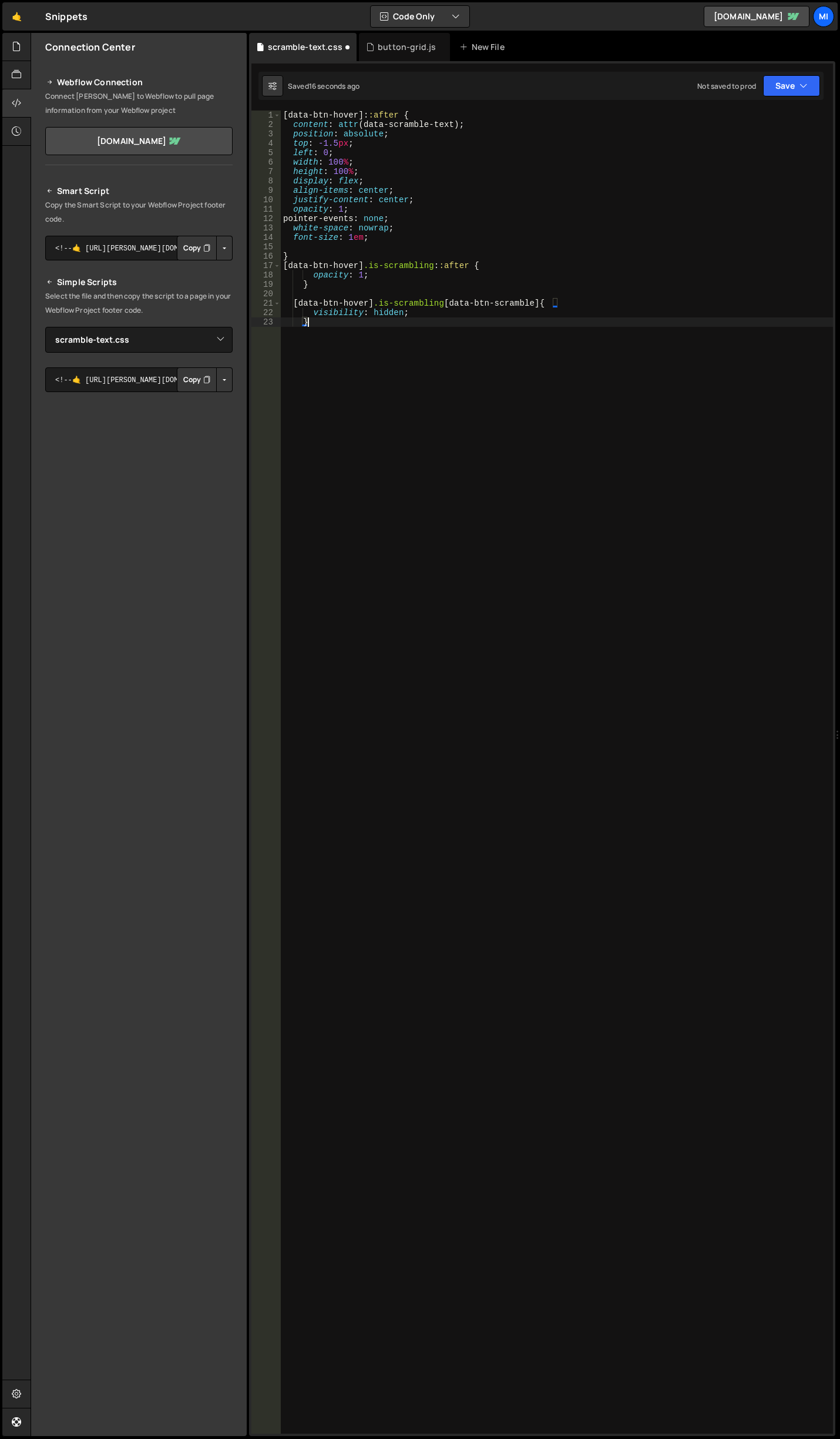
type textarea "visibility: hidden;"
click at [418, 248] on div "[ data-btn-hover ]: :after { content : attr (data-scramble-text) ; position : a…" at bounding box center [556, 781] width 552 height 1342
click at [337, 209] on div "[ data-btn-hover ]: :after { content : attr (data-scramble-text) ; position : a…" at bounding box center [556, 781] width 552 height 1342
type textarea "opacity: 0;"
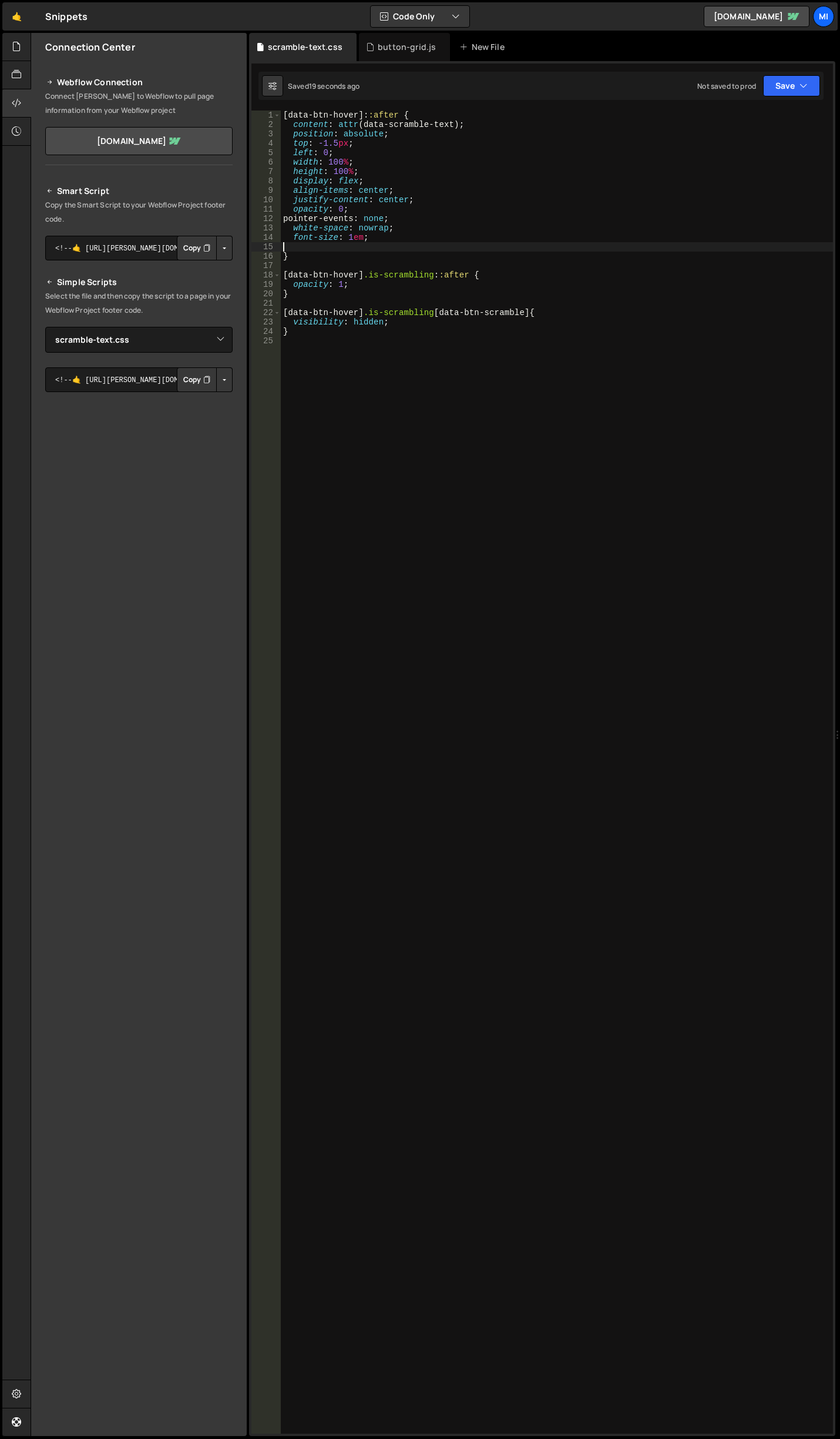
click at [366, 246] on div "[ data-btn-hover ]: :after { content : attr (data-scramble-text) ; position : a…" at bounding box center [556, 781] width 552 height 1342
click at [401, 38] on div "button-grid.js" at bounding box center [405, 47] width 91 height 28
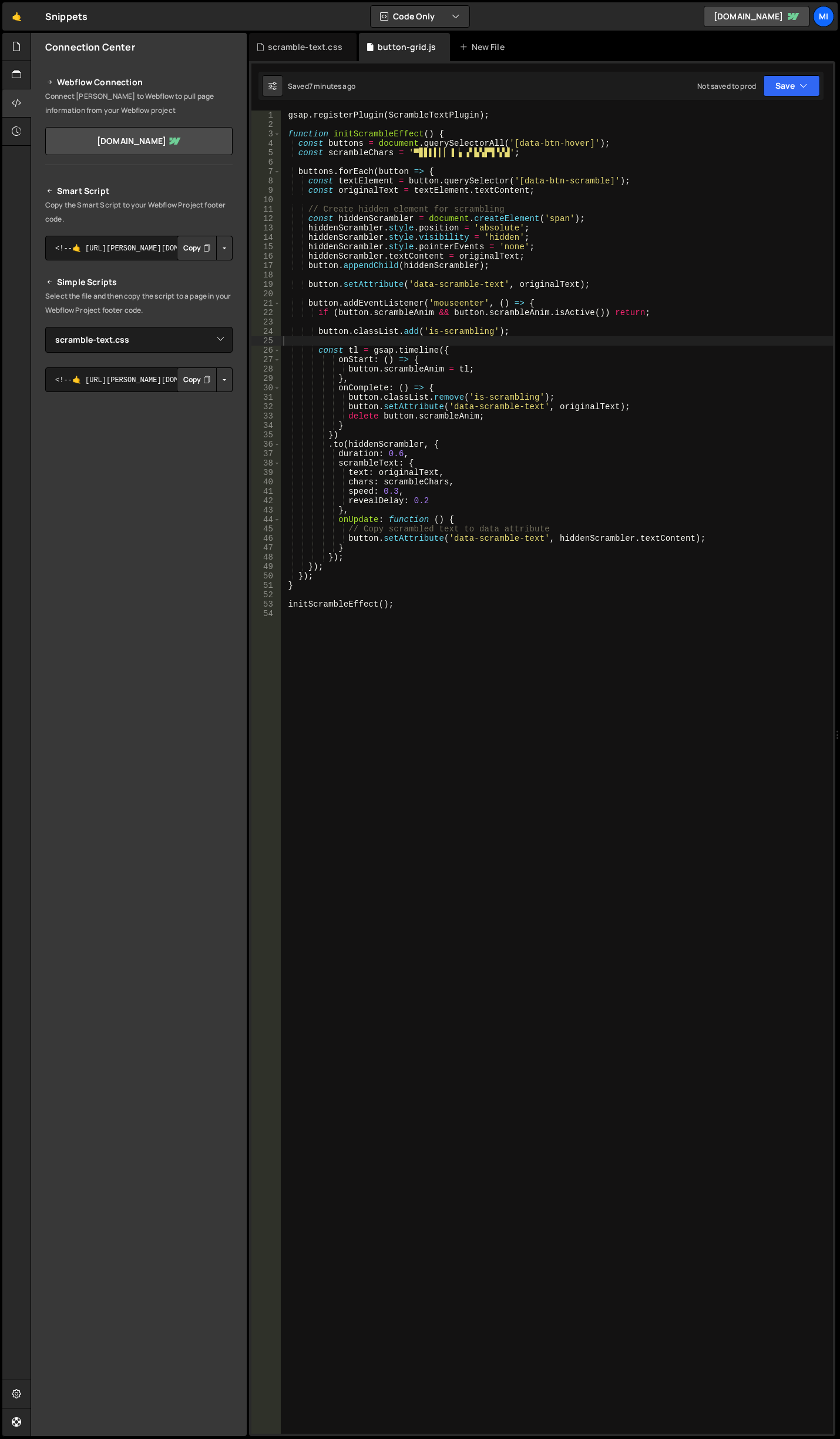
click at [454, 500] on div "gsap . registerPlugin ( ScrambleTextPlugin ) ; function initScrambleEffect ( ) …" at bounding box center [556, 781] width 552 height 1342
click at [456, 492] on div "gsap . registerPlugin ( ScrambleTextPlugin ) ; function initScrambleEffect ( ) …" at bounding box center [556, 781] width 552 height 1342
type textarea "speed: 0.3,"
paste textarea "tweenLength: false"
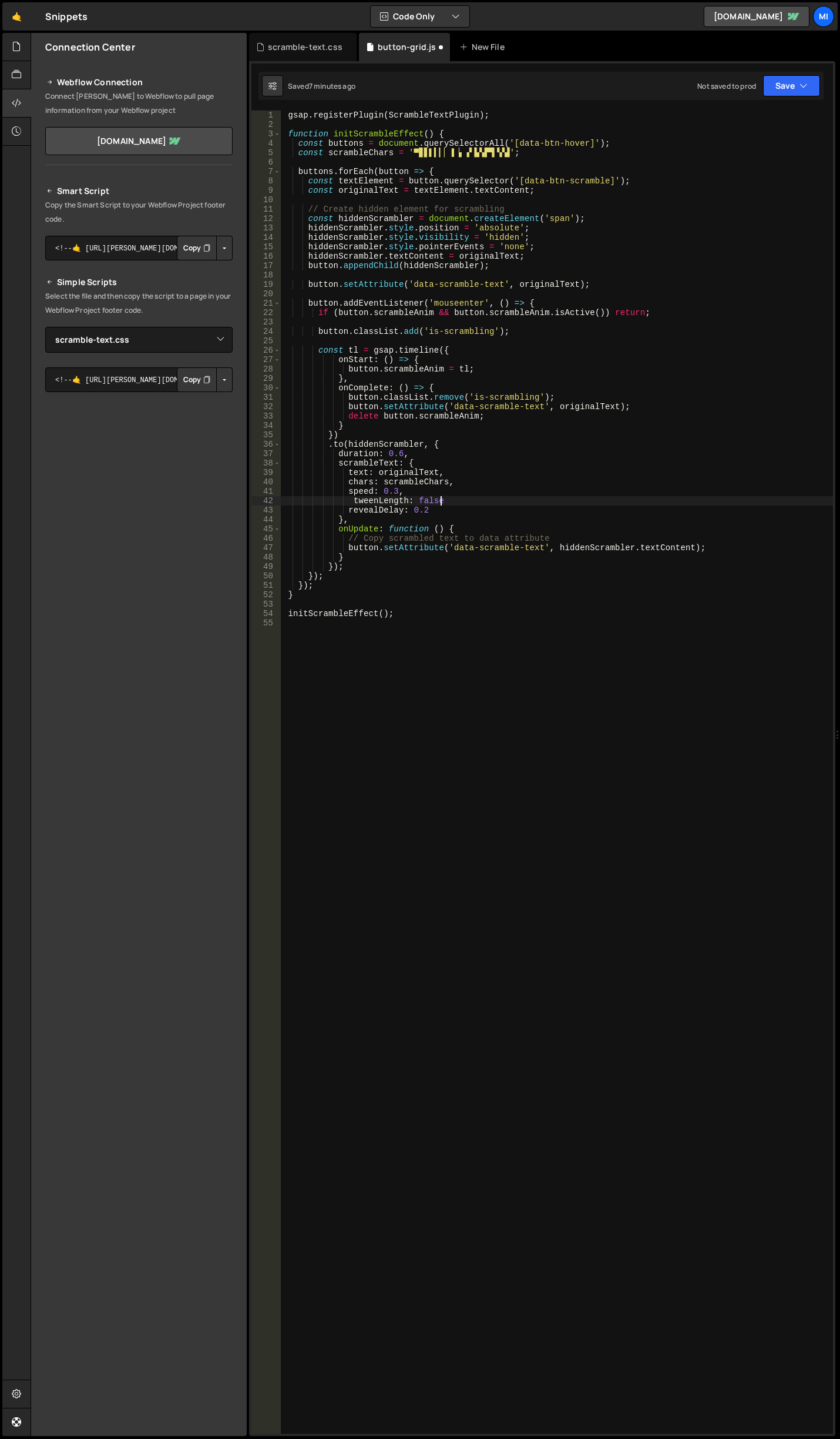
scroll to position [0, 11]
click at [401, 450] on div "gsap . registerPlugin ( ScrambleTextPlugin ) ; function initScrambleEffect ( ) …" at bounding box center [556, 781] width 552 height 1342
drag, startPoint x: 424, startPoint y: 451, endPoint x: 414, endPoint y: 451, distance: 10.0
click at [424, 451] on div "gsap . registerPlugin ( ScrambleTextPlugin ) ; function initScrambleEffect ( ) …" at bounding box center [556, 781] width 552 height 1342
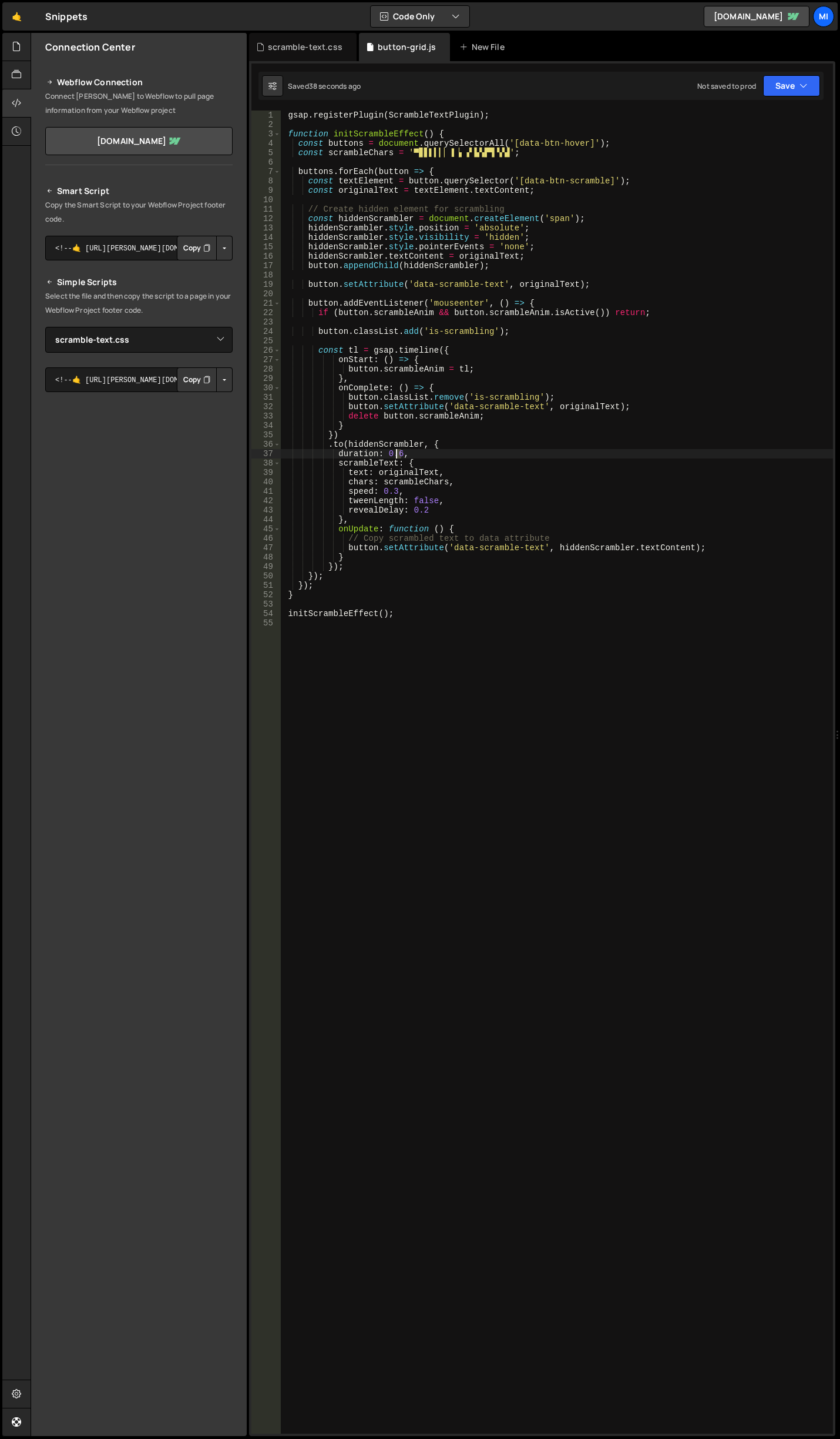
click at [395, 452] on div "gsap . registerPlugin ( ScrambleTextPlugin ) ; function initScrambleEffect ( ) …" at bounding box center [556, 781] width 552 height 1342
click at [426, 508] on div "gsap . registerPlugin ( ScrambleTextPlugin ) ; function initScrambleEffect ( ) …" at bounding box center [556, 781] width 552 height 1342
click at [442, 556] on div "gsap . registerPlugin ( ScrambleTextPlugin ) ; function initScrambleEffect ( ) …" at bounding box center [556, 781] width 552 height 1342
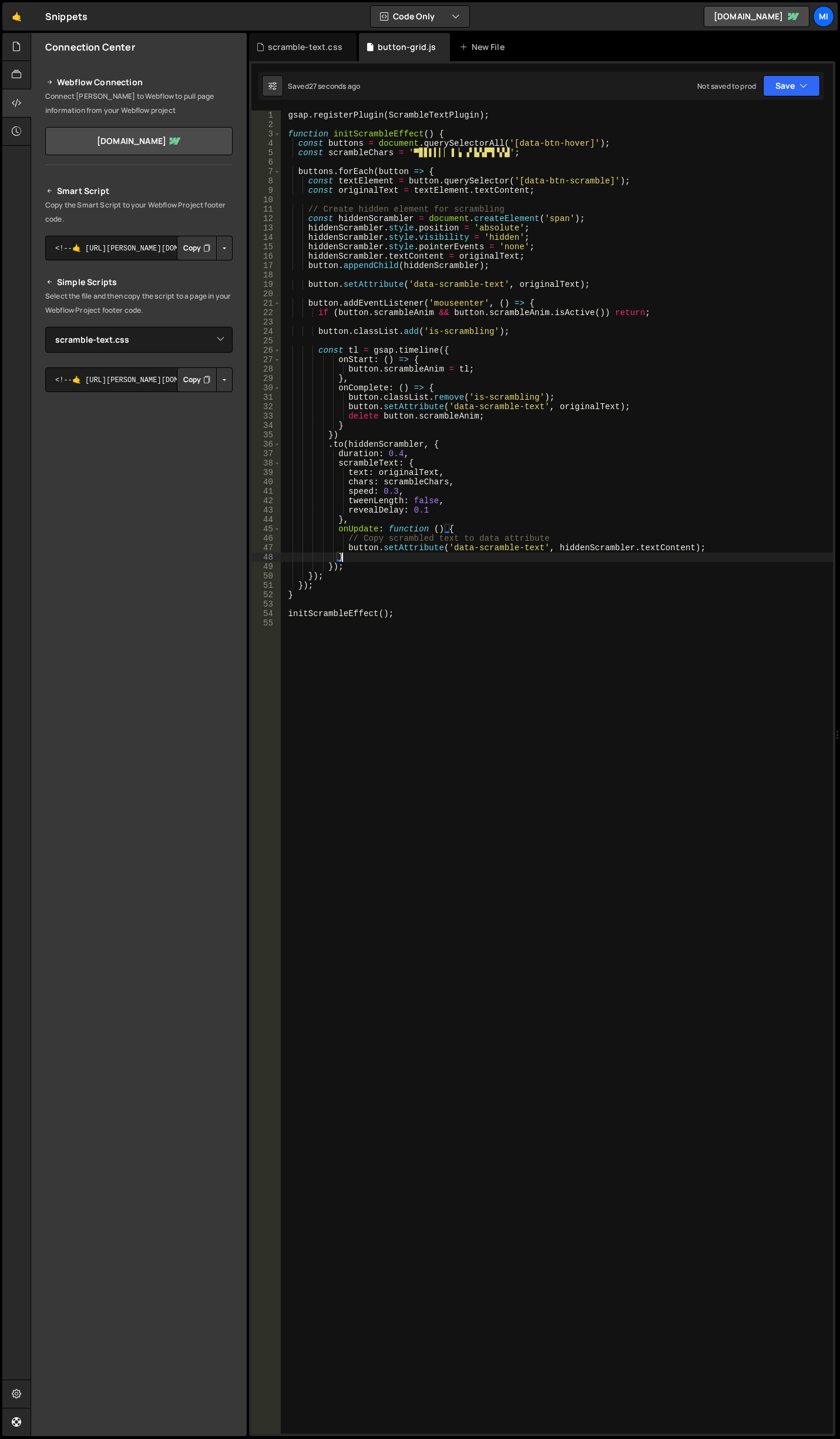
type textarea "},"
paste textarea "},"
click at [569, 550] on div "gsap . registerPlugin ( ScrambleTextPlugin ) ; function initScrambleEffect ( ) …" at bounding box center [556, 781] width 552 height 1342
type textarea "button.setAttribute('data-scramble-text', hiddenScrambler.textContent);"
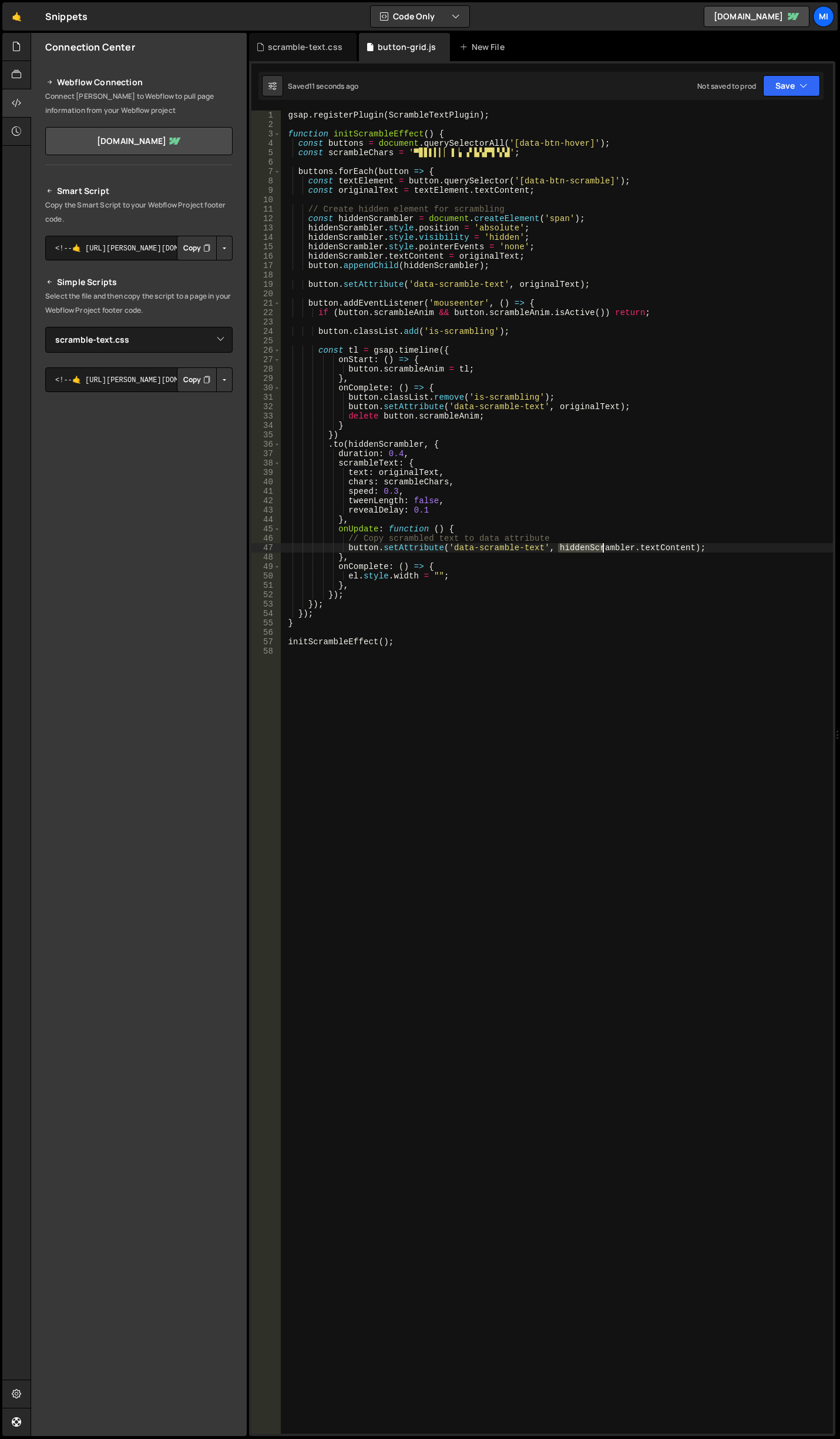
drag, startPoint x: 556, startPoint y: 547, endPoint x: 601, endPoint y: 548, distance: 45.0
click at [601, 548] on div "gsap . registerPlugin ( ScrambleTextPlugin ) ; function initScrambleEffect ( ) …" at bounding box center [556, 781] width 552 height 1342
click at [601, 548] on div "gsap . registerPlugin ( ScrambleTextPlugin ) ; function initScrambleEffect ( ) …" at bounding box center [556, 772] width 552 height 1323
click at [327, 53] on div "scramble-text.css" at bounding box center [305, 47] width 74 height 12
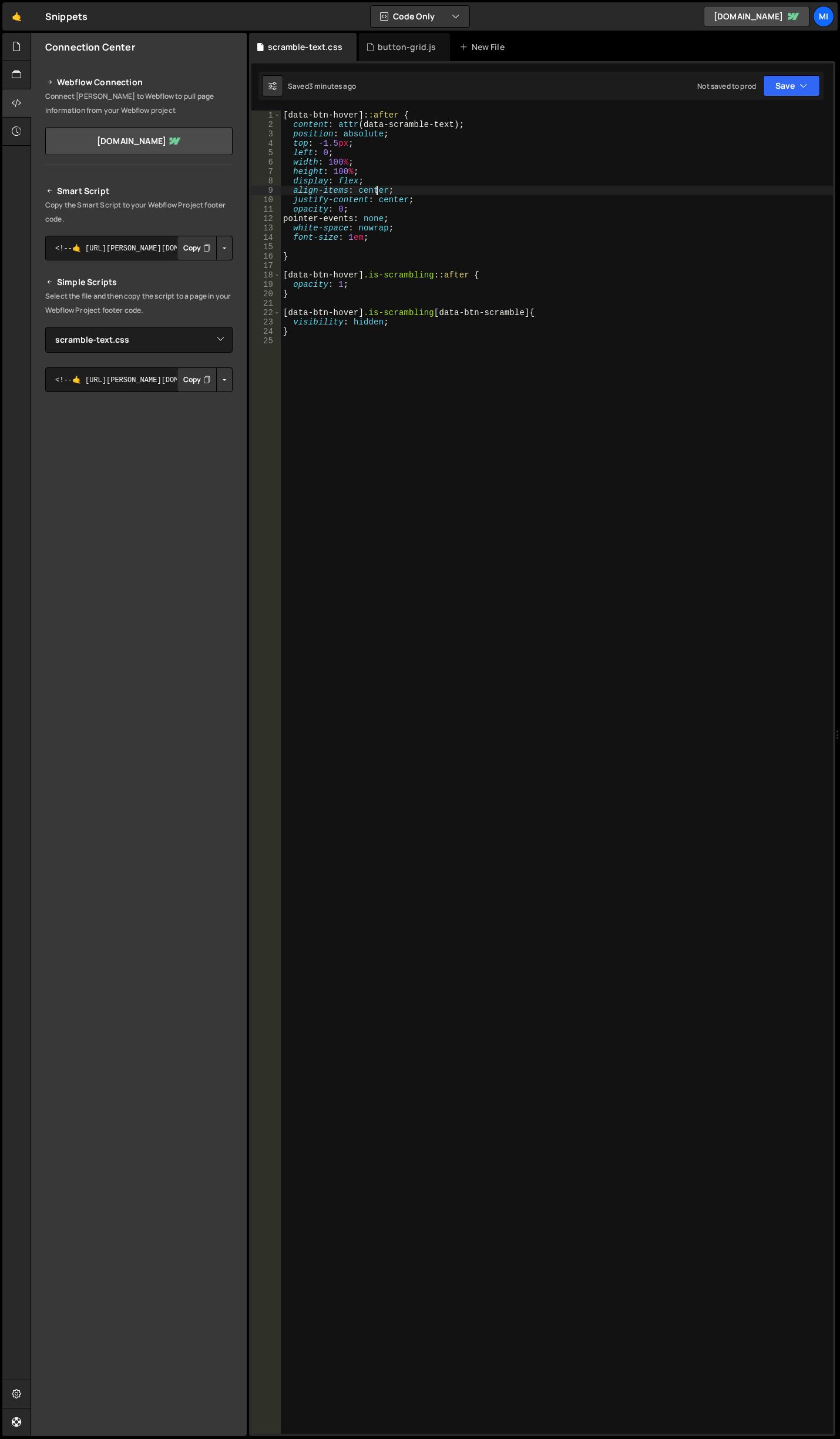
click at [375, 194] on div "[ data-btn-hover ]: :after { content : attr (data-scramble-text) ; position : a…" at bounding box center [556, 781] width 552 height 1342
click at [320, 155] on div "[ data-btn-hover ]: :after { content : attr (data-scramble-text) ; position : a…" at bounding box center [556, 781] width 552 height 1342
click at [406, 202] on div "[ data-btn-hover ]: :after { content : attr (data-scramble-text) ; position : a…" at bounding box center [556, 781] width 552 height 1342
click at [338, 208] on div "[ data-btn-hover ]: :after { content : attr (data-scramble-text) ; position : a…" at bounding box center [556, 781] width 552 height 1342
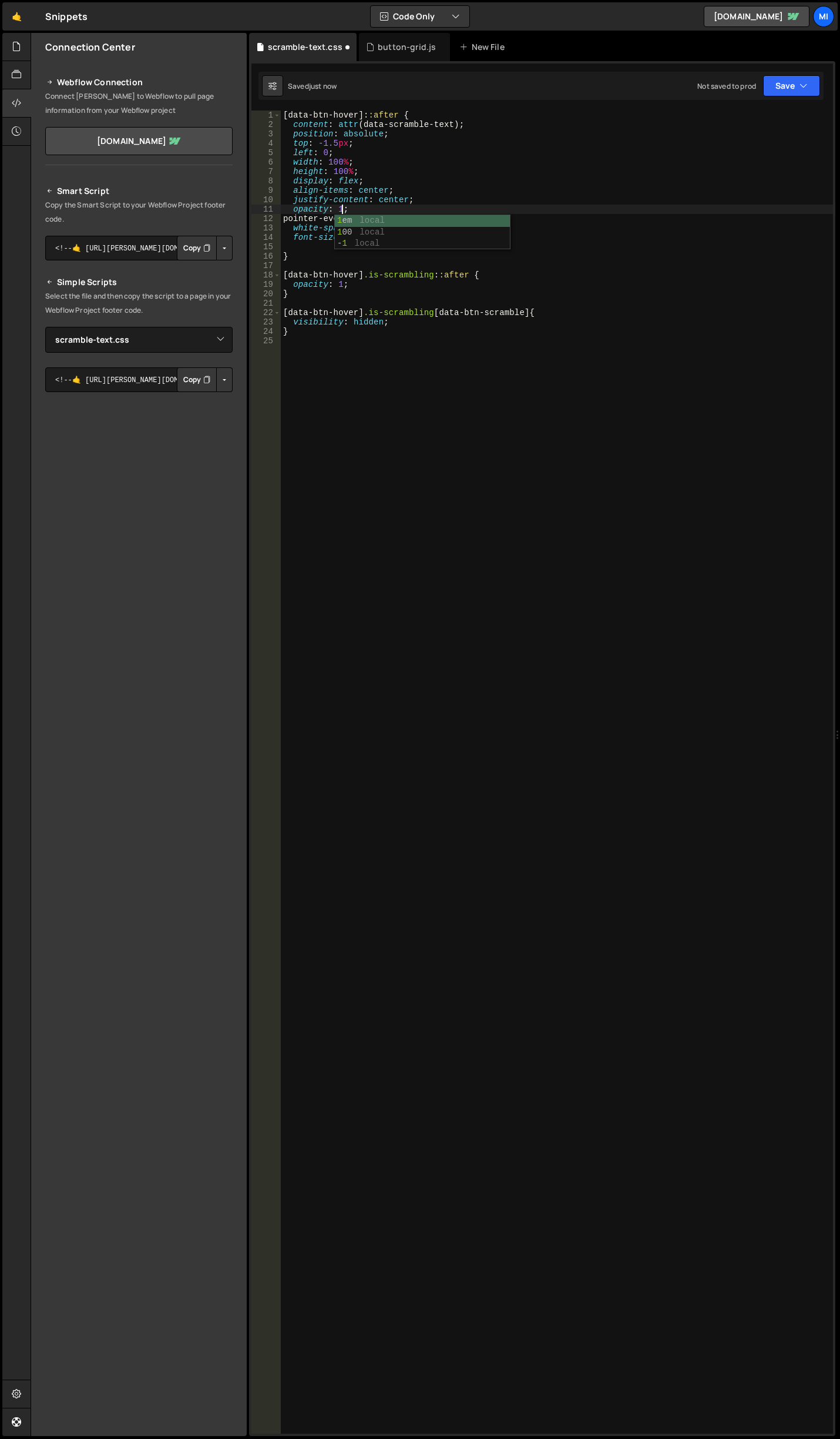
scroll to position [0, 4]
click at [401, 272] on div "[ data-btn-hover ]: :after { content : attr (data-scramble-text) ; position : a…" at bounding box center [556, 781] width 552 height 1342
click at [337, 282] on div "[ data-btn-hover ]: :after { content : attr (data-scramble-text) ; position : a…" at bounding box center [556, 781] width 552 height 1342
click at [374, 280] on div "[ data-btn-hover ]: :after { content : attr (data-scramble-text) ; position : a…" at bounding box center [556, 781] width 552 height 1342
click at [350, 281] on div "[ data-btn-hover ]: :after { content : attr (data-scramble-text) ; position : a…" at bounding box center [556, 781] width 552 height 1342
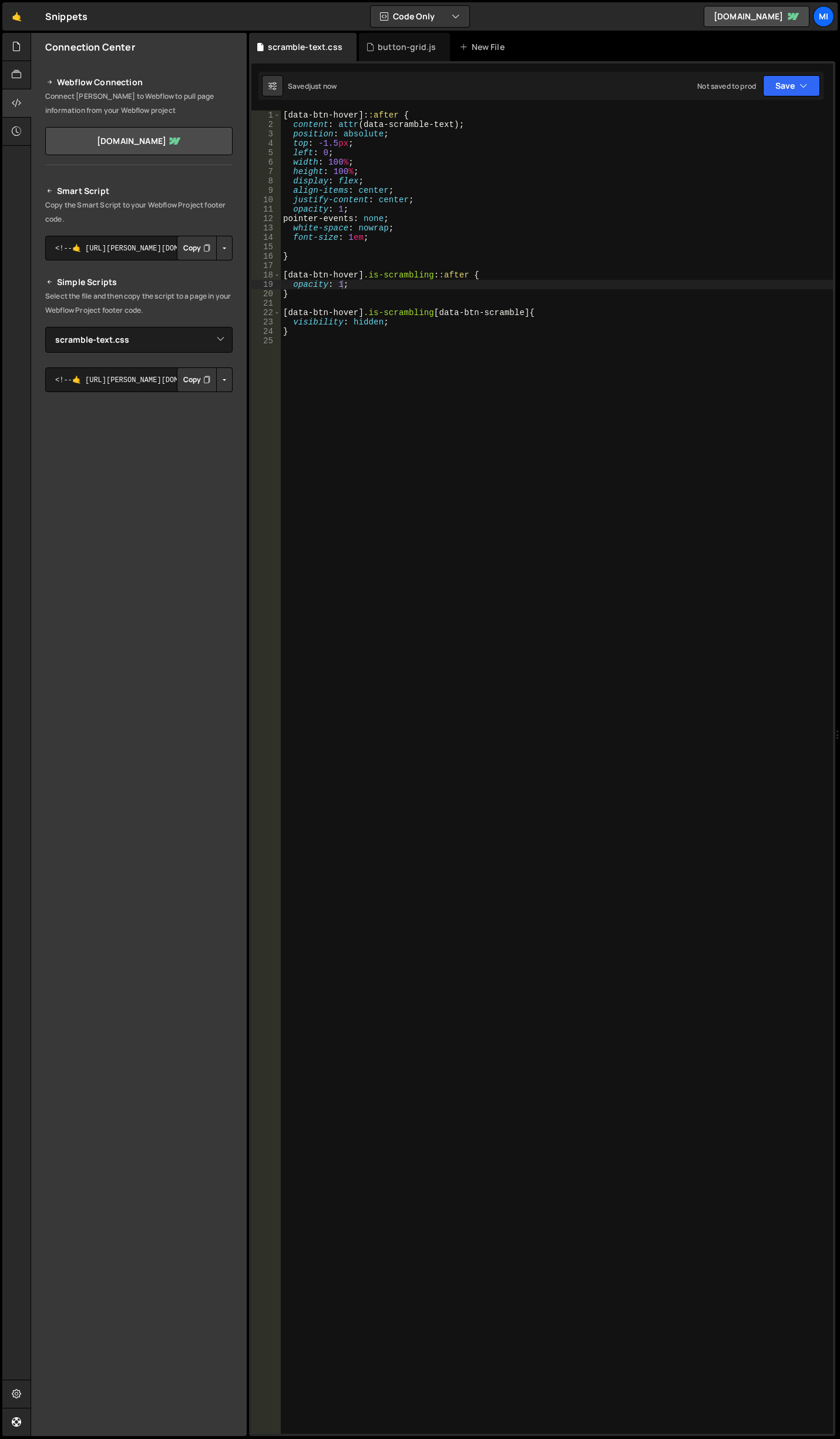
click at [390, 314] on div "[ data-btn-hover ]: :after { content : attr (data-scramble-text) ; position : a…" at bounding box center [556, 781] width 552 height 1342
click at [340, 206] on div "[ data-btn-hover ]: :after { content : attr (data-scramble-text) ; position : a…" at bounding box center [556, 781] width 552 height 1342
drag, startPoint x: 320, startPoint y: 142, endPoint x: 334, endPoint y: 142, distance: 14.0
click at [334, 142] on div "[ data-btn-hover ]: :after { content : attr (data-scramble-text) ; position : a…" at bounding box center [556, 781] width 552 height 1342
click at [328, 148] on div "[ data-btn-hover ]: :after { content : attr (data-scramble-text) ; position : a…" at bounding box center [556, 772] width 552 height 1323
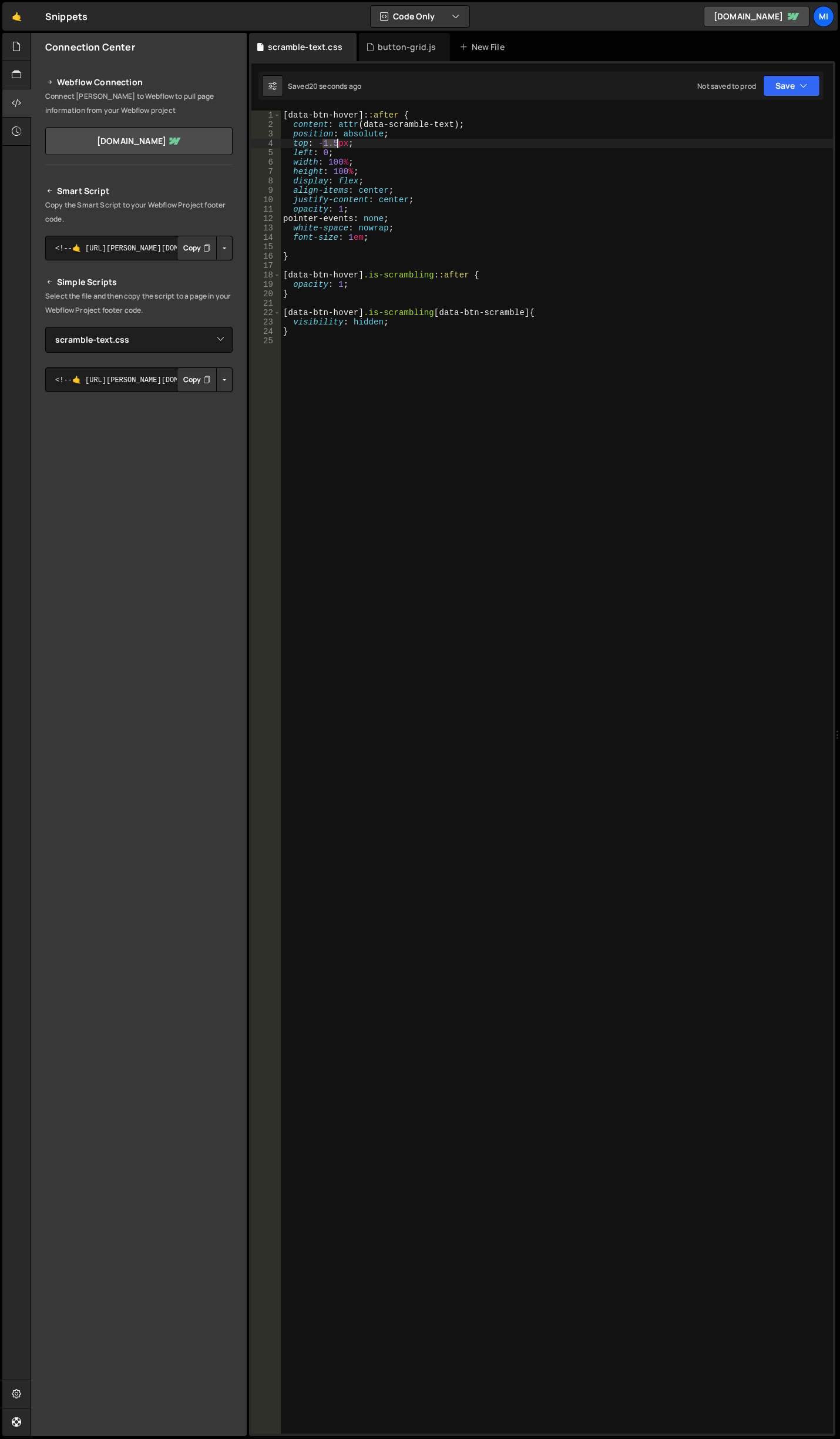
drag, startPoint x: 322, startPoint y: 143, endPoint x: 336, endPoint y: 141, distance: 14.1
click at [336, 141] on div "[ data-btn-hover ]: :after { content : attr (data-scramble-text) ; position : a…" at bounding box center [556, 781] width 552 height 1342
type textarea "top: -4px;"
click at [467, 262] on div "[ data-btn-hover ]: :after { content : attr (data-scramble-text) ; position : a…" at bounding box center [556, 781] width 552 height 1342
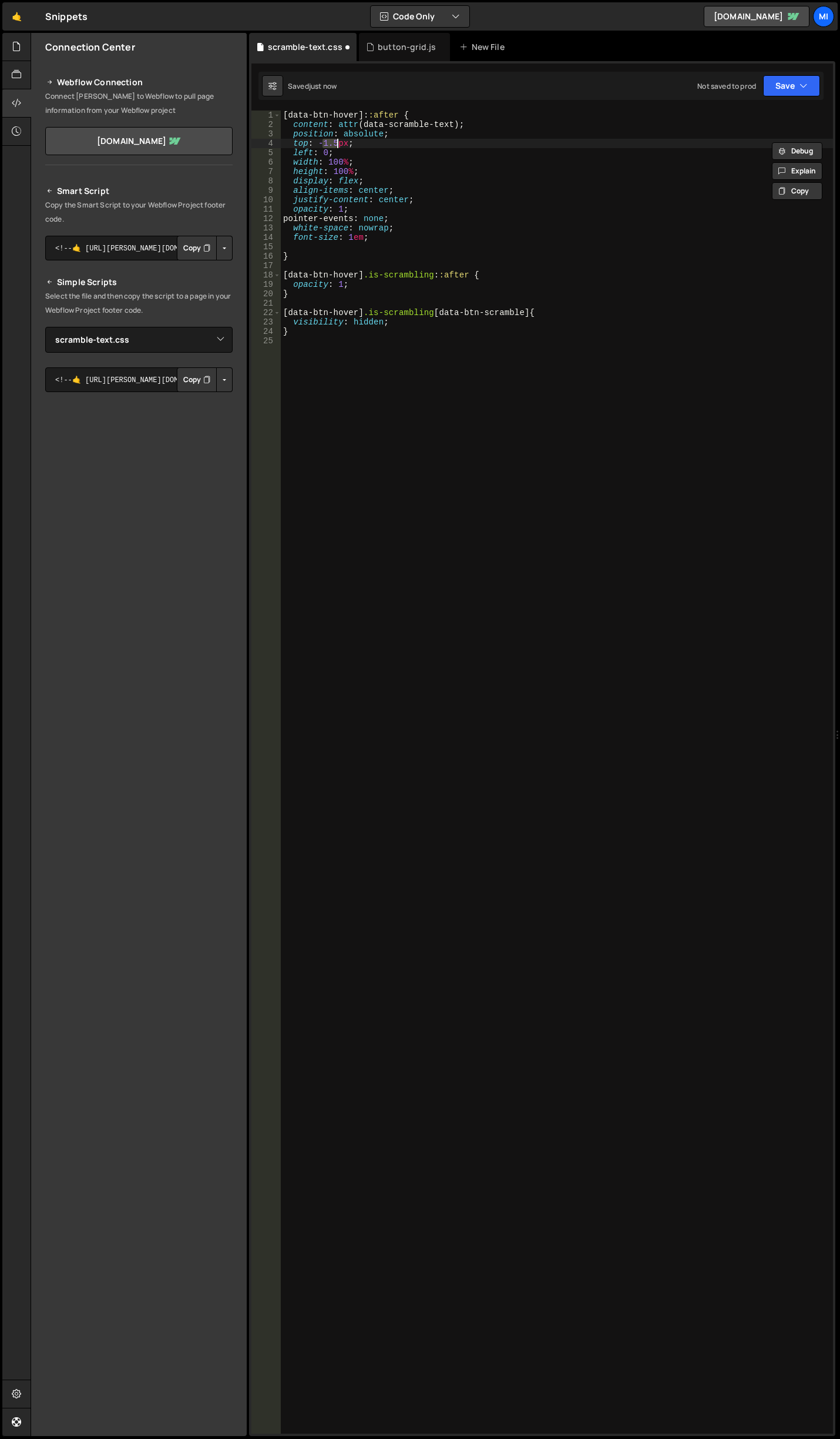
type textarea "}"
click at [343, 209] on div "[ data-btn-hover ]: :after { content : attr (data-scramble-text) ; position : a…" at bounding box center [556, 781] width 552 height 1342
type textarea "opacity: 0;"
click at [19, 52] on icon at bounding box center [17, 47] width 9 height 13
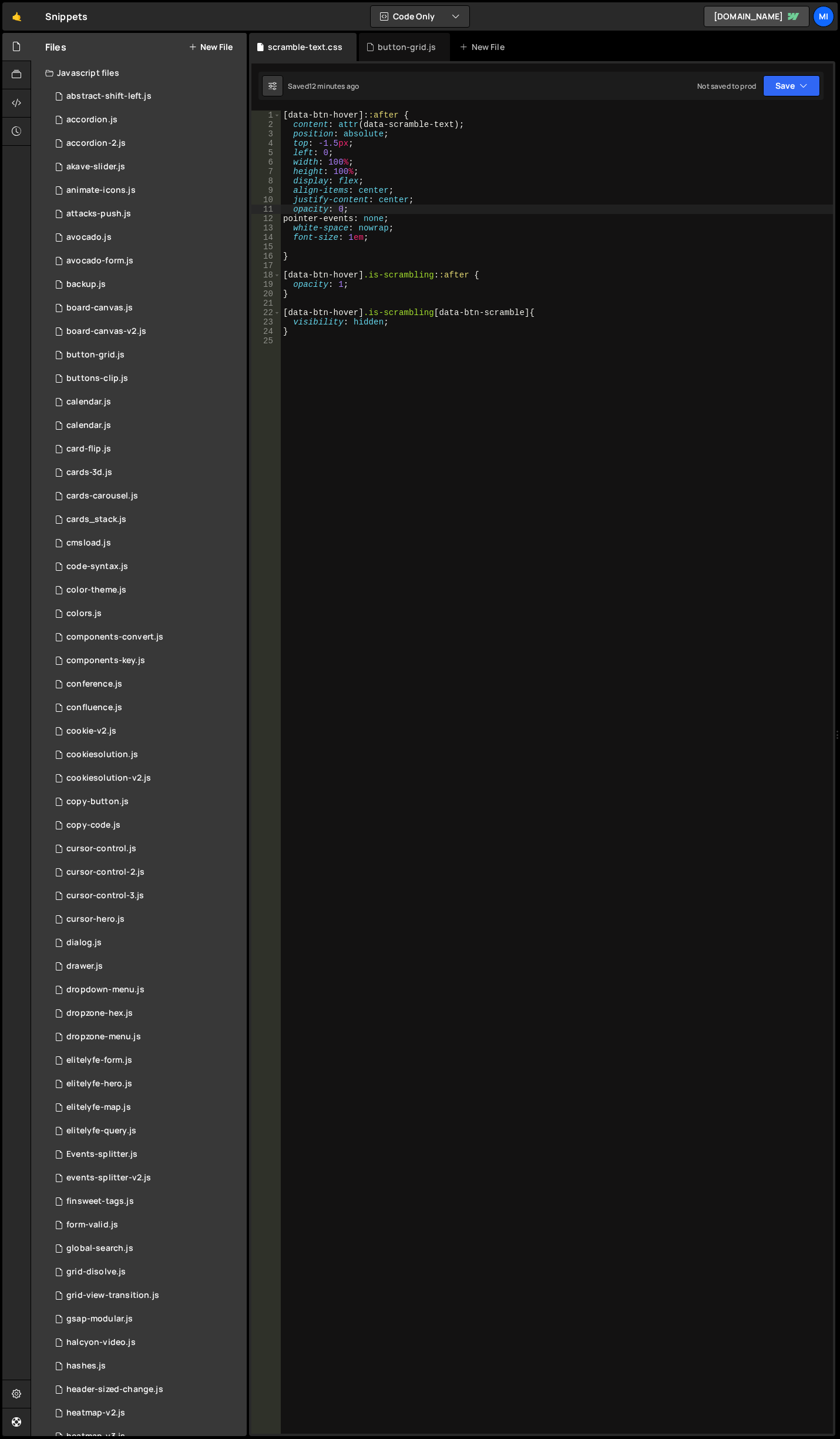
click at [229, 44] on button "New File" at bounding box center [210, 47] width 44 height 9
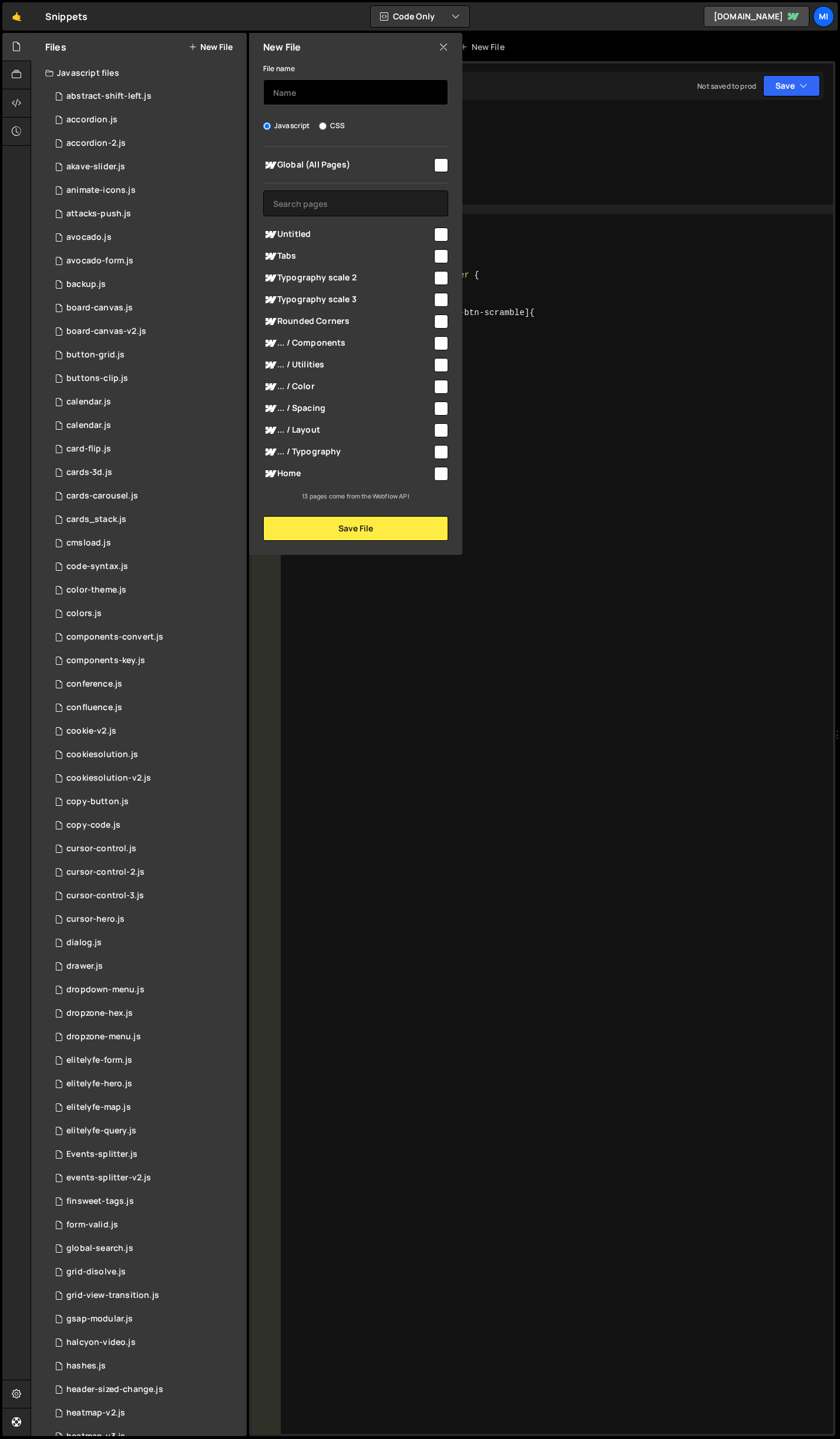
drag, startPoint x: 292, startPoint y: 91, endPoint x: 346, endPoint y: 68, distance: 58.7
click at [292, 91] on input "text" at bounding box center [356, 92] width 185 height 26
type input "grid-points"
click at [373, 521] on button "Save File" at bounding box center [356, 528] width 185 height 25
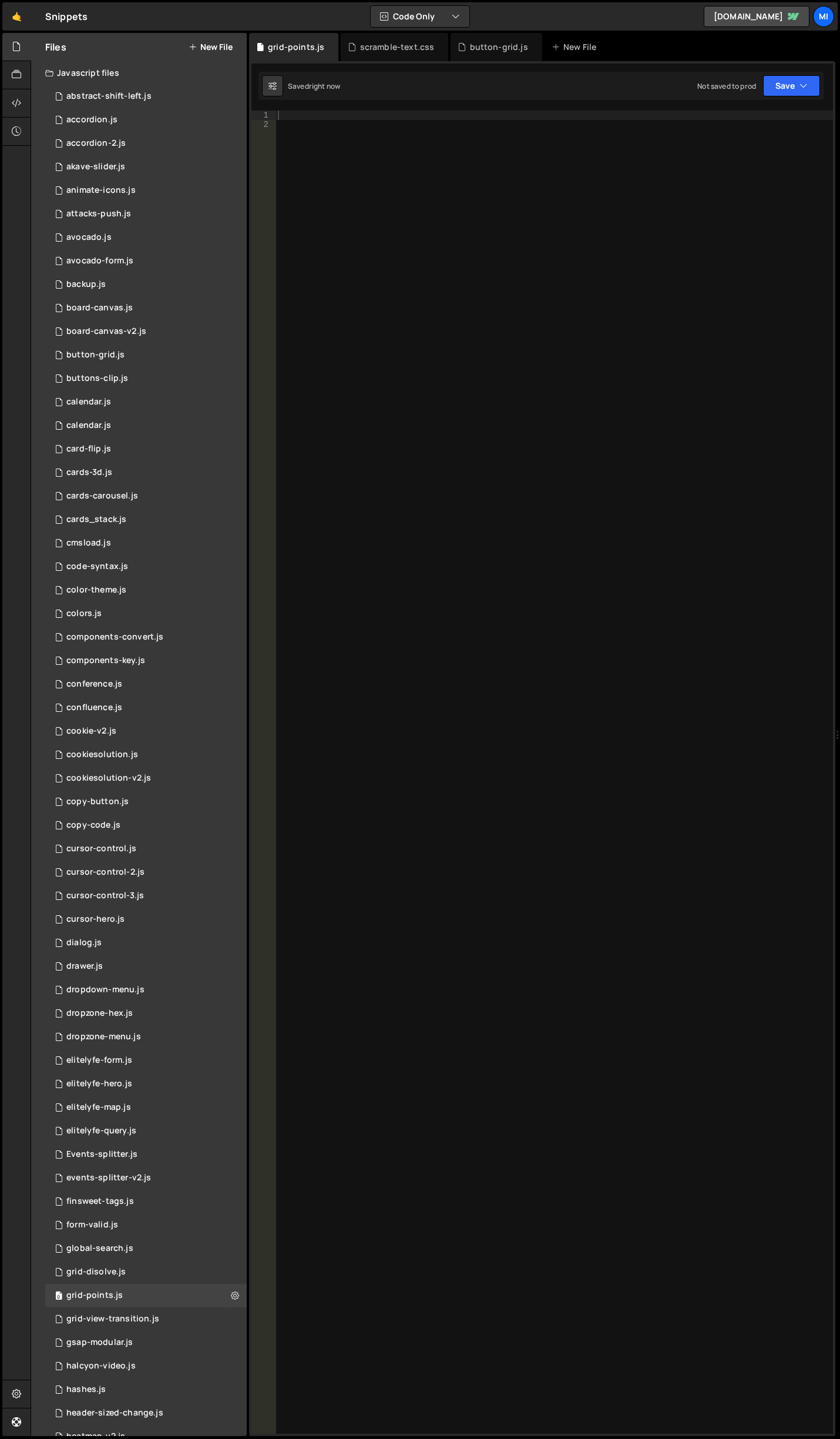
click at [207, 41] on div "Files New File" at bounding box center [139, 47] width 216 height 28
click at [214, 50] on button "New File" at bounding box center [210, 47] width 44 height 9
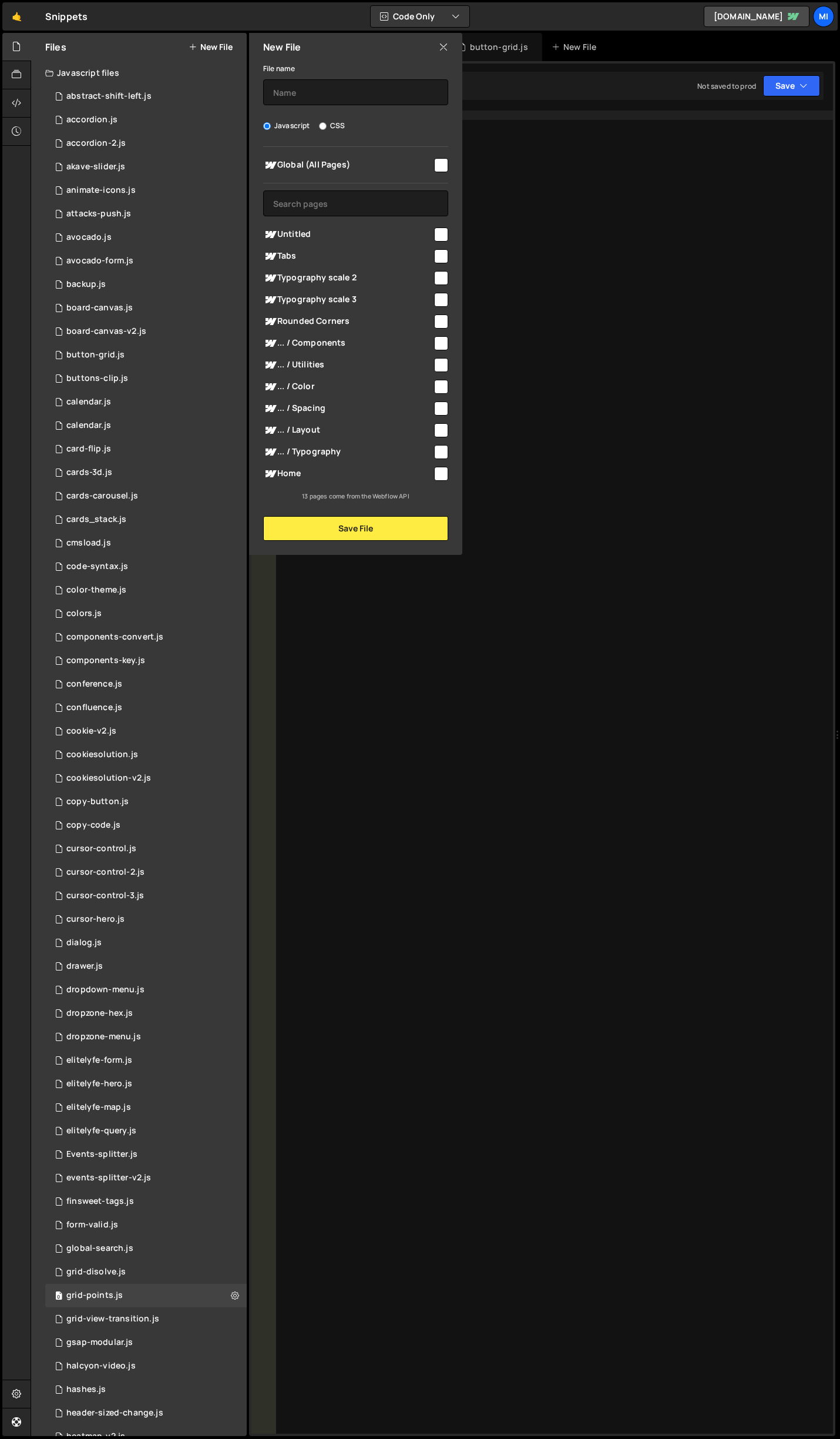
click at [335, 132] on div "File name Javascript CSS Global (All Pages) Save File" at bounding box center [356, 301] width 213 height 480
click at [334, 130] on label "CSS" at bounding box center [332, 126] width 26 height 12
click at [327, 130] on input "CSS" at bounding box center [323, 126] width 8 height 8
radio input "true"
click at [340, 99] on input "text" at bounding box center [356, 92] width 185 height 26
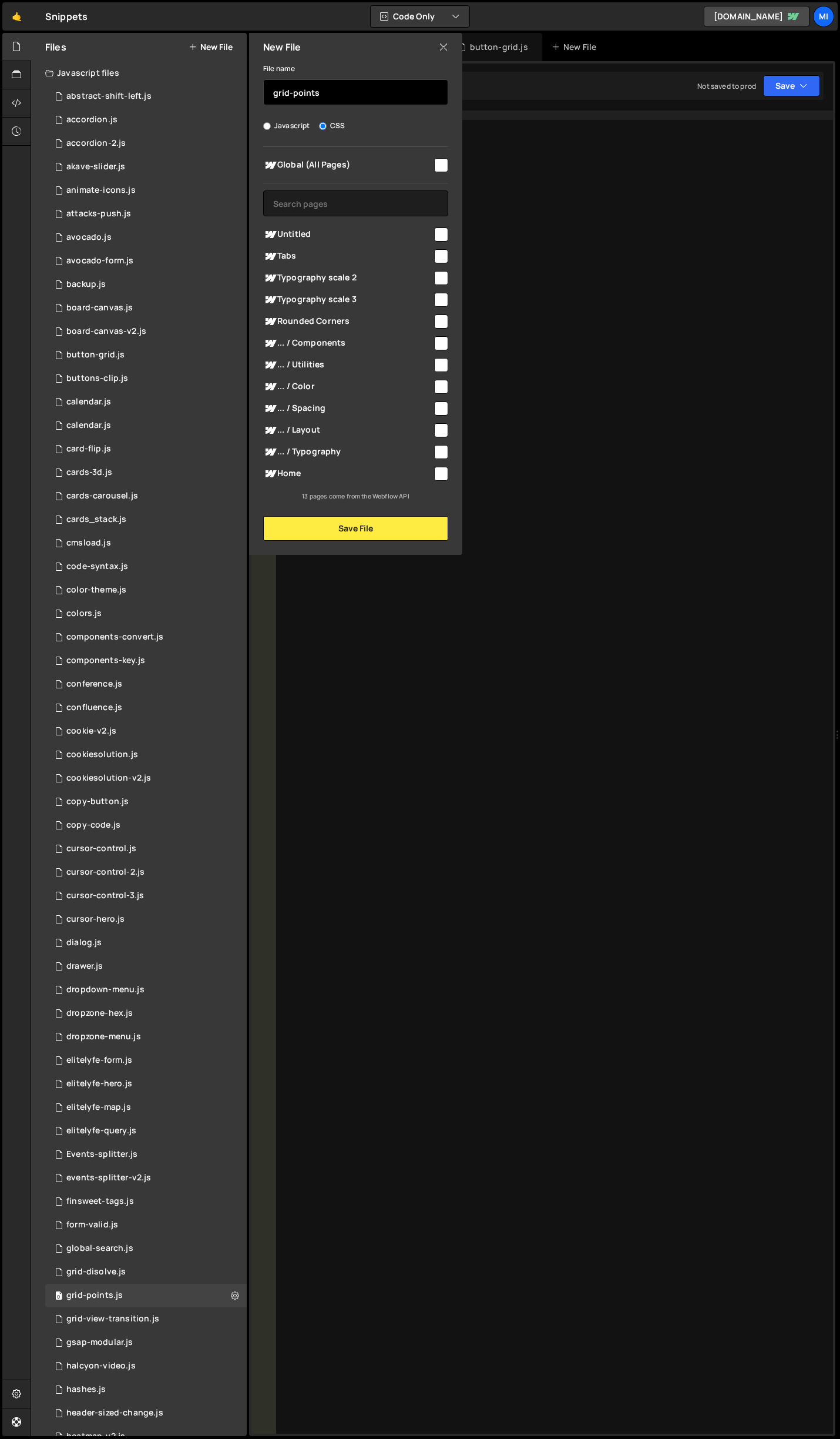
type input "grid-points"
click at [354, 527] on button "Save File" at bounding box center [356, 528] width 185 height 25
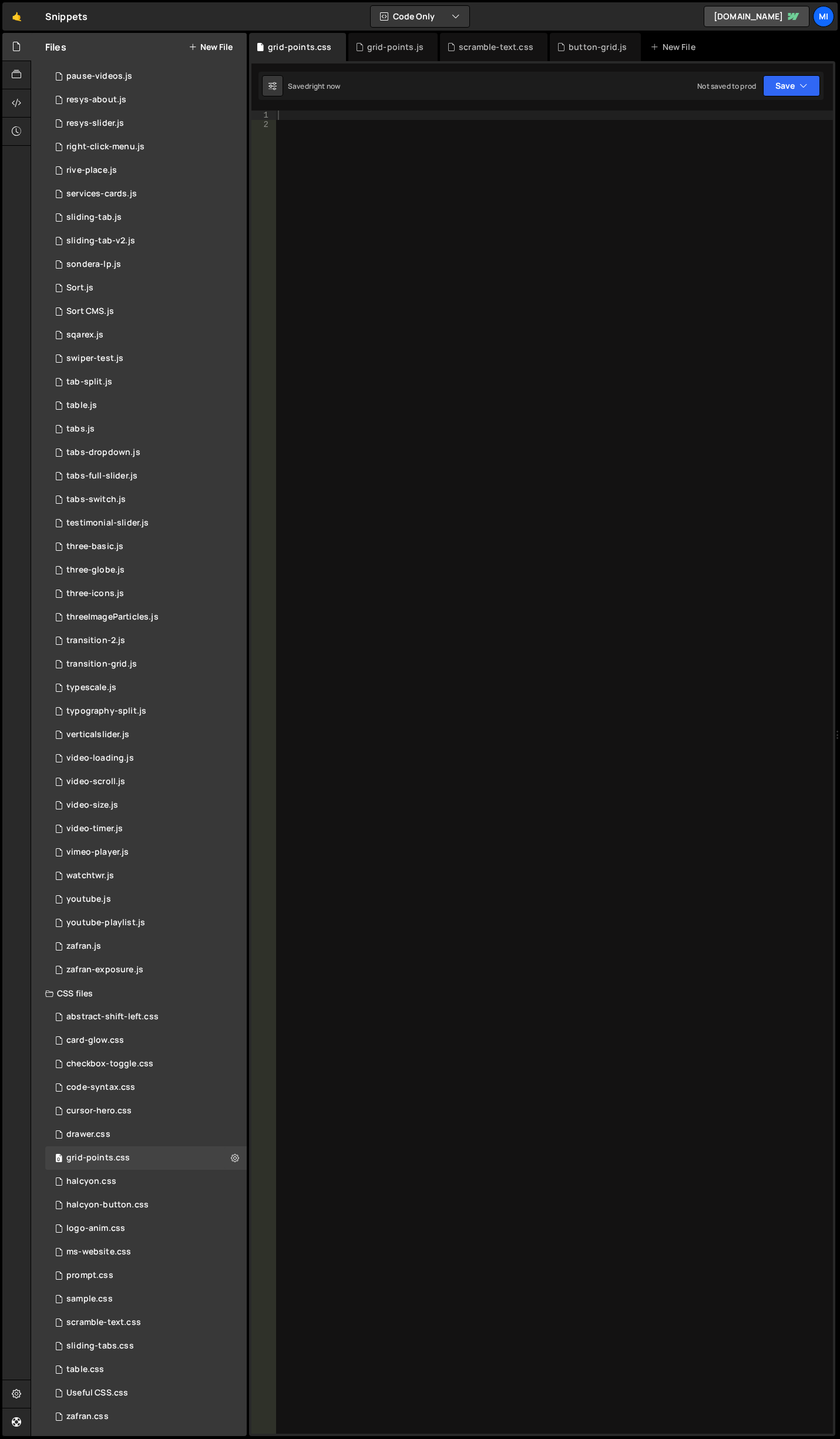
scroll to position [2116, 0]
click at [22, 96] on div at bounding box center [17, 103] width 29 height 28
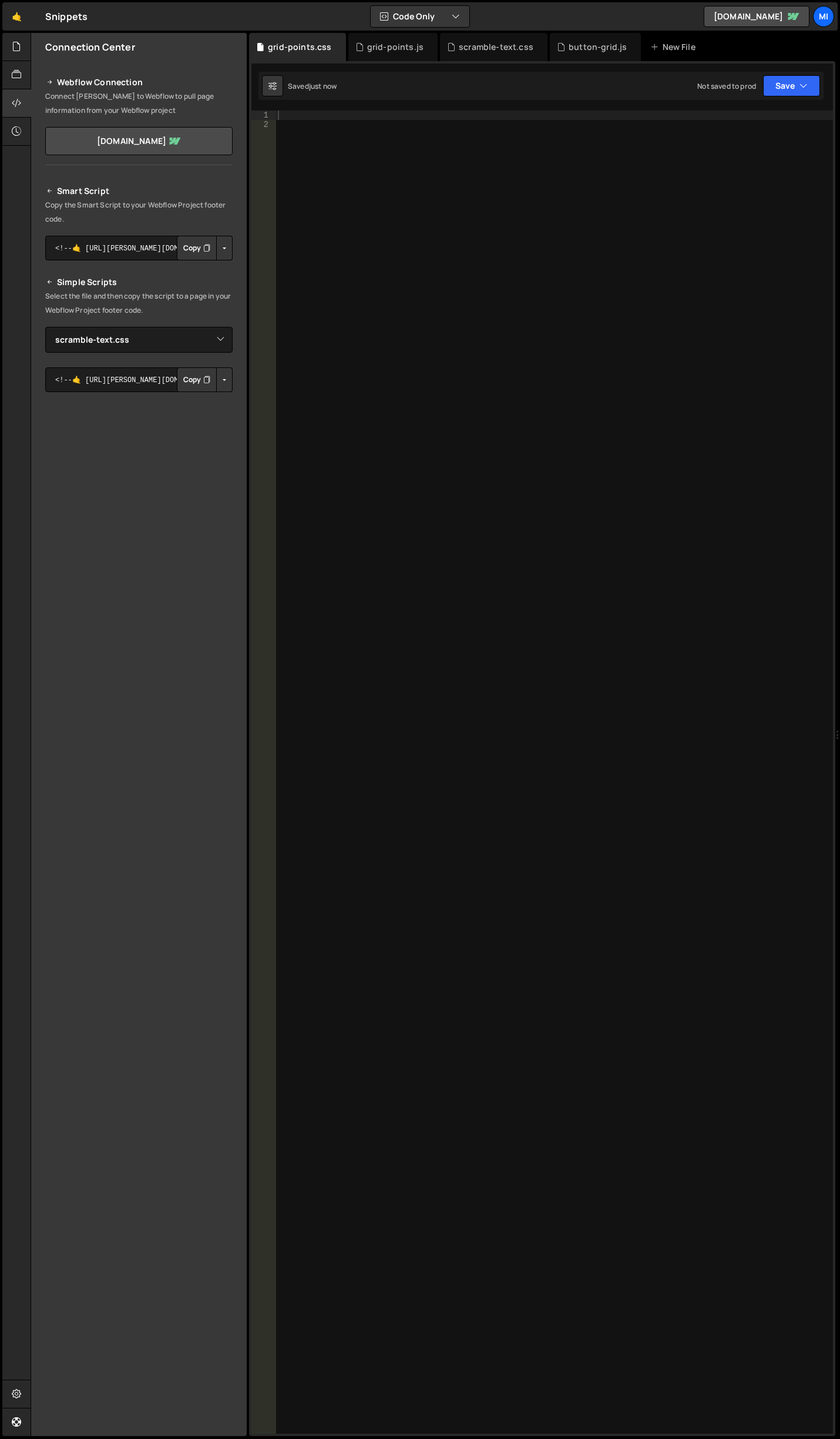
click at [232, 235] on div "Smart Script Copy the Smart Script to your Webflow Project footer code. <!--🤙 […" at bounding box center [139, 402] width 216 height 464
click at [226, 241] on button "Button group with nested dropdown" at bounding box center [224, 248] width 17 height 25
click at [147, 241] on textarea "<!--🤙 [URL][PERSON_NAME][DOMAIN_NAME]> <script>document.addEventListener("DOMCo…" at bounding box center [139, 248] width 187 height 25
click at [150, 248] on textarea "<!--🤙 [URL][PERSON_NAME][DOMAIN_NAME]> <script>document.addEventListener("DOMCo…" at bounding box center [139, 248] width 187 height 25
click at [199, 345] on select "Select File abstract-shift-left.js accordion.js accordion-2.js akave-slider.js …" at bounding box center [139, 340] width 187 height 26
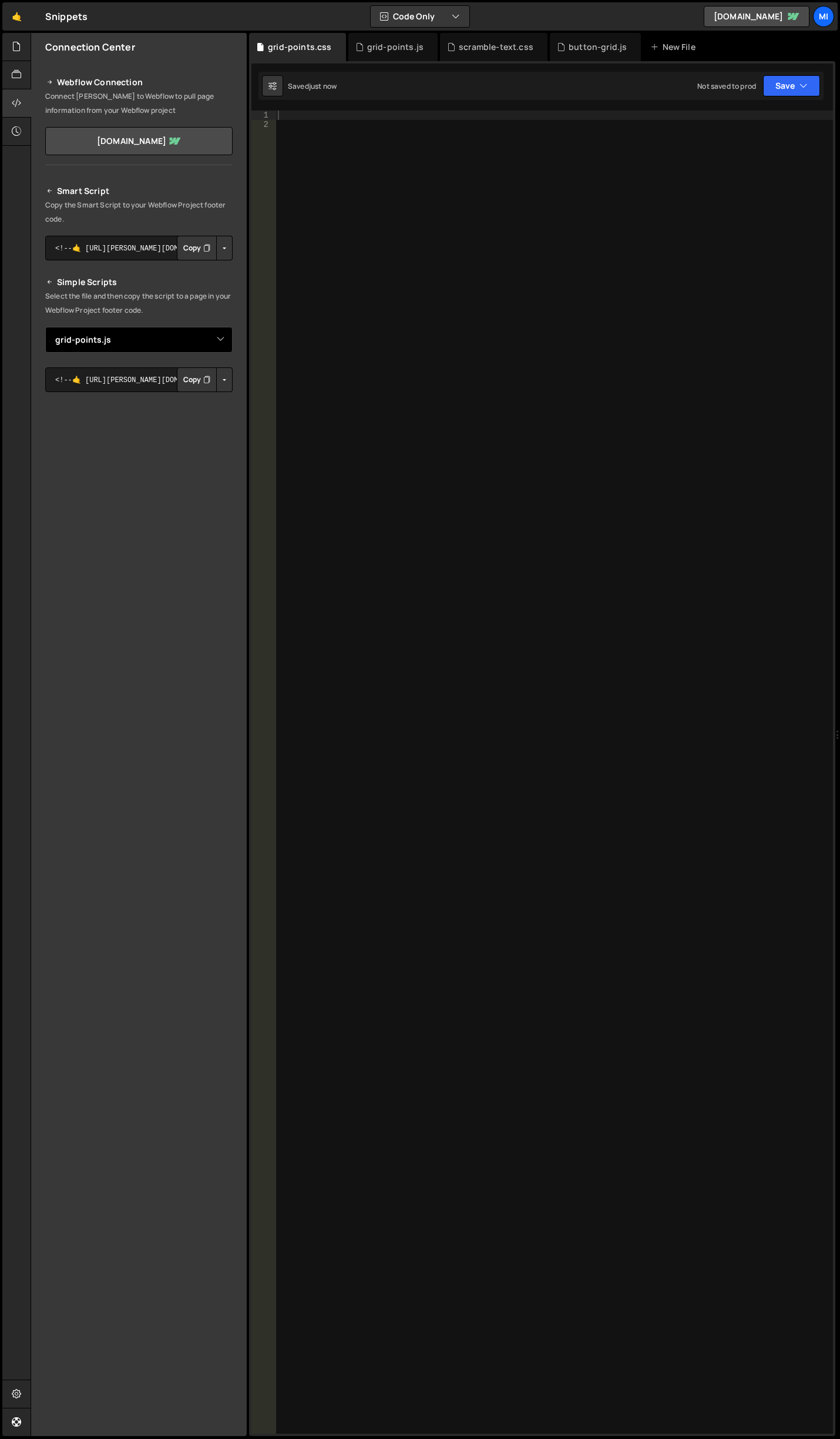
click at [45, 327] on select "Select File abstract-shift-left.js accordion.js accordion-2.js akave-slider.js …" at bounding box center [139, 340] width 187 height 26
click at [227, 378] on button "Button group with nested dropdown" at bounding box center [224, 380] width 17 height 25
click at [199, 395] on link "Copy Staging js" at bounding box center [183, 402] width 97 height 17
click at [201, 335] on select "Select File abstract-shift-left.js accordion.js accordion-2.js akave-slider.js …" at bounding box center [139, 340] width 187 height 26
select select "48236"
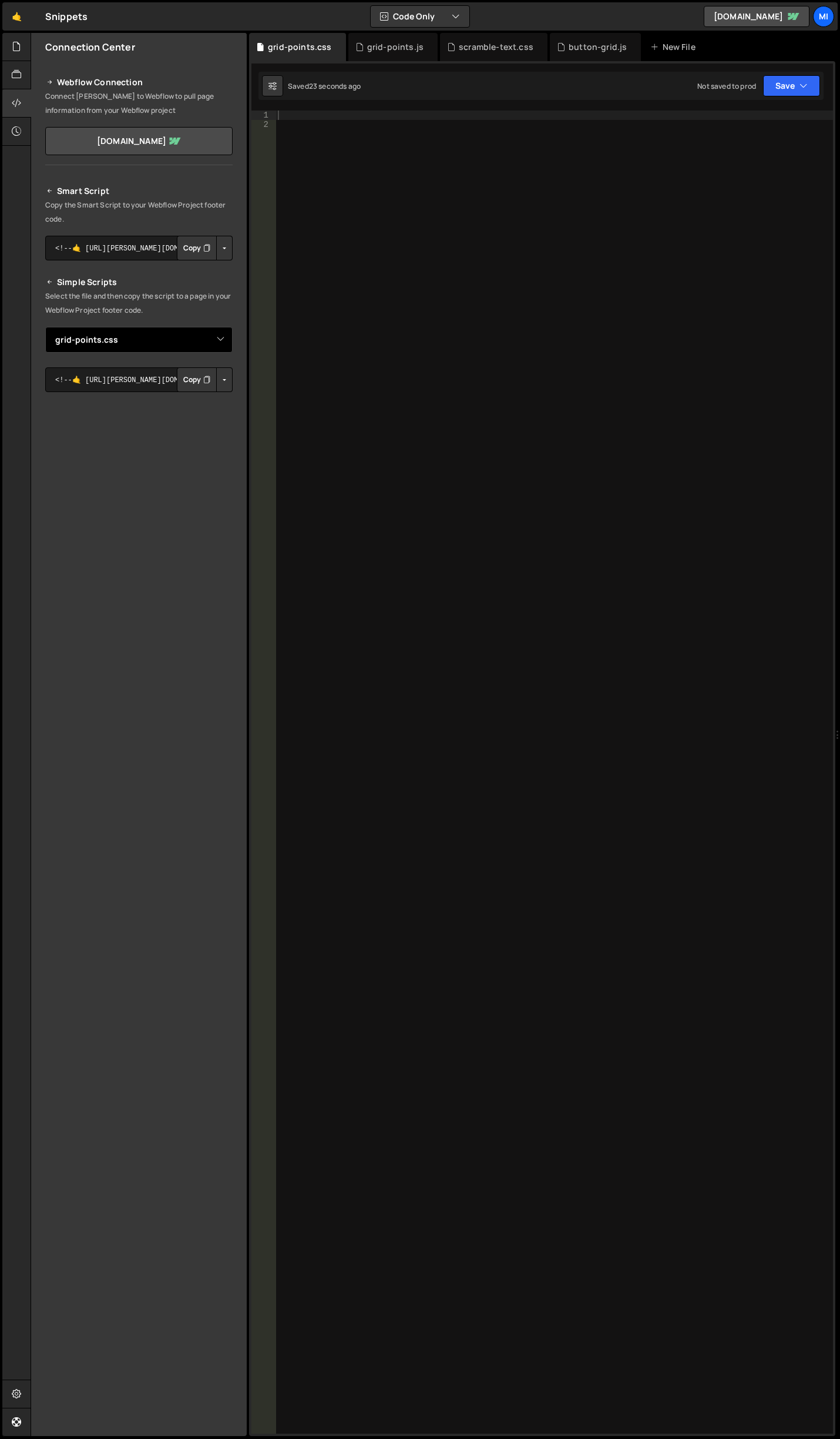
click at [45, 327] on select "Select File abstract-shift-left.js accordion.js accordion-2.js akave-slider.js …" at bounding box center [139, 340] width 187 height 26
click at [220, 388] on button "Button group with nested dropdown" at bounding box center [224, 380] width 17 height 25
click at [190, 401] on link "Copy Staging css" at bounding box center [180, 402] width 105 height 17
click at [375, 46] on div "grid-points.js" at bounding box center [395, 47] width 56 height 12
click at [517, 426] on div at bounding box center [554, 781] width 558 height 1342
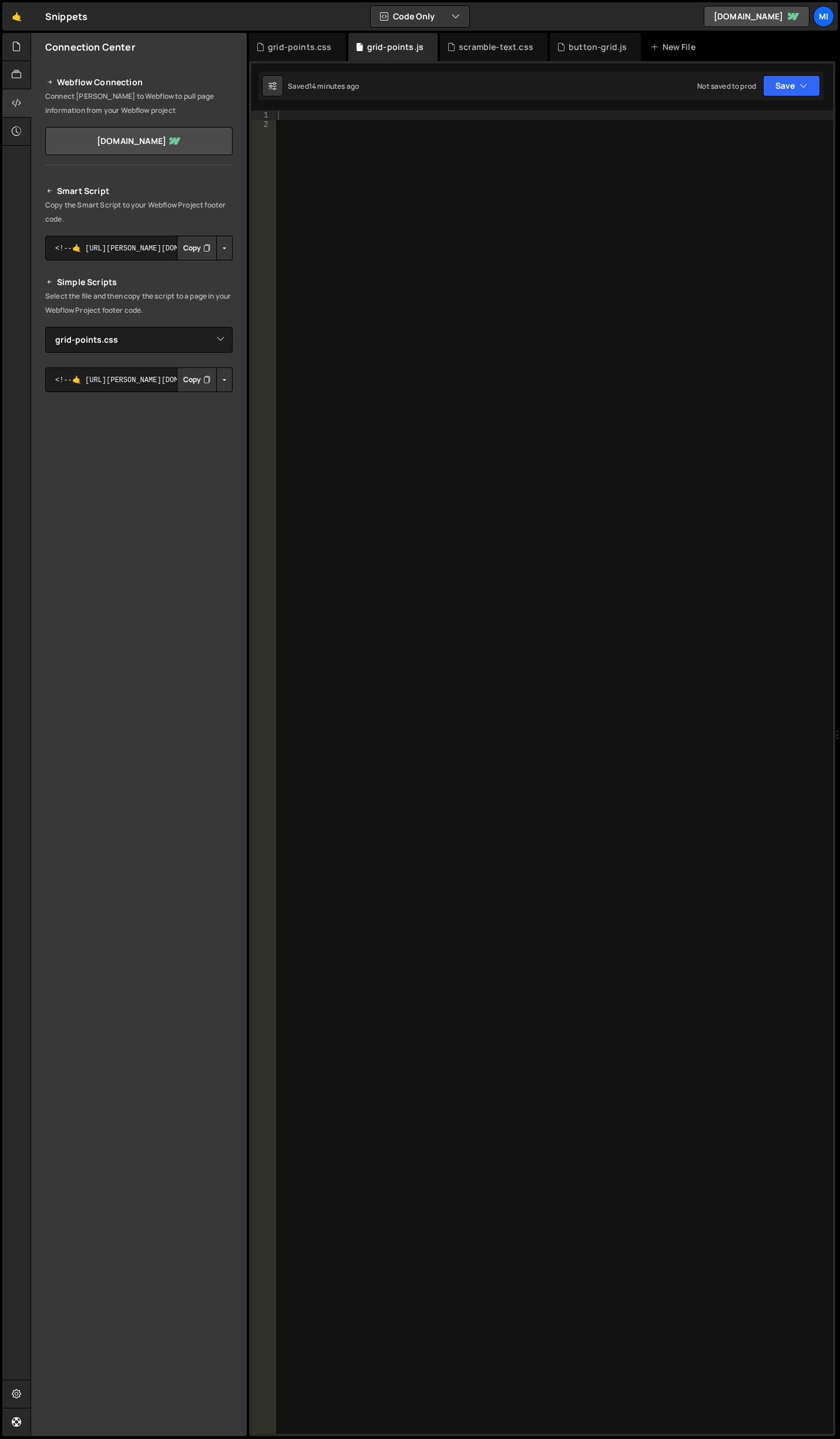
paste textarea "initMouseTracking();"
type textarea "initMouseTracking();"
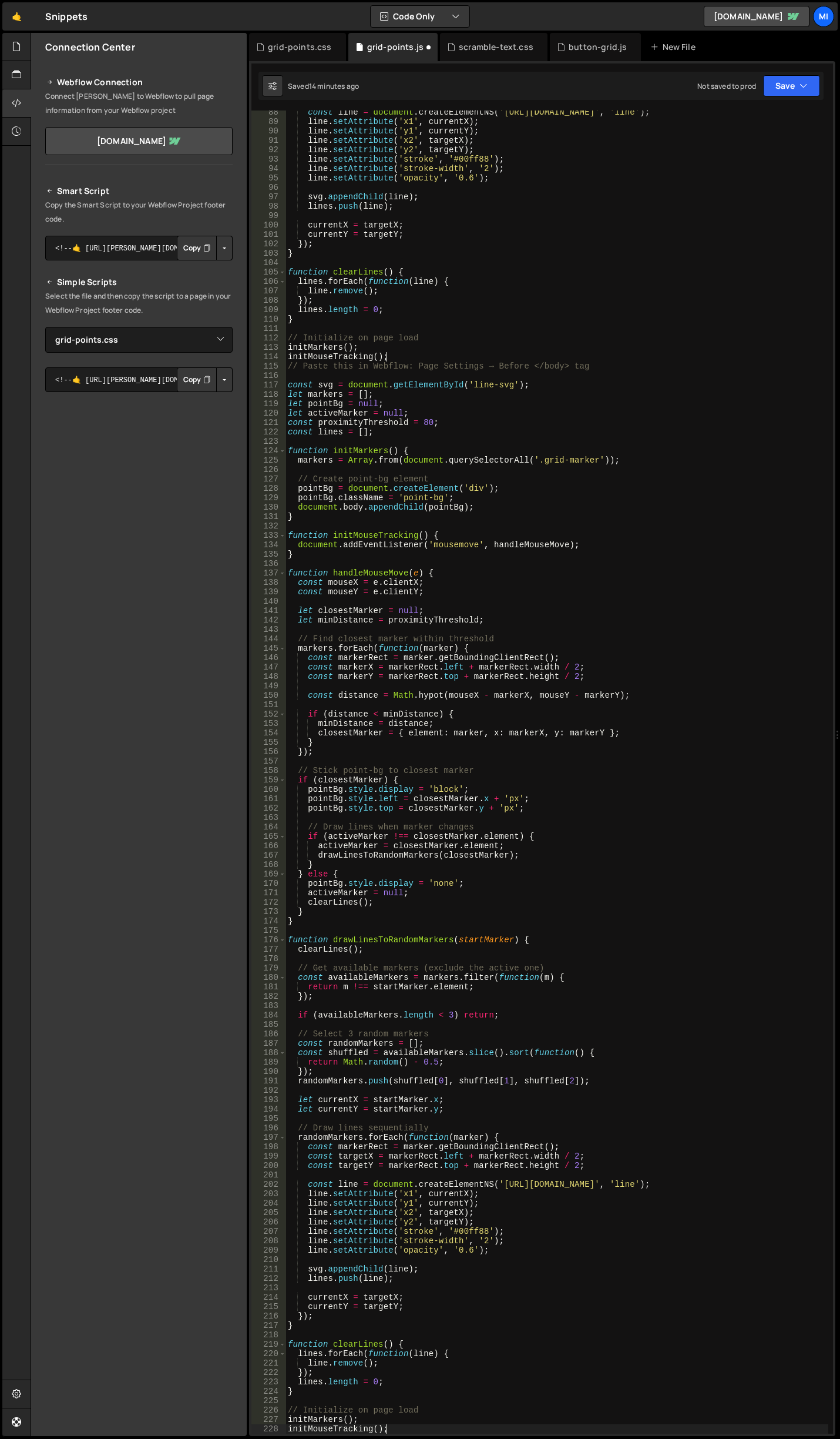
scroll to position [821, 0]
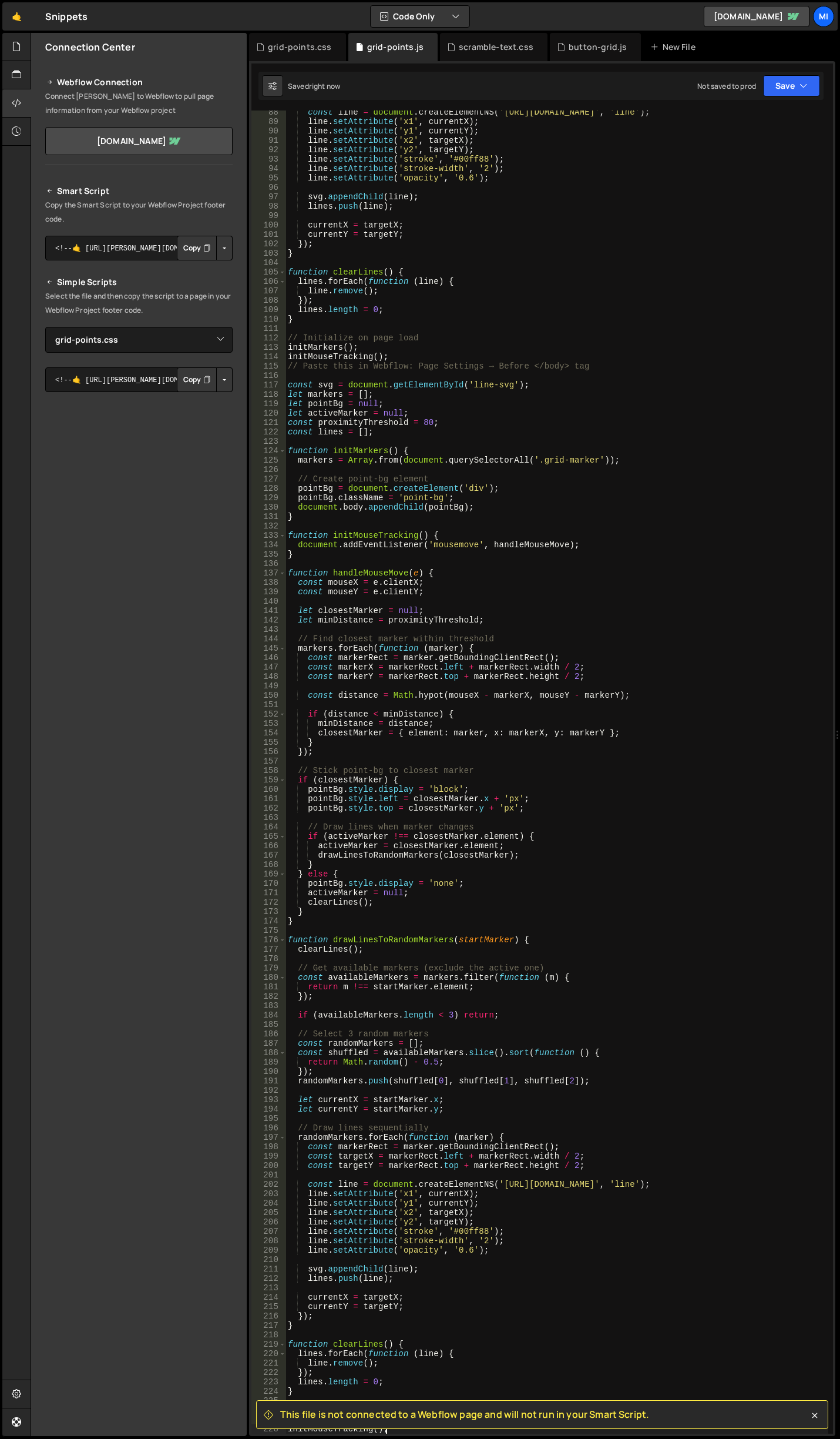
click at [311, 33] on div "Hold on a sec... Are you certain you wish to leave this page? Any changes you'v…" at bounding box center [420, 719] width 840 height 1439
click at [305, 47] on div "grid-points.css" at bounding box center [299, 47] width 63 height 12
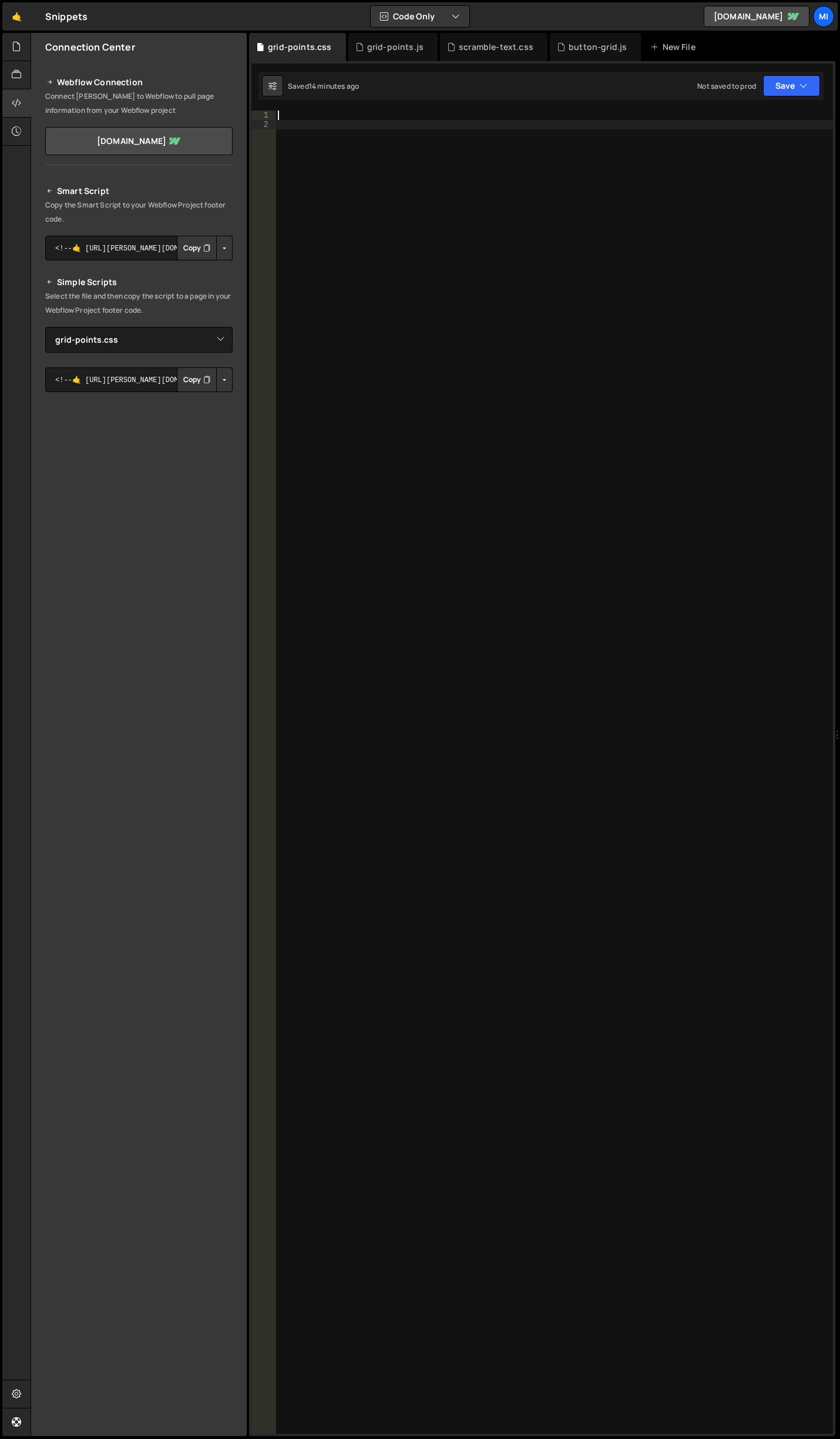
click at [415, 368] on div at bounding box center [554, 781] width 558 height 1342
paste textarea "}"
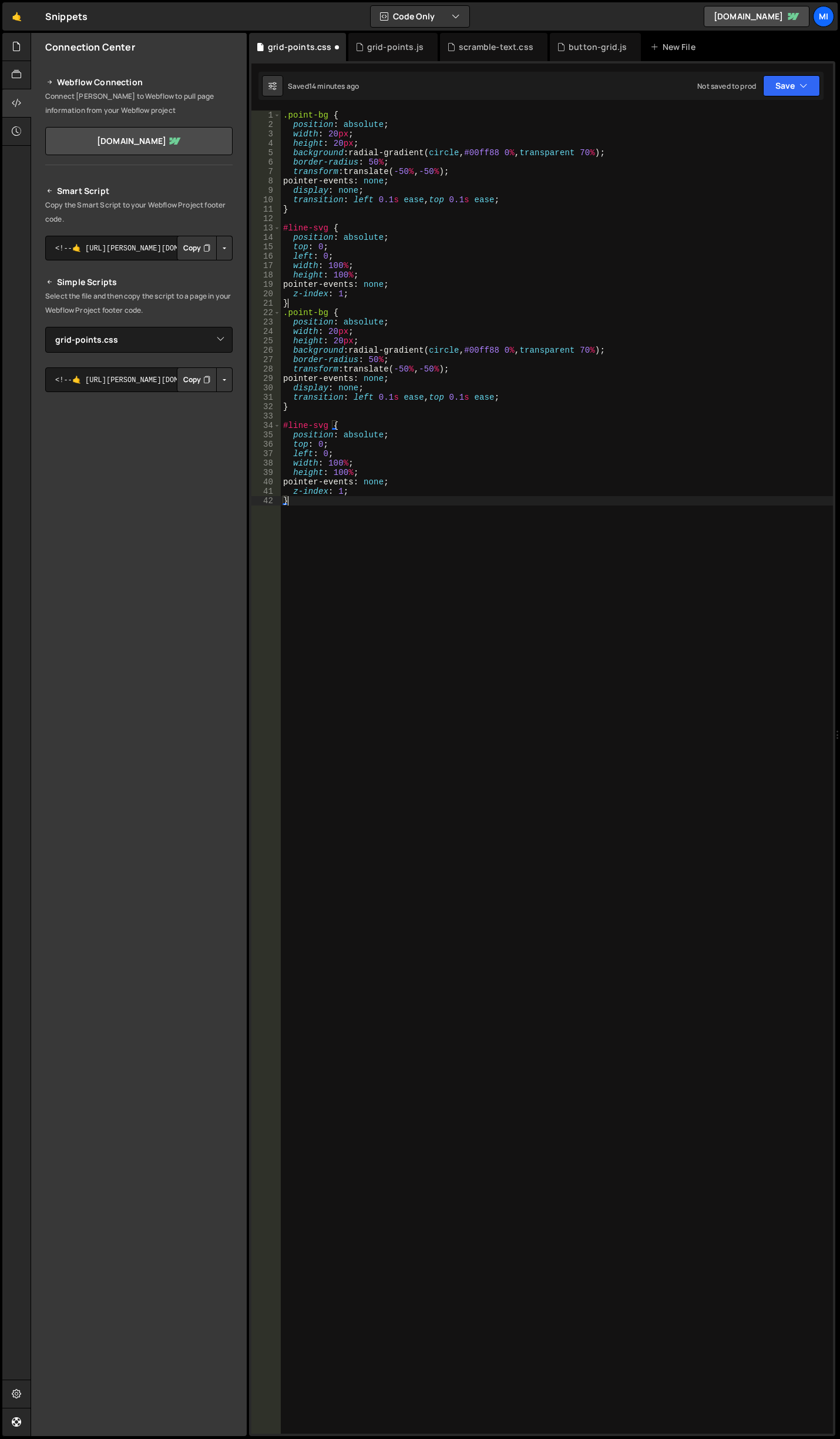
type textarea "z-index: 1;"
click at [364, 44] on div "grid-points.js" at bounding box center [389, 47] width 68 height 12
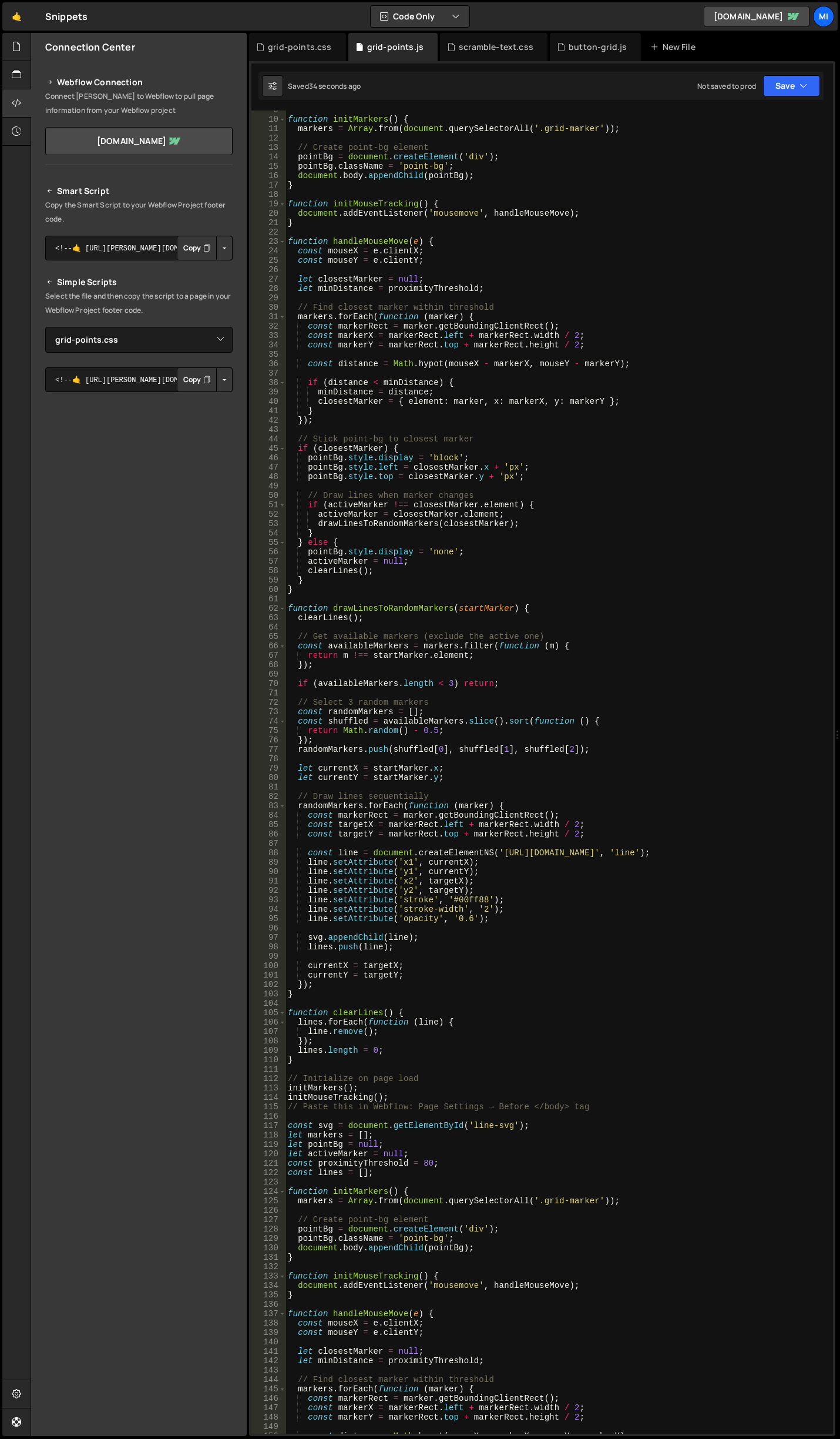
scroll to position [0, 0]
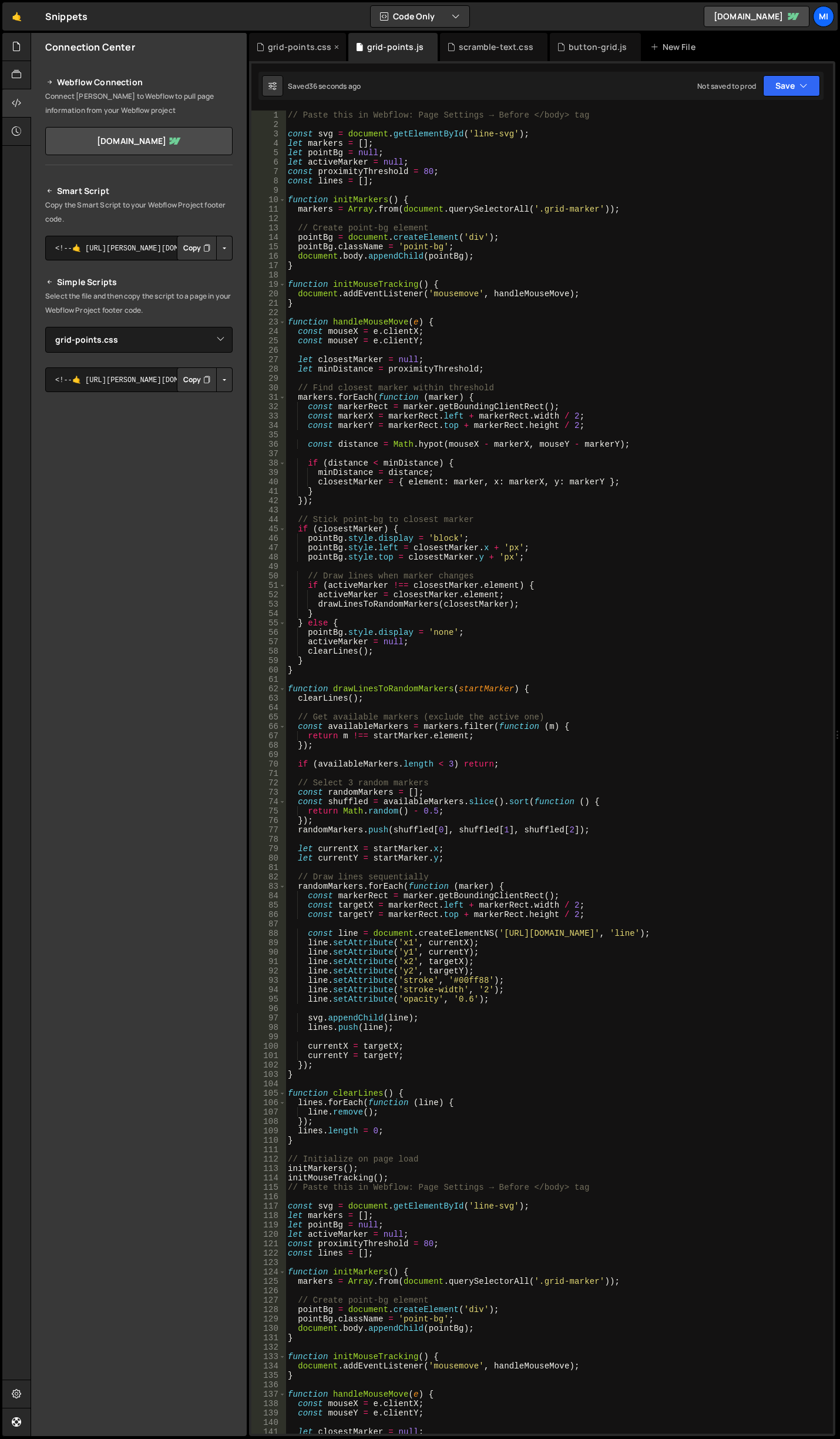
click at [275, 55] on div "grid-points.css" at bounding box center [298, 47] width 97 height 28
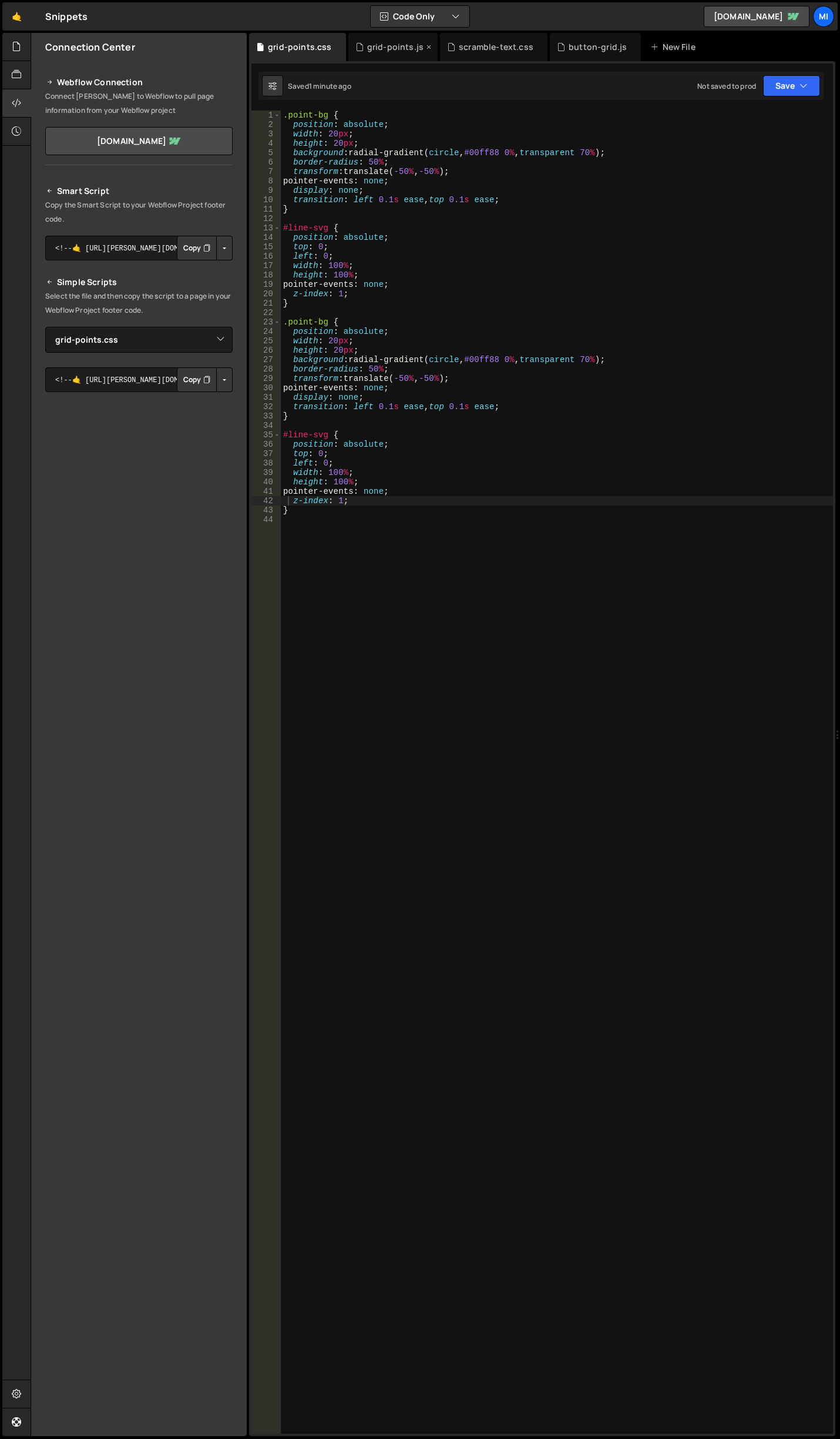
click at [380, 56] on div "grid-points.js" at bounding box center [393, 47] width 89 height 28
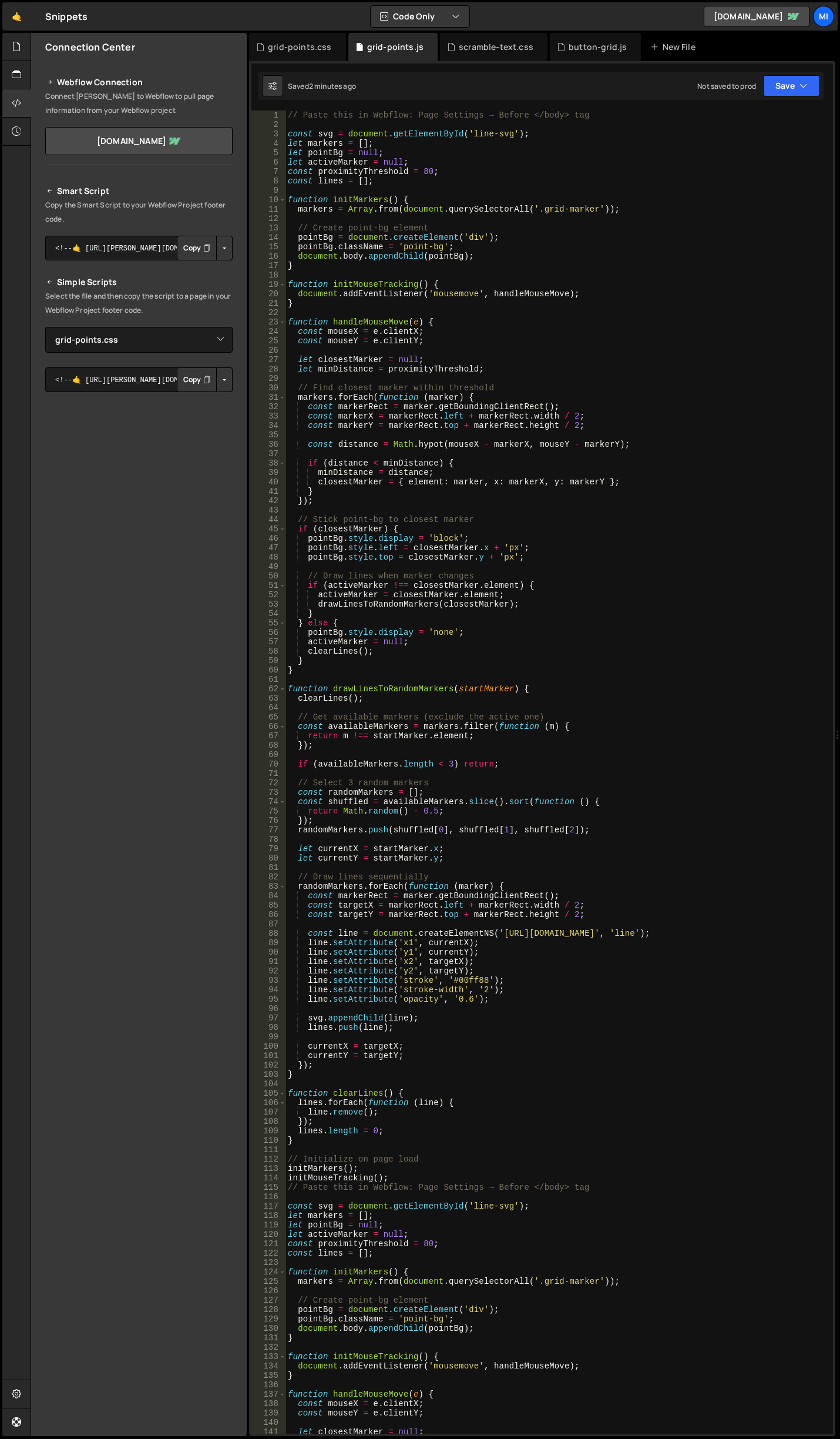
type textarea "// Paste this in Webflow: Page Settings → Before </body> tag"
drag, startPoint x: 609, startPoint y: 115, endPoint x: 217, endPoint y: 106, distance: 392.1
click at [217, 106] on div "Files New File Javascript files 0 abstract-shift-left.js 0 1 accordion.js 0 1 a…" at bounding box center [435, 735] width 810 height 1404
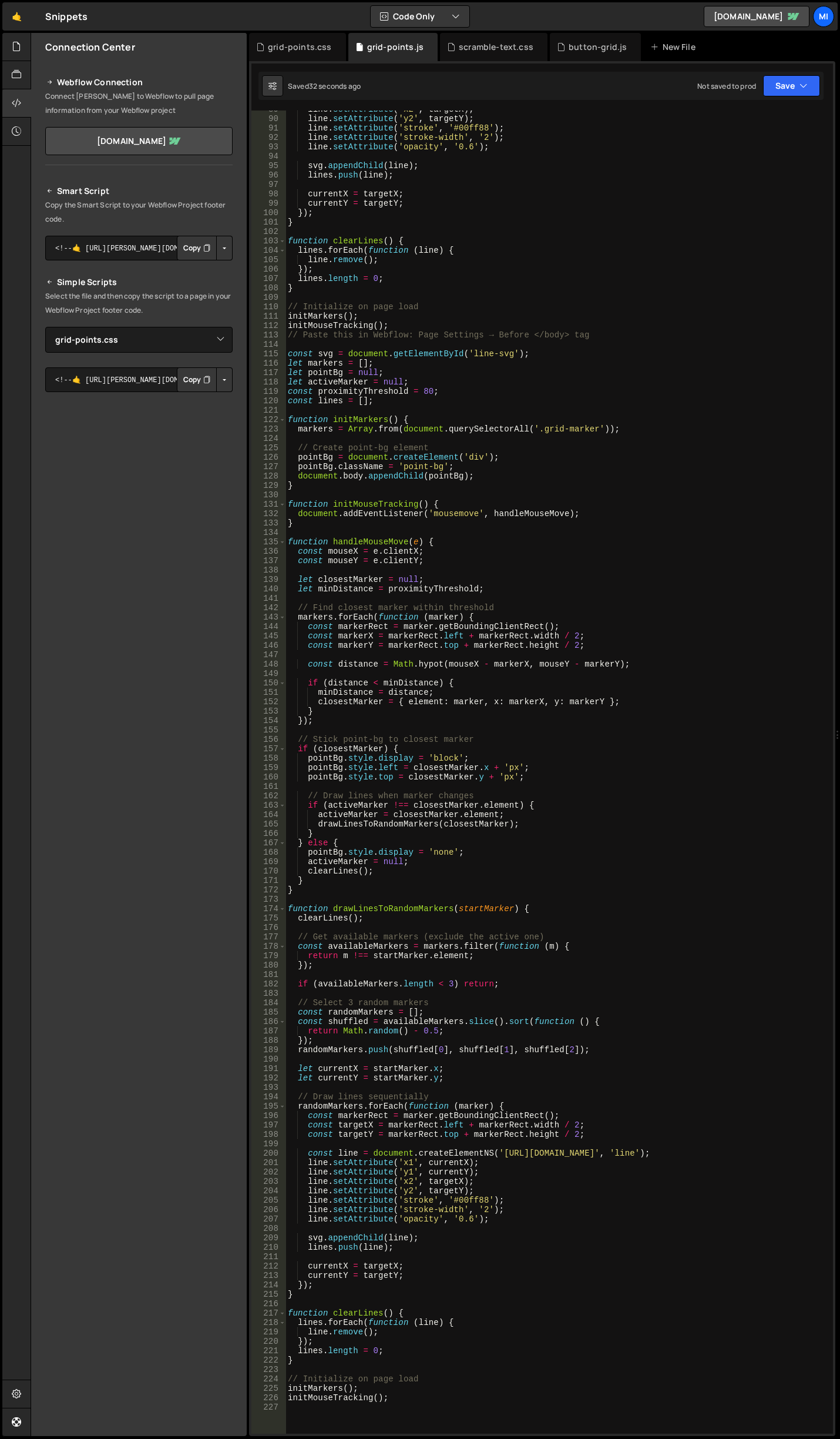
scroll to position [799, 0]
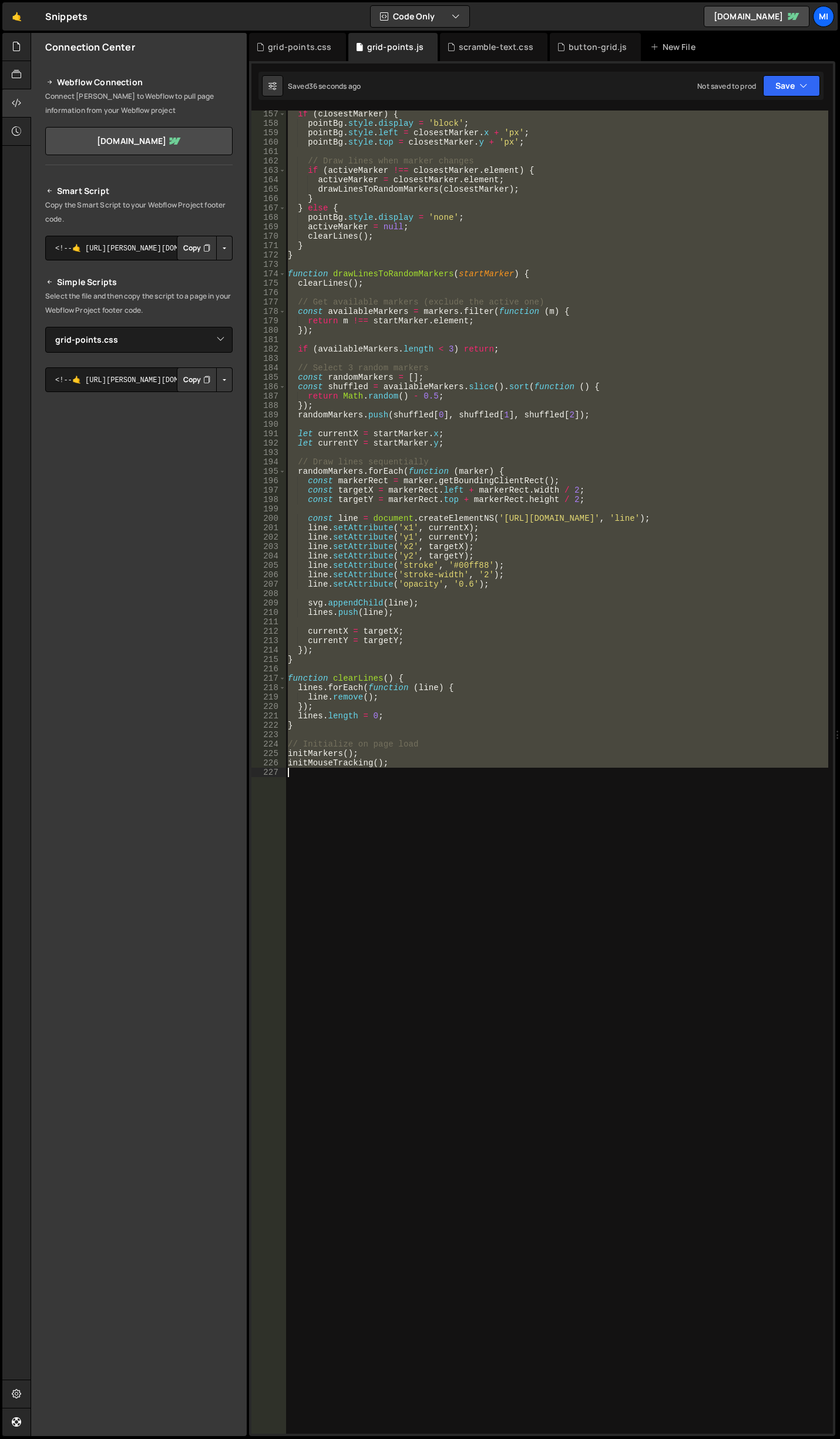
drag, startPoint x: 294, startPoint y: 377, endPoint x: 692, endPoint y: 956, distance: 702.6
click at [692, 956] on div "if ( closestMarker ) { pointBg . style . display = 'block' ; pointBg . style . …" at bounding box center [556, 780] width 543 height 1342
type textarea "initMouseTracking();"
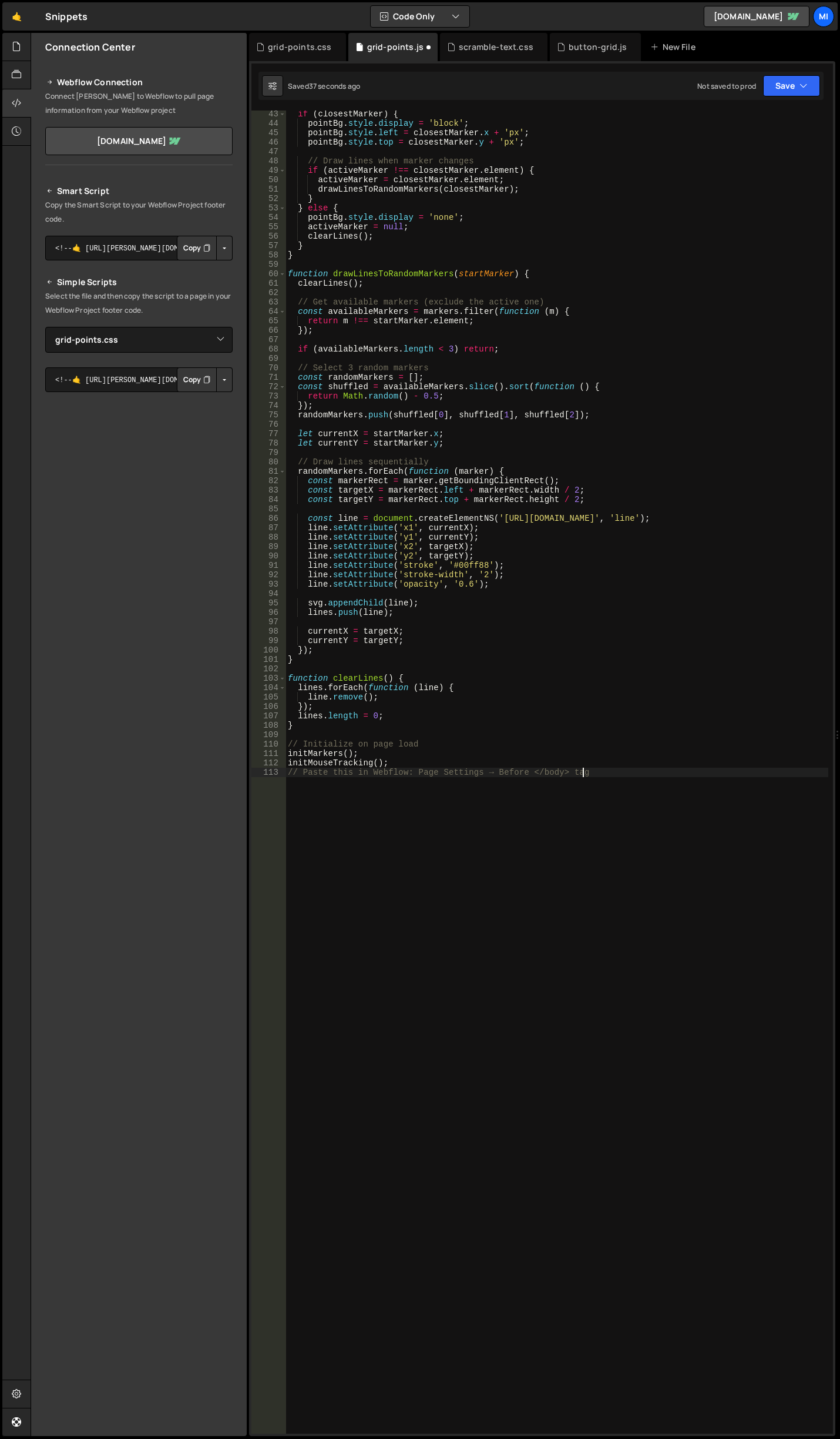
scroll to position [397, 0]
type textarea "// Paste this in Webflow: Page Settings → Before </body> ta"
click at [538, 774] on div "if ( closestMarker ) { pointBg . style . display = 'block' ; pointBg . style . …" at bounding box center [556, 780] width 543 height 1342
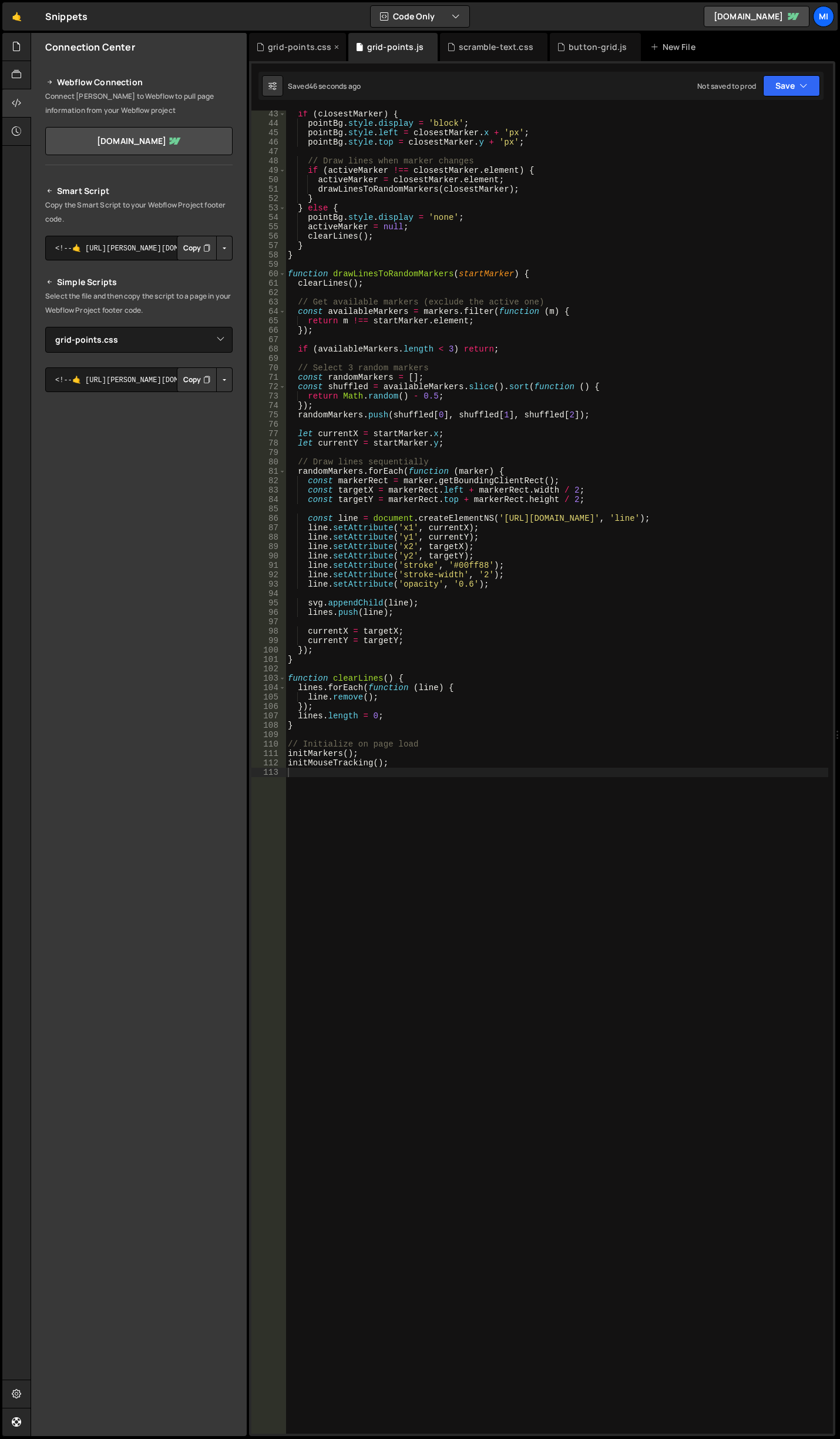
click at [302, 45] on div "grid-points.css" at bounding box center [299, 47] width 63 height 12
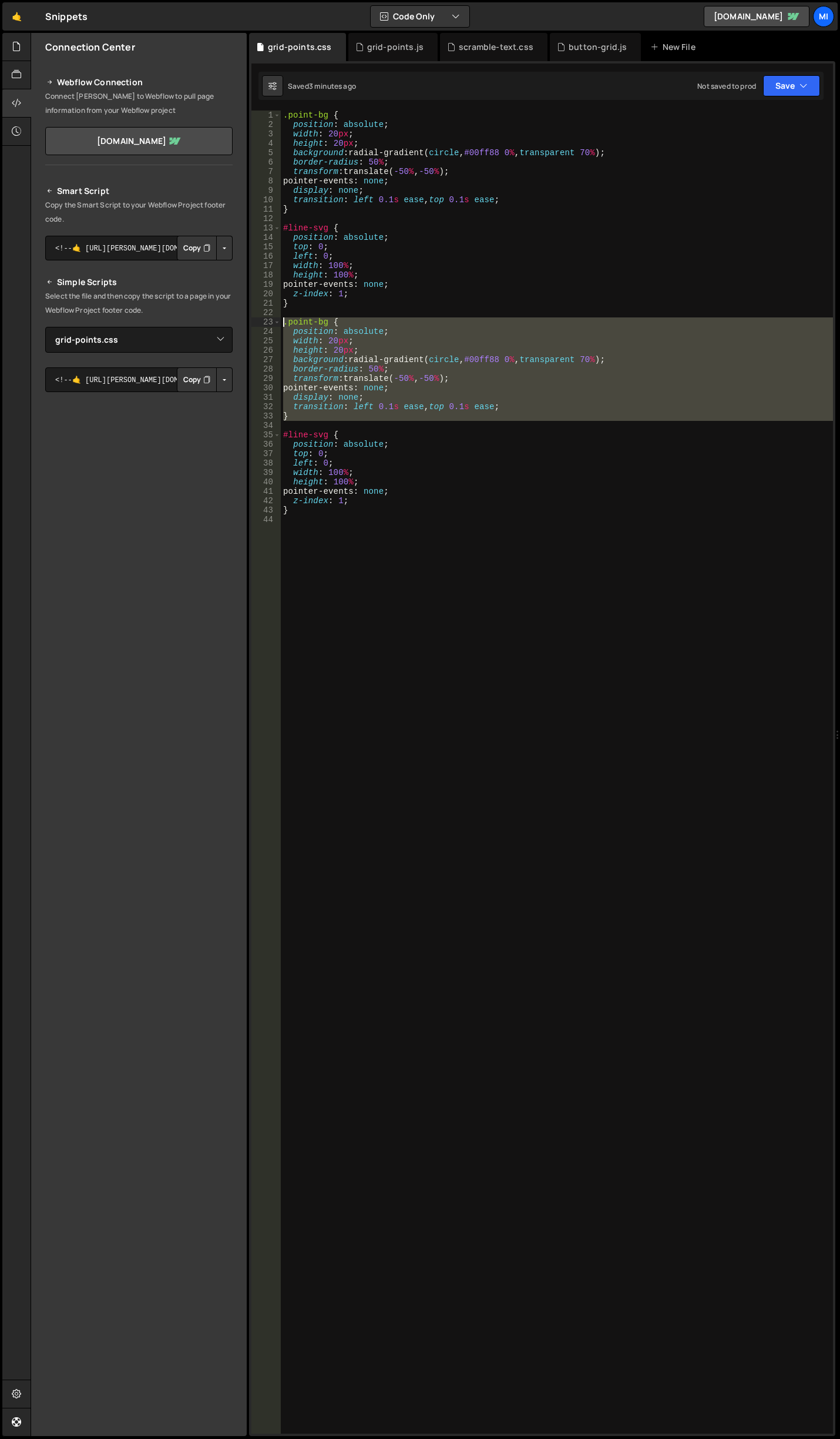
drag, startPoint x: 289, startPoint y: 421, endPoint x: 233, endPoint y: 324, distance: 112.0
click at [233, 324] on div "Files New File Javascript files 0 abstract-shift-left.js 0 1 accordion.js 0 1 a…" at bounding box center [435, 735] width 810 height 1404
click at [320, 368] on div ".point-bg { position : absolute ; width : 20 px ; height : 20 px ; background :…" at bounding box center [556, 781] width 552 height 1342
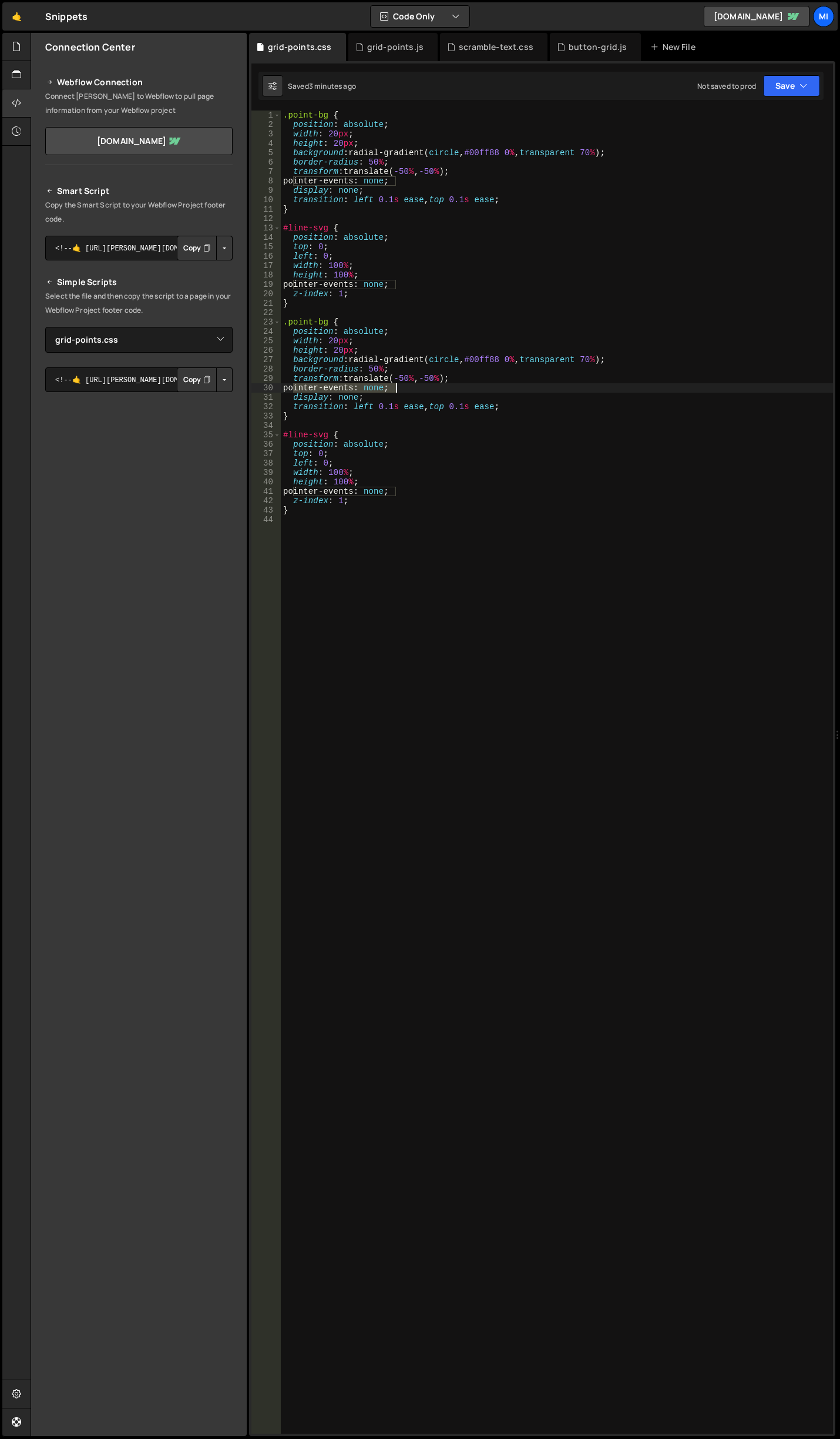
drag, startPoint x: 291, startPoint y: 387, endPoint x: 559, endPoint y: 391, distance: 268.0
click at [559, 391] on div ".point-bg { position : absolute ; width : 20 px ; height : 20 px ; background :…" at bounding box center [556, 781] width 552 height 1342
drag, startPoint x: 528, startPoint y: 403, endPoint x: 259, endPoint y: 403, distance: 269.0
click at [259, 403] on div "pointer-events: none; 1 2 3 4 5 6 7 8 9 10 11 12 13 14 15 16 17 18 19 20 21 22 …" at bounding box center [542, 772] width 582 height 1323
drag, startPoint x: 285, startPoint y: 358, endPoint x: 653, endPoint y: 359, distance: 368.0
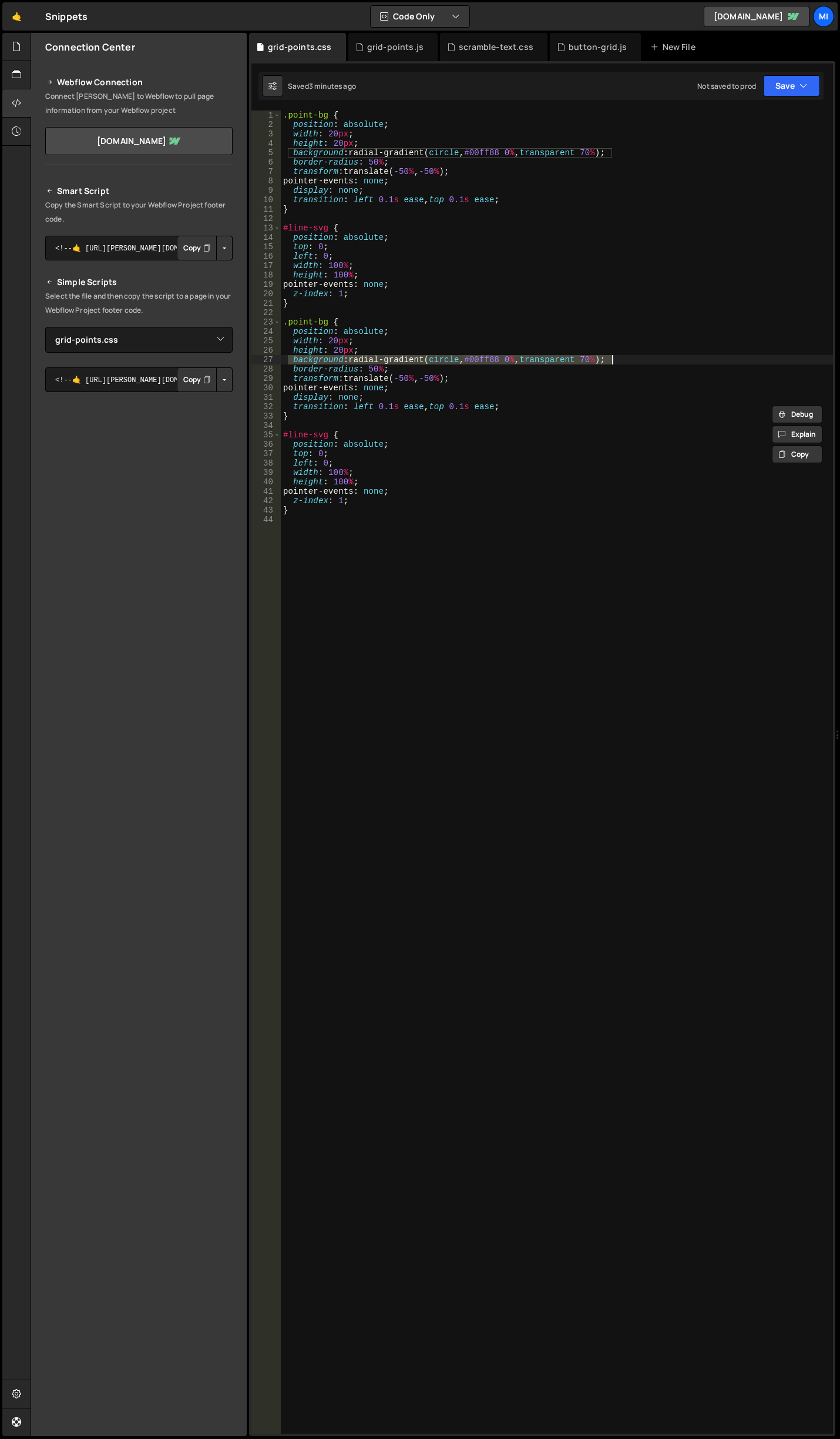
click at [653, 359] on div ".point-bg { position : absolute ; width : 20 px ; height : 20 px ; background :…" at bounding box center [556, 781] width 552 height 1342
type textarea "background: radial-gradient(circle, #00ff88 0%, transparent 70%);"
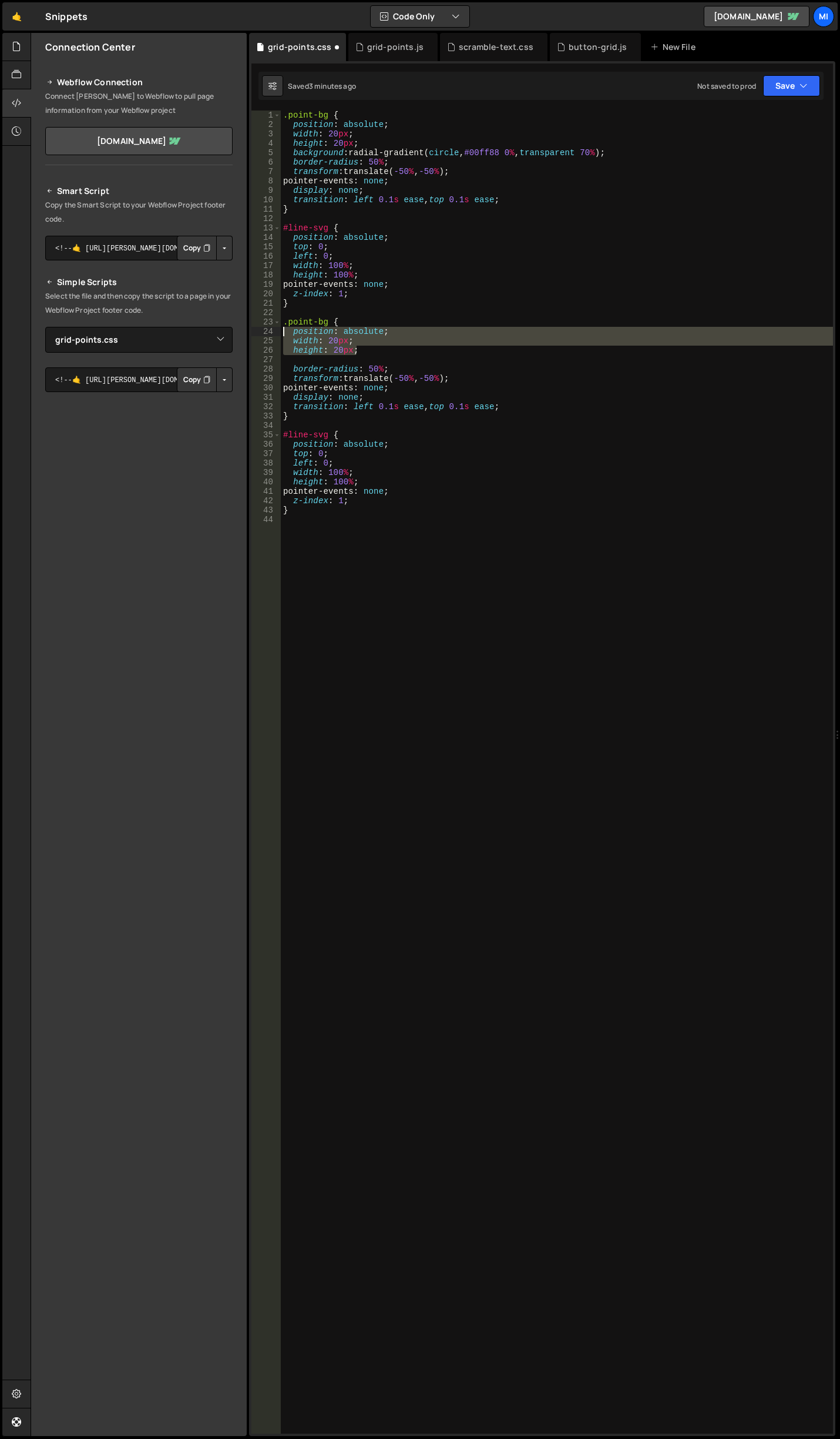
drag, startPoint x: 360, startPoint y: 347, endPoint x: 271, endPoint y: 335, distance: 89.8
click at [271, 335] on div "1 2 3 4 5 6 7 8 9 10 11 12 13 14 15 16 17 18 19 20 21 22 23 24 25 26 27 28 29 3…" at bounding box center [542, 772] width 582 height 1323
type textarea "position: absolute; width: 20px;"
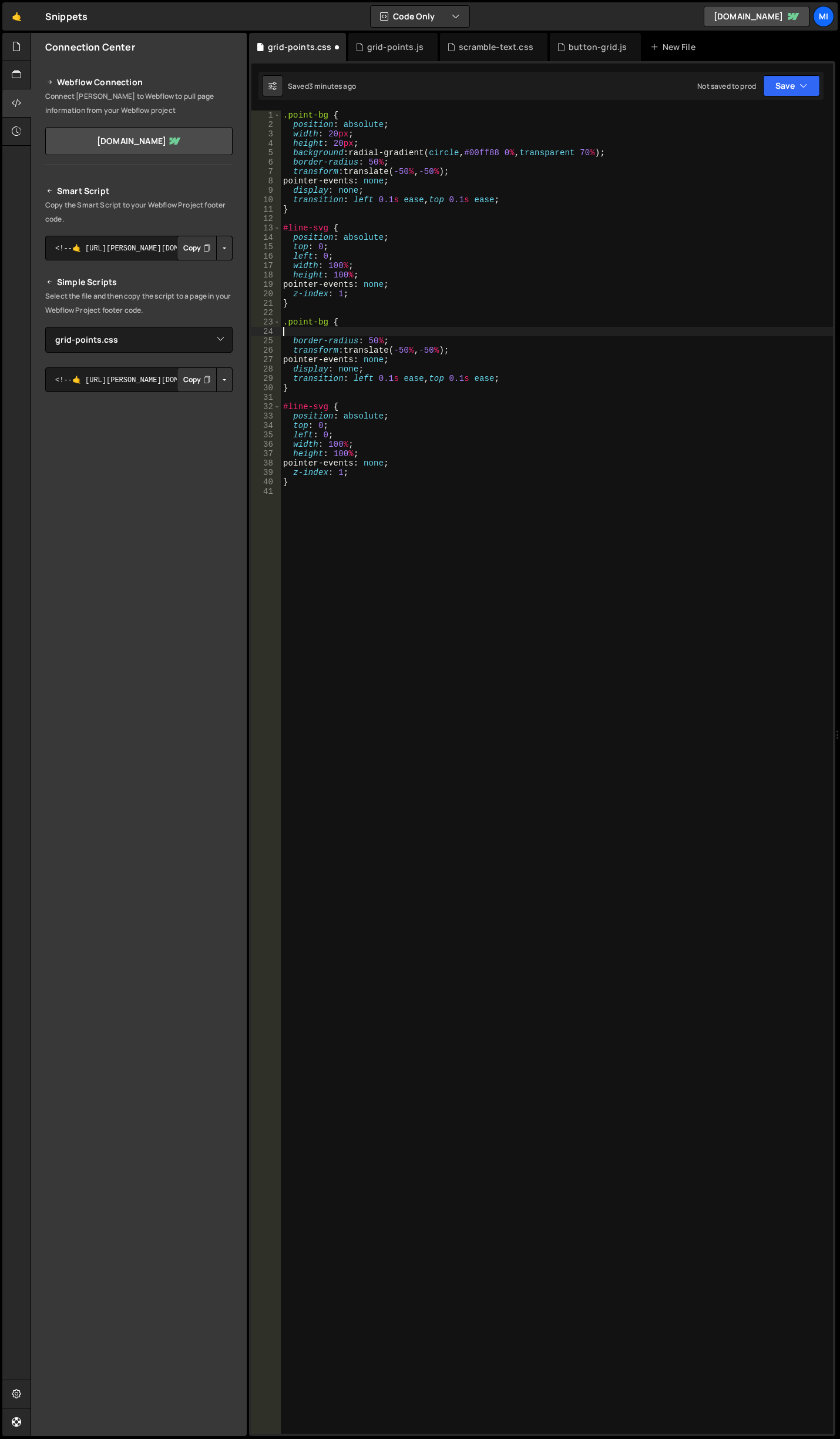
type textarea "border-radius: 50%;"
drag, startPoint x: 399, startPoint y: 333, endPoint x: 256, endPoint y: 334, distance: 143.0
click at [256, 334] on div "border-radius: 50%; 1 2 3 4 5 6 7 8 9 10 11 12 13 14 15 16 17 18 19 20 21 22 23…" at bounding box center [542, 772] width 582 height 1323
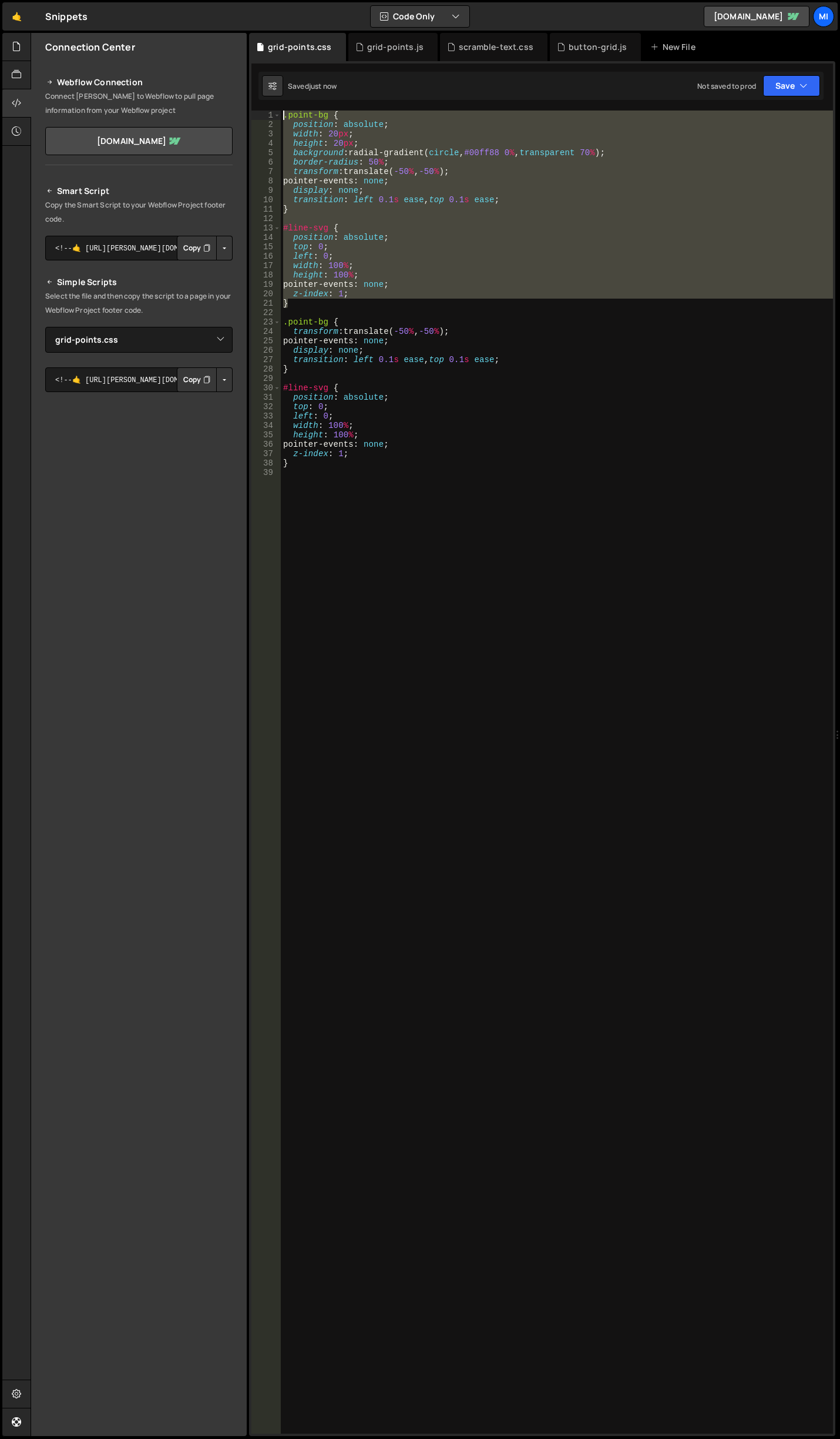
drag, startPoint x: 297, startPoint y: 307, endPoint x: 211, endPoint y: 57, distance: 264.4
click at [213, 57] on div "Files New File Javascript files 0 abstract-shift-left.js 0 1 accordion.js 0 1 a…" at bounding box center [435, 735] width 810 height 1404
type textarea ".point-bg { position: absolute;"
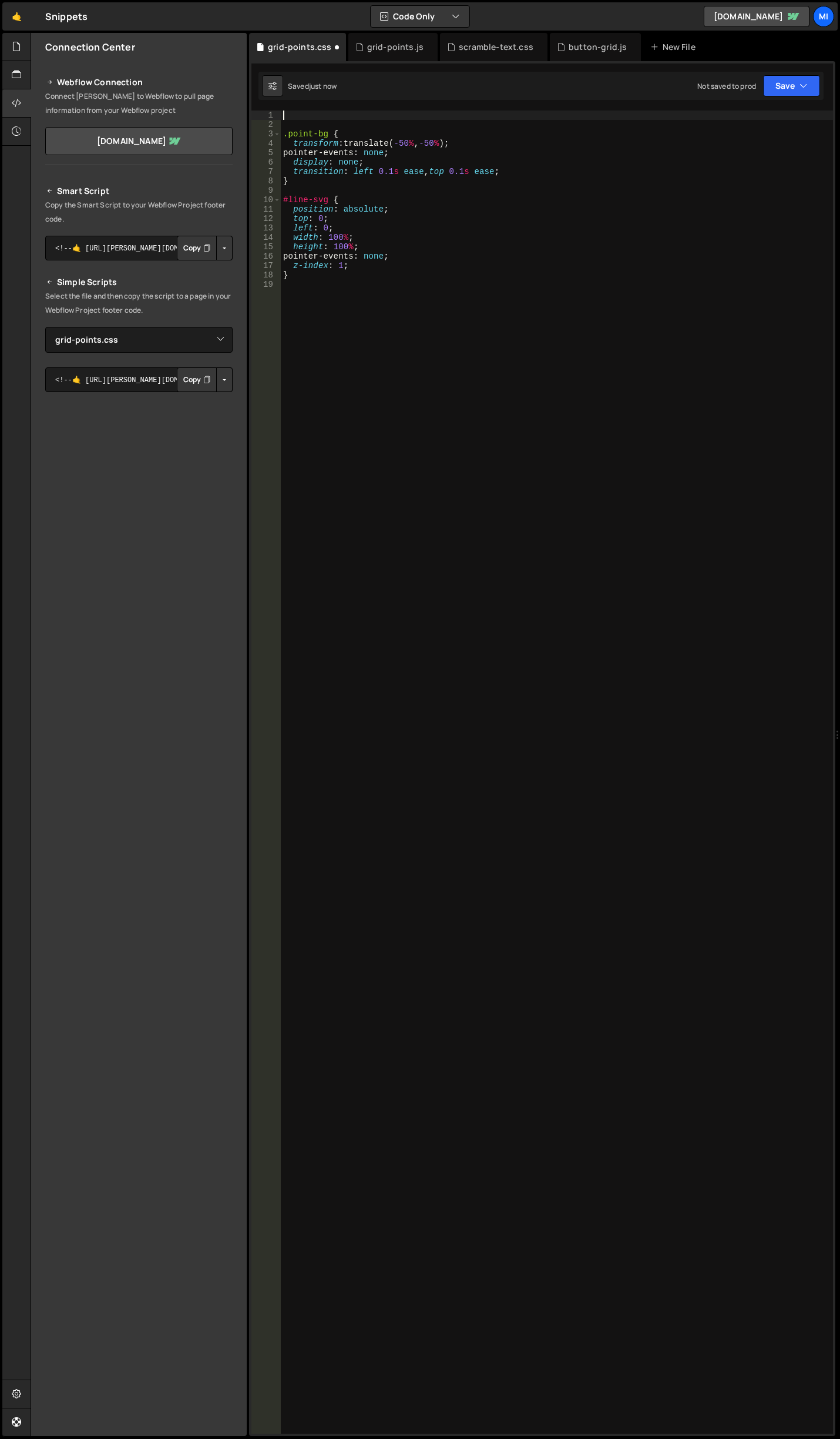
type textarea ".point-bg {"
click at [367, 44] on div "grid-points.js" at bounding box center [395, 47] width 56 height 12
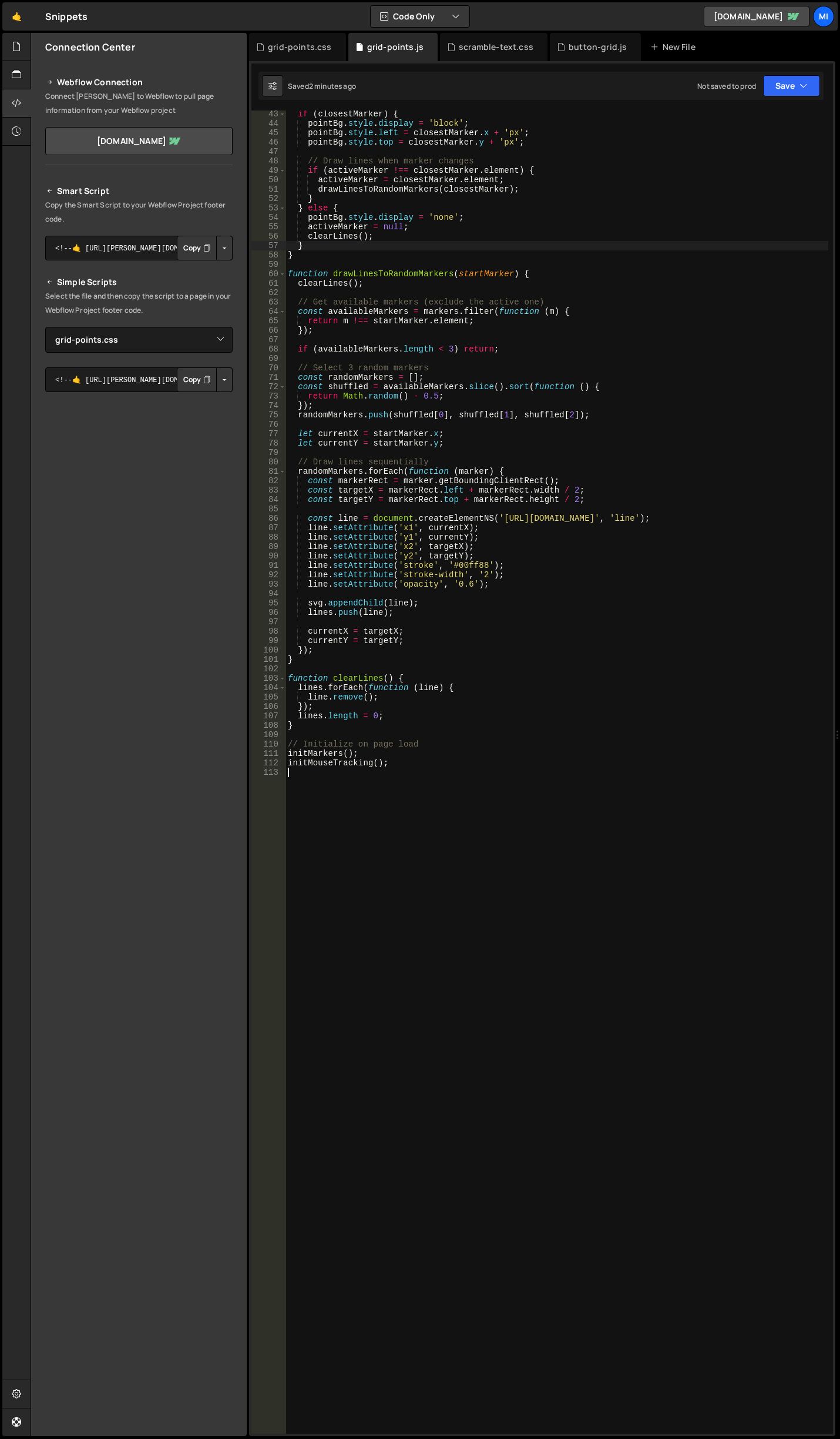
click at [595, 245] on div "if ( closestMarker ) { pointBg . style . display = 'block' ; pointBg . style . …" at bounding box center [556, 780] width 543 height 1342
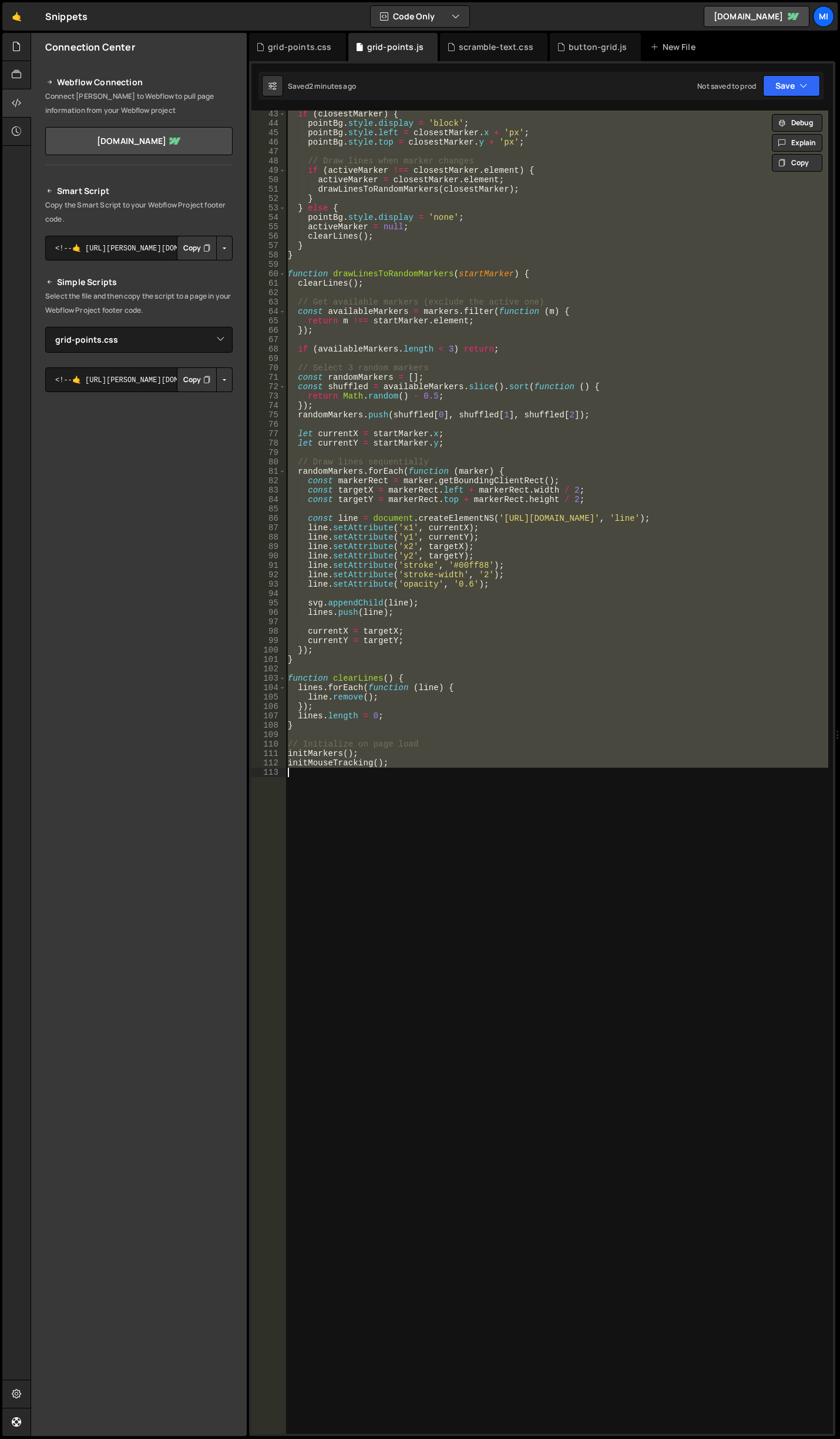
paste textarea "})();"
type textarea "})();"
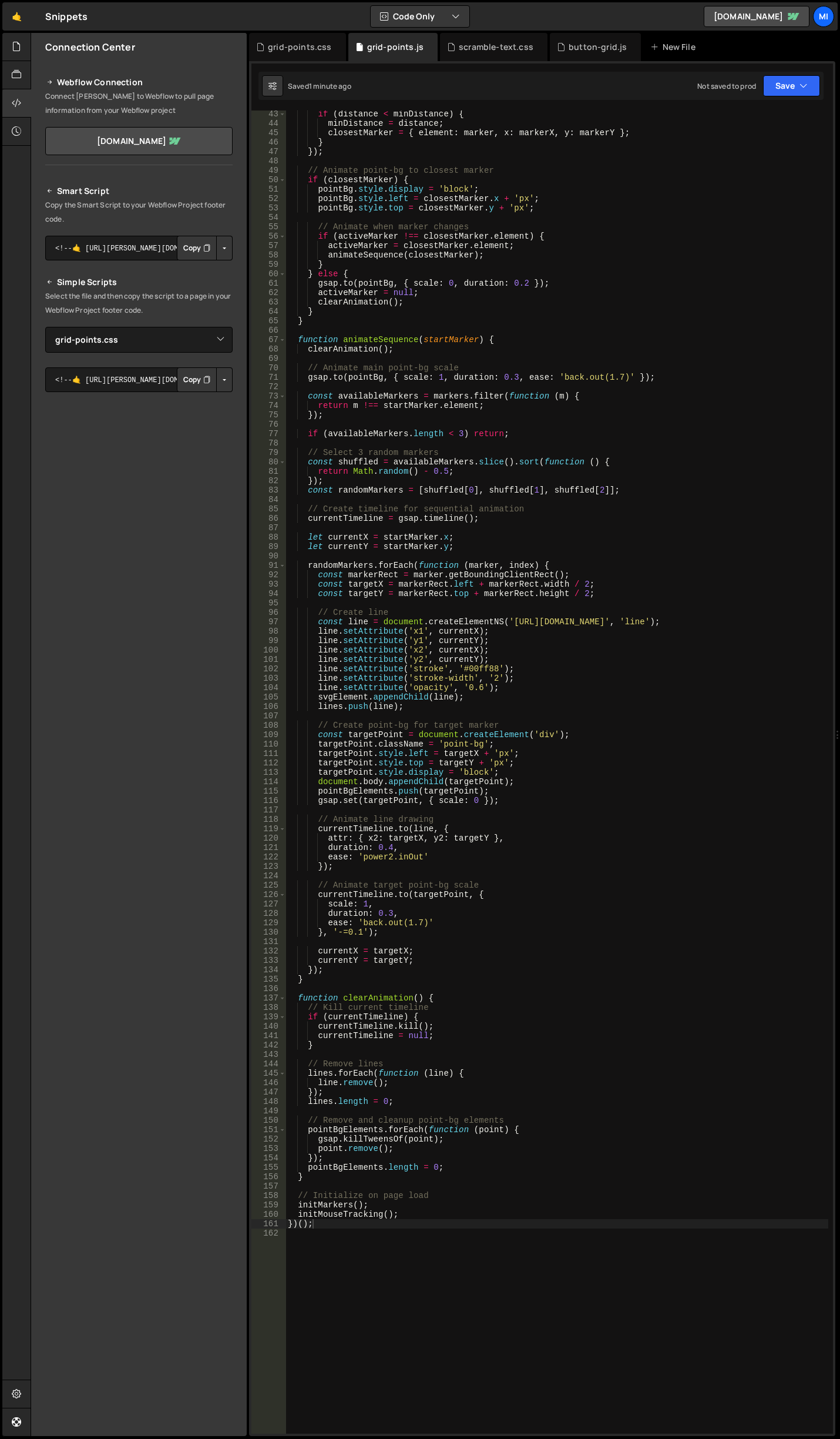
click at [601, 523] on div "if ( distance < minDistance ) { minDistance = distance ; closestMarker = { elem…" at bounding box center [556, 780] width 543 height 1342
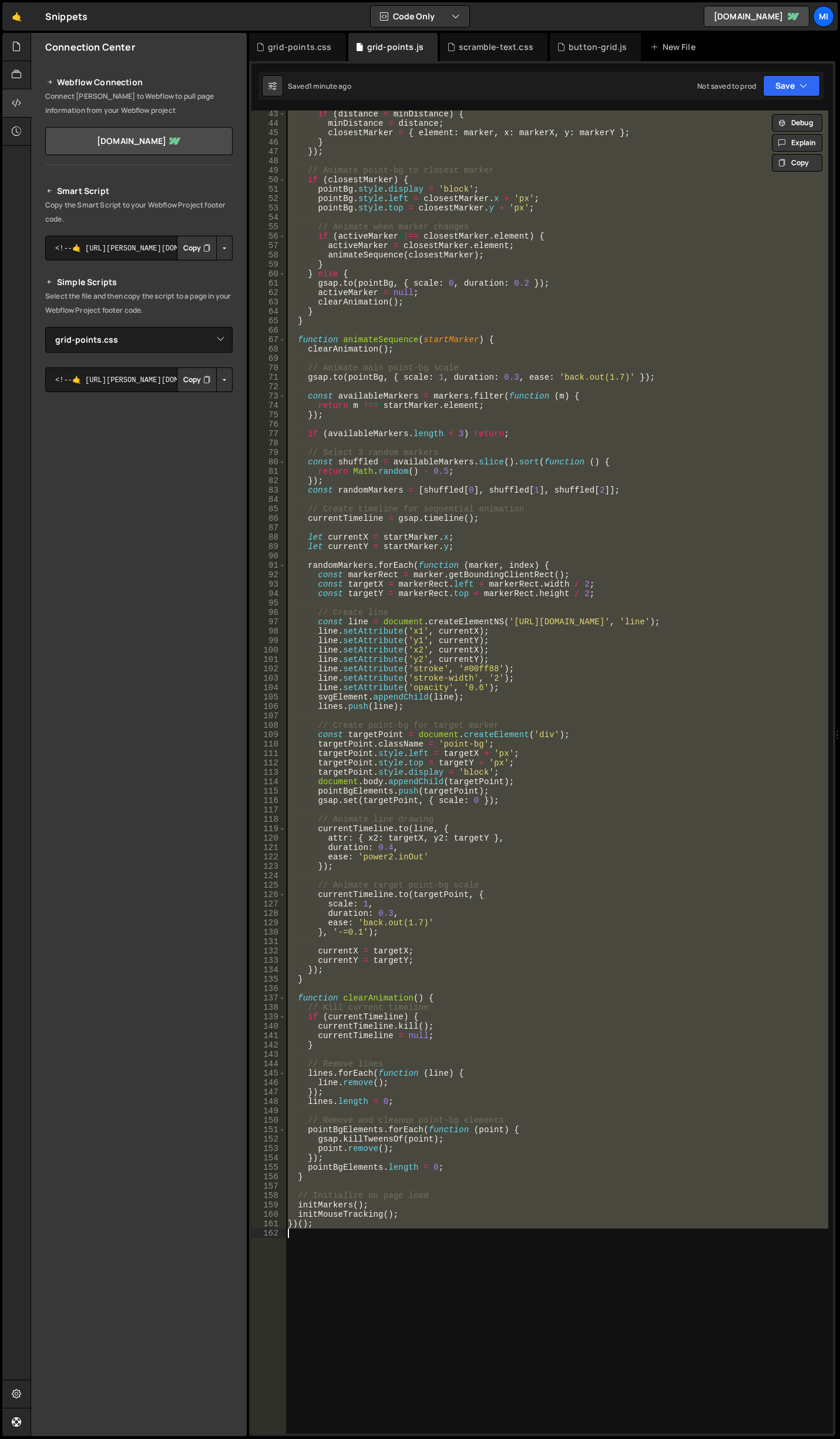
paste textarea
type textarea "})();"
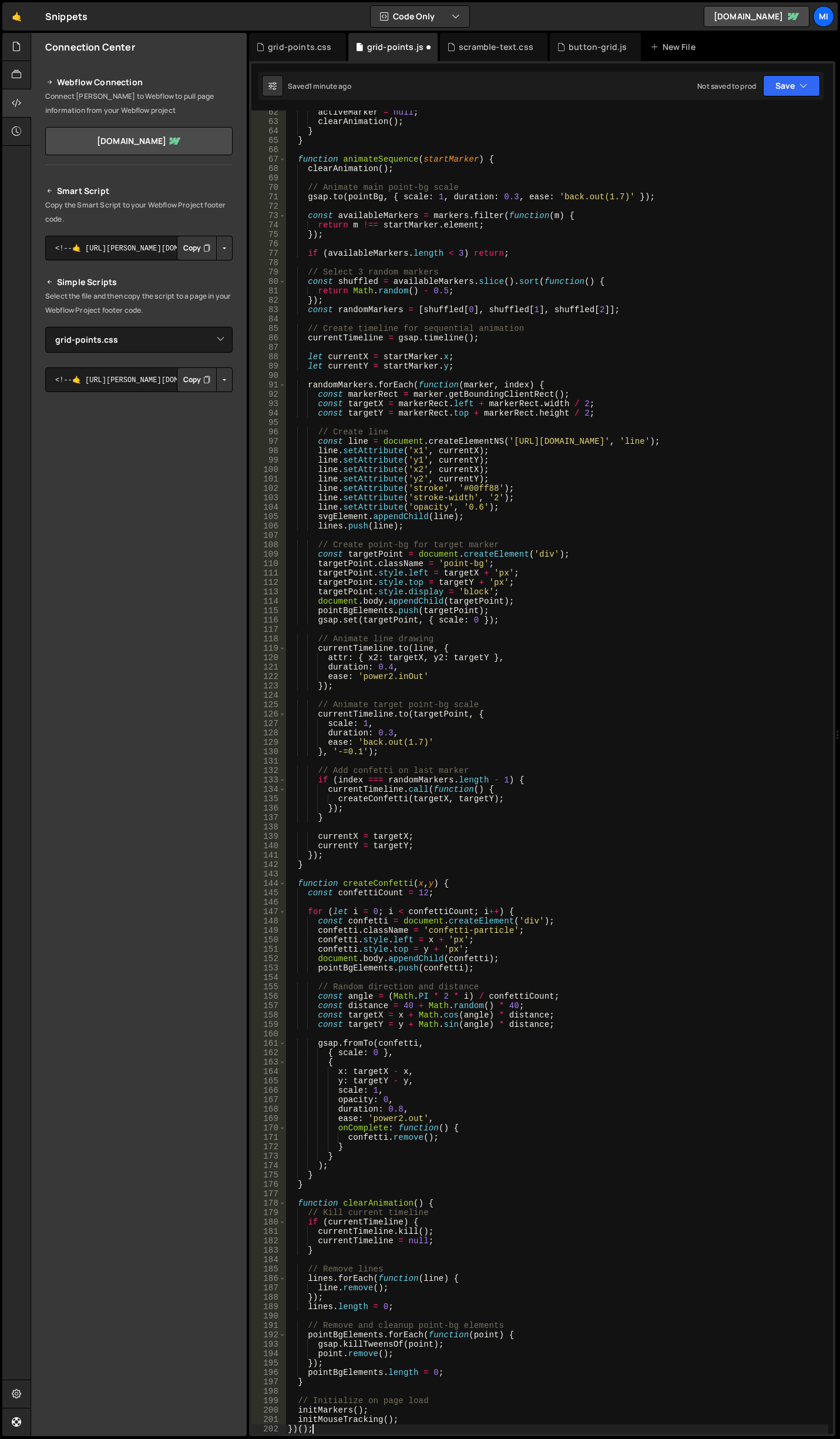
scroll to position [577, 0]
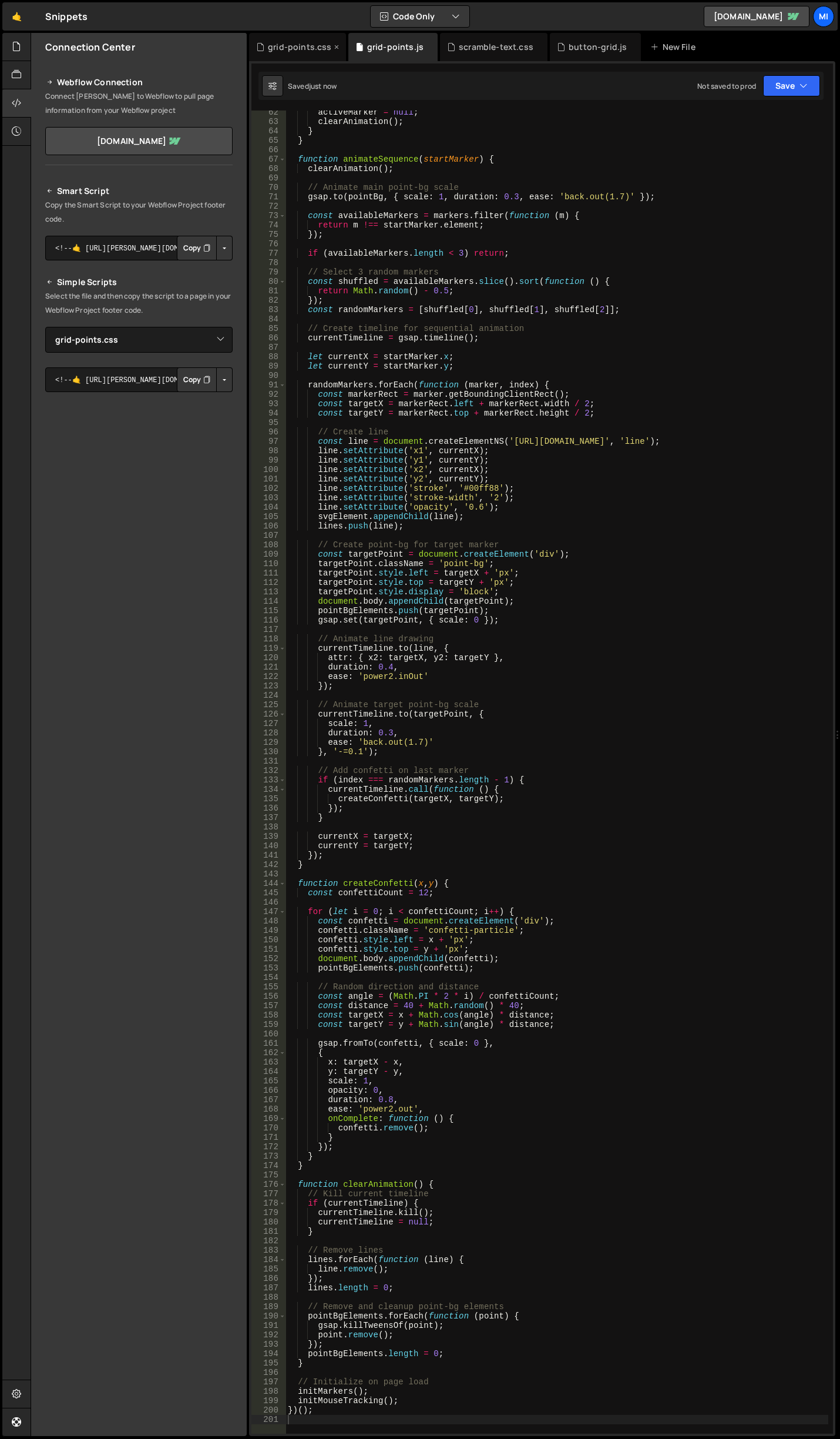
click at [295, 54] on div "grid-points.css" at bounding box center [298, 47] width 97 height 28
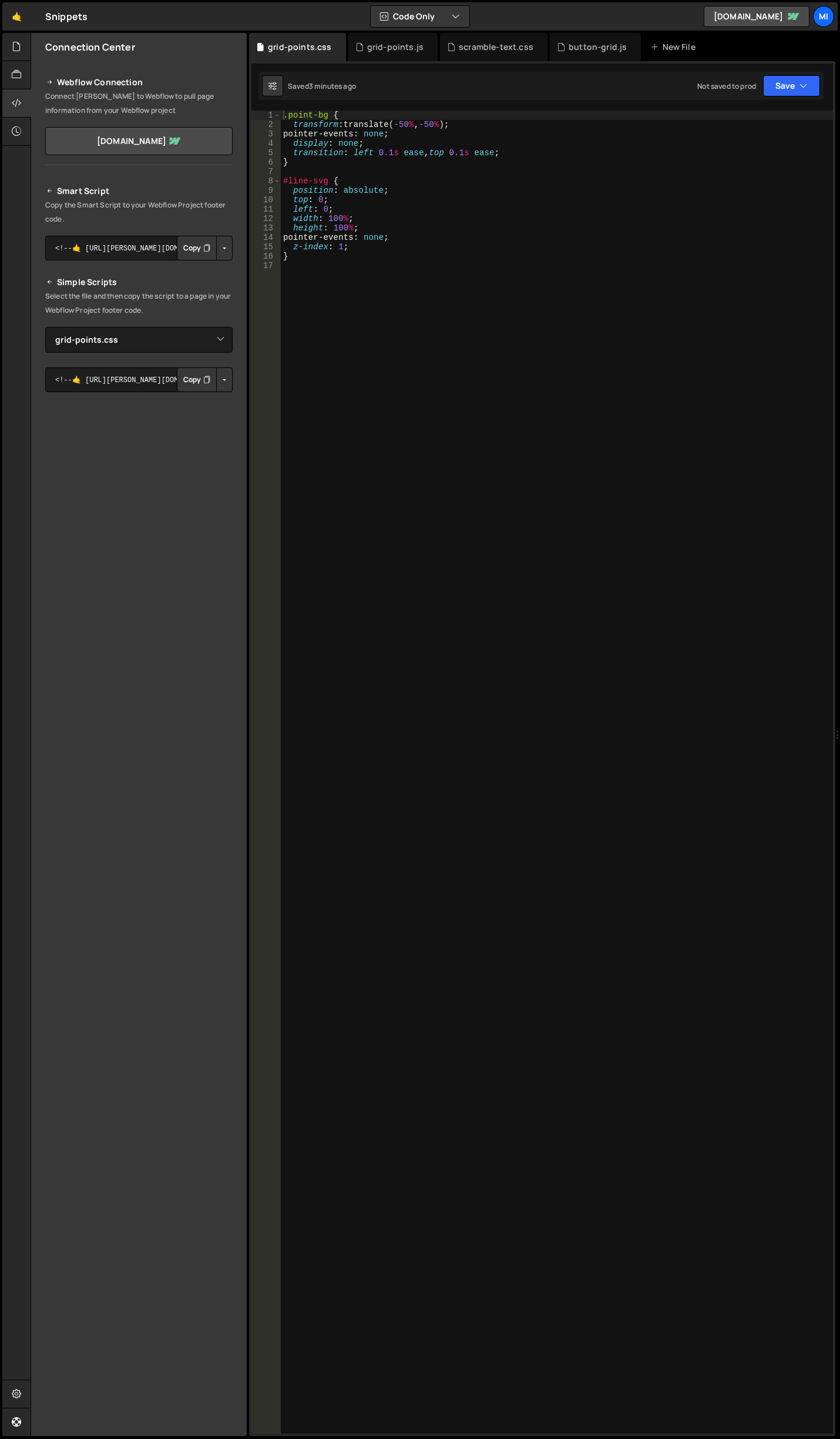
click at [390, 321] on div ".point-bg { transform : translate( -50 % , -50 % ) ; pointer-events : none ; di…" at bounding box center [556, 781] width 552 height 1342
paste textarea "}"
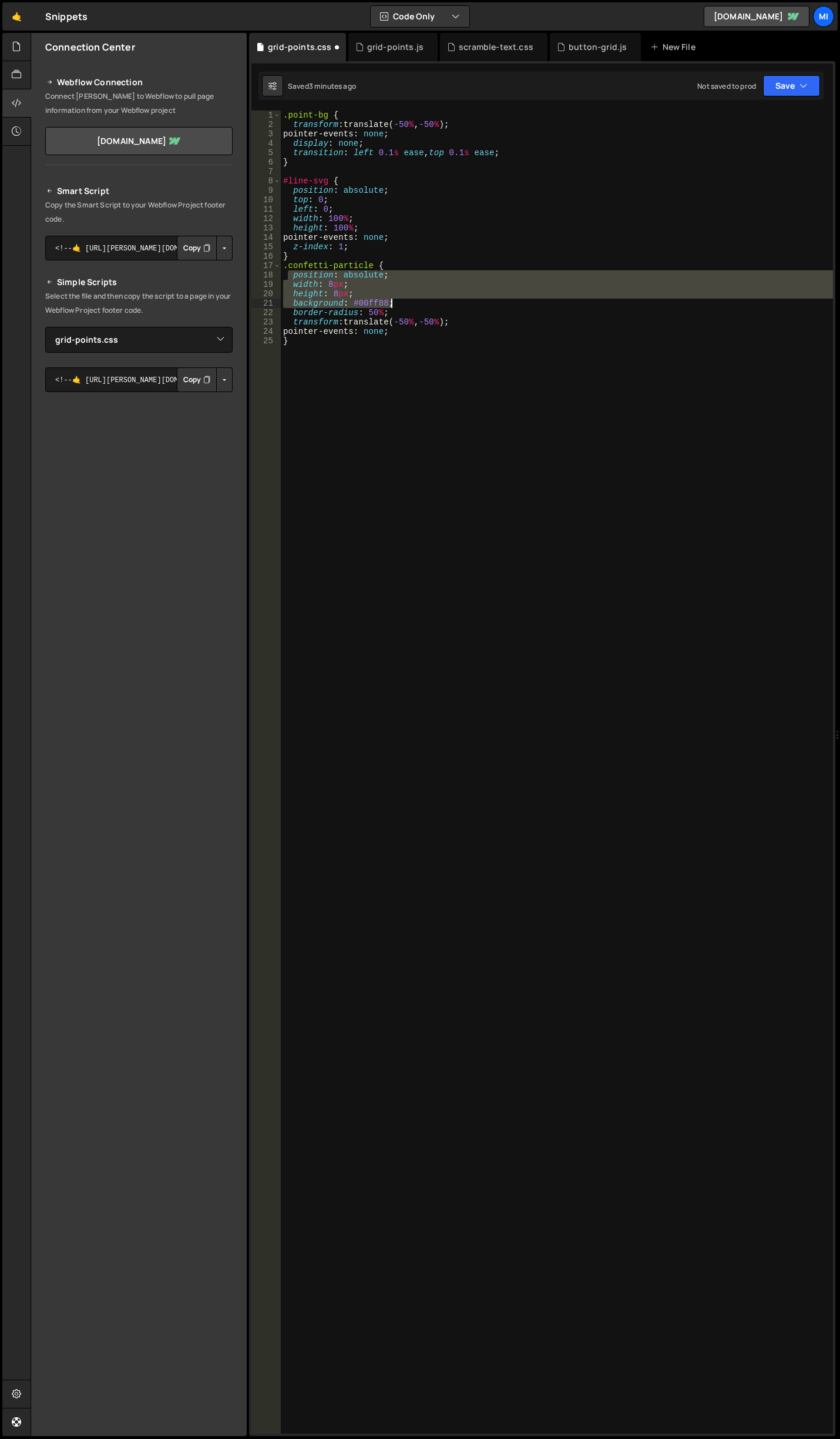
drag, startPoint x: 318, startPoint y: 274, endPoint x: 454, endPoint y: 301, distance: 138.7
click at [454, 301] on div ".point-bg { transform : translate( -50 % , -50 % ) ; pointer-events : none ; di…" at bounding box center [556, 781] width 552 height 1342
type textarea "height: 8px; background: #00ff88;"
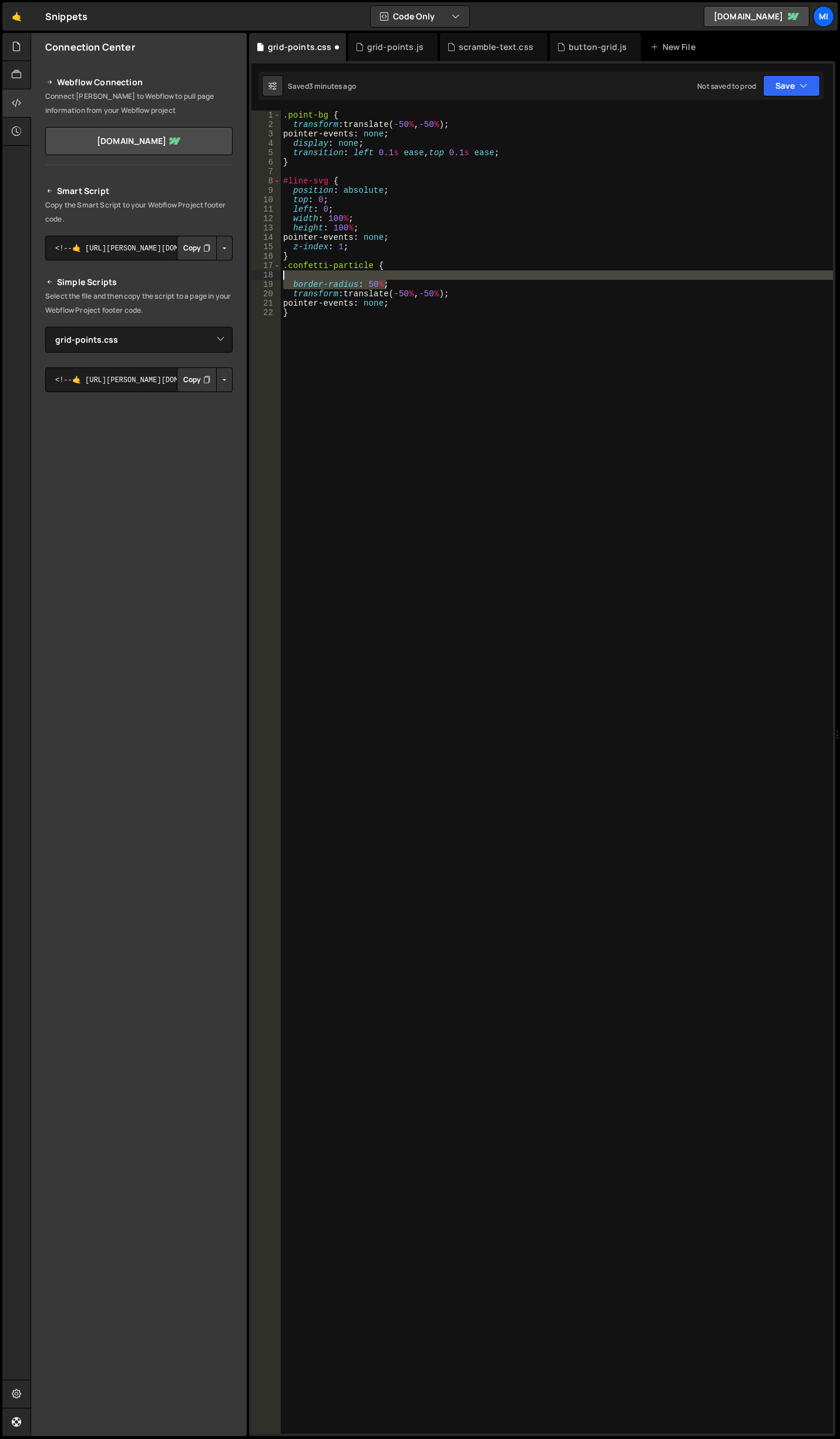
drag, startPoint x: 402, startPoint y: 284, endPoint x: 279, endPoint y: 274, distance: 123.4
click at [279, 274] on div "1 2 3 4 5 6 7 8 9 10 11 12 13 14 15 16 17 18 19 20 21 22 .point-bg { transform …" at bounding box center [542, 772] width 582 height 1323
type textarea "border-radius: 50%;"
click at [378, 43] on div "grid-points.js" at bounding box center [395, 47] width 56 height 12
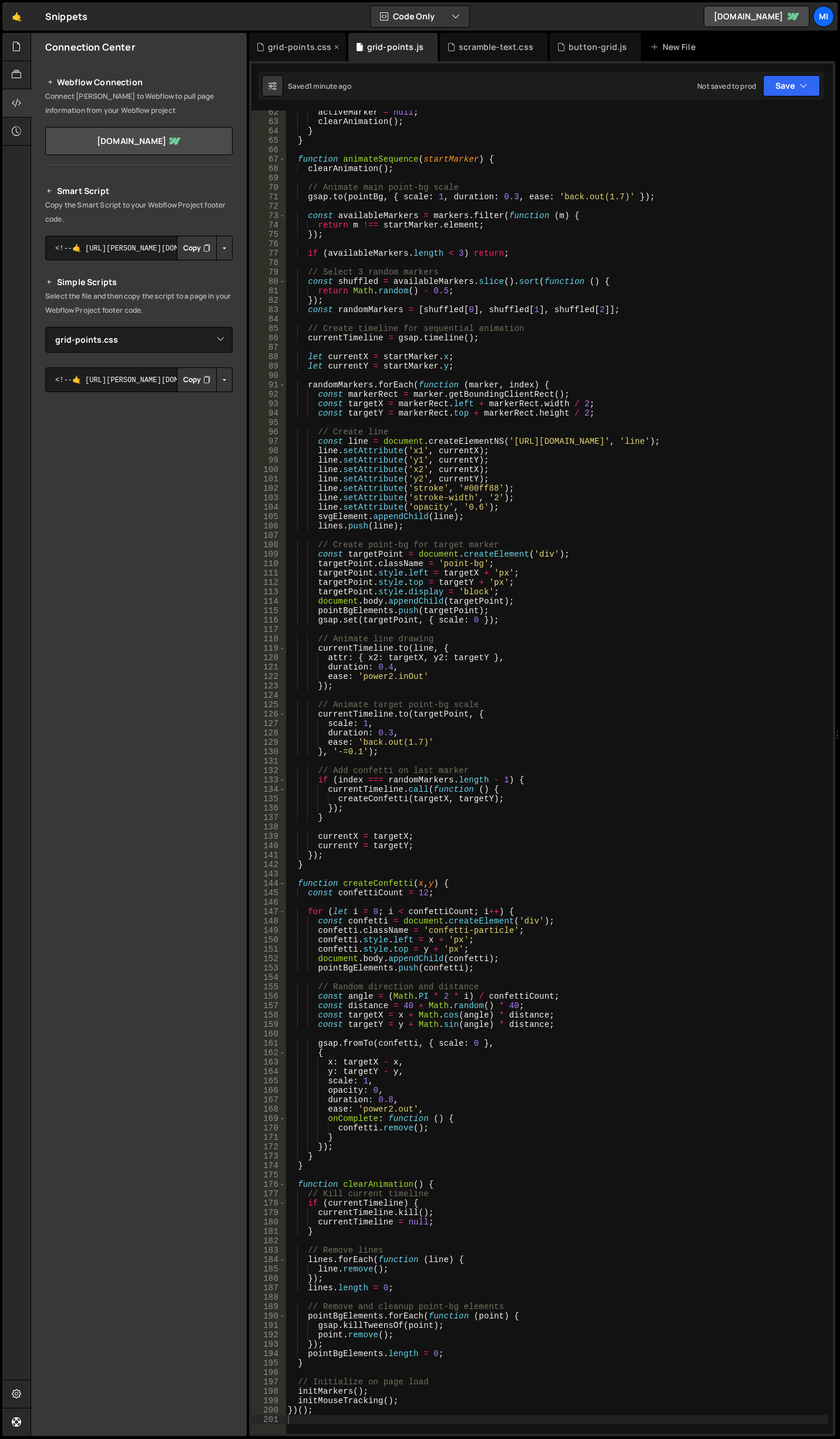
click at [295, 60] on div "grid-points.css" at bounding box center [298, 47] width 97 height 28
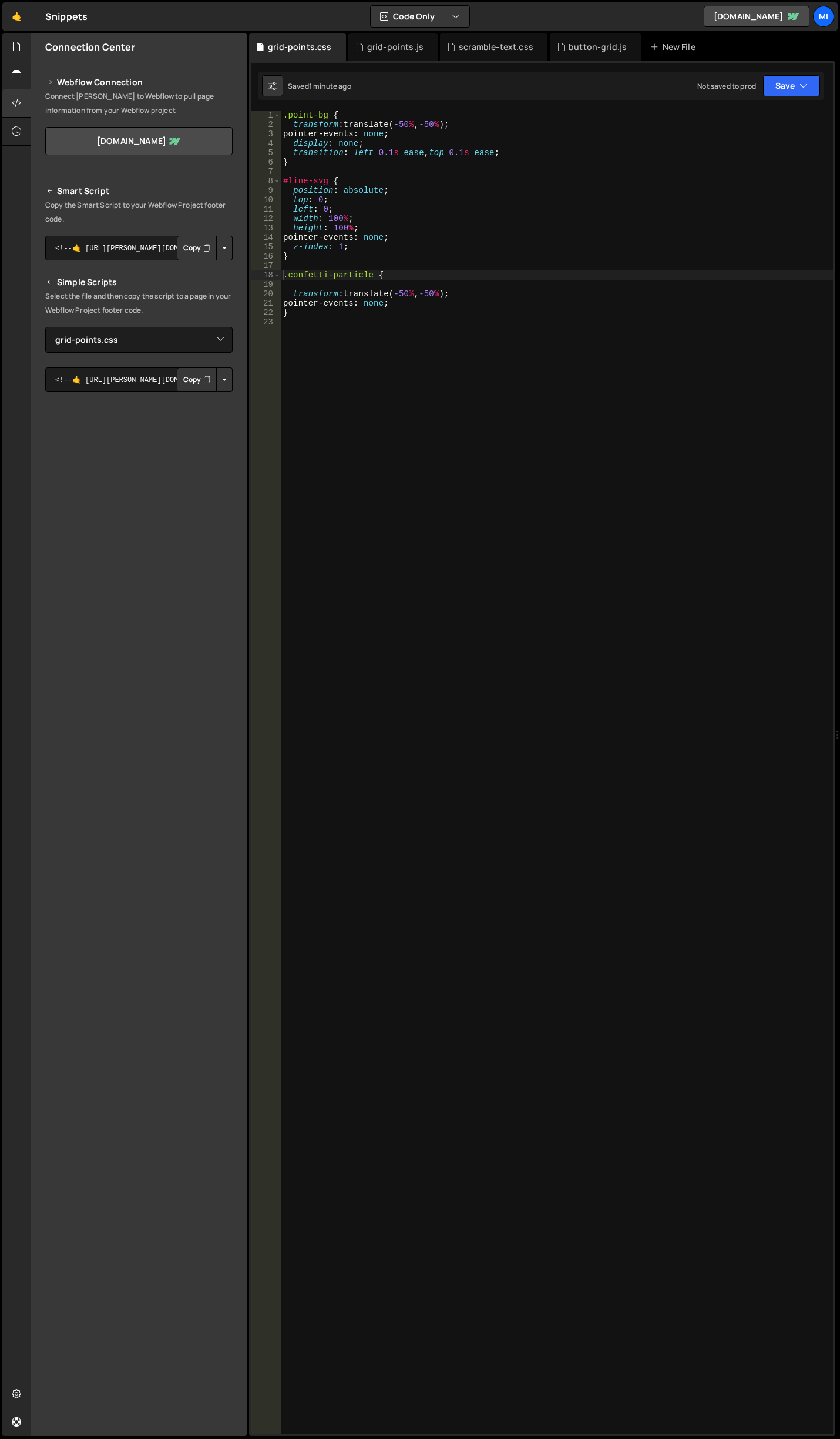
type textarea "pointer-events: none;"
click at [372, 238] on div ".point-bg { transform : translate( -50 % , -50 % ) ; pointer-events : none ; di…" at bounding box center [556, 781] width 552 height 1342
click at [389, 37] on div "grid-points.js" at bounding box center [393, 47] width 89 height 28
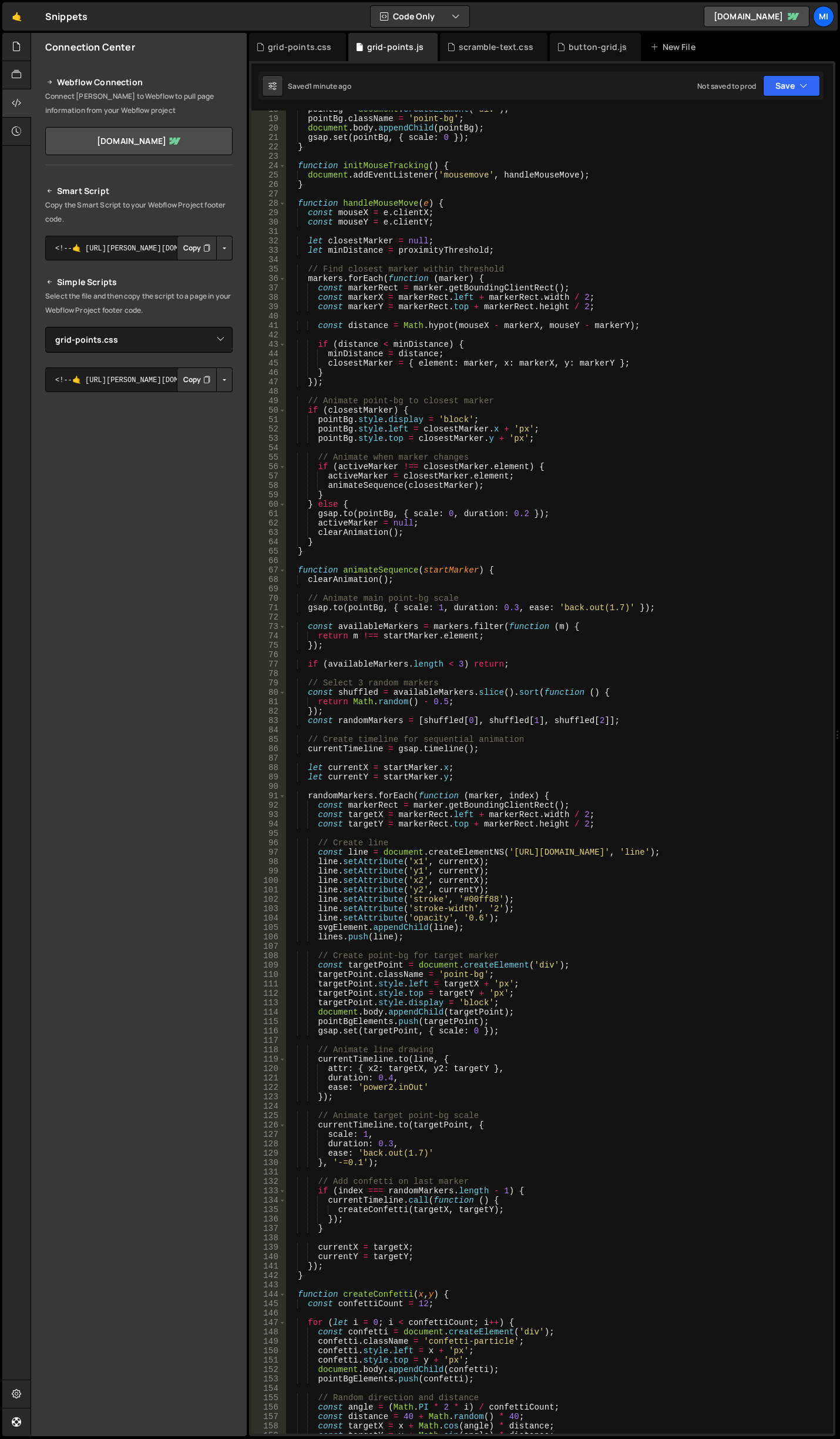
scroll to position [0, 0]
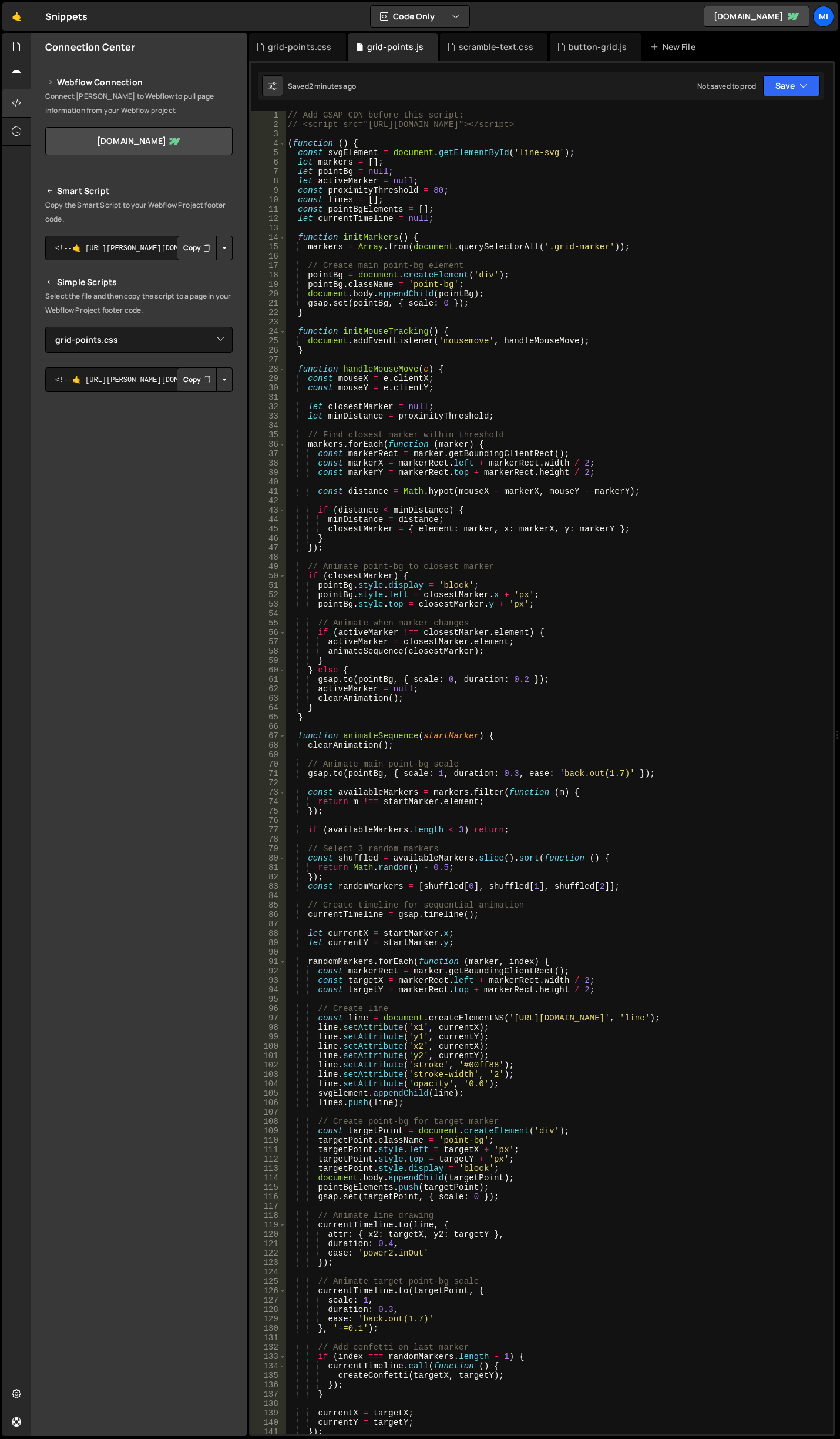
click at [709, 459] on div "// Add GSAP CDN before this script: // <script src="[URL][DOMAIN_NAME]"></scrip…" at bounding box center [556, 781] width 543 height 1342
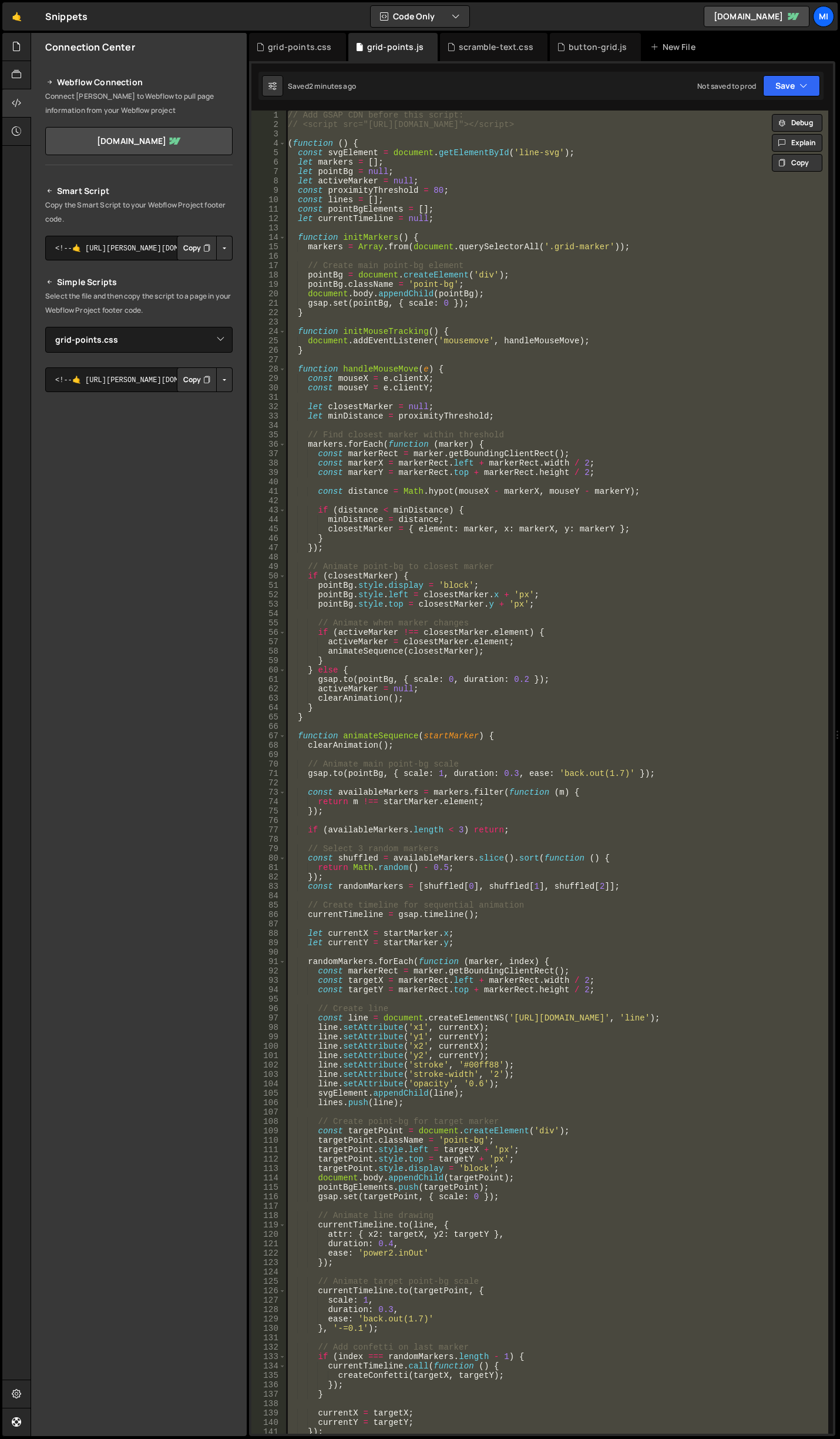
paste textarea
type textarea "})();"
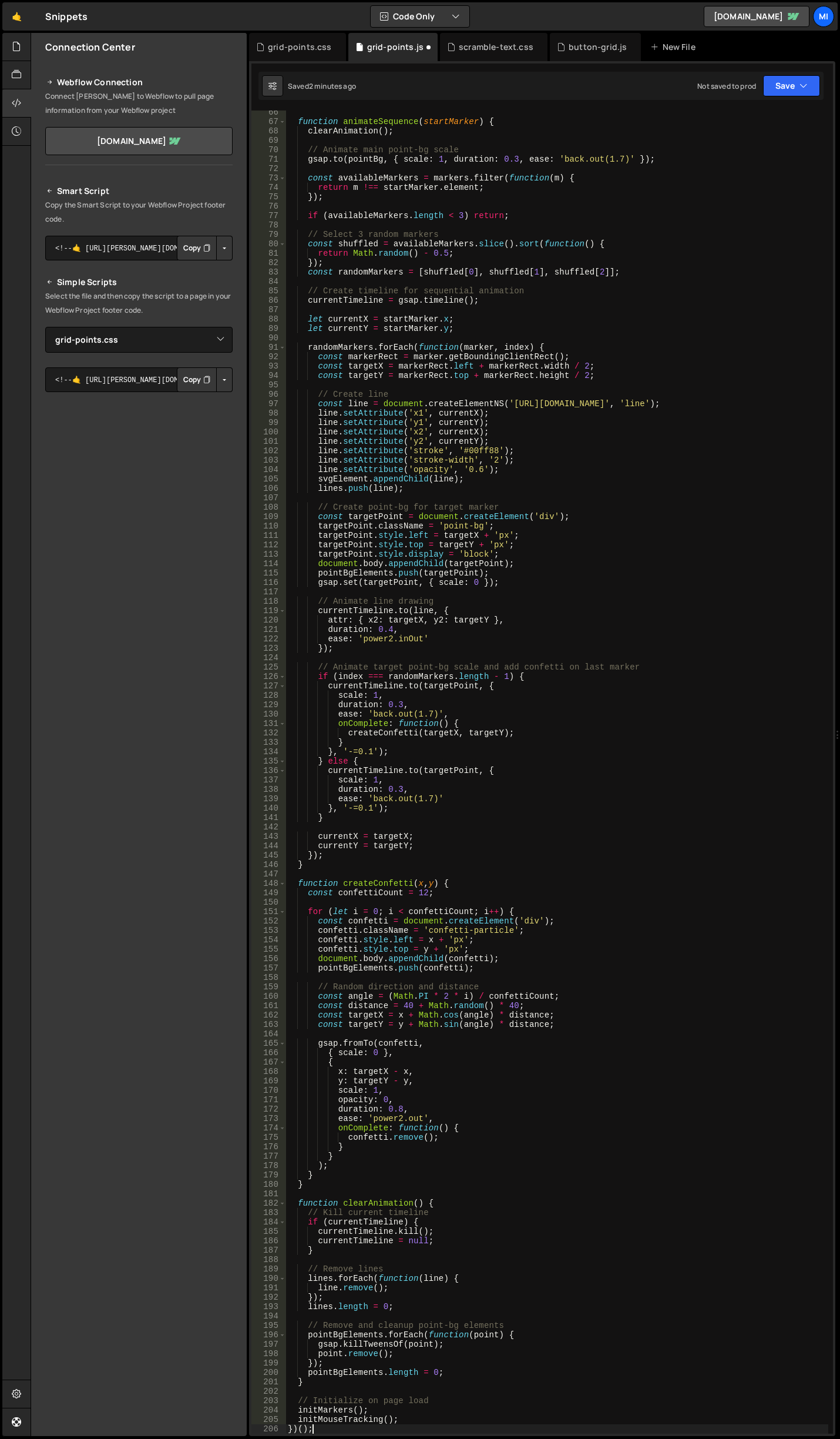
scroll to position [614, 0]
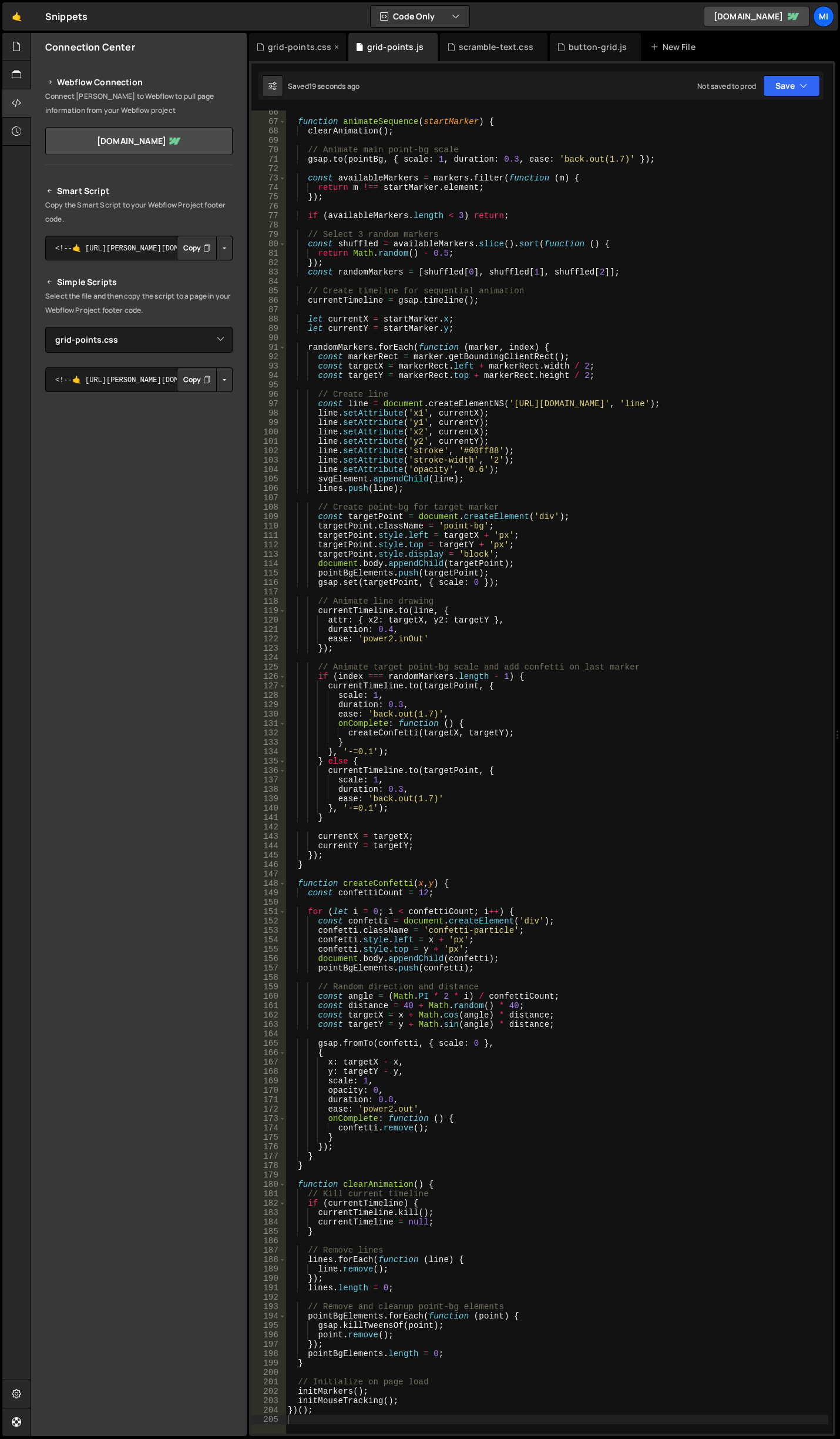
click at [302, 57] on div "grid-points.css" at bounding box center [298, 47] width 97 height 28
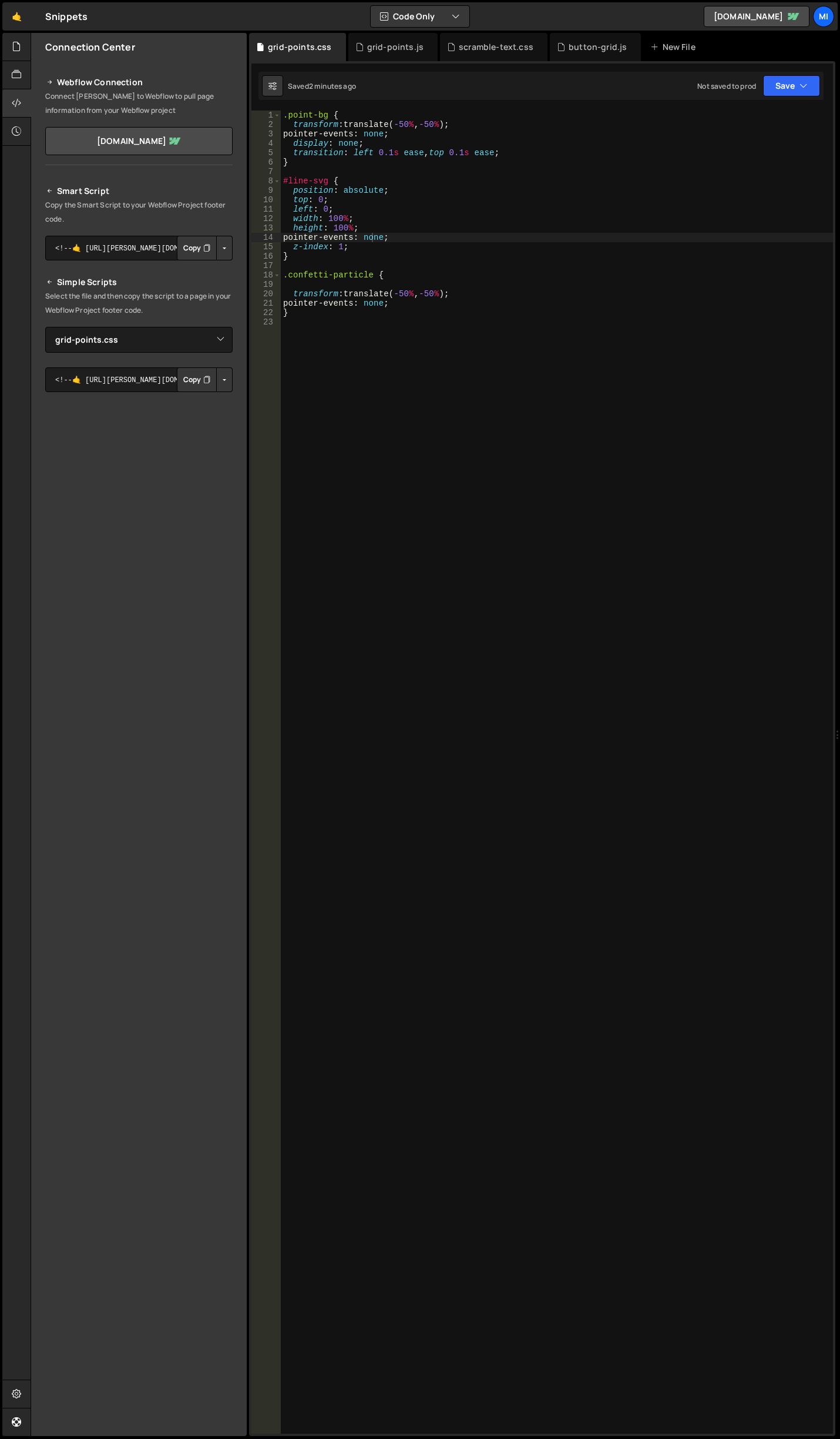
type textarea ".confetti-particle {"
drag, startPoint x: 370, startPoint y: 274, endPoint x: 288, endPoint y: 275, distance: 82.0
click at [288, 275] on div ".point-bg { transform : translate( -50 % , -50 % ) ; pointer-events : none ; di…" at bounding box center [556, 781] width 552 height 1342
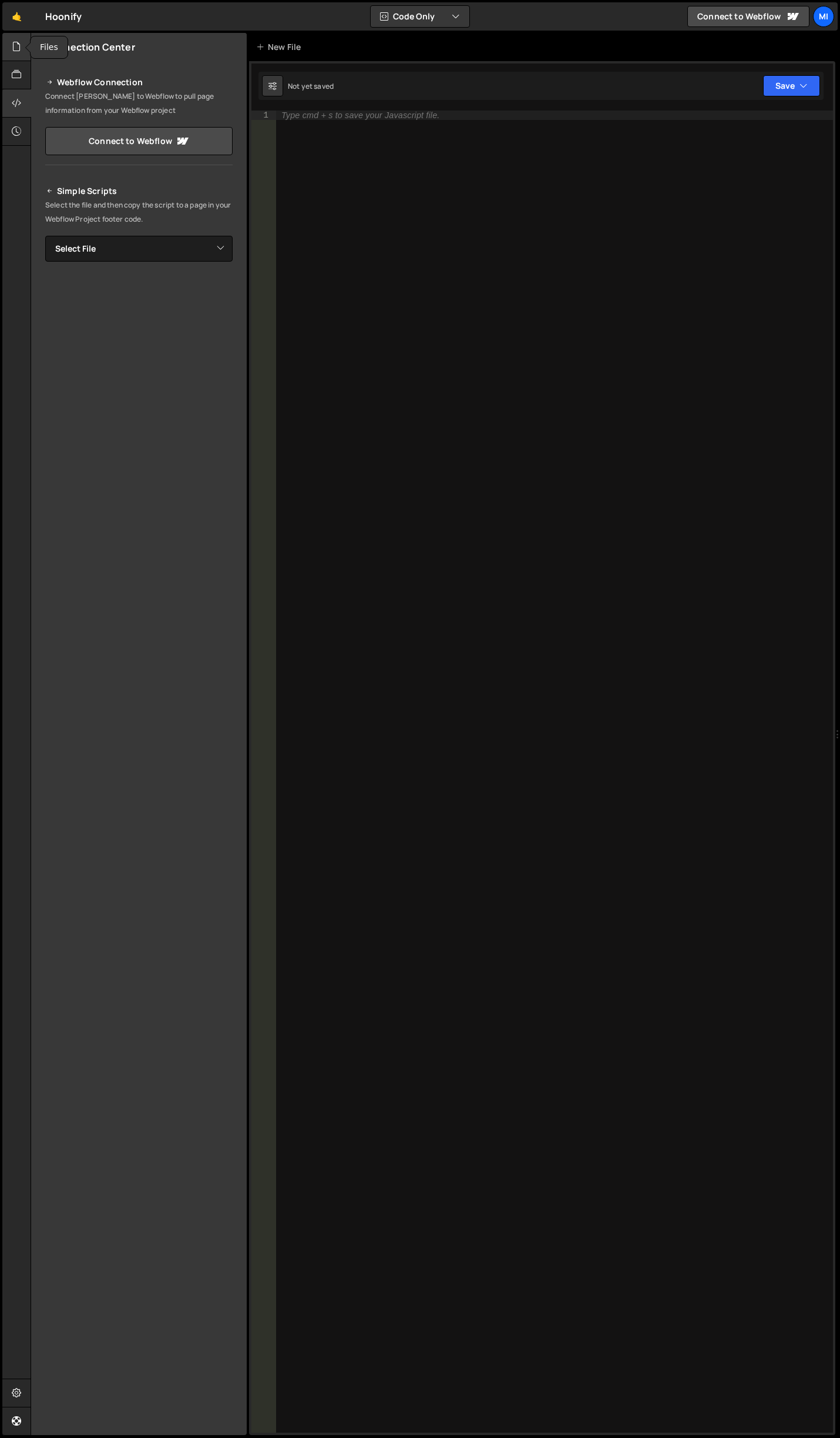
click at [20, 44] on icon at bounding box center [17, 47] width 9 height 13
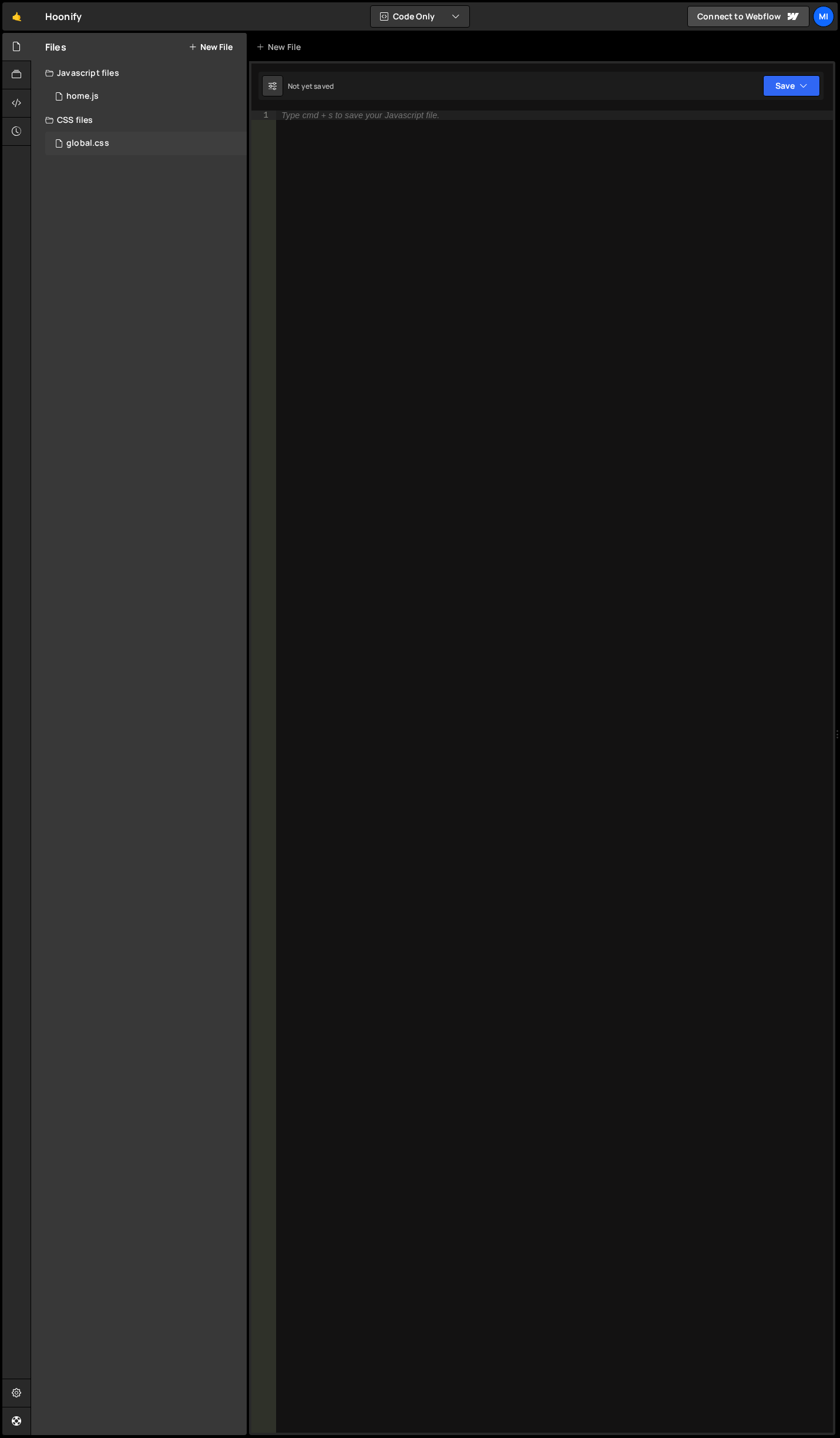
click at [93, 135] on div "global.css 0" at bounding box center [146, 144] width 201 height 24
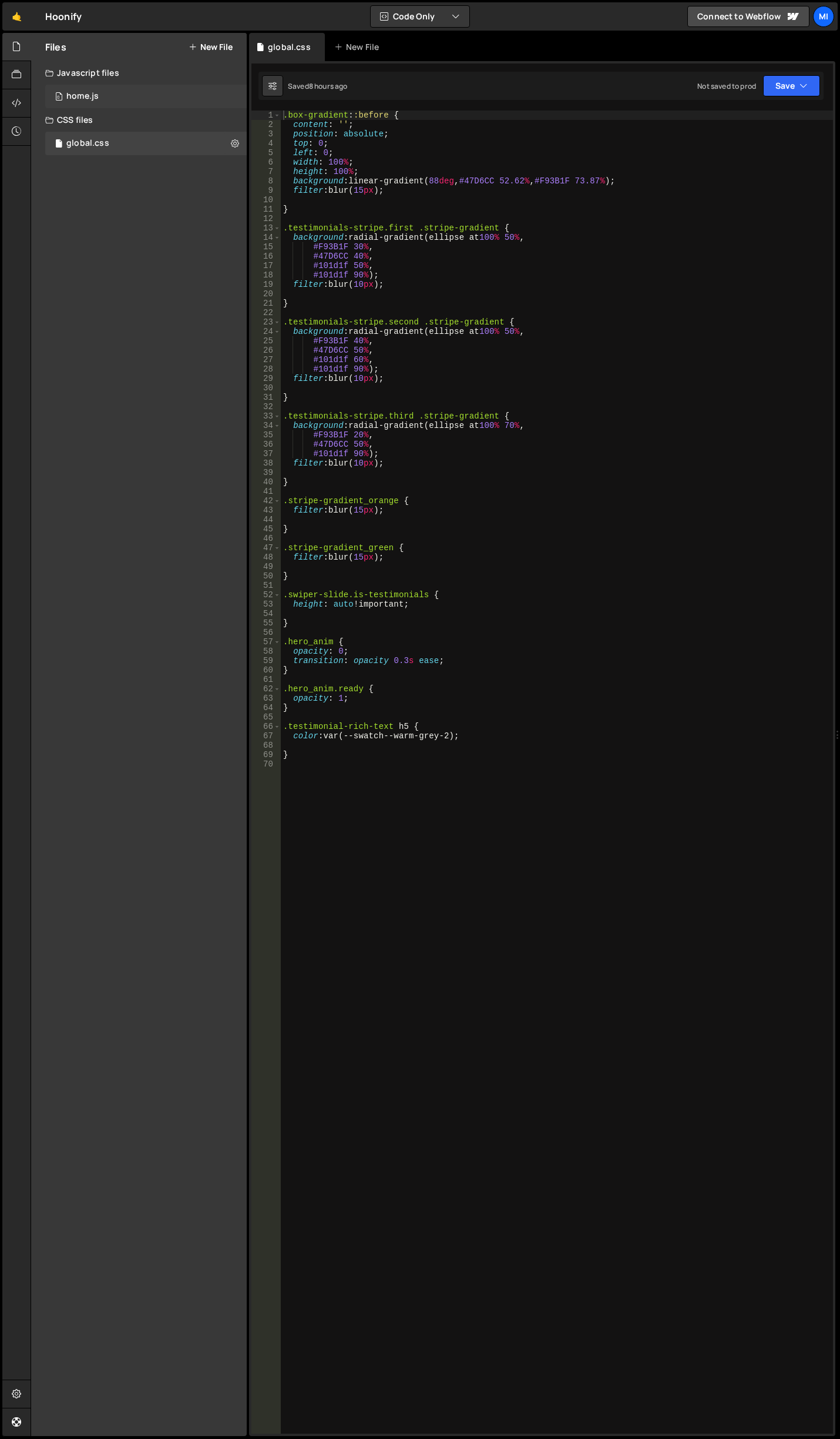
click at [110, 100] on div "0 home.js 0" at bounding box center [146, 96] width 201 height 24
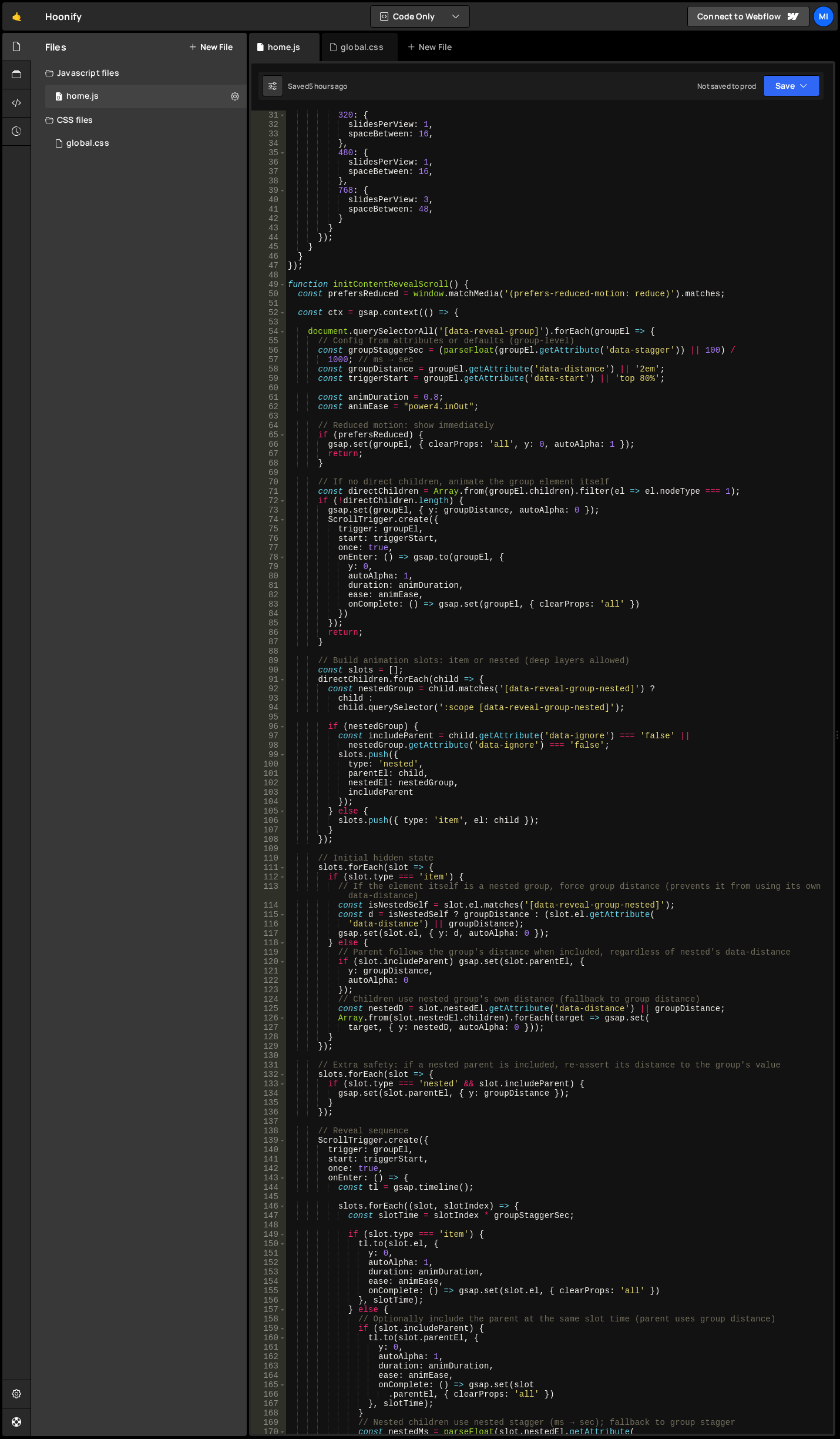
scroll to position [247, 0]
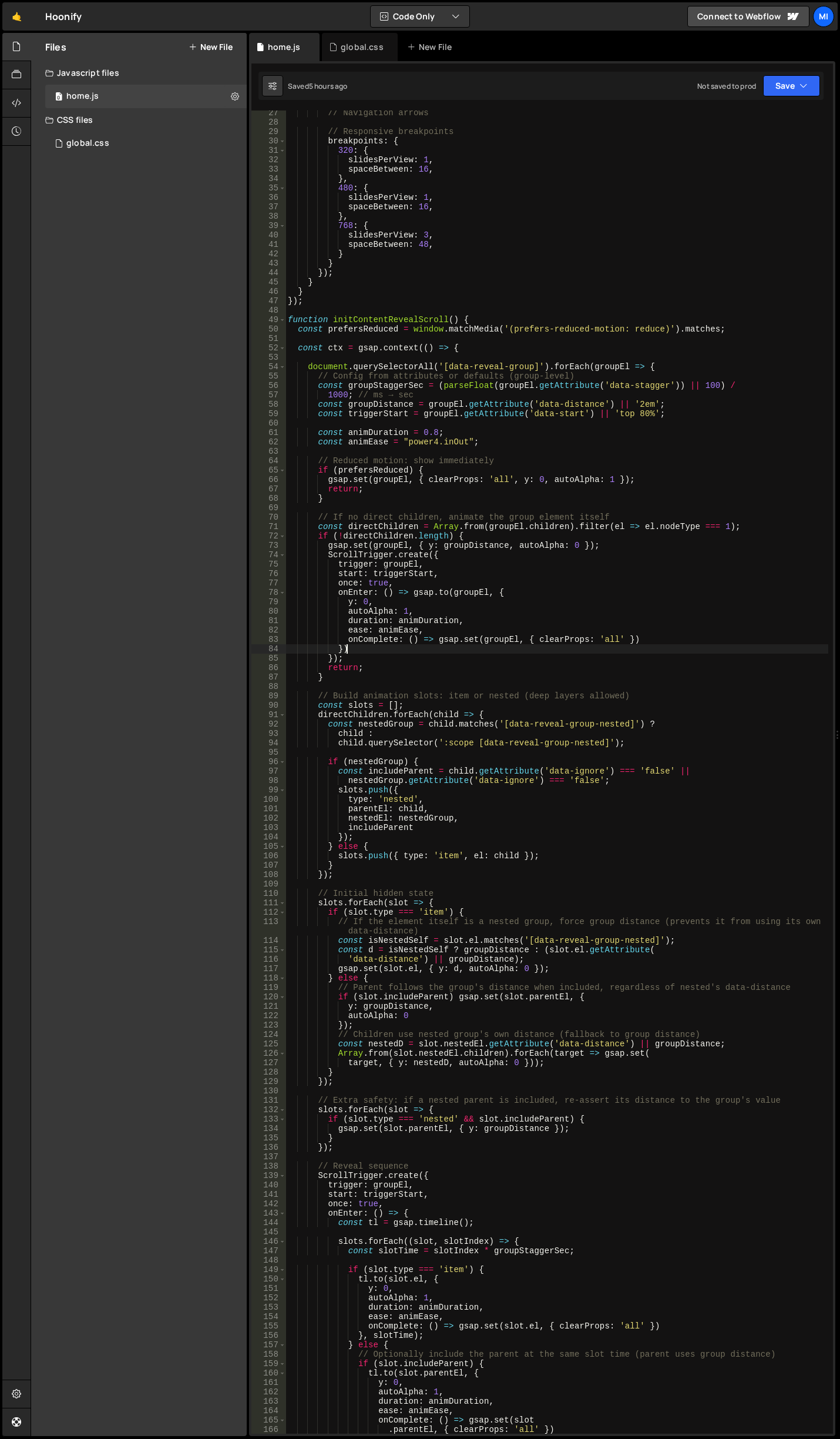
click at [564, 653] on div "// Navigation arrows // Responsive breakpoints breakpoints : { 320 : { slidesPe…" at bounding box center [556, 779] width 543 height 1342
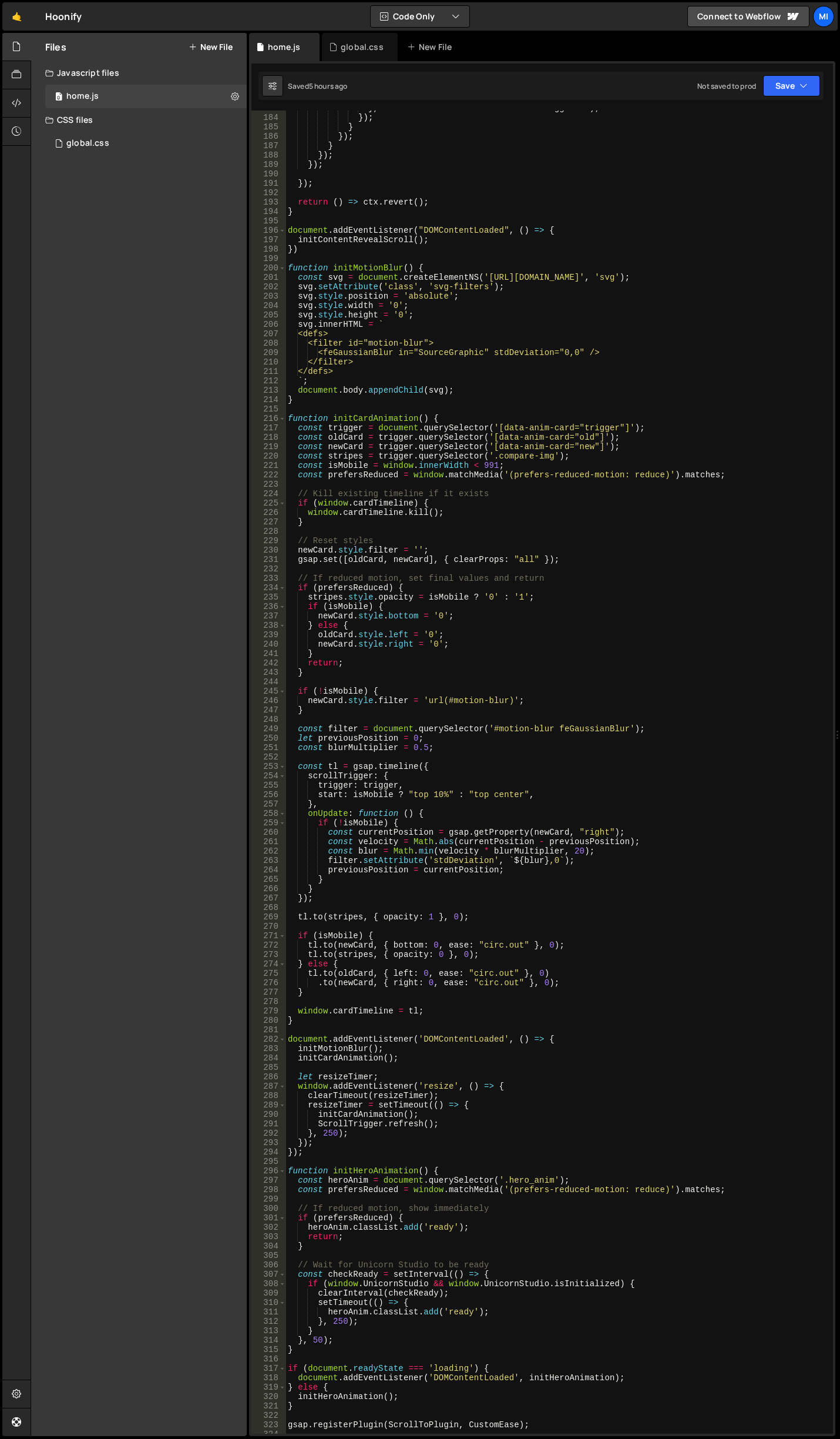
scroll to position [1728, 0]
click at [431, 974] on div "} , slotTime + nestedIndex * nestedStaggerSec ) ; }) ; } }) ; } }) ; }) ; }) ; …" at bounding box center [556, 774] width 543 height 1342
paste textarea "duration: 1,"
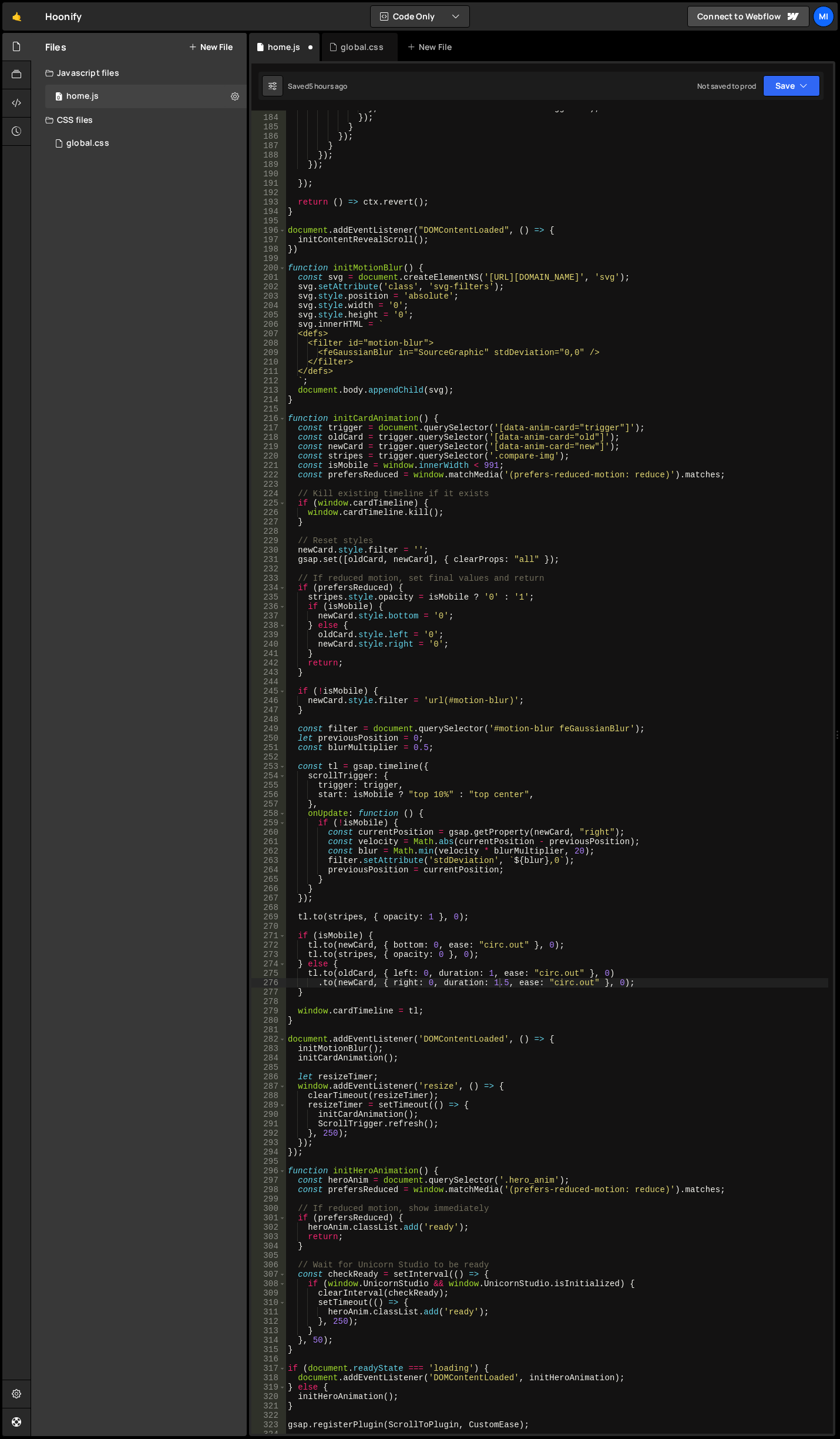
click at [491, 972] on div "} , slotTime + nestedIndex * nestedStaggerSec ) ; }) ; } }) ; } }) ; }) ; }) ; …" at bounding box center [556, 774] width 543 height 1342
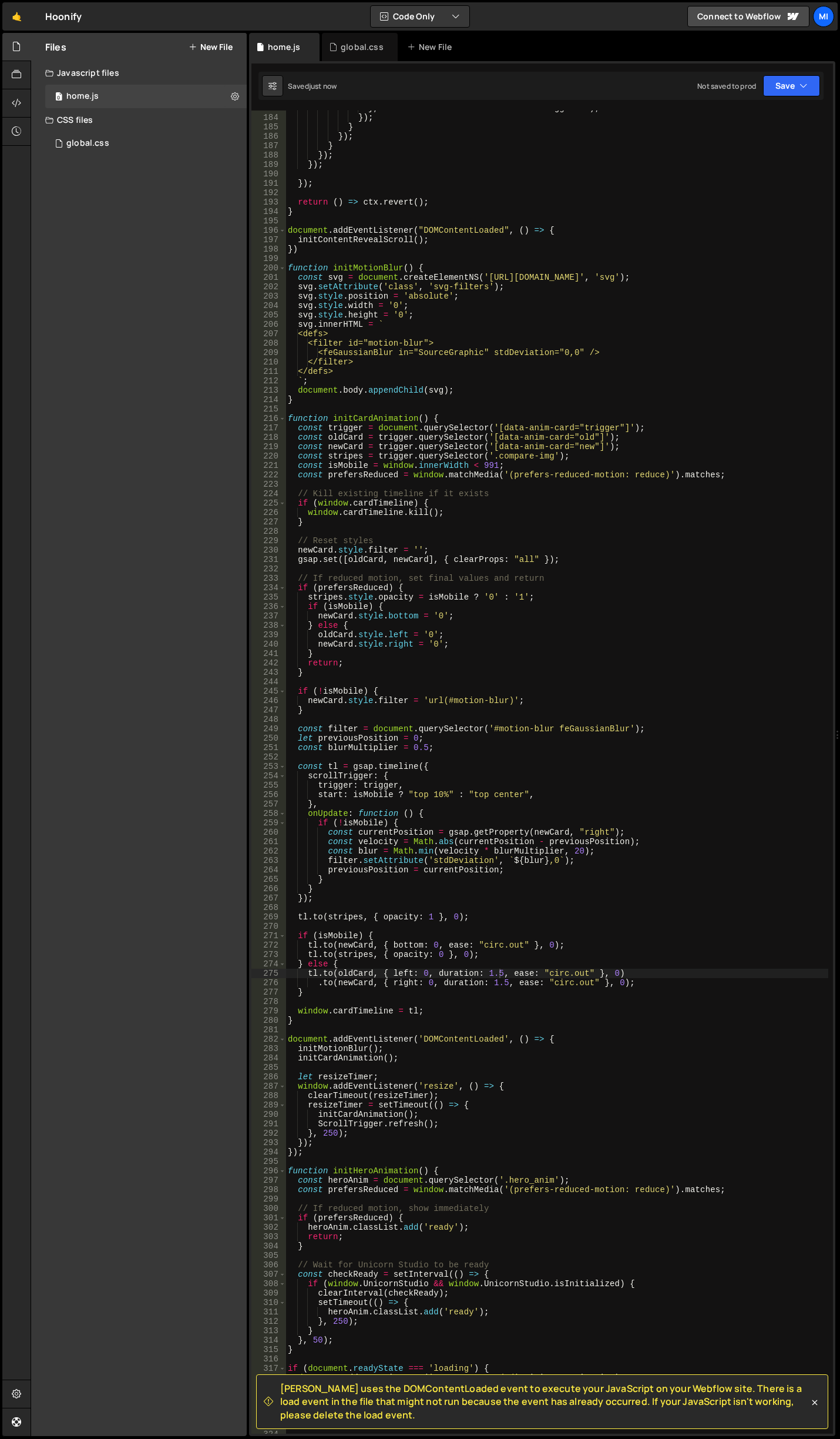
drag, startPoint x: 404, startPoint y: 1139, endPoint x: 408, endPoint y: 1129, distance: 10.8
click at [404, 1139] on div "} , slotTime + nestedIndex * nestedStaggerSec ) ; }) ; } }) ; } }) ; }) ; }) ; …" at bounding box center [556, 774] width 543 height 1342
click at [497, 975] on div "} , slotTime + nestedIndex * nestedStaggerSec ) ; }) ; } }) ; } }) ; }) ; }) ; …" at bounding box center [556, 774] width 543 height 1342
click at [497, 973] on div "} , slotTime + nestedIndex * nestedStaggerSec ) ; }) ; } }) ; } }) ; }) ; }) ; …" at bounding box center [556, 774] width 543 height 1342
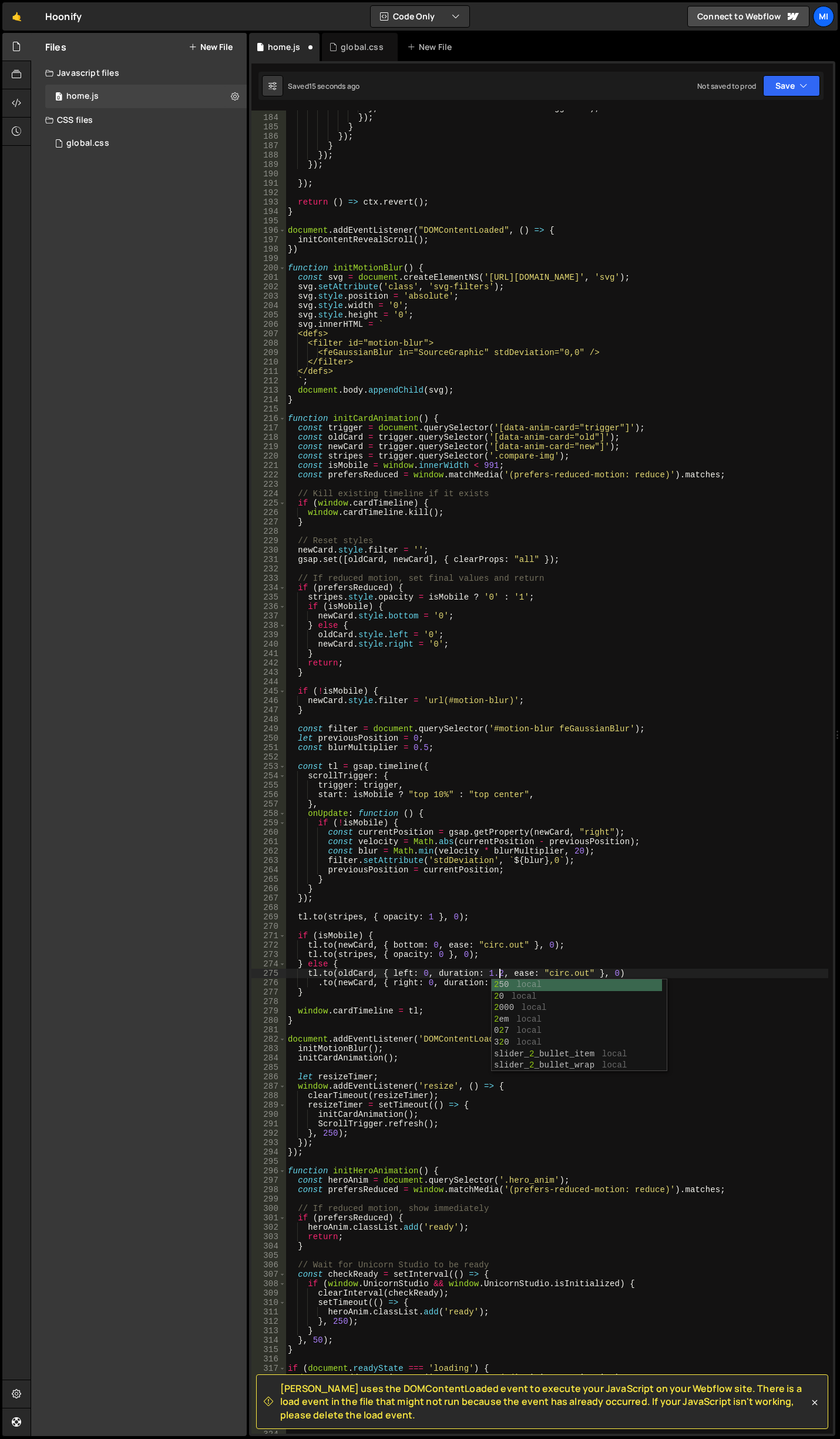
click at [468, 878] on div "} , slotTime + nestedIndex * nestedStaggerSec ) ; }) ; } }) ; } }) ; }) ; }) ; …" at bounding box center [556, 774] width 543 height 1342
click at [500, 979] on div "} , slotTime + nestedIndex * nestedStaggerSec ) ; }) ; } }) ; } }) ; }) ; }) ; …" at bounding box center [556, 774] width 543 height 1342
drag, startPoint x: 544, startPoint y: 1048, endPoint x: 525, endPoint y: 994, distance: 57.2
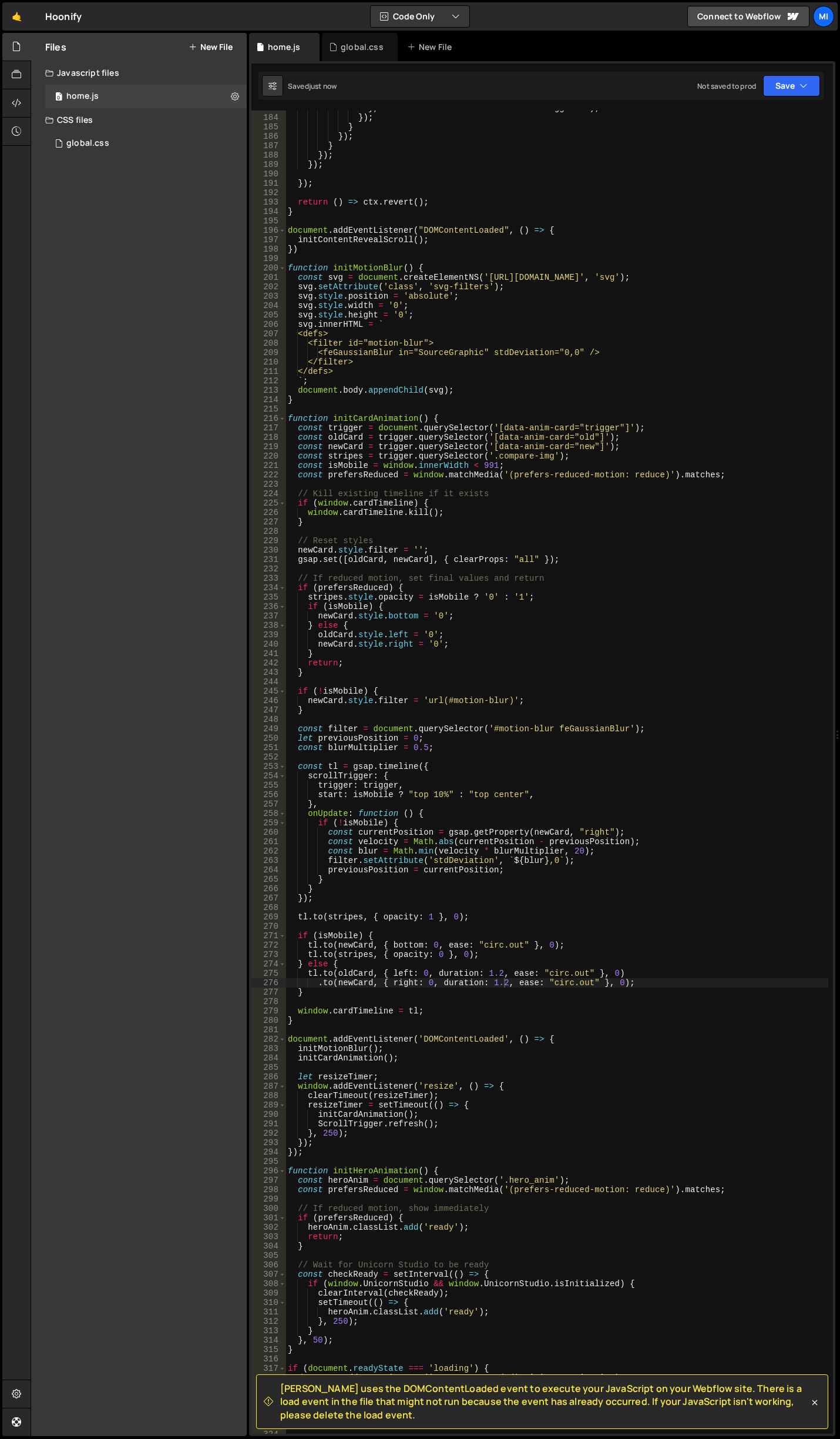
click at [544, 1048] on div "} , slotTime + nestedIndex * nestedStaggerSec ) ; }) ; } }) ; } }) ; }) ; }) ; …" at bounding box center [556, 774] width 543 height 1342
click at [500, 982] on div "} , slotTime + nestedIndex * nestedStaggerSec ) ; }) ; } }) ; } }) ; }) ; }) ; …" at bounding box center [556, 774] width 543 height 1342
click at [504, 982] on div "} , slotTime + nestedIndex * nestedStaggerSec ) ; }) ; } }) ; } }) ; }) ; }) ; …" at bounding box center [556, 774] width 543 height 1342
click at [486, 969] on div "} , slotTime + nestedIndex * nestedStaggerSec ) ; }) ; } }) ; } }) ; }) ; }) ; …" at bounding box center [556, 774] width 543 height 1342
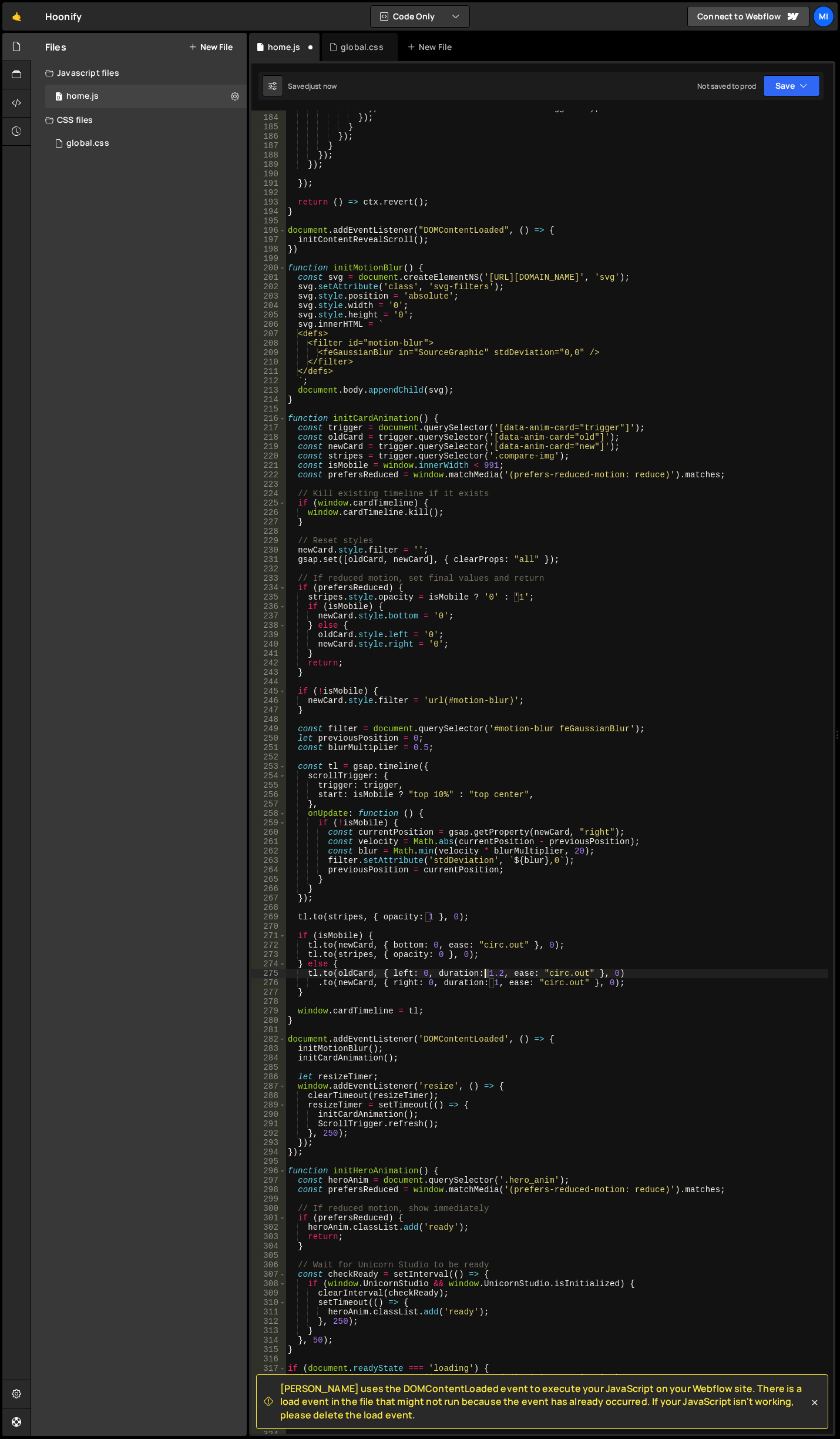
scroll to position [0, 14]
click at [523, 982] on div "} , slotTime + nestedIndex * nestedStaggerSec ) ; }) ; } }) ; } }) ; }) ; }) ; …" at bounding box center [556, 774] width 543 height 1342
click at [486, 972] on div "} , slotTime + nestedIndex * nestedStaggerSec ) ; }) ; } }) ; } }) ; }) ; }) ; …" at bounding box center [556, 774] width 543 height 1342
click at [476, 977] on div "} , slotTime + nestedIndex * nestedStaggerSec ) ; }) ; } }) ; } }) ; }) ; }) ; …" at bounding box center [556, 774] width 543 height 1342
click at [493, 982] on div "} , slotTime + nestedIndex * nestedStaggerSec ) ; }) ; } }) ; } }) ; }) ; }) ; …" at bounding box center [556, 774] width 543 height 1342
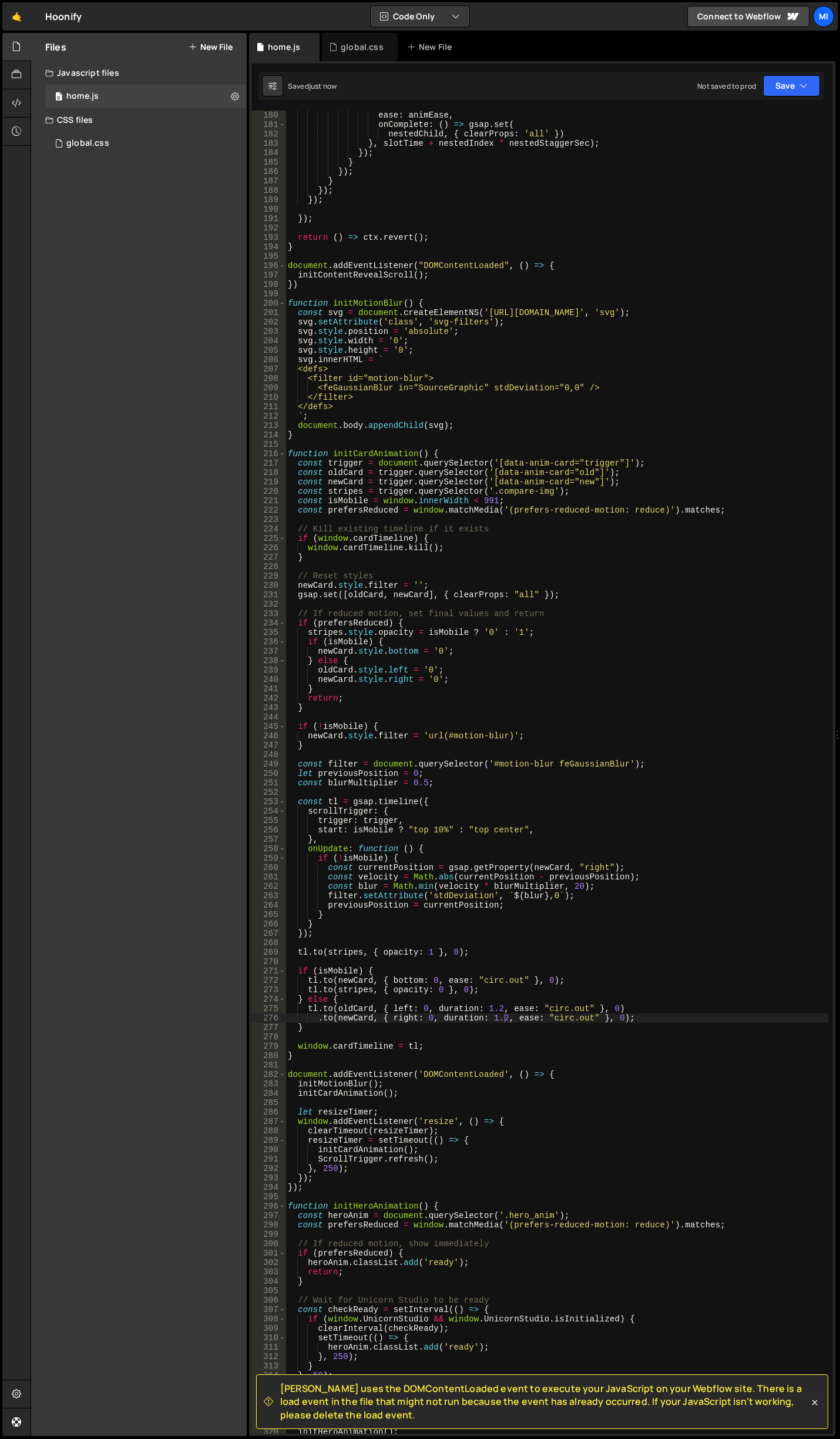
scroll to position [1693, 0]
click at [552, 665] on div "duration : animDuration , ease : animEase , onComplete : ( ) => gsap . set ( ne…" at bounding box center [556, 772] width 543 height 1342
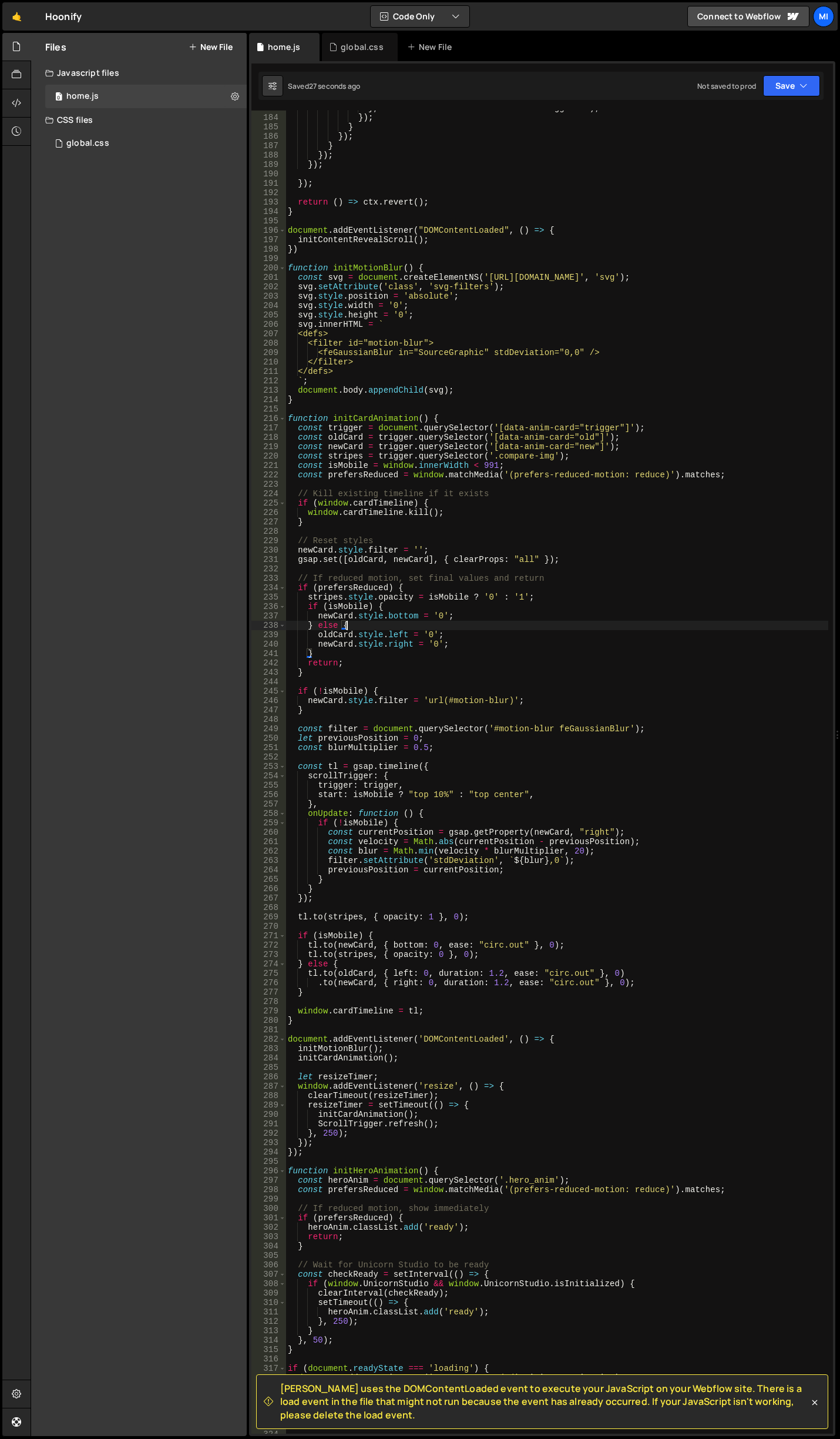
scroll to position [1728, 0]
drag, startPoint x: 412, startPoint y: 746, endPoint x: 426, endPoint y: 747, distance: 14.0
click at [426, 747] on div "} , slotTime + nestedIndex * nestedStaggerSec ) ; }) ; } }) ; } }) ; }) ; }) ; …" at bounding box center [556, 774] width 543 height 1342
click at [440, 575] on div "} , slotTime + nestedIndex * nestedStaggerSec ) ; }) ; } }) ; } }) ; }) ; }) ; …" at bounding box center [556, 774] width 543 height 1342
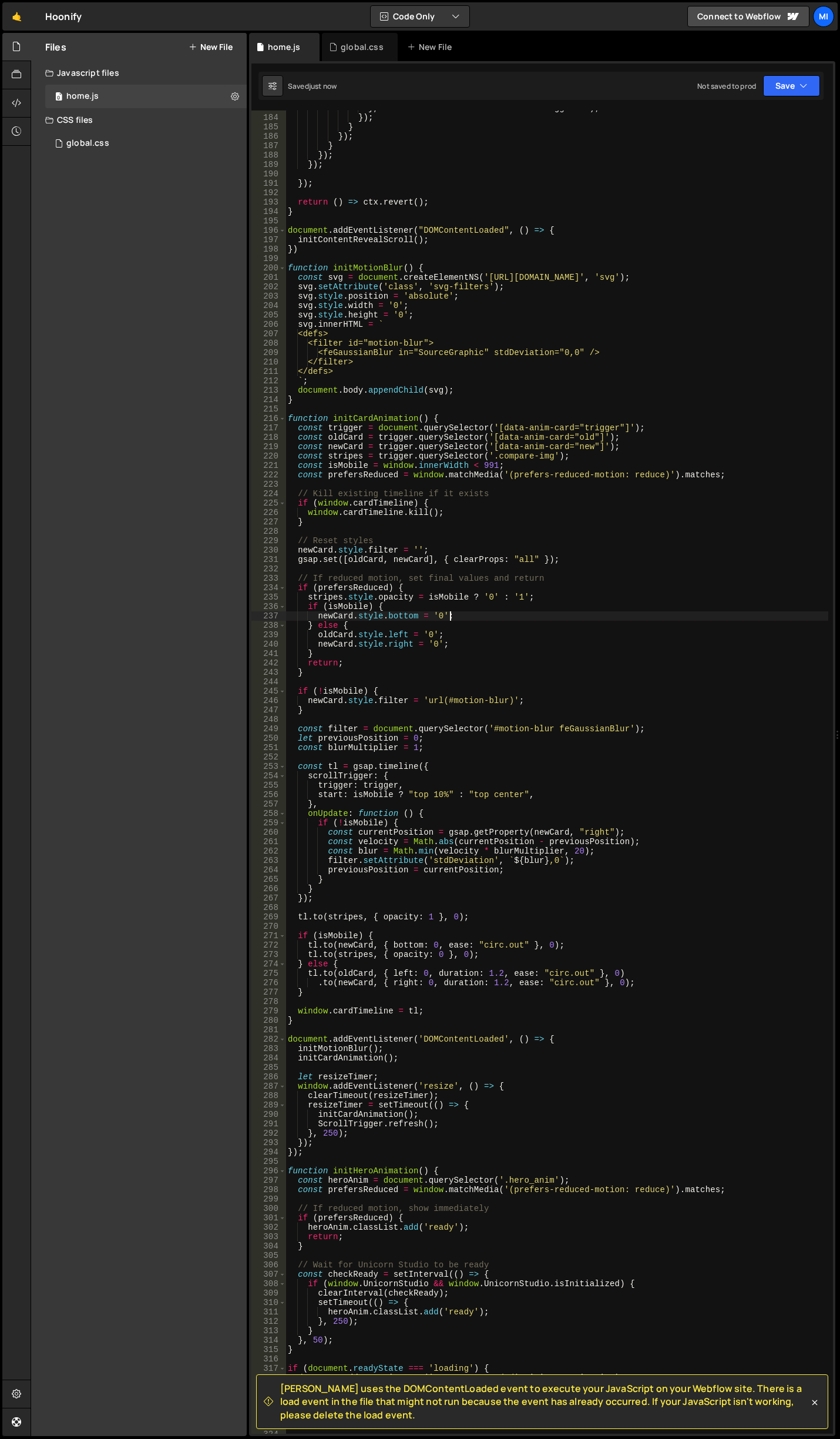
click at [472, 616] on div "} , slotTime + nestedIndex * nestedStaggerSec ) ; }) ; } }) ; } }) ; }) ; }) ; …" at bounding box center [556, 774] width 543 height 1342
click at [466, 741] on div "} , slotTime + nestedIndex * nestedStaggerSec ) ; }) ; } }) ; } }) ; }) ; }) ; …" at bounding box center [556, 774] width 543 height 1342
click at [414, 745] on div "} , slotTime + nestedIndex * nestedStaggerSec ) ; }) ; } }) ; } }) ; }) ; }) ; …" at bounding box center [556, 774] width 543 height 1342
click at [572, 850] on div "} , slotTime + nestedIndex * nestedStaggerSec ) ; }) ; } }) ; } }) ; }) ; }) ; …" at bounding box center [556, 774] width 543 height 1342
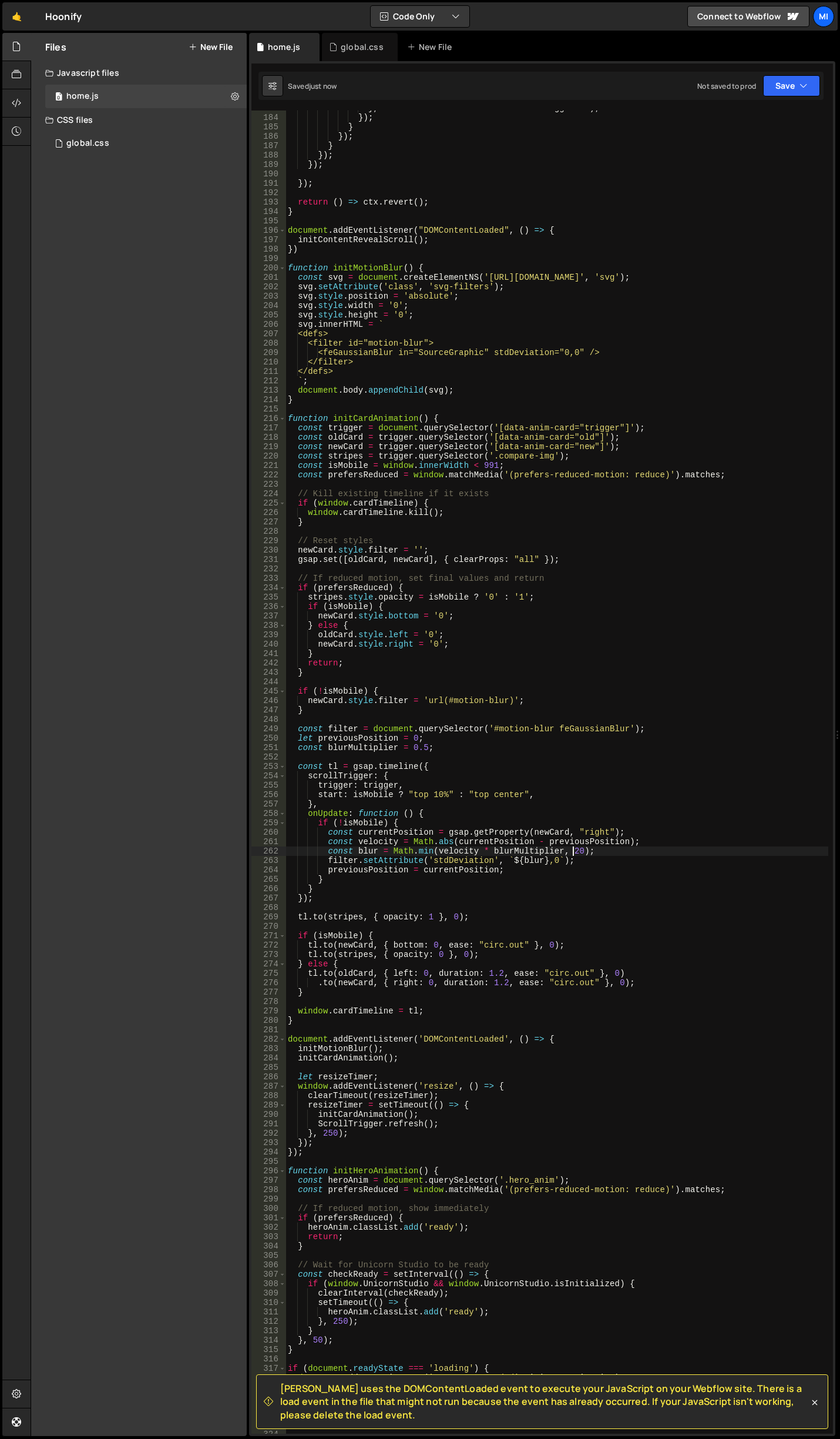
scroll to position [0, 20]
click at [578, 852] on div "} , slotTime + nestedIndex * nestedStaggerSec ) ; }) ; } }) ; } }) ; }) ; }) ; …" at bounding box center [556, 774] width 543 height 1342
click at [574, 852] on div "} , slotTime + nestedIndex * nestedStaggerSec ) ; }) ; } }) ; } }) ; }) ; }) ; …" at bounding box center [556, 774] width 543 height 1342
type textarea "const blur = Math.min(velocity * blurMultiplier, 20);"
click at [368, 527] on div "} , slotTime + nestedIndex * nestedStaggerSec ) ; }) ; } }) ; } }) ; }) ; }) ; …" at bounding box center [556, 774] width 543 height 1342
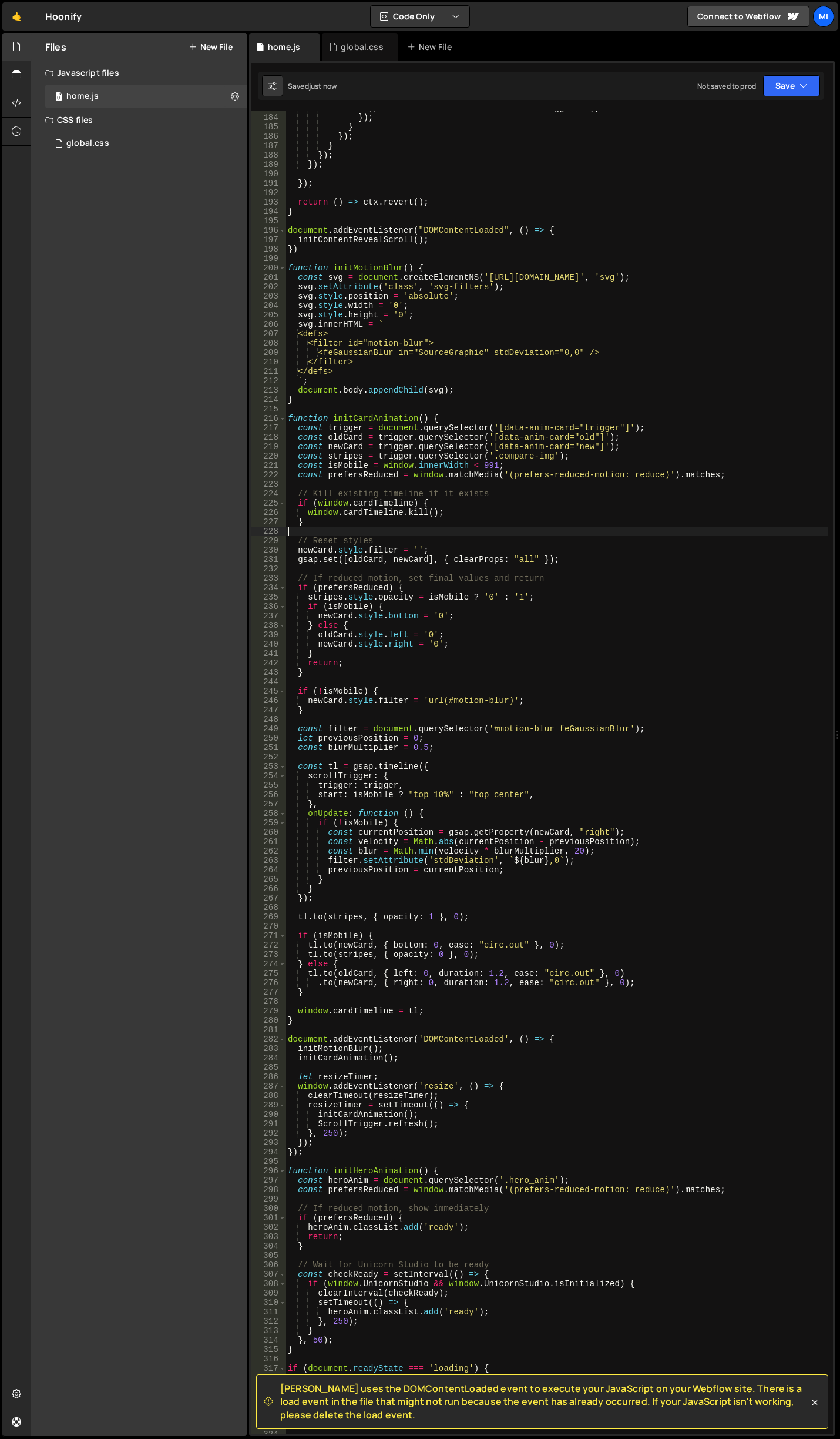
scroll to position [0, 0]
drag, startPoint x: 288, startPoint y: 271, endPoint x: 364, endPoint y: 398, distance: 148.0
click at [364, 398] on div "} , slotTime + nestedIndex * nestedStaggerSec ) ; }) ; } }) ; } }) ; }) ; }) ; …" at bounding box center [556, 774] width 543 height 1342
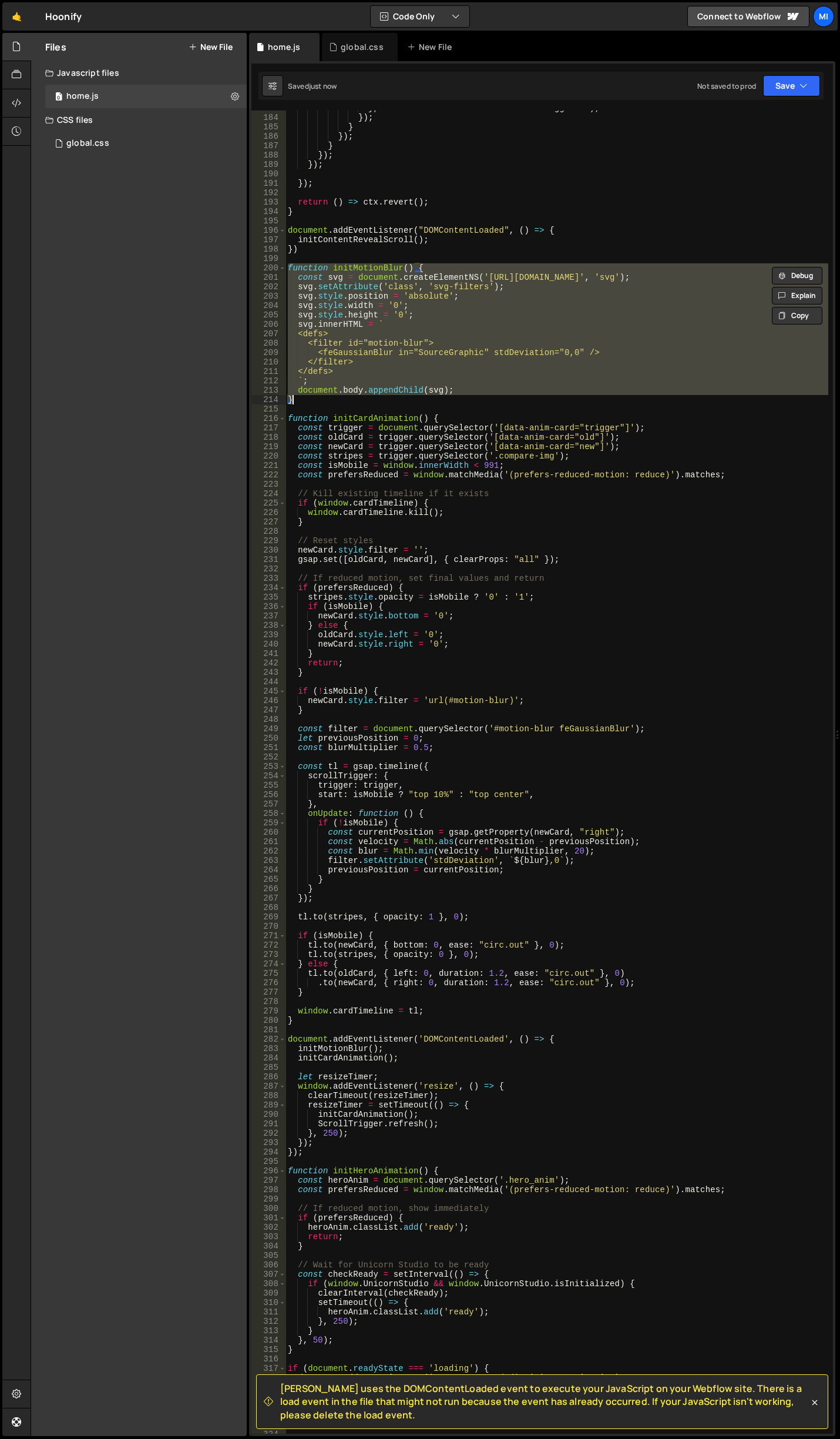
click at [333, 355] on div "} , slotTime + nestedIndex * nestedStaggerSec ) ; }) ; } }) ; } }) ; }) ; }) ; …" at bounding box center [556, 774] width 543 height 1342
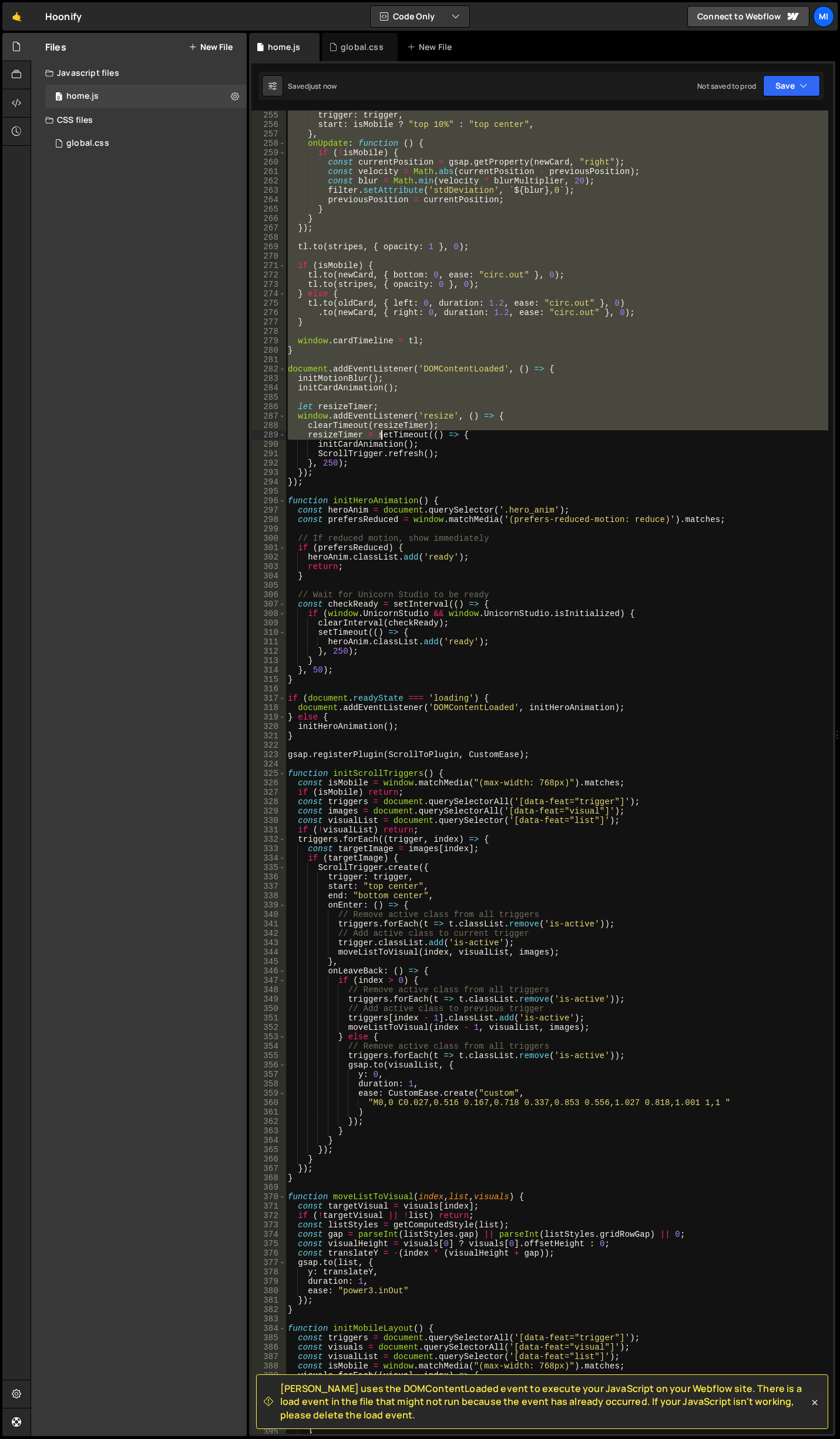
scroll to position [2574, 0]
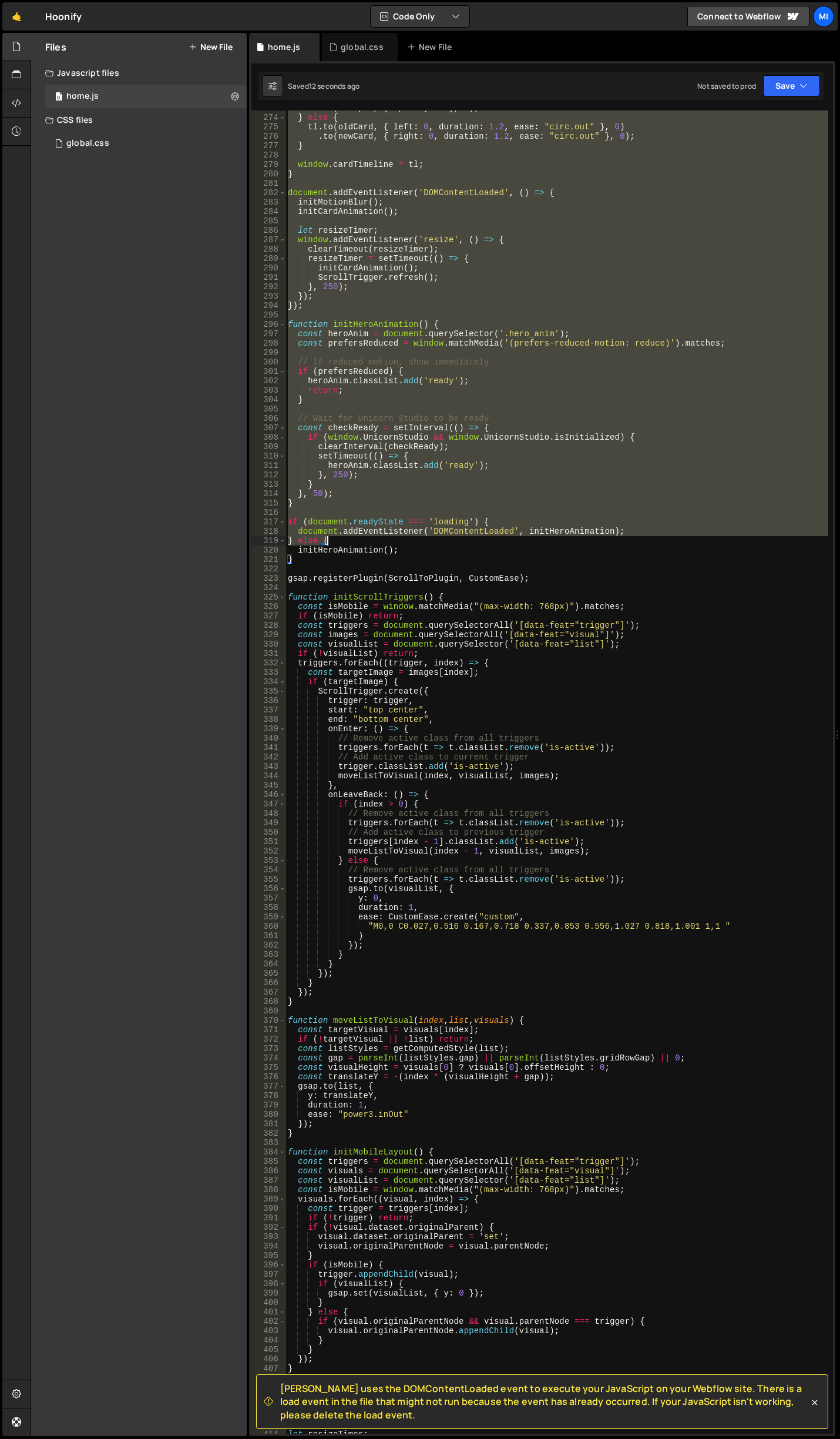
drag, startPoint x: 289, startPoint y: 269, endPoint x: 600, endPoint y: 544, distance: 415.1
click at [600, 544] on div "tl . to ( stripes , { opacity : 0 } , 0 ) ; } else { tl . to ( oldCard , { left…" at bounding box center [556, 774] width 543 height 1342
click at [587, 870] on div "tl . to ( stripes , { opacity : 0 } , 0 ) ; } else { tl . to ( oldCard , { left…" at bounding box center [556, 774] width 543 height 1342
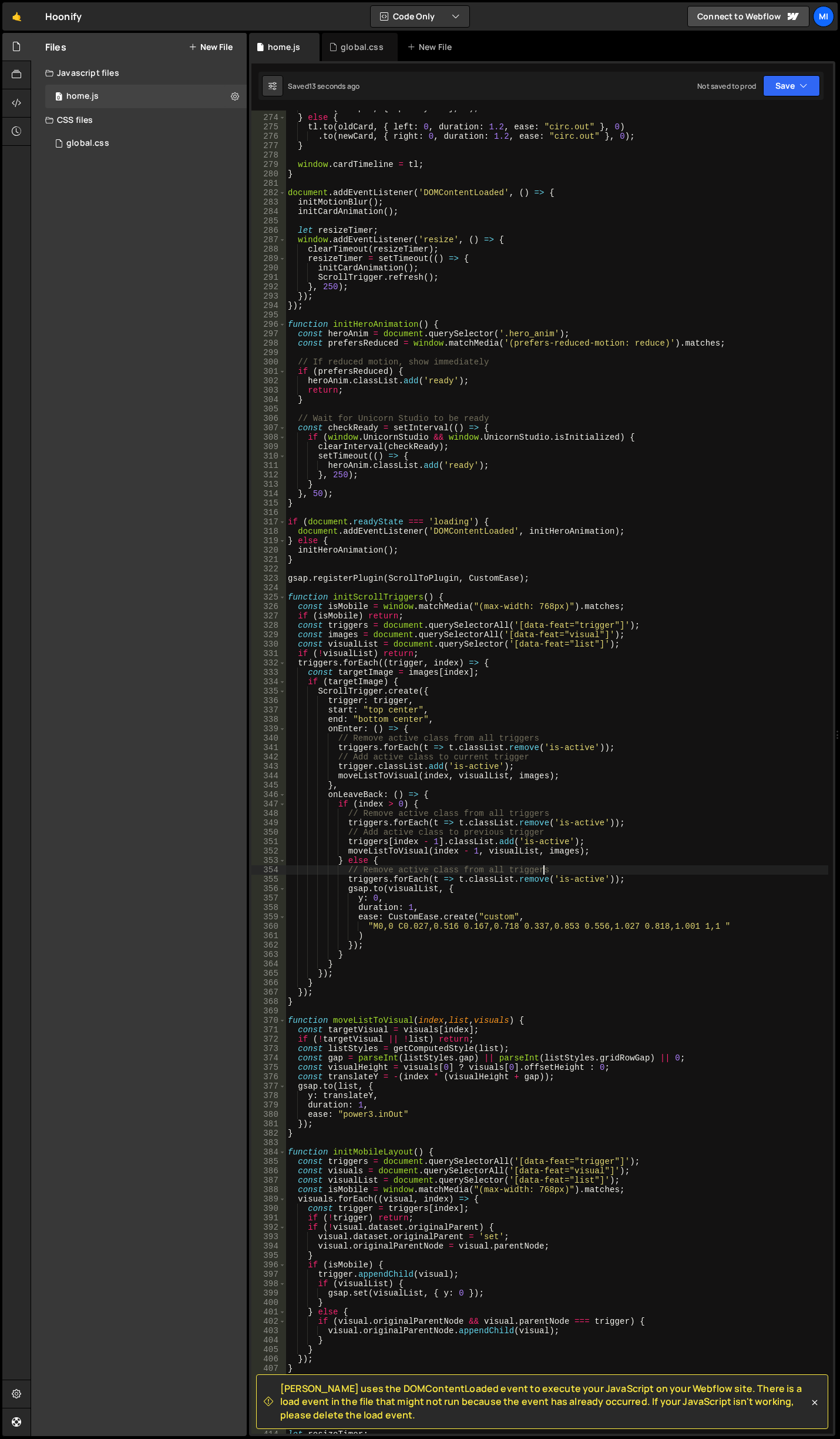
type textarea "// Remove active class from all triggers"
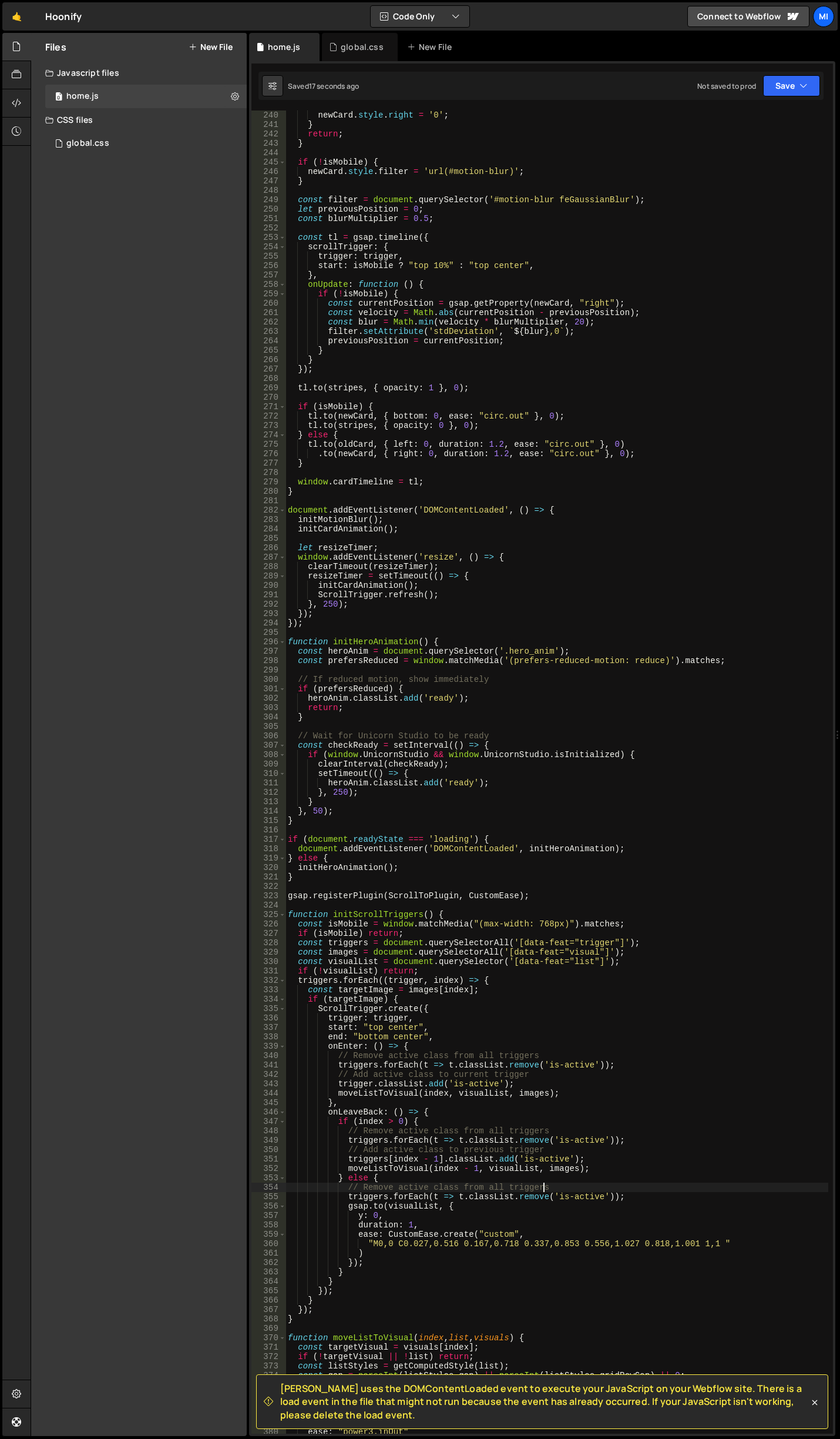
scroll to position [2151, 0]
